Goal: Task Accomplishment & Management: Use online tool/utility

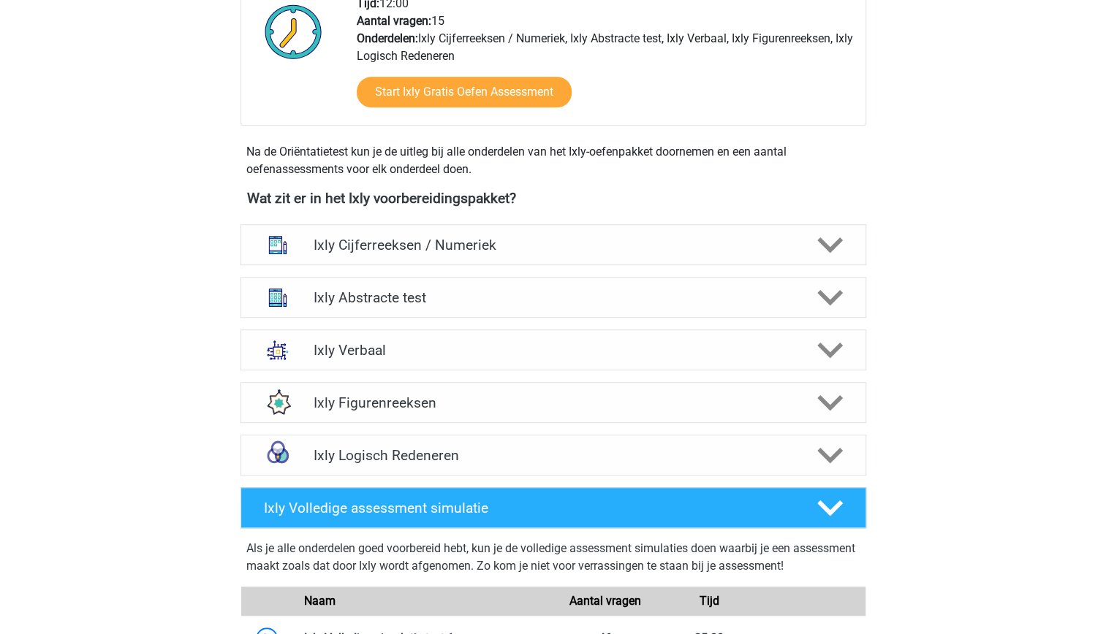
scroll to position [299, 0]
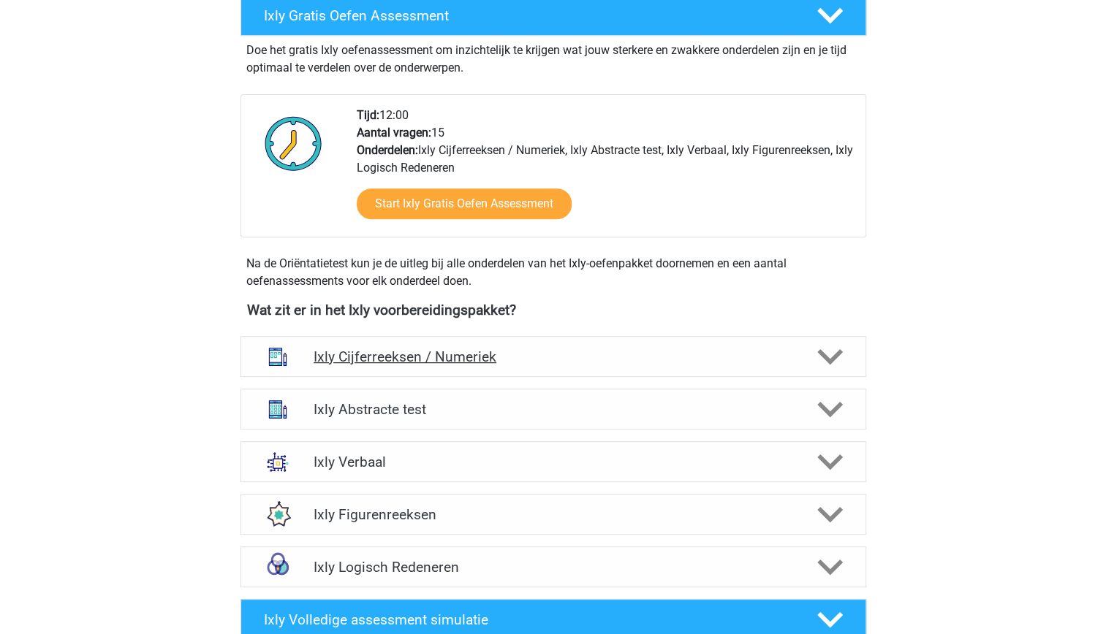
click at [774, 352] on h4 "Ixly Cijferreeksen / Numeriek" at bounding box center [553, 357] width 479 height 17
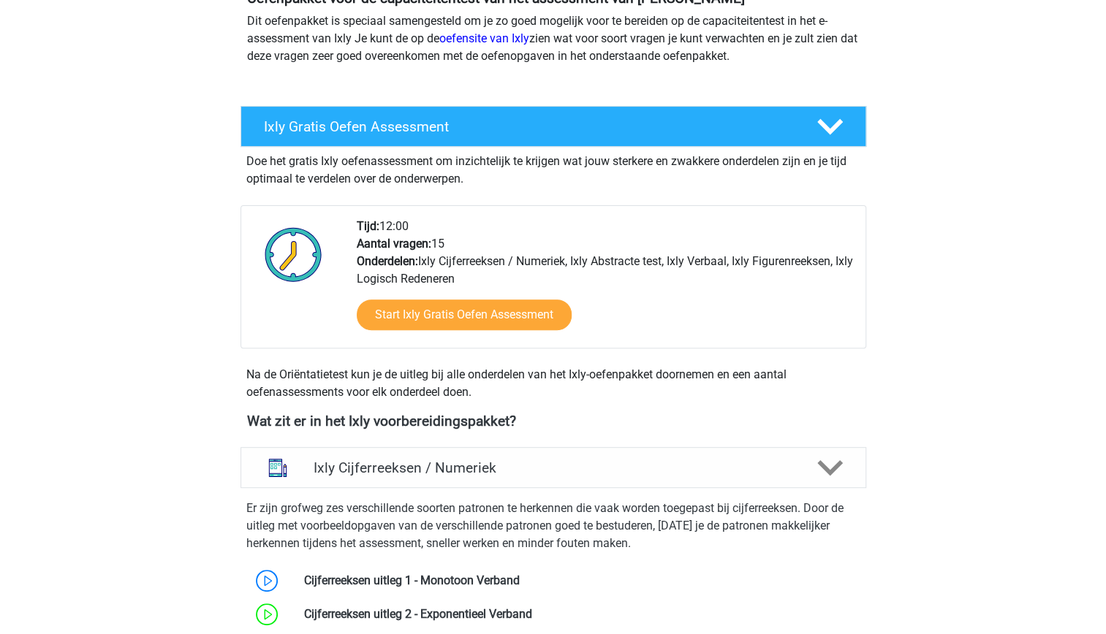
scroll to position [186, 0]
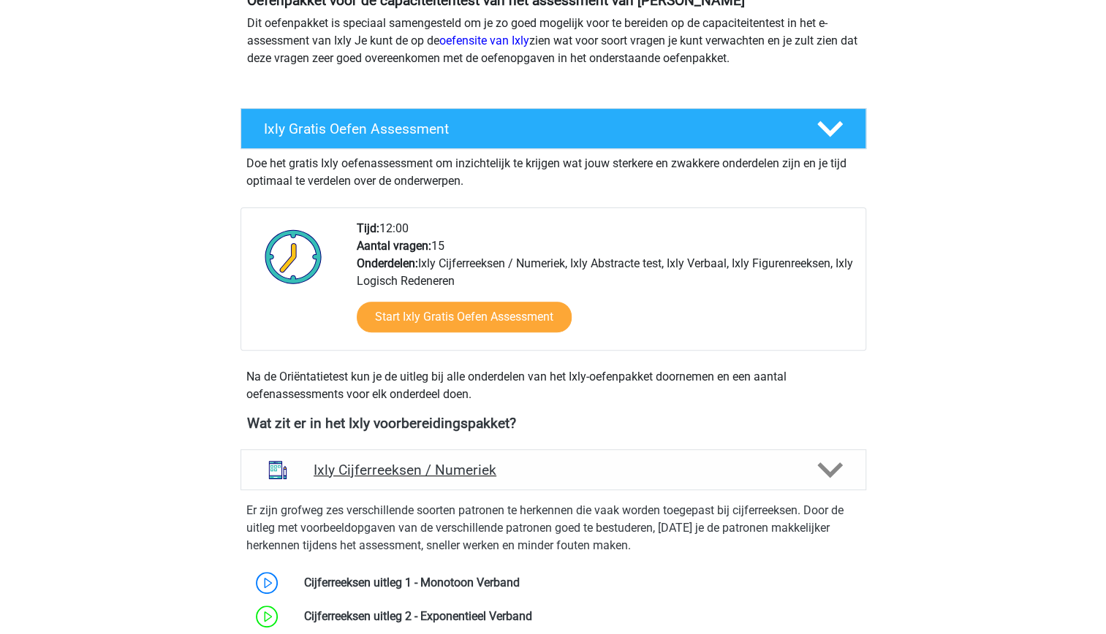
click at [481, 471] on h4 "Ixly Cijferreeksen / Numeriek" at bounding box center [553, 470] width 479 height 17
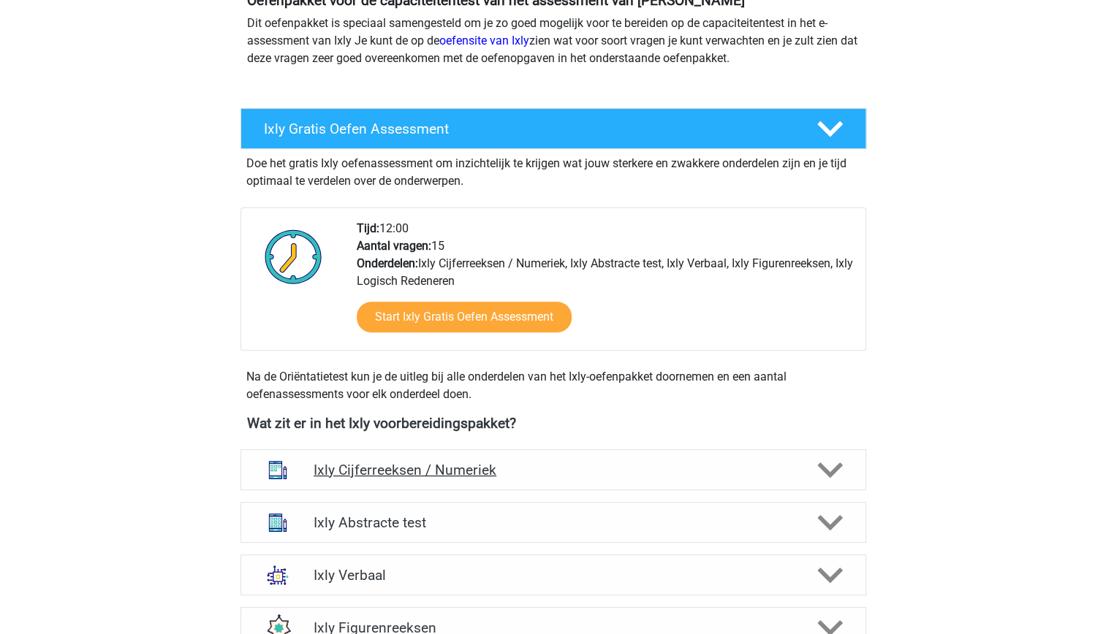
click at [481, 471] on h4 "Ixly Cijferreeksen / Numeriek" at bounding box center [553, 470] width 479 height 17
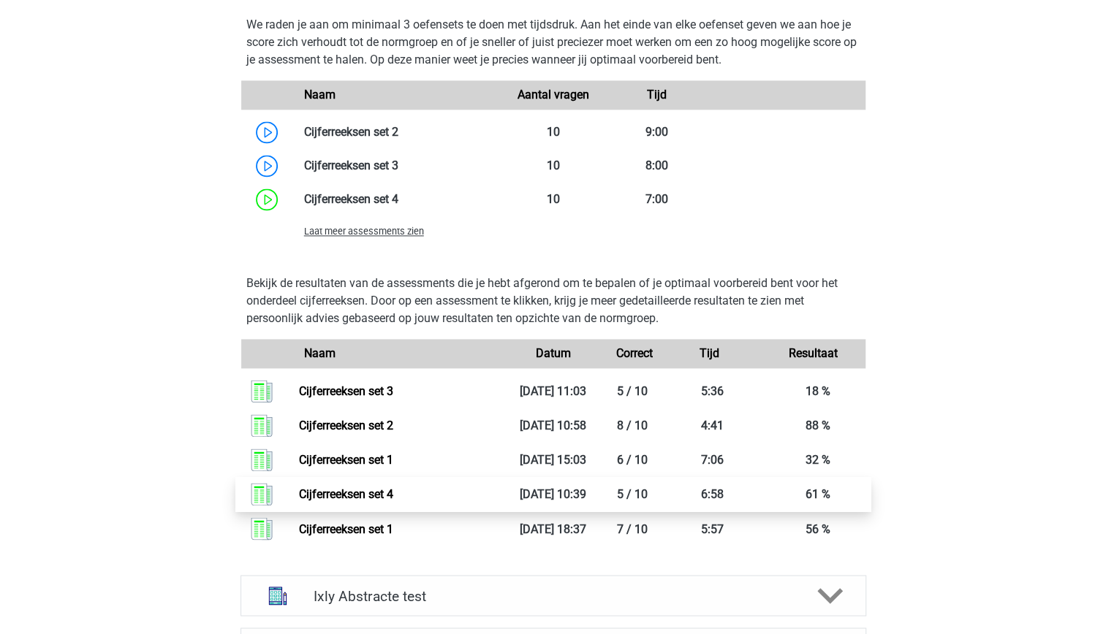
scroll to position [1133, 0]
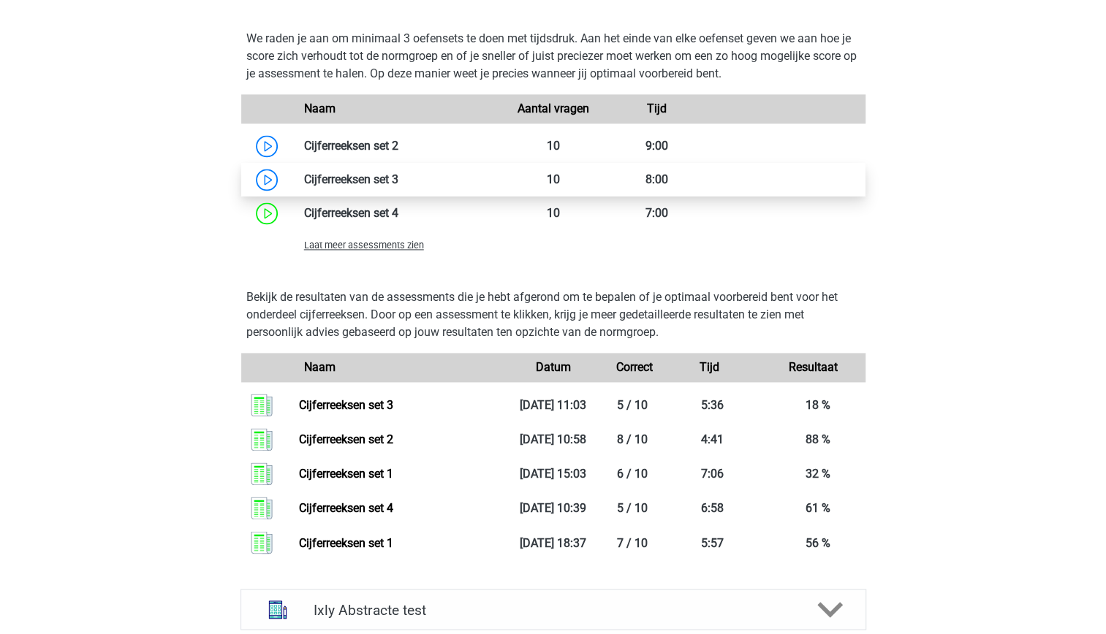
click at [398, 181] on link at bounding box center [398, 179] width 0 height 14
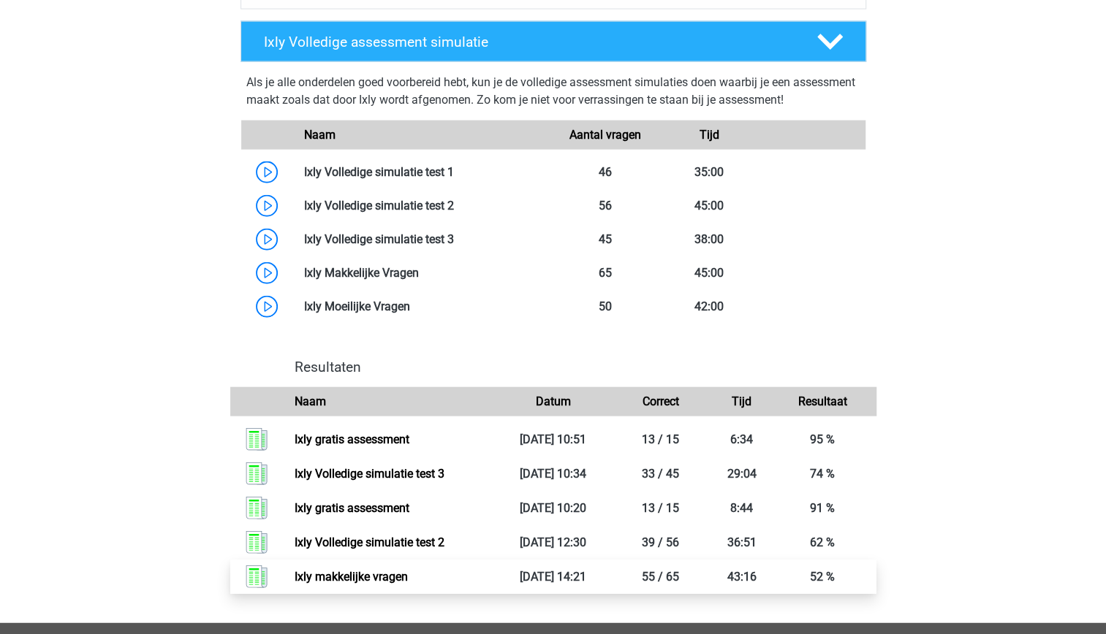
scroll to position [1911, 0]
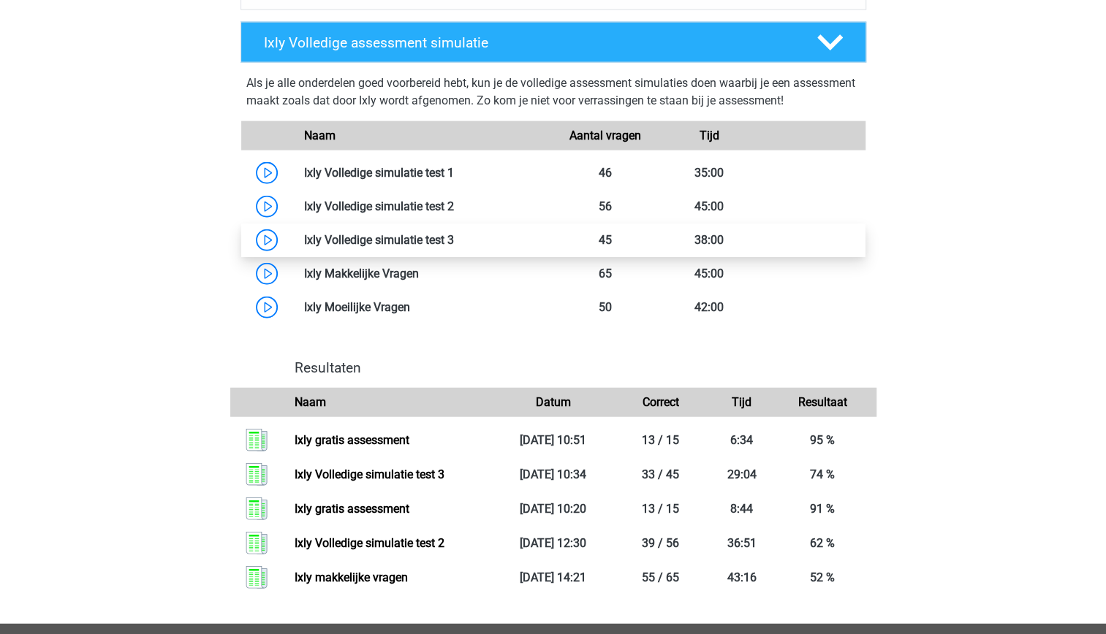
click at [454, 247] on link at bounding box center [454, 240] width 0 height 14
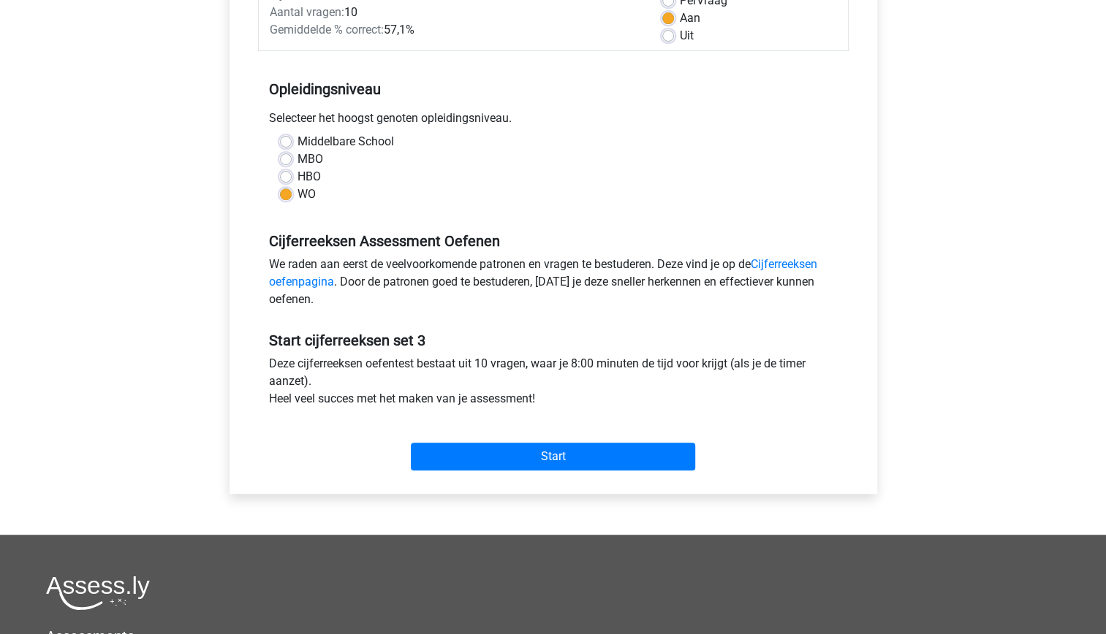
scroll to position [253, 0]
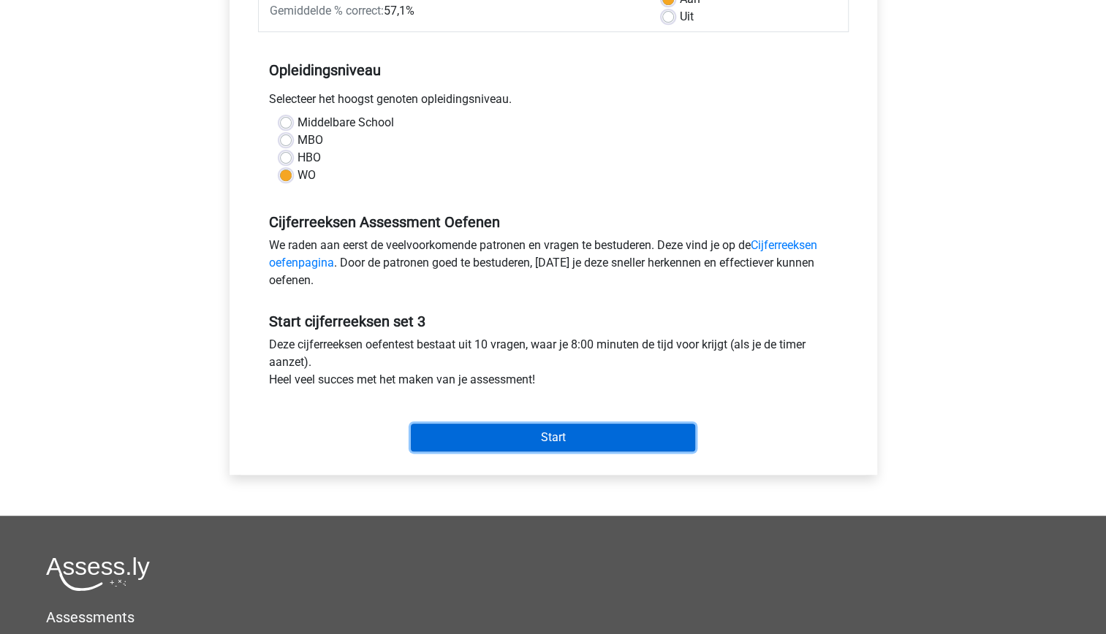
click at [551, 427] on input "Start" at bounding box center [553, 438] width 284 height 28
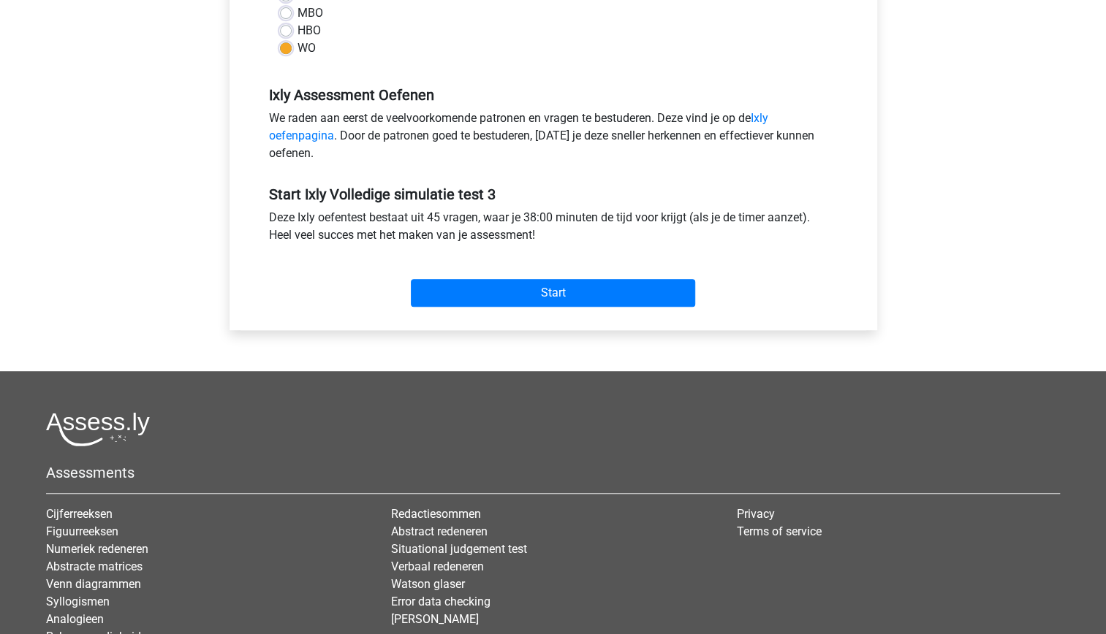
scroll to position [396, 0]
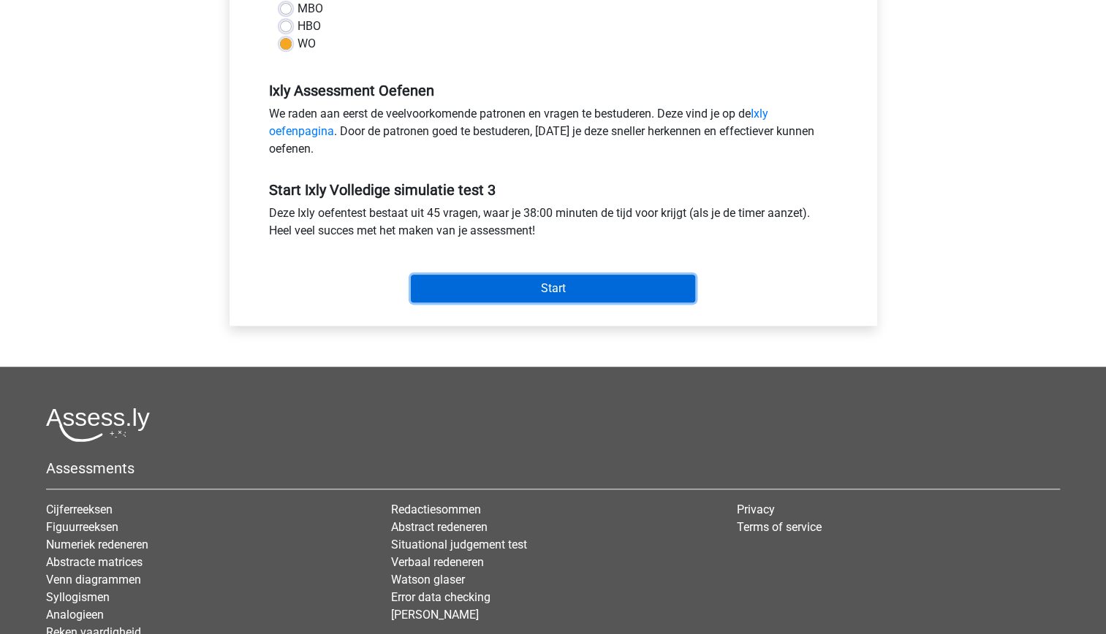
click at [513, 292] on input "Start" at bounding box center [553, 289] width 284 height 28
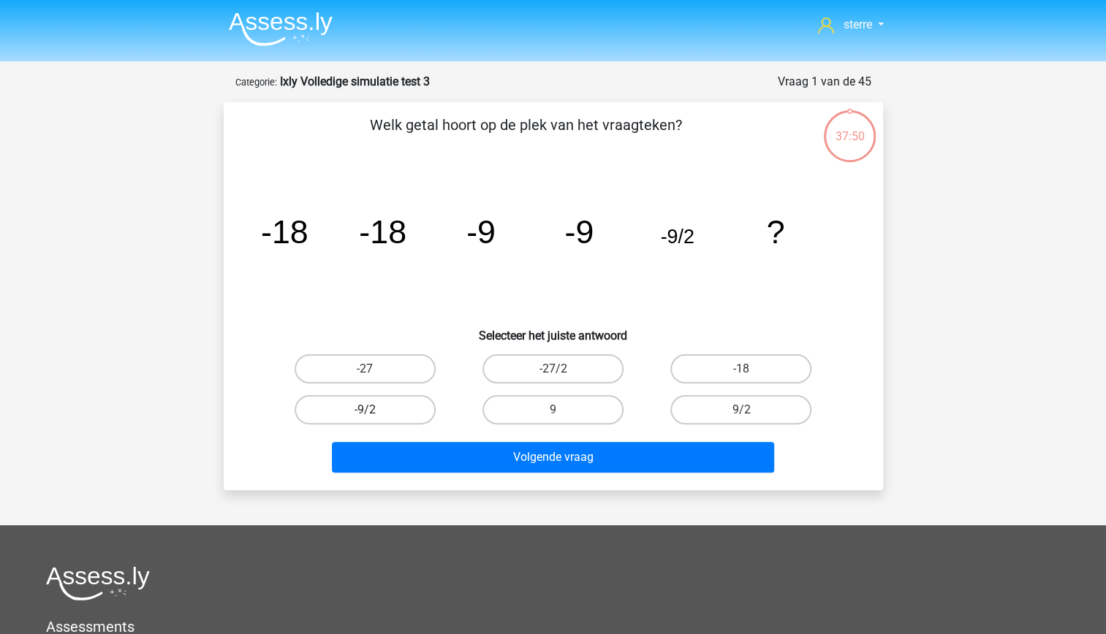
click at [400, 411] on label "-9/2" at bounding box center [365, 409] width 141 height 29
click at [374, 411] on input "-9/2" at bounding box center [370, 415] width 10 height 10
radio input "true"
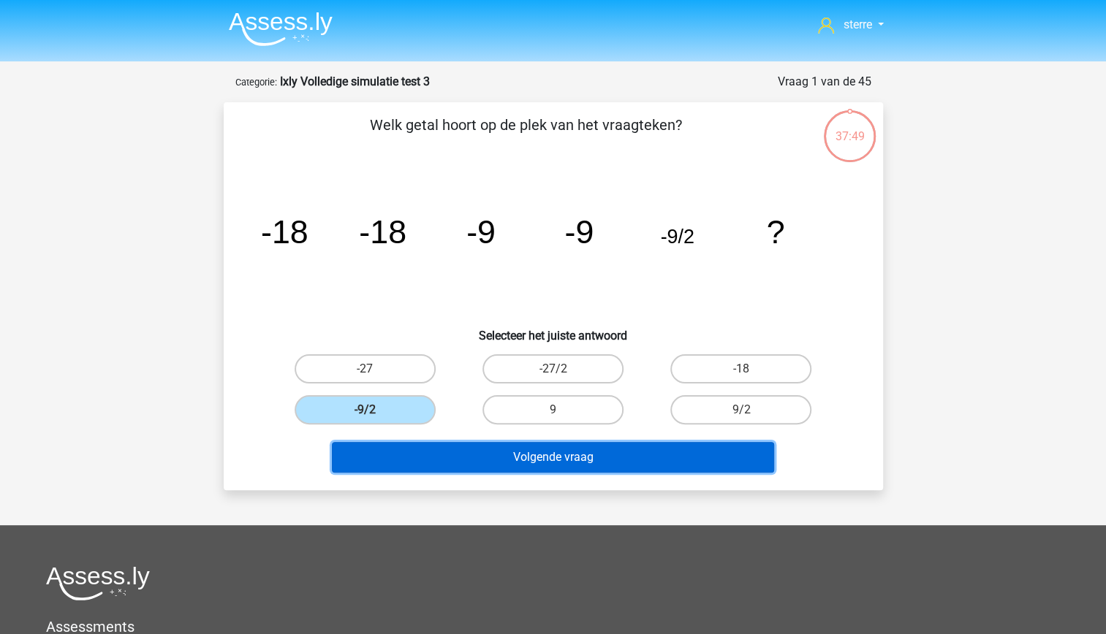
click at [481, 464] on button "Volgende vraag" at bounding box center [553, 457] width 442 height 31
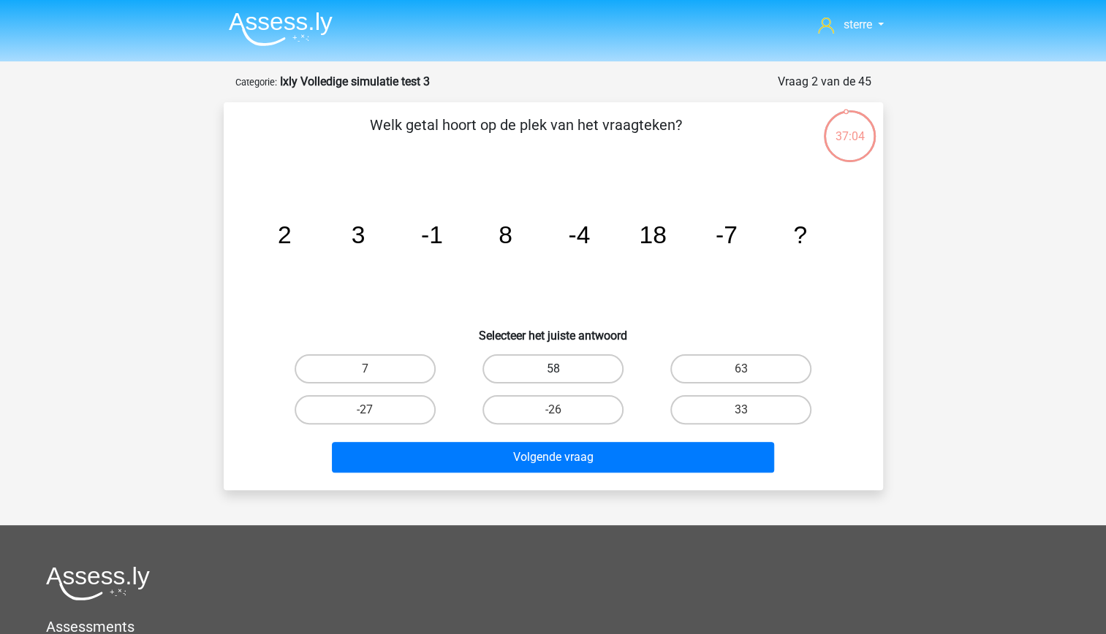
click at [551, 367] on label "58" at bounding box center [552, 368] width 141 height 29
click at [553, 369] on input "58" at bounding box center [558, 374] width 10 height 10
radio input "true"
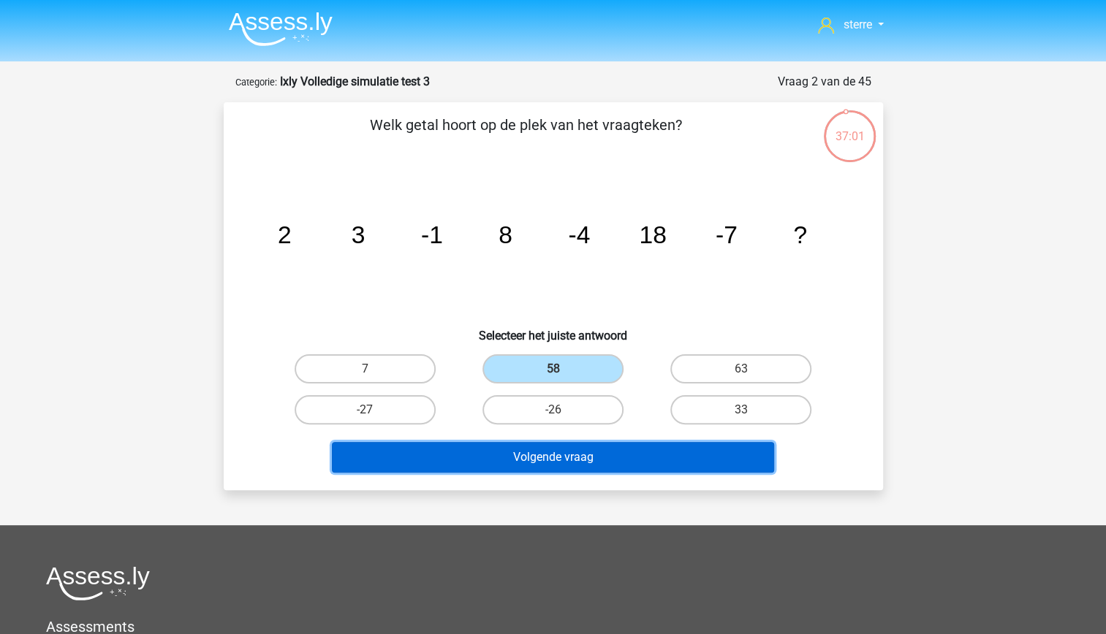
click at [618, 452] on button "Volgende vraag" at bounding box center [553, 457] width 442 height 31
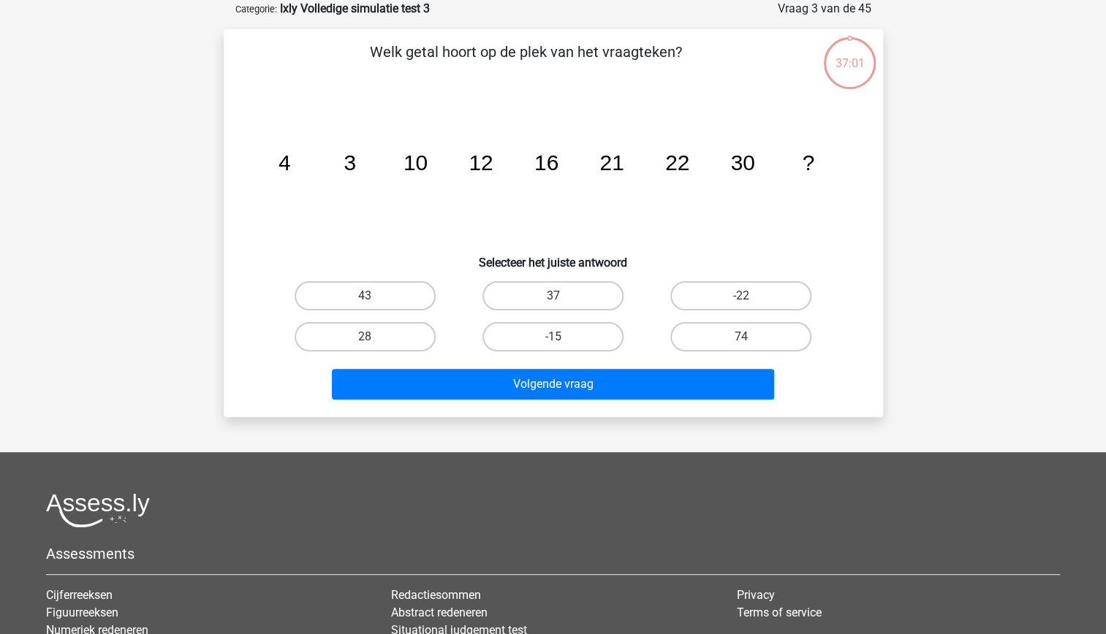
scroll to position [15, 0]
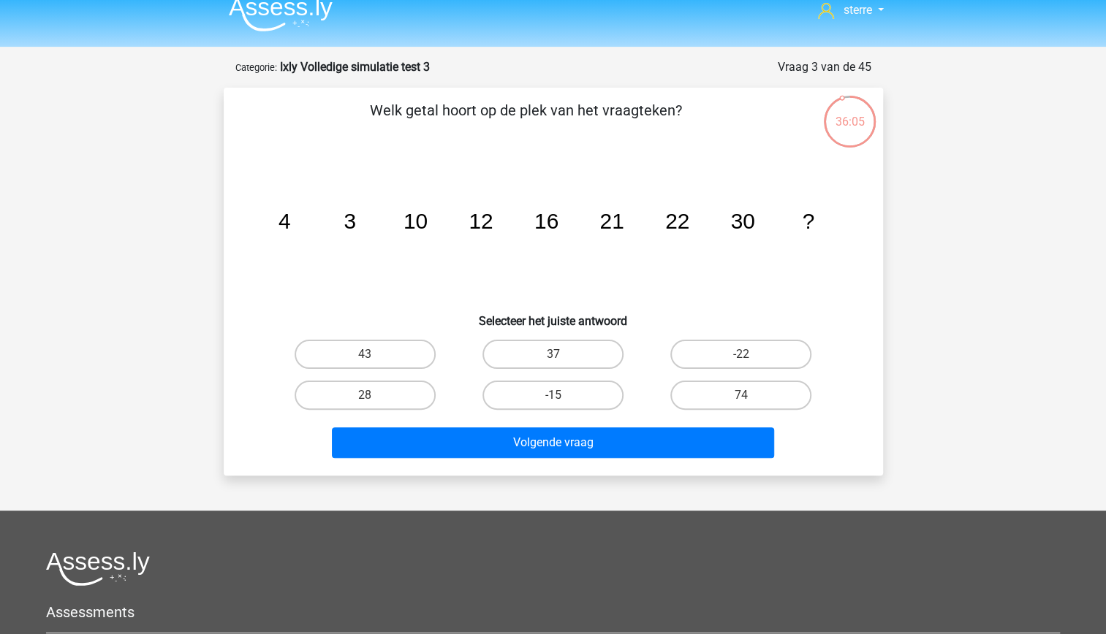
click at [750, 228] on tspan "30" at bounding box center [742, 221] width 24 height 24
click at [546, 353] on label "37" at bounding box center [552, 354] width 141 height 29
click at [553, 354] on input "37" at bounding box center [558, 359] width 10 height 10
radio input "true"
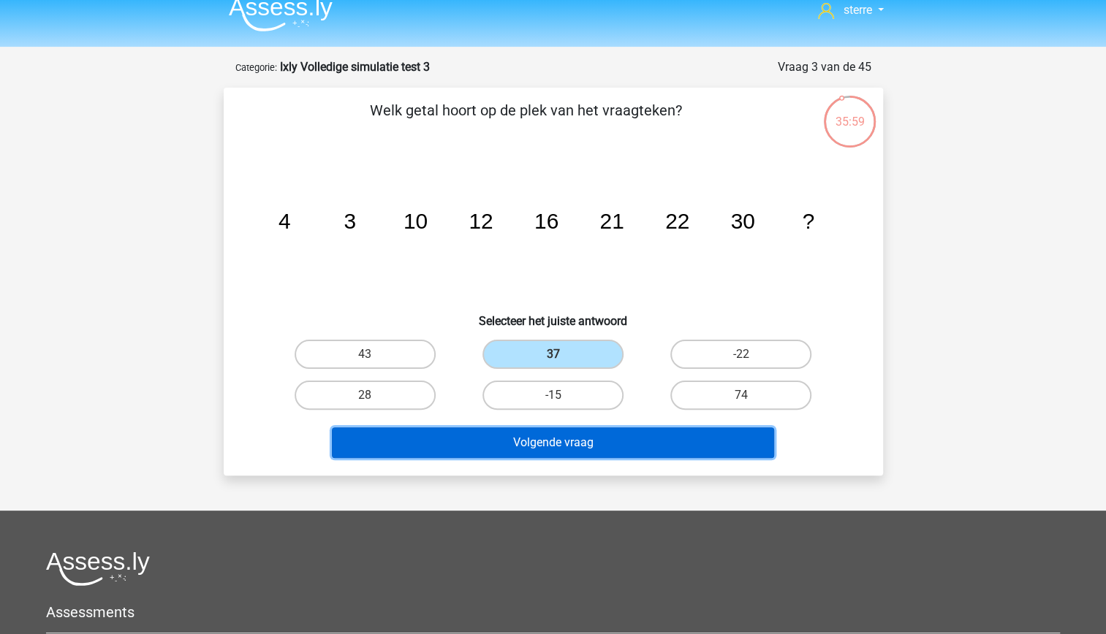
click at [576, 440] on button "Volgende vraag" at bounding box center [553, 443] width 442 height 31
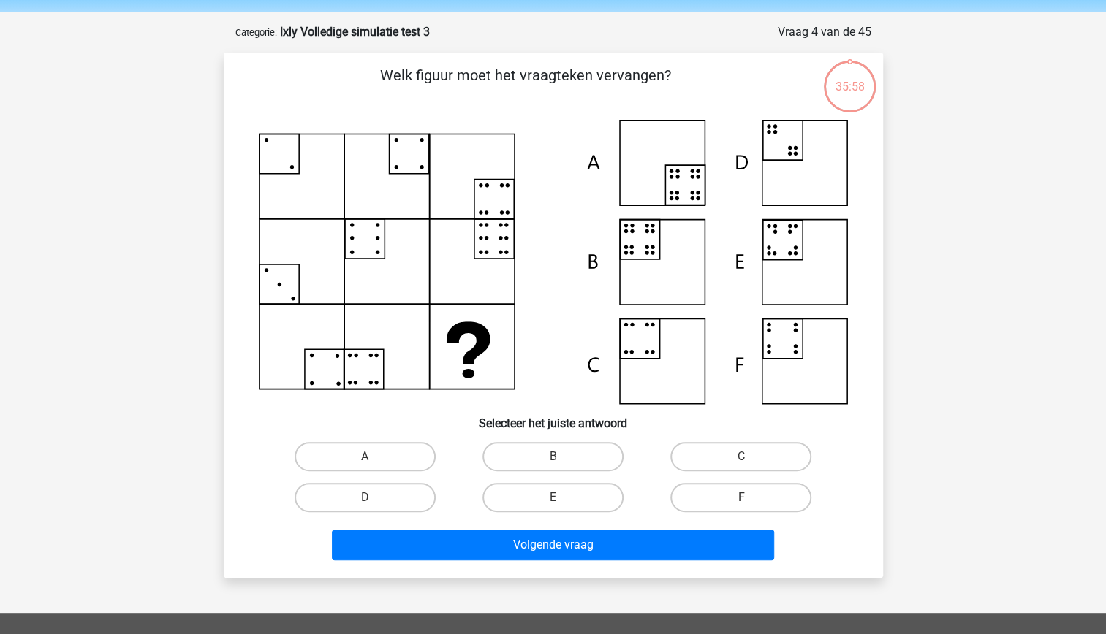
scroll to position [49, 0]
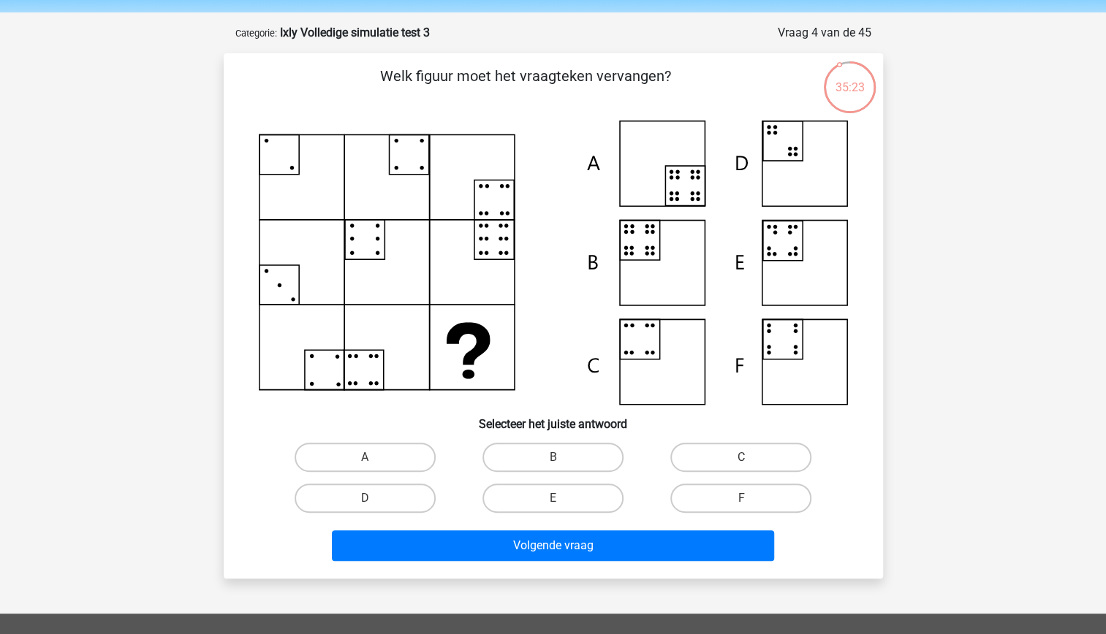
click at [479, 337] on icon at bounding box center [468, 343] width 44 height 42
click at [440, 316] on icon at bounding box center [553, 263] width 589 height 284
click at [639, 250] on icon at bounding box center [553, 263] width 589 height 284
click at [520, 456] on label "B" at bounding box center [552, 457] width 141 height 29
click at [553, 458] on input "B" at bounding box center [558, 463] width 10 height 10
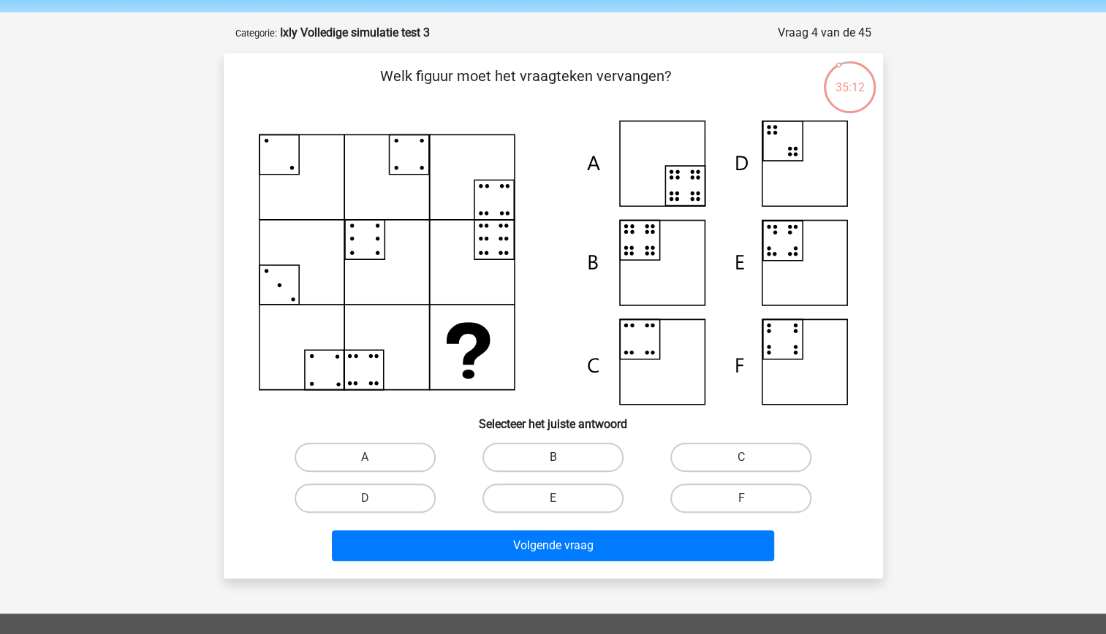
radio input "true"
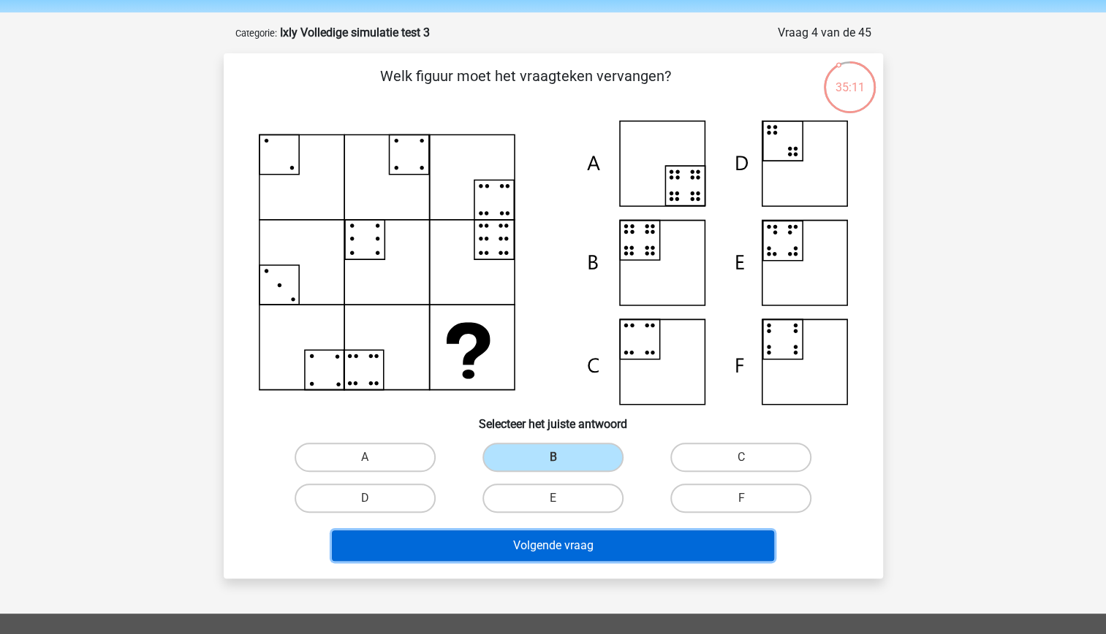
click at [561, 539] on button "Volgende vraag" at bounding box center [553, 546] width 442 height 31
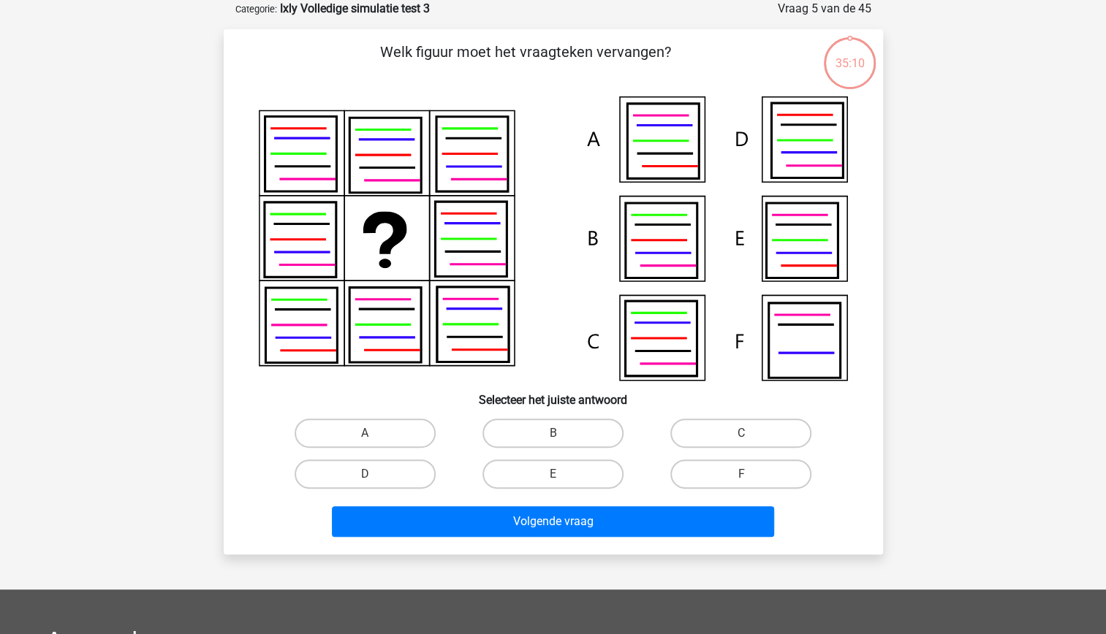
scroll to position [34, 0]
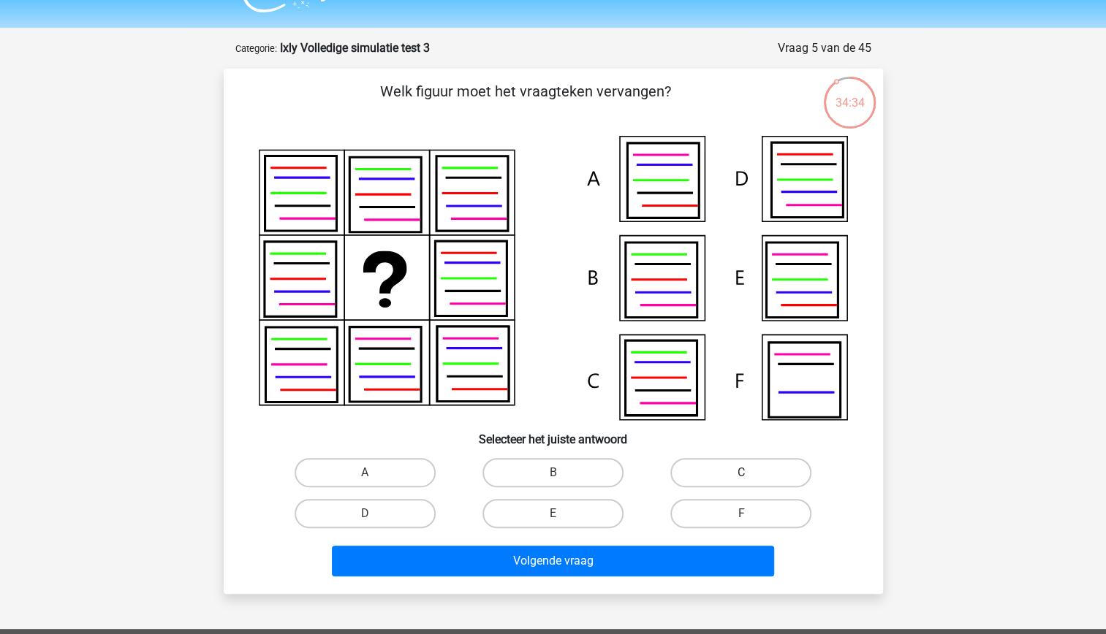
click at [735, 460] on label "C" at bounding box center [740, 472] width 141 height 29
click at [741, 473] on input "C" at bounding box center [746, 478] width 10 height 10
radio input "true"
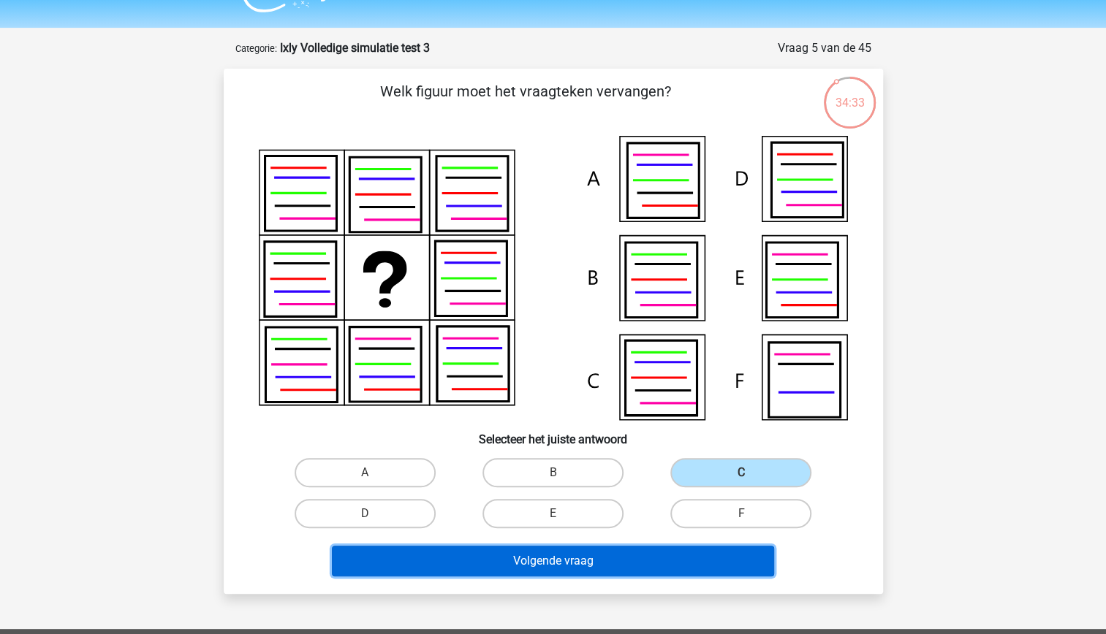
click at [573, 563] on button "Volgende vraag" at bounding box center [553, 561] width 442 height 31
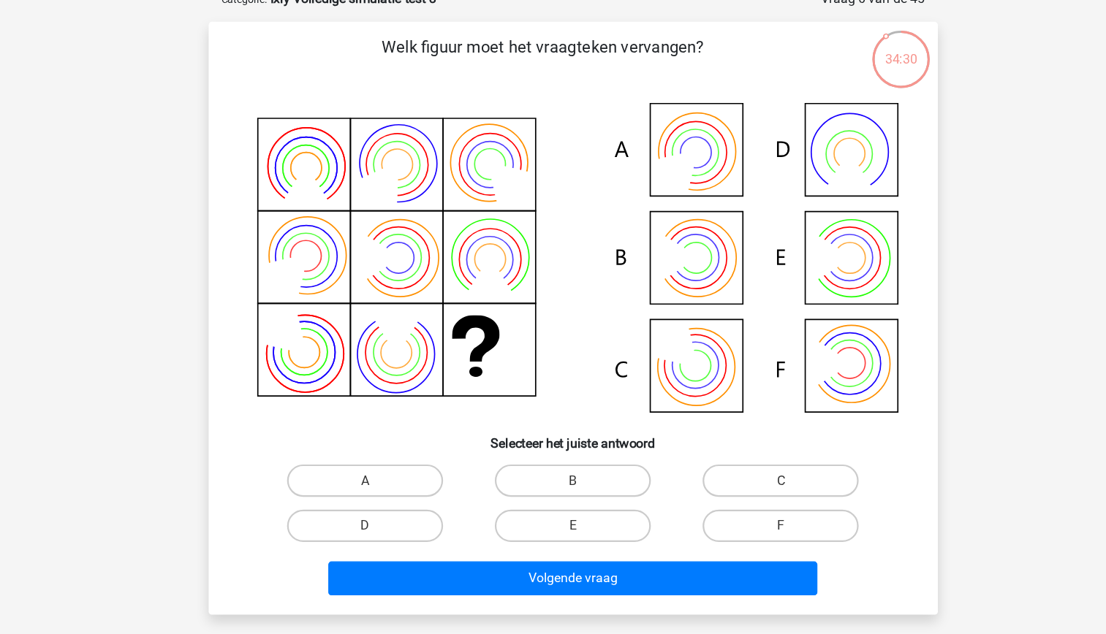
scroll to position [55, 0]
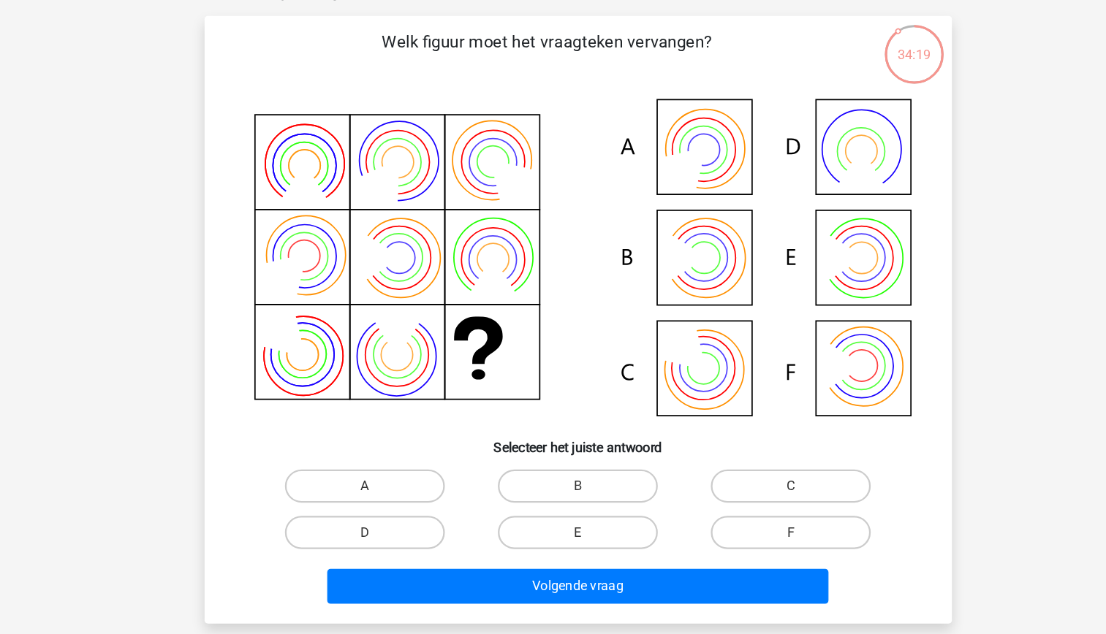
click at [803, 284] on icon at bounding box center [553, 261] width 589 height 295
drag, startPoint x: 803, startPoint y: 284, endPoint x: 773, endPoint y: 266, distance: 34.7
click at [773, 266] on icon at bounding box center [786, 260] width 39 height 49
click at [569, 493] on label "E" at bounding box center [552, 502] width 141 height 29
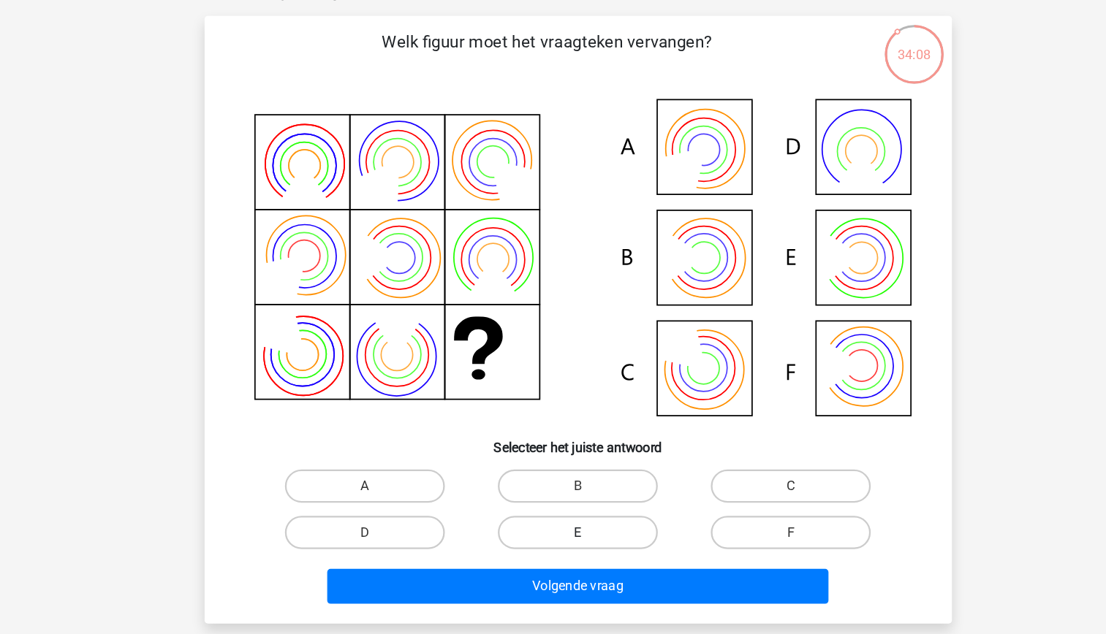
click at [562, 503] on input "E" at bounding box center [558, 508] width 10 height 10
radio input "true"
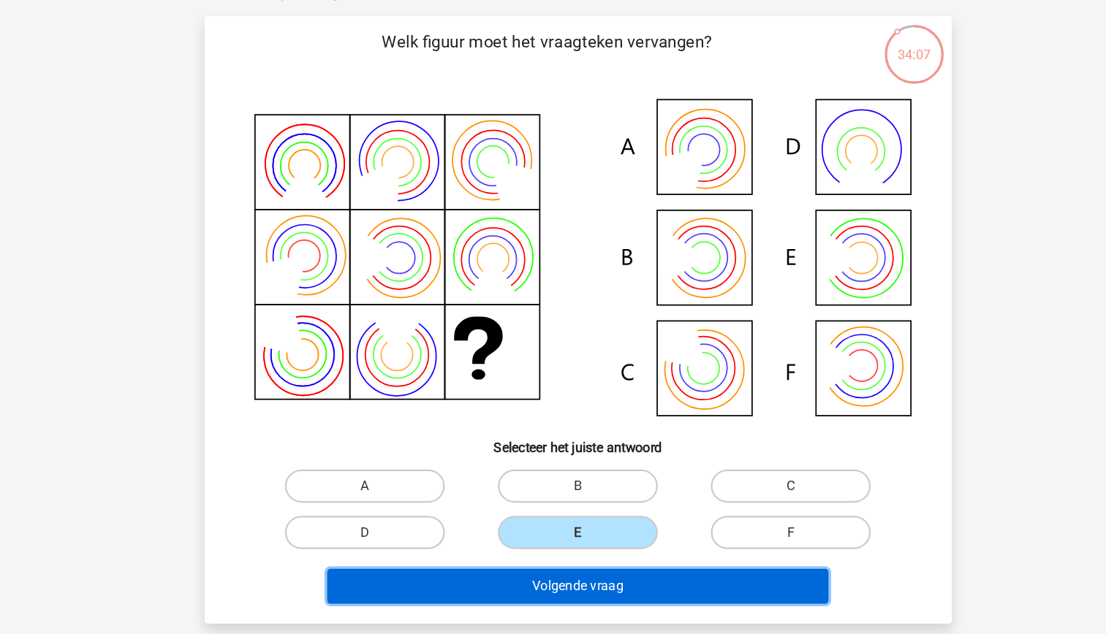
click at [593, 545] on button "Volgende vraag" at bounding box center [553, 550] width 442 height 31
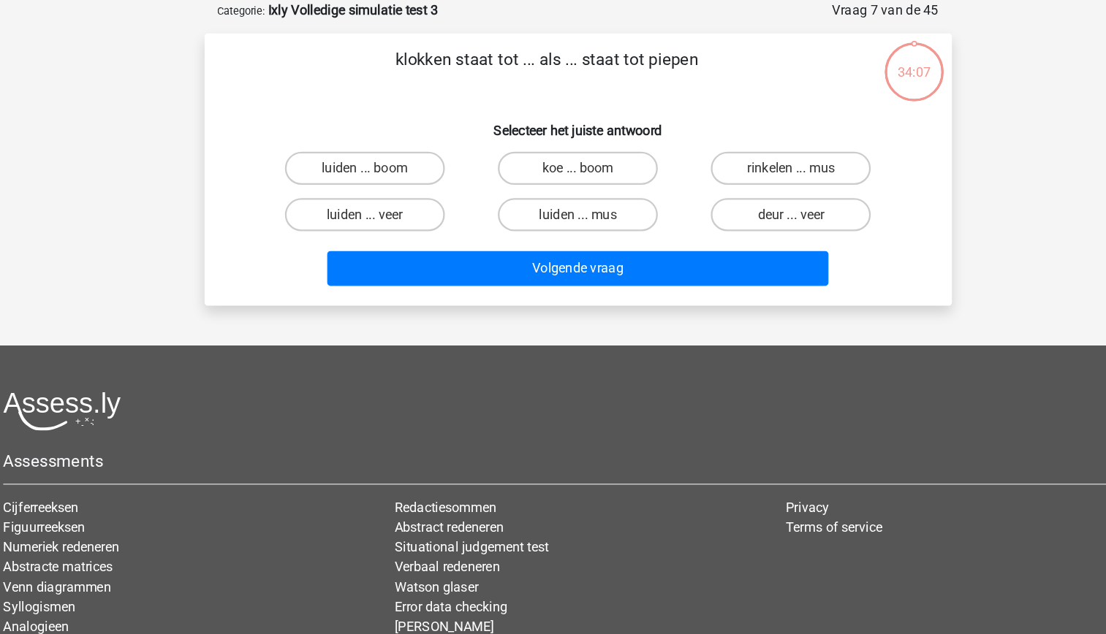
scroll to position [0, 0]
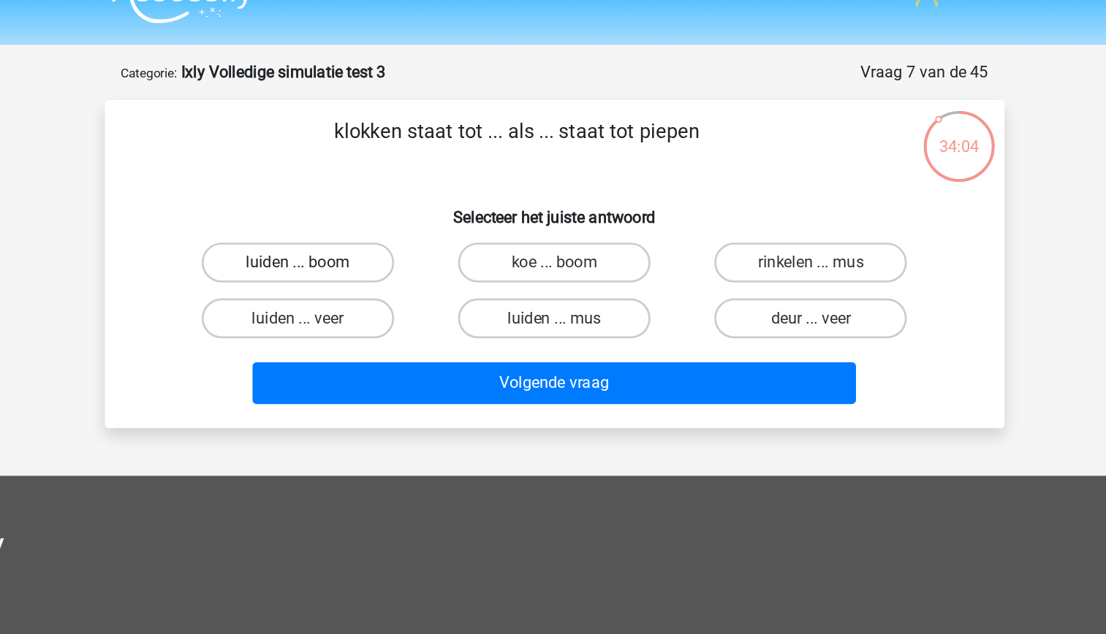
click at [394, 229] on label "luiden ... boom" at bounding box center [365, 221] width 141 height 29
click at [374, 229] on input "luiden ... boom" at bounding box center [370, 226] width 10 height 10
radio input "true"
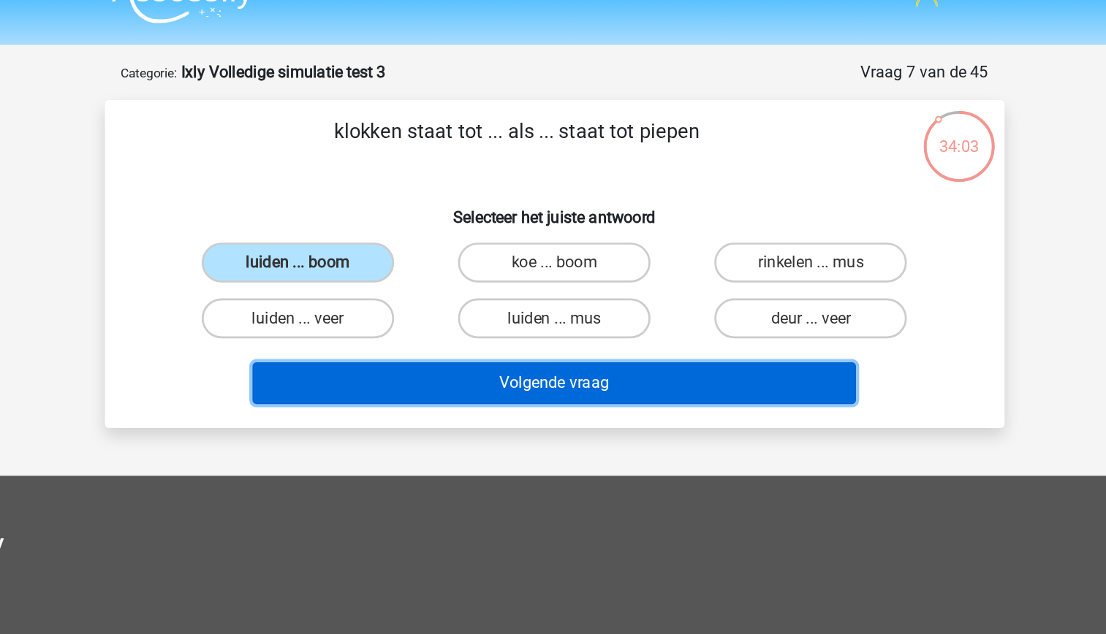
click at [545, 319] on button "Volgende vraag" at bounding box center [553, 310] width 442 height 31
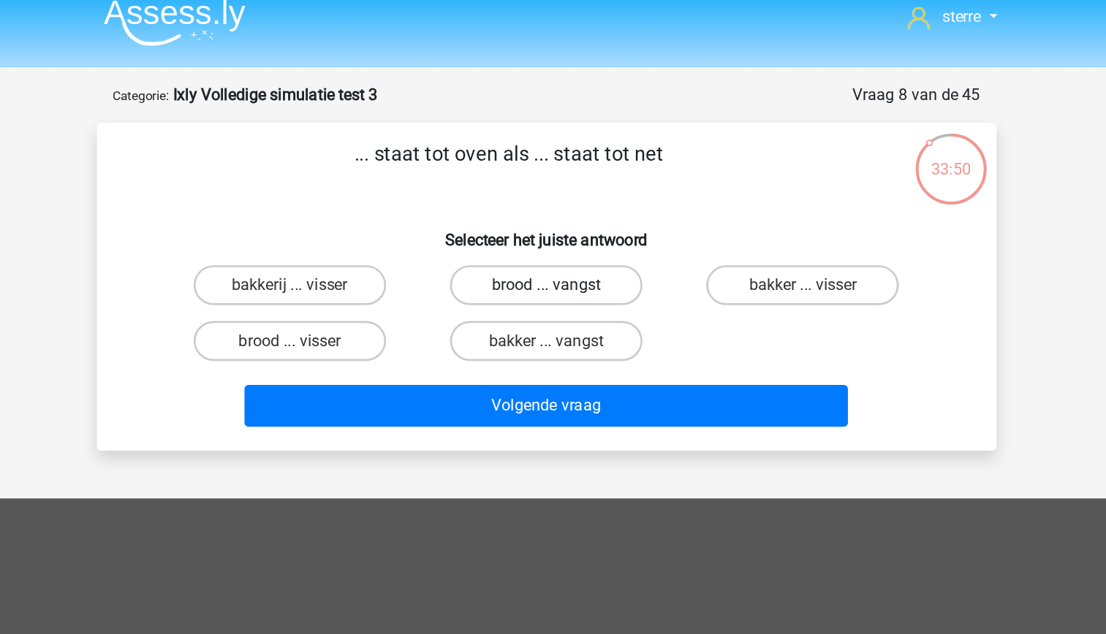
click at [526, 224] on label "brood ... vangst" at bounding box center [552, 221] width 141 height 29
click at [553, 224] on input "brood ... vangst" at bounding box center [558, 226] width 10 height 10
radio input "true"
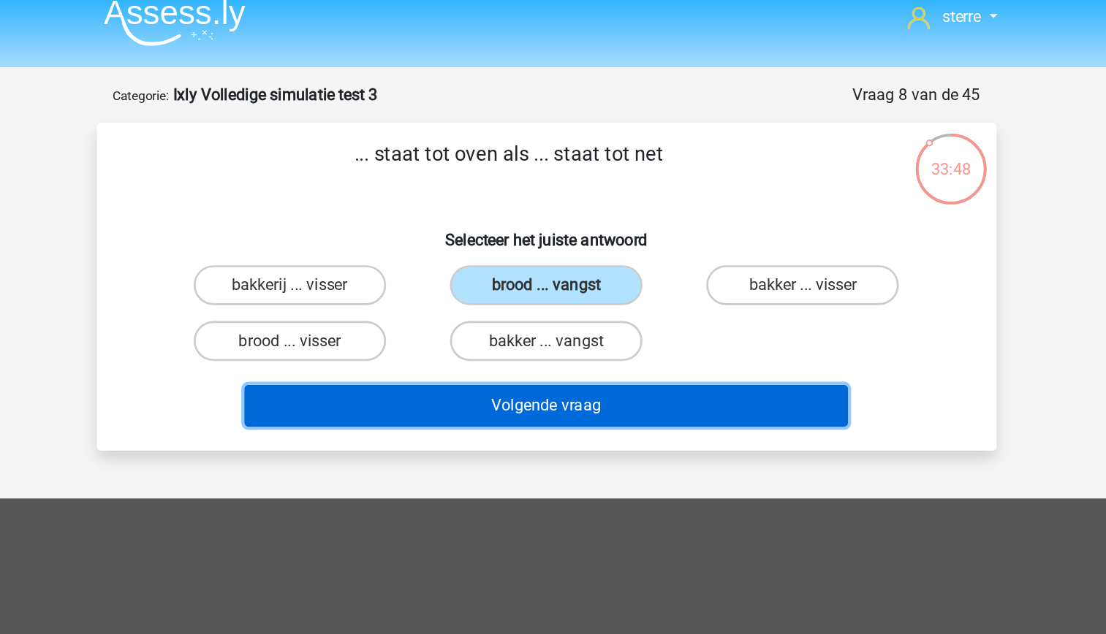
click at [581, 308] on button "Volgende vraag" at bounding box center [553, 310] width 442 height 31
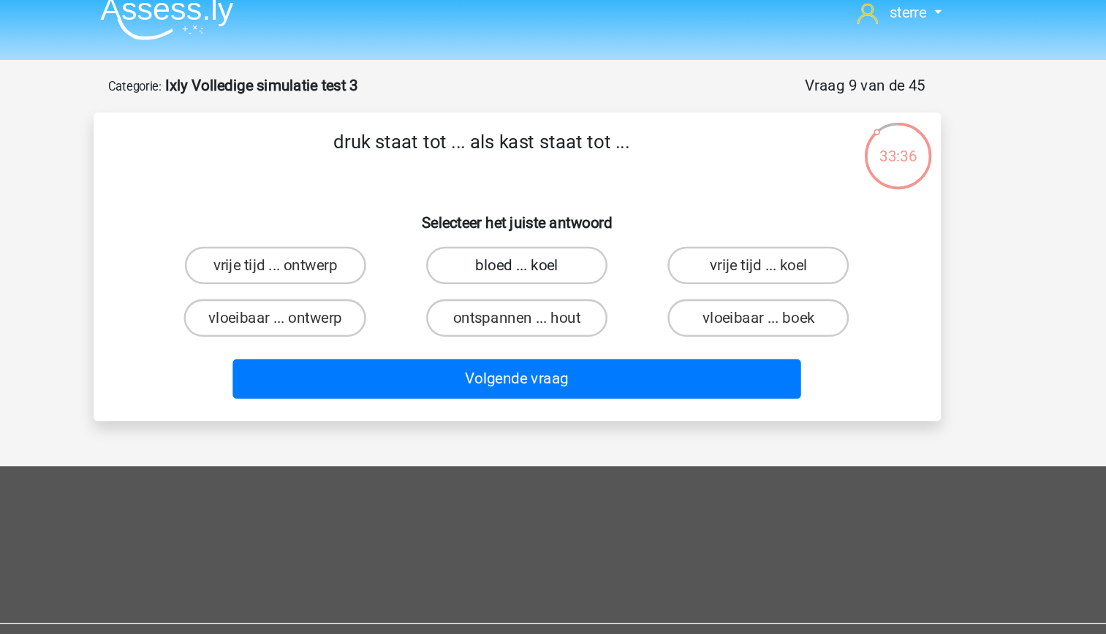
click at [569, 222] on label "bloed ... koel" at bounding box center [552, 221] width 141 height 29
click at [562, 222] on input "bloed ... koel" at bounding box center [558, 226] width 10 height 10
radio input "true"
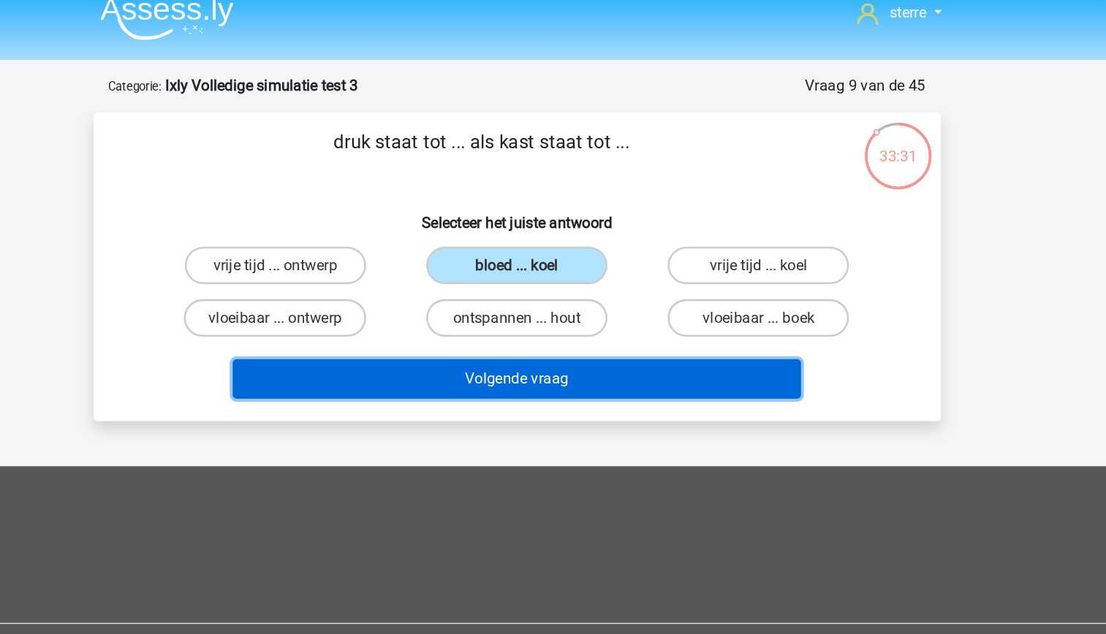
click at [615, 310] on button "Volgende vraag" at bounding box center [553, 310] width 442 height 31
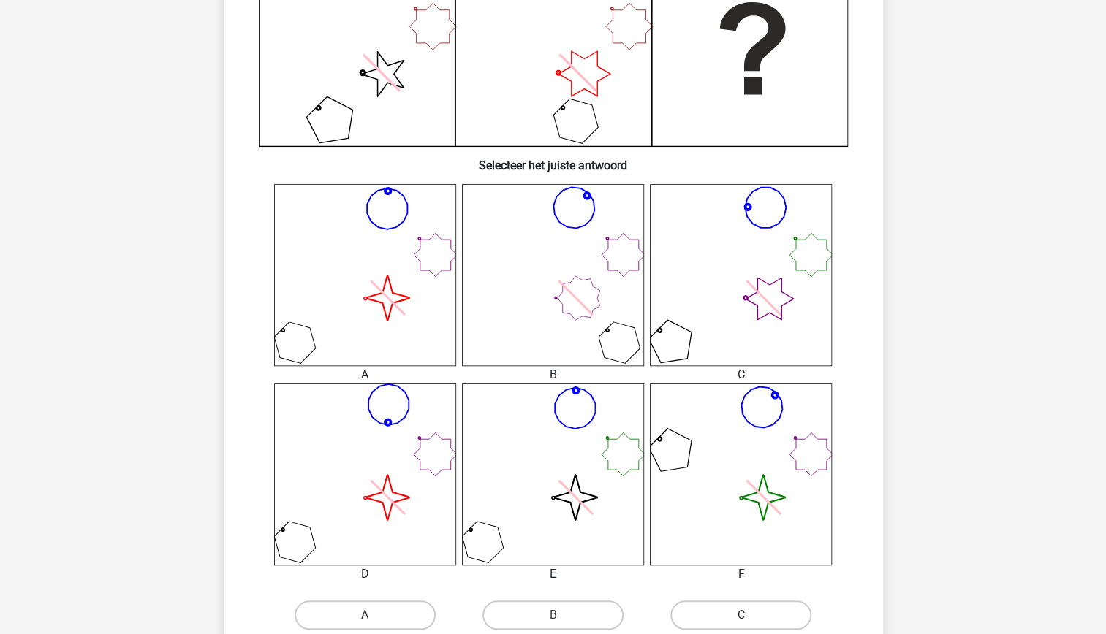
scroll to position [417, 0]
click at [441, 301] on icon "image/svg+xml" at bounding box center [365, 274] width 182 height 182
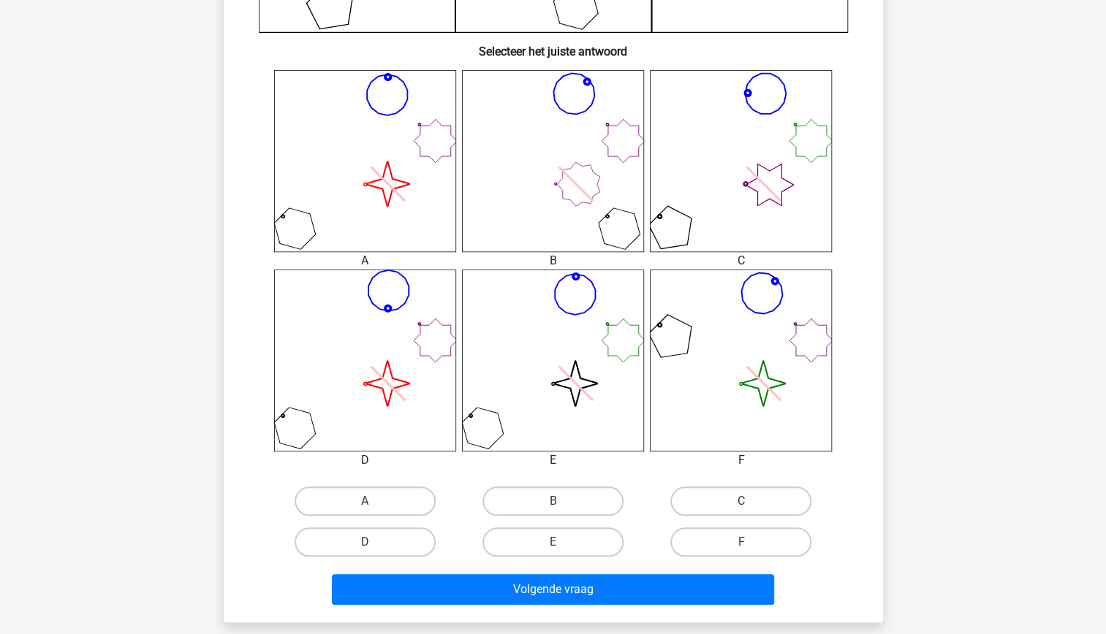
scroll to position [575, 0]
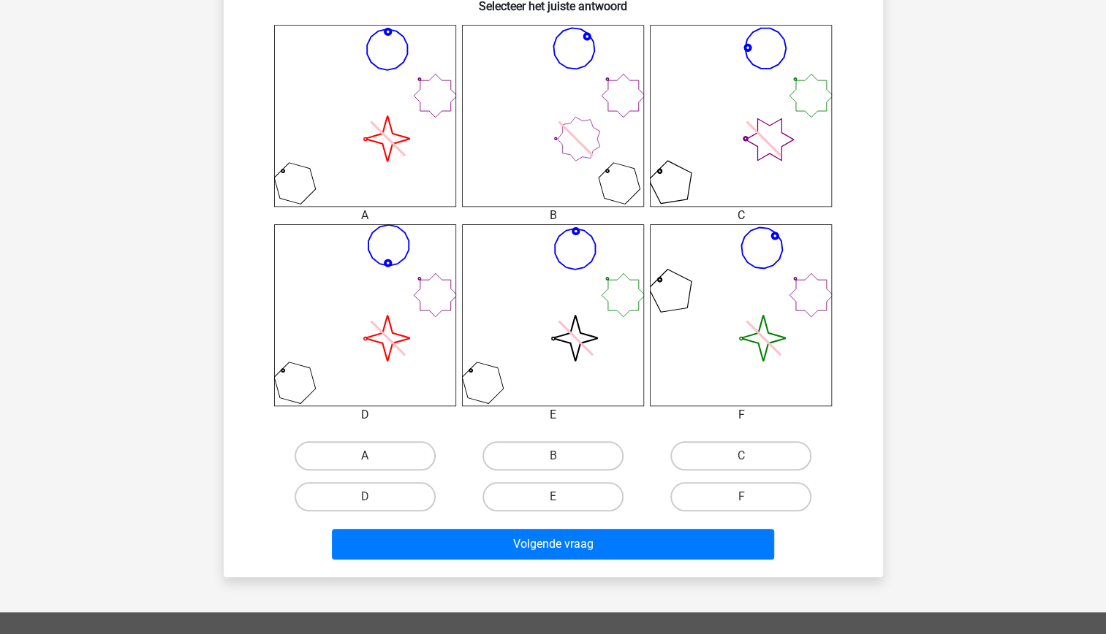
click at [382, 447] on label "A" at bounding box center [365, 455] width 141 height 29
click at [374, 456] on input "A" at bounding box center [370, 461] width 10 height 10
radio input "true"
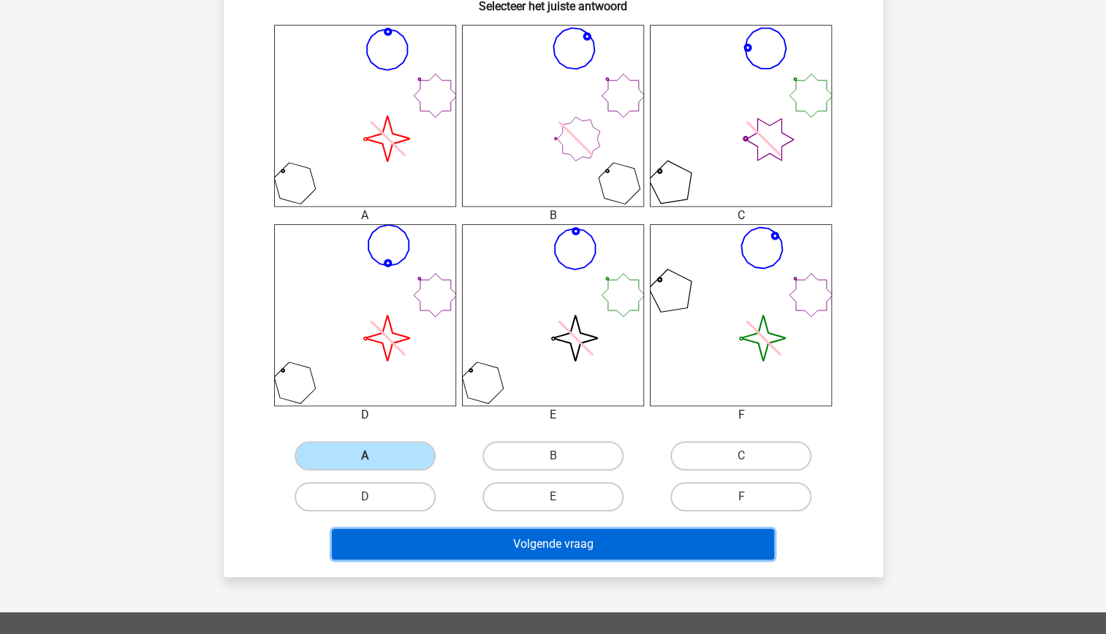
click at [534, 542] on button "Volgende vraag" at bounding box center [553, 544] width 442 height 31
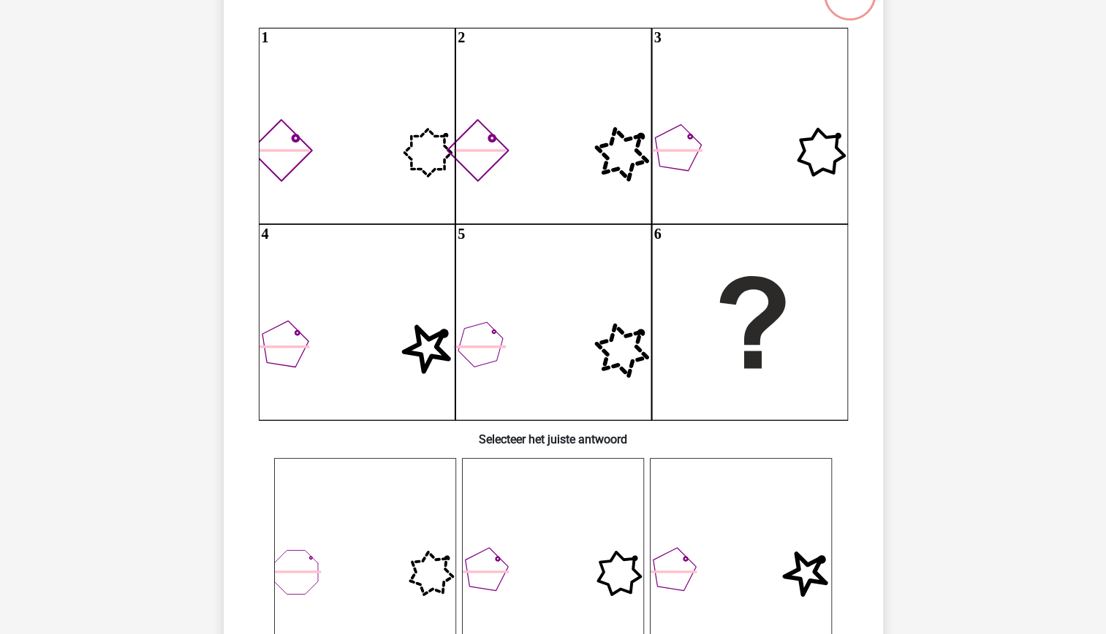
scroll to position [142, 0]
click at [690, 336] on icon "1 2 3 4 5 6" at bounding box center [553, 224] width 589 height 392
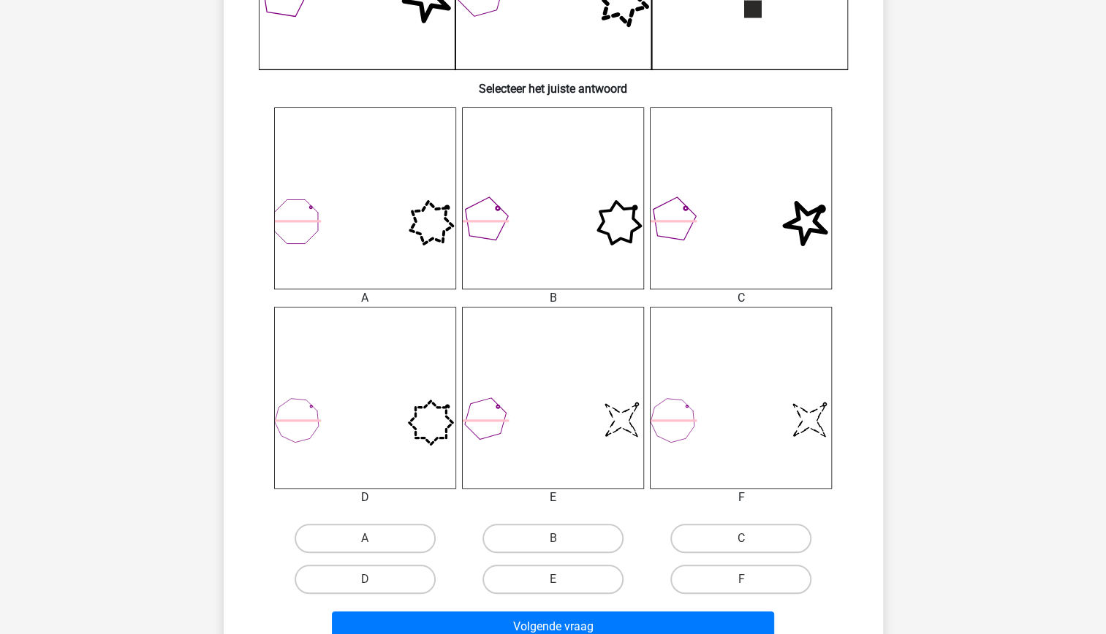
scroll to position [497, 0]
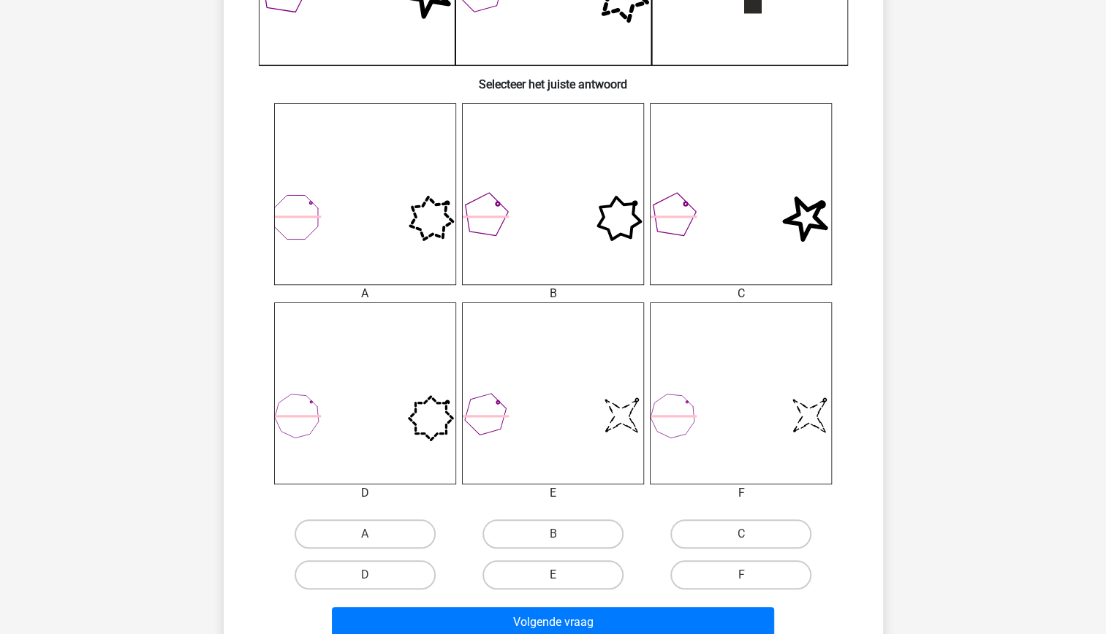
click at [576, 570] on label "E" at bounding box center [552, 575] width 141 height 29
click at [562, 575] on input "E" at bounding box center [558, 580] width 10 height 10
radio input "true"
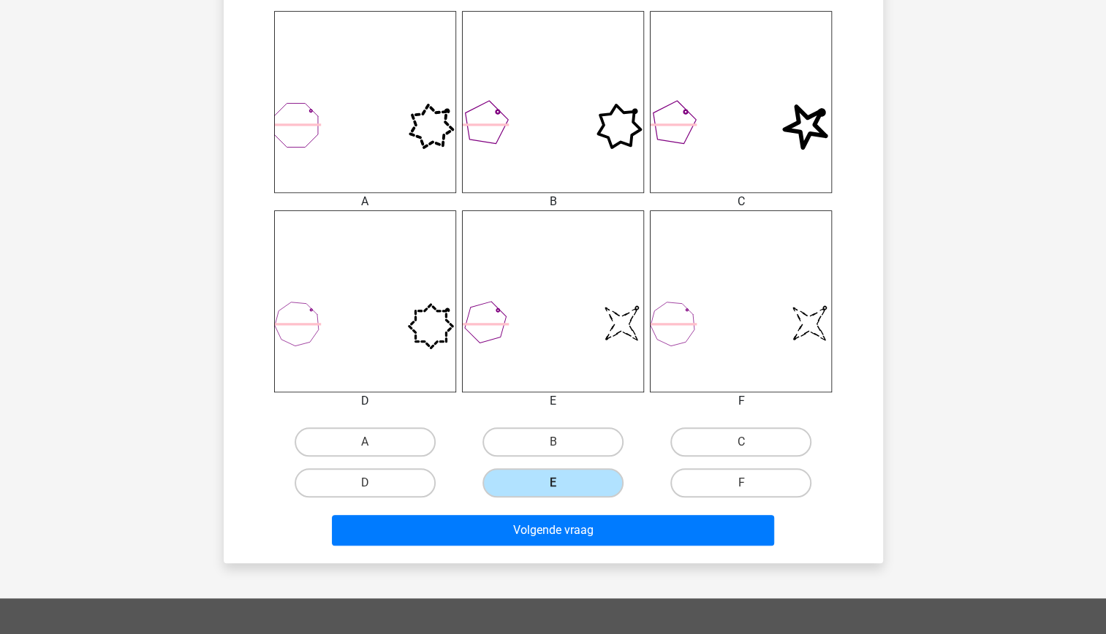
scroll to position [591, 0]
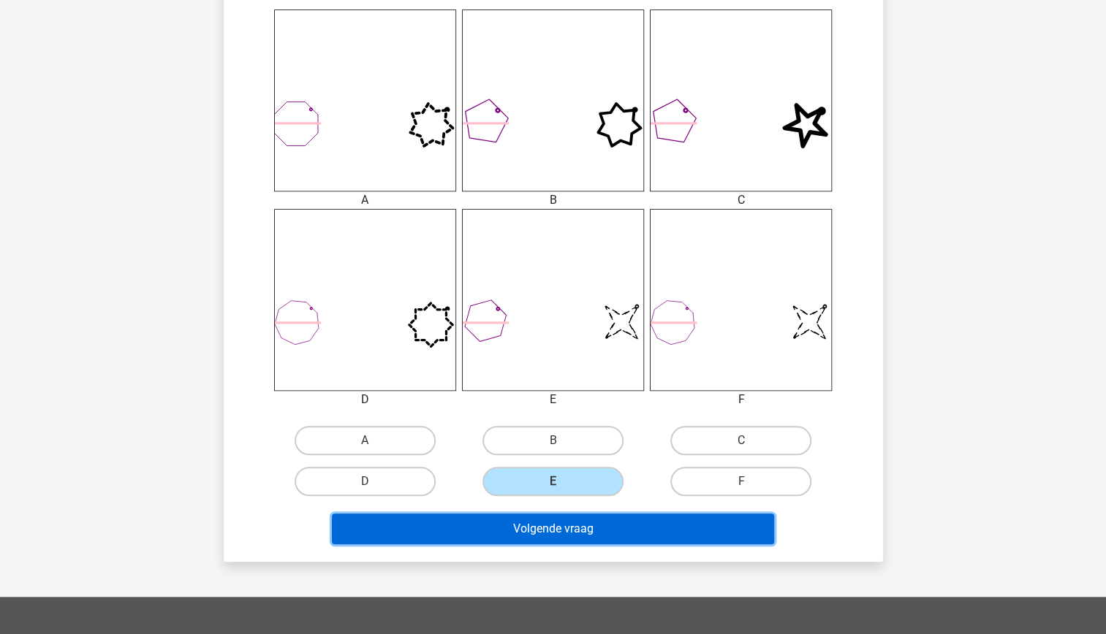
click at [553, 538] on button "Volgende vraag" at bounding box center [553, 529] width 442 height 31
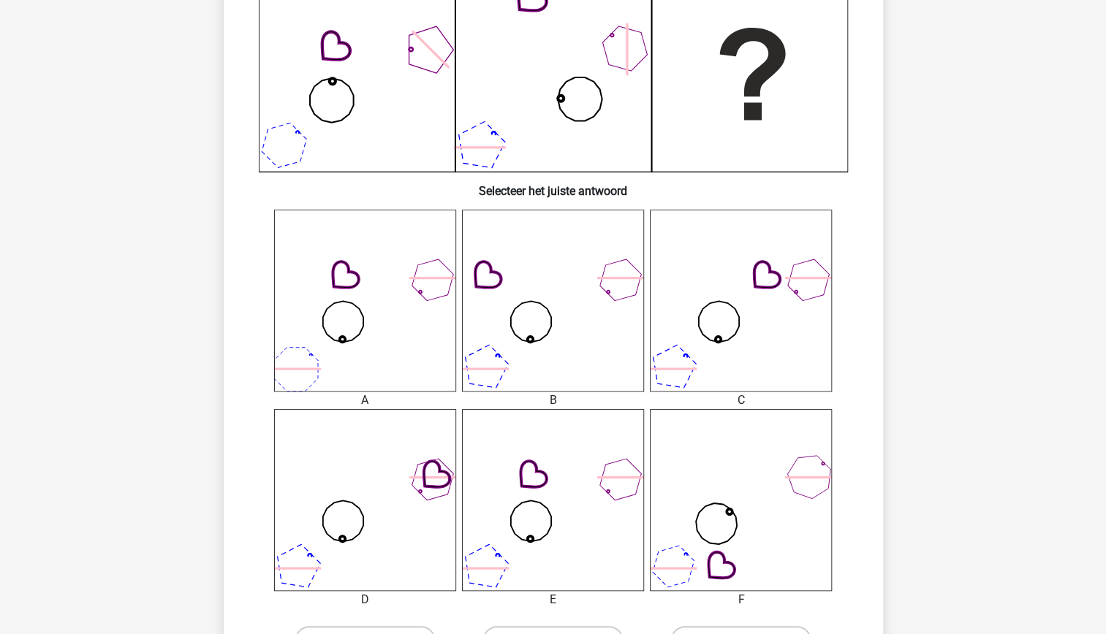
scroll to position [398, 0]
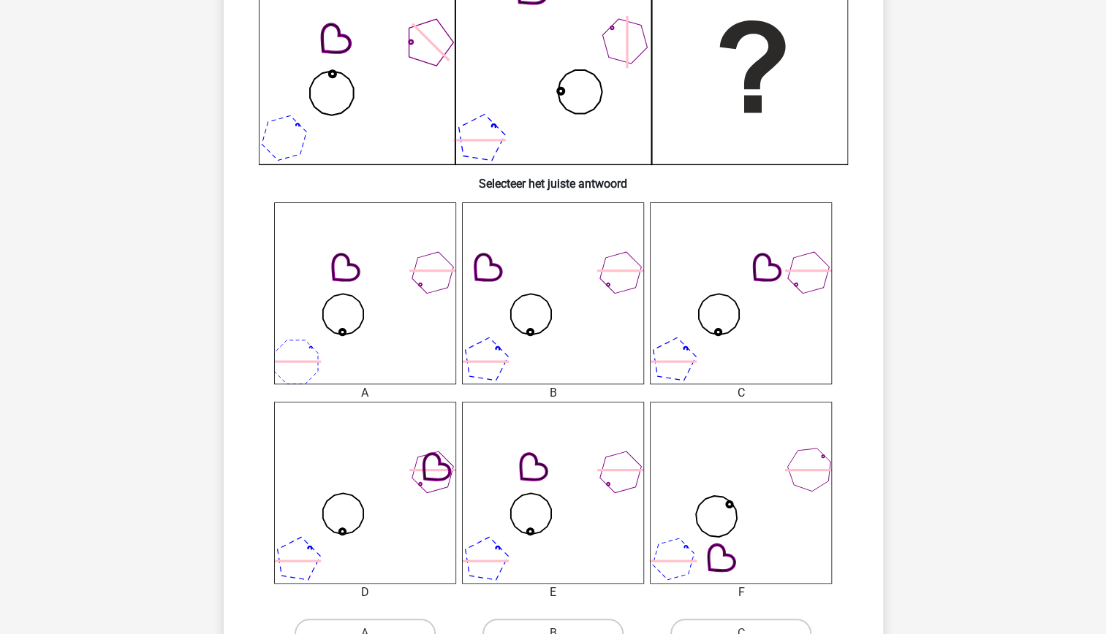
click at [572, 511] on icon at bounding box center [553, 493] width 182 height 182
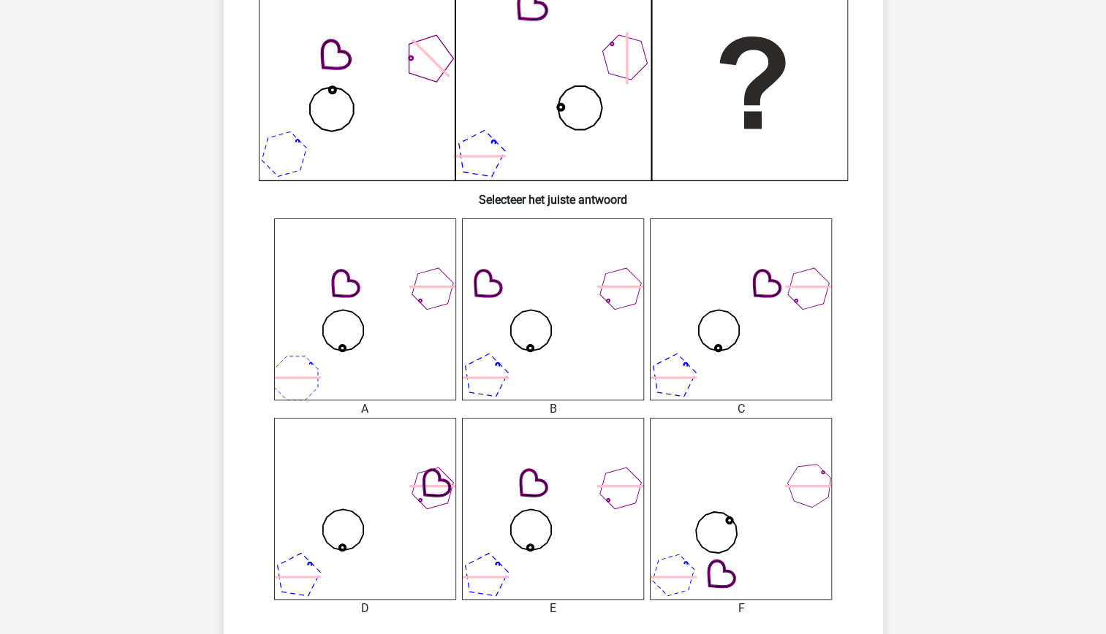
click at [572, 511] on icon at bounding box center [553, 509] width 182 height 182
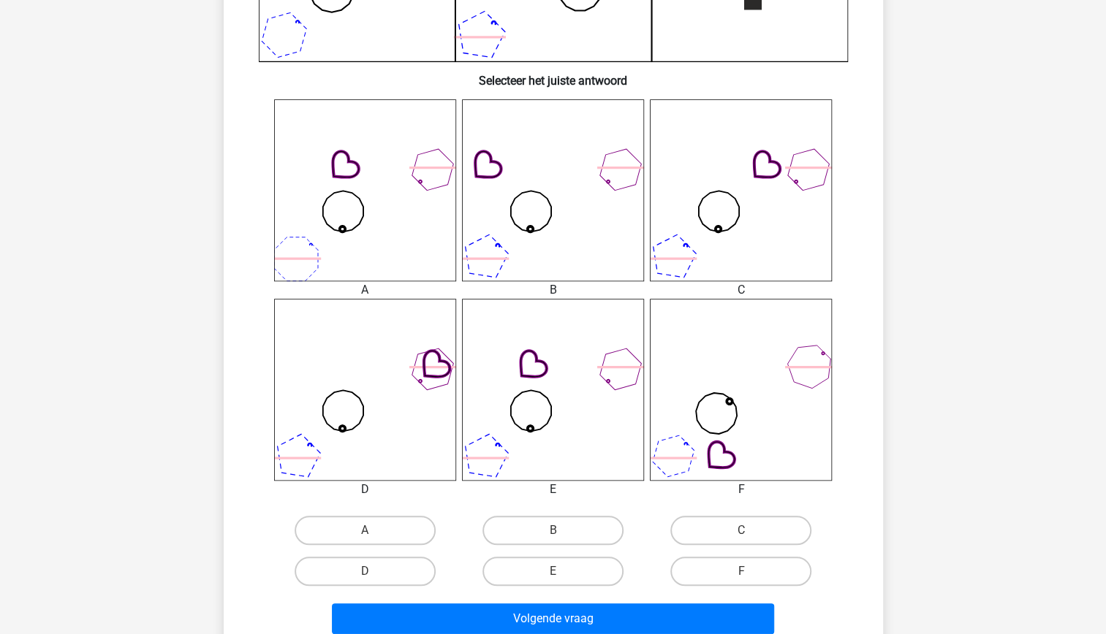
scroll to position [500, 0]
click at [564, 565] on label "E" at bounding box center [552, 572] width 141 height 29
click at [562, 572] on input "E" at bounding box center [558, 577] width 10 height 10
radio input "true"
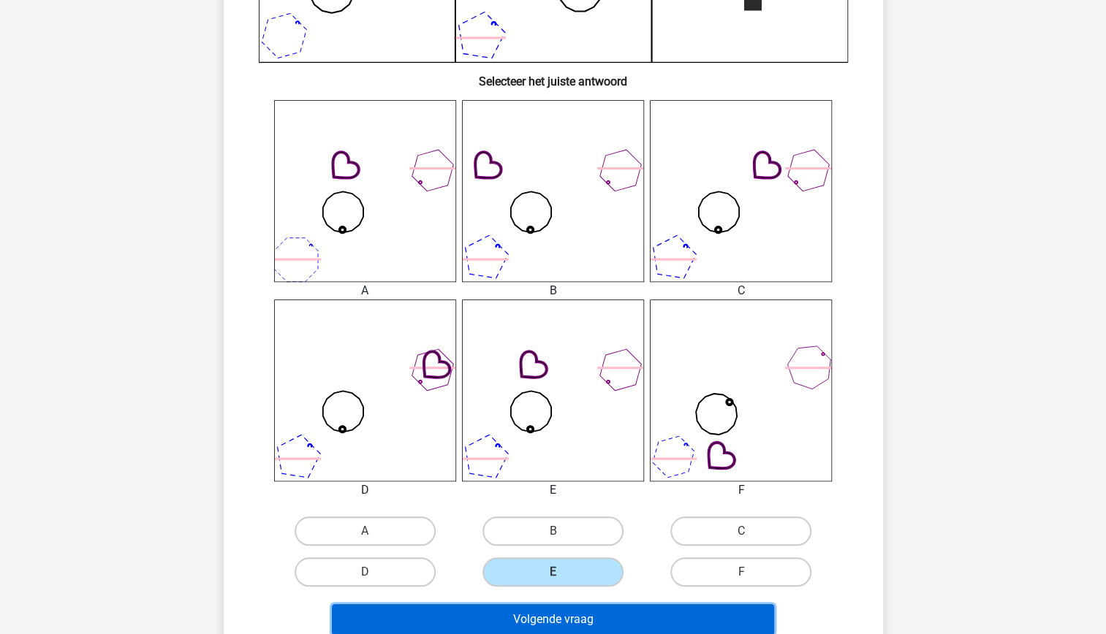
click at [587, 620] on button "Volgende vraag" at bounding box center [553, 619] width 442 height 31
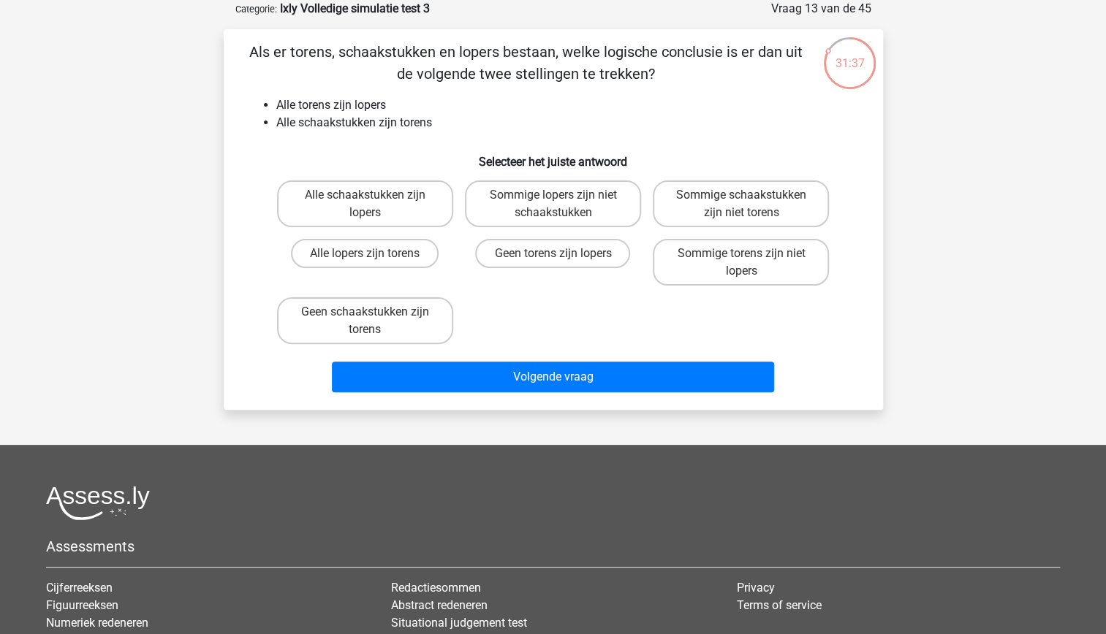
scroll to position [0, 0]
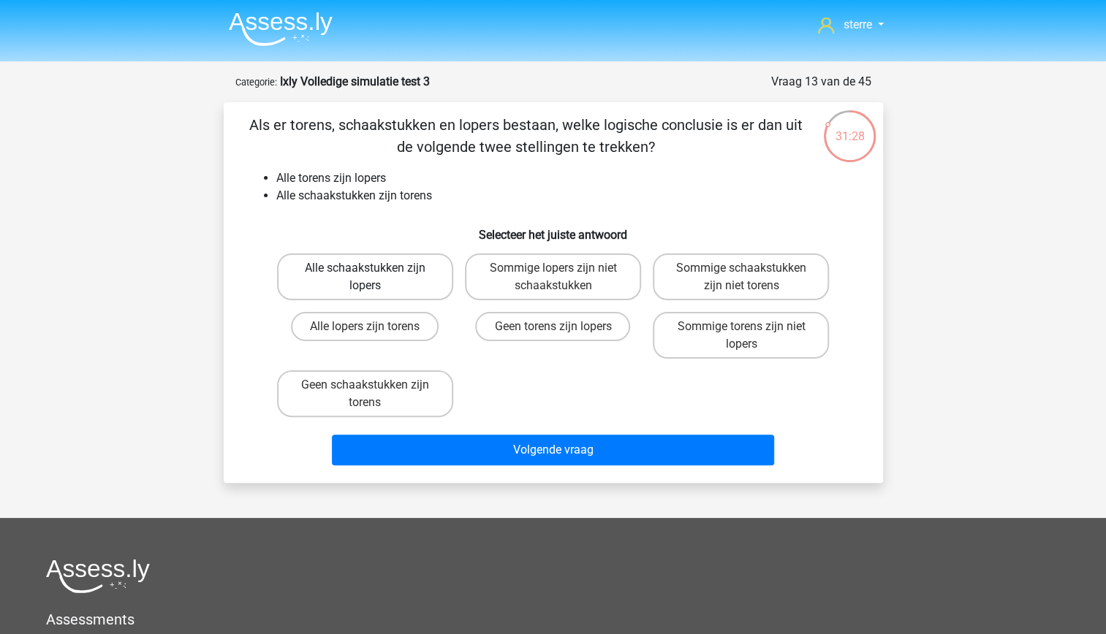
click at [382, 265] on label "Alle schaakstukken zijn lopers" at bounding box center [365, 277] width 176 height 47
click at [374, 268] on input "Alle schaakstukken zijn lopers" at bounding box center [370, 273] width 10 height 10
radio input "true"
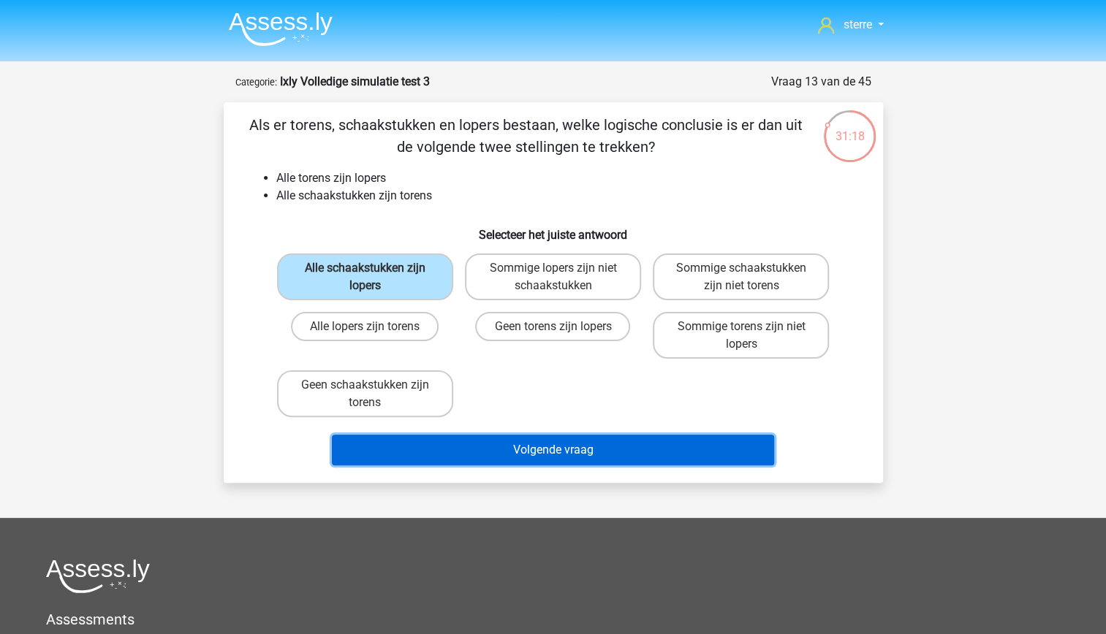
click at [591, 455] on button "Volgende vraag" at bounding box center [553, 450] width 442 height 31
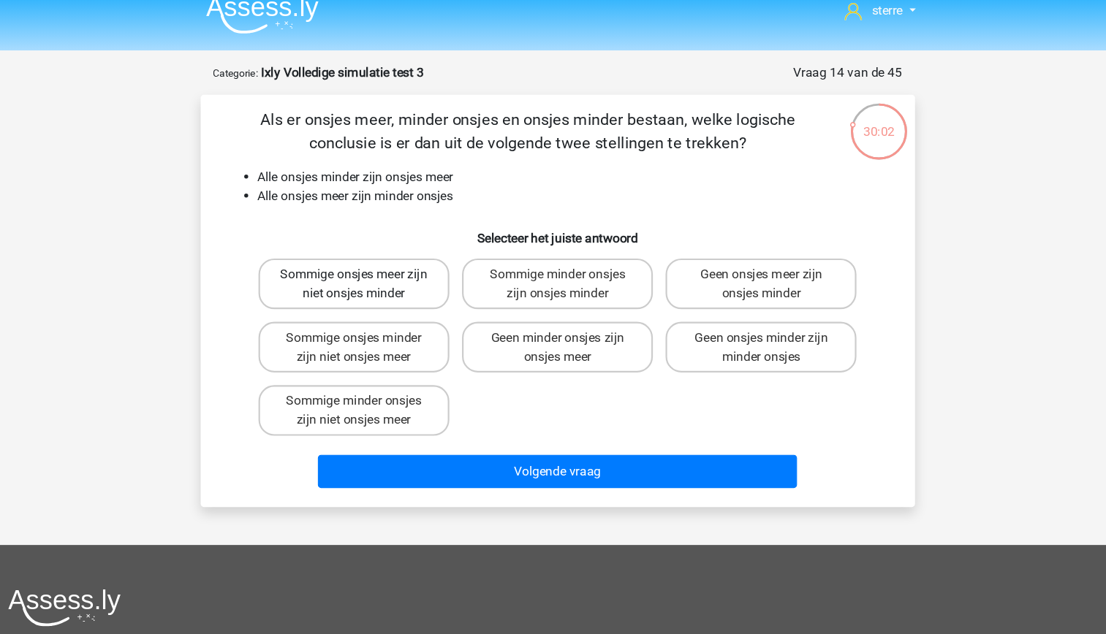
click at [428, 273] on label "Sommige onsjes meer zijn niet onsjes minder" at bounding box center [365, 277] width 176 height 47
click at [374, 273] on input "Sommige onsjes meer zijn niet onsjes minder" at bounding box center [370, 273] width 10 height 10
radio input "true"
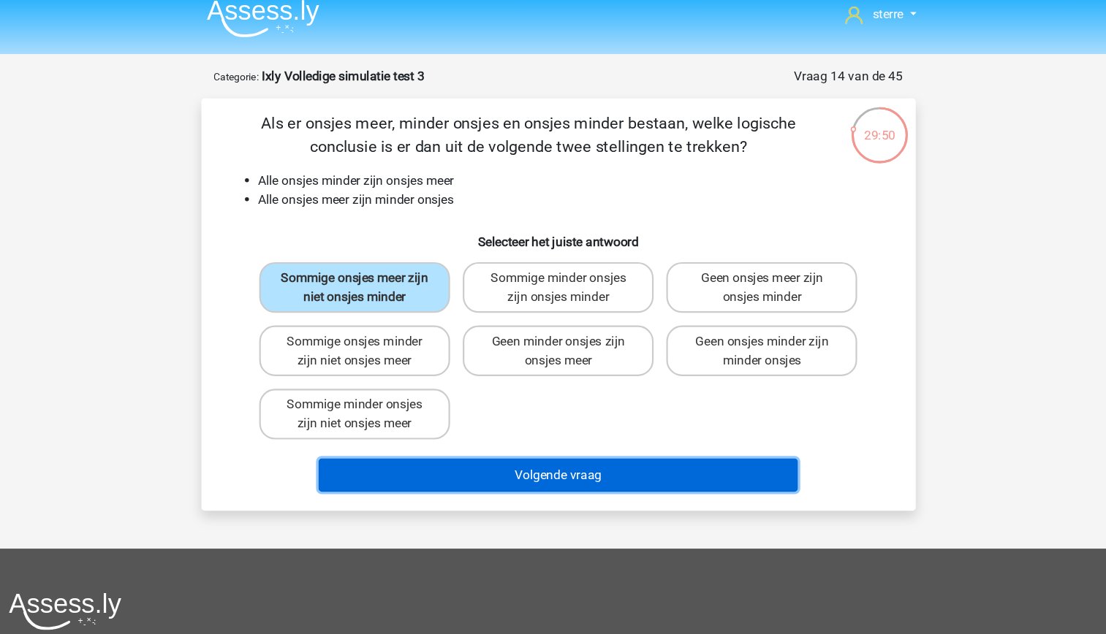
click at [573, 449] on button "Volgende vraag" at bounding box center [553, 450] width 442 height 31
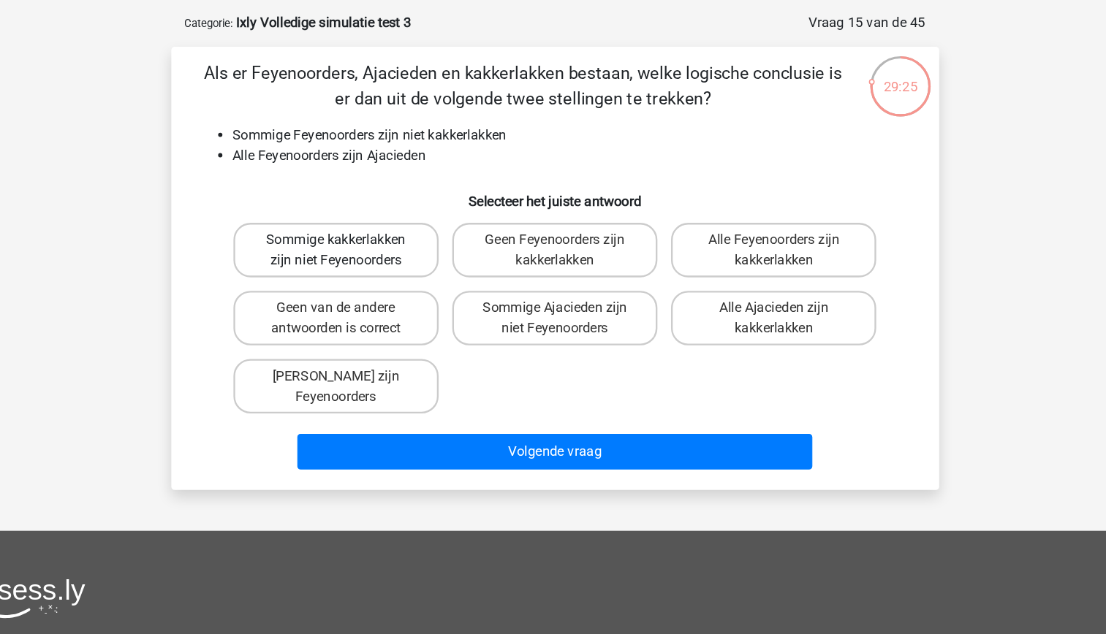
click at [413, 286] on label "Sommige kakkerlakken zijn niet Feyenoorders" at bounding box center [365, 277] width 176 height 47
click at [374, 278] on input "Sommige kakkerlakken zijn niet Feyenoorders" at bounding box center [370, 273] width 10 height 10
radio input "true"
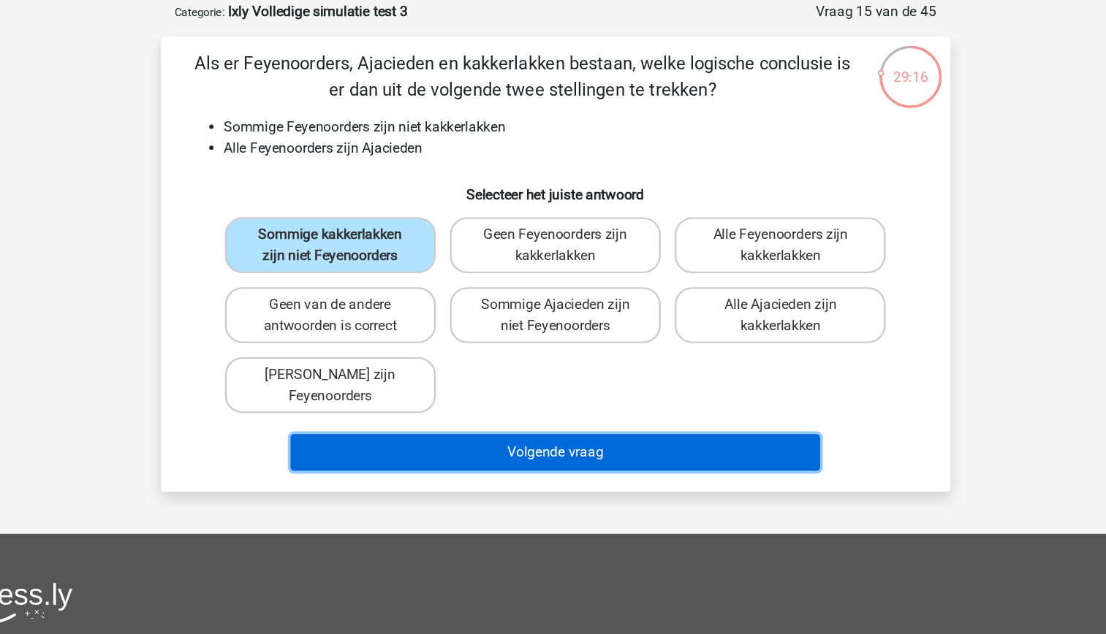
click at [547, 450] on button "Volgende vraag" at bounding box center [553, 450] width 442 height 31
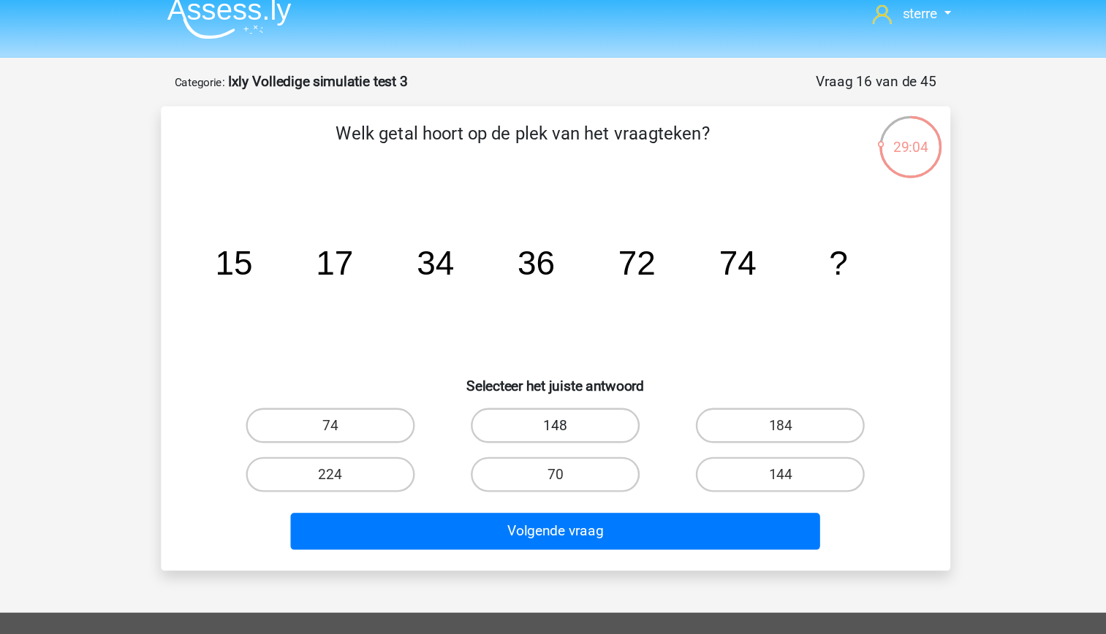
click at [590, 371] on label "148" at bounding box center [552, 368] width 141 height 29
click at [562, 371] on input "148" at bounding box center [558, 374] width 10 height 10
radio input "true"
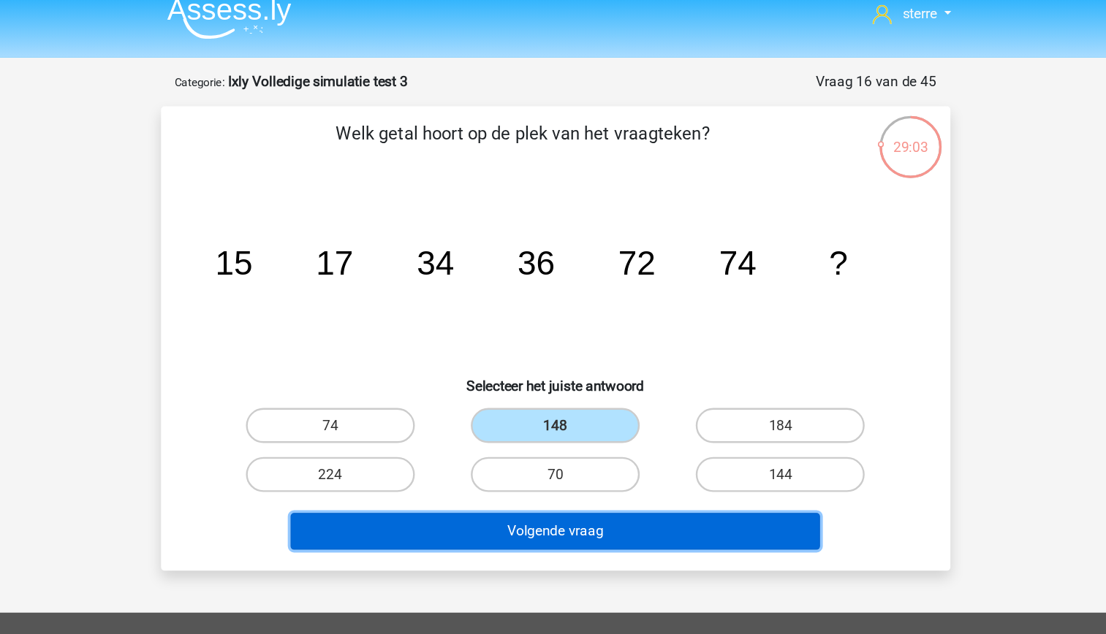
click at [629, 460] on button "Volgende vraag" at bounding box center [553, 457] width 442 height 31
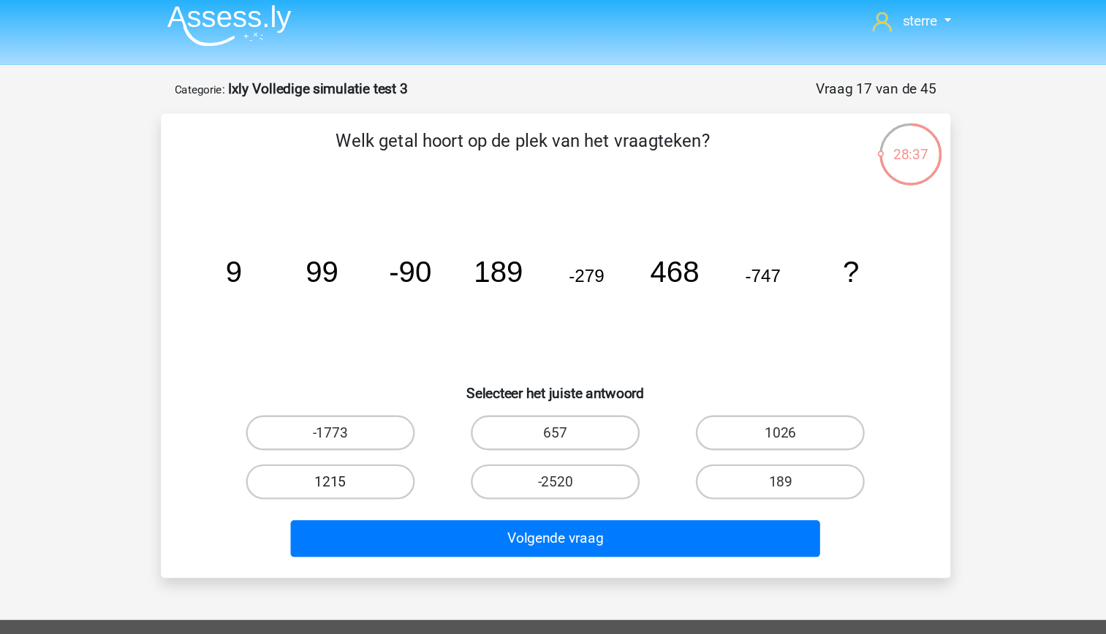
click at [373, 403] on label "1215" at bounding box center [365, 409] width 141 height 29
click at [373, 410] on input "1215" at bounding box center [370, 415] width 10 height 10
radio input "true"
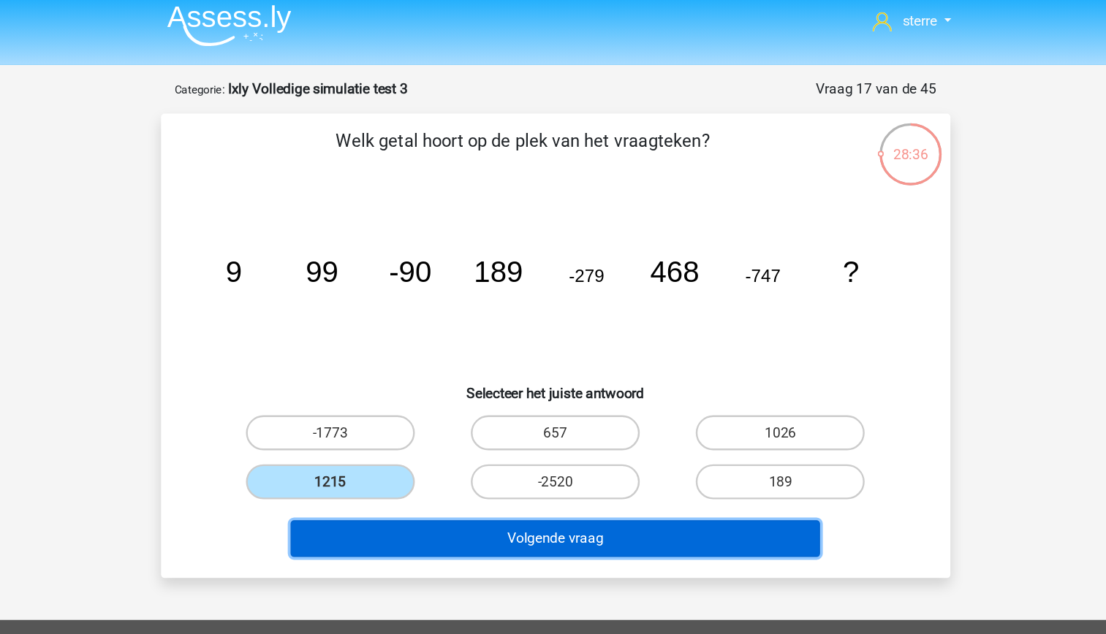
click at [490, 463] on button "Volgende vraag" at bounding box center [553, 457] width 442 height 31
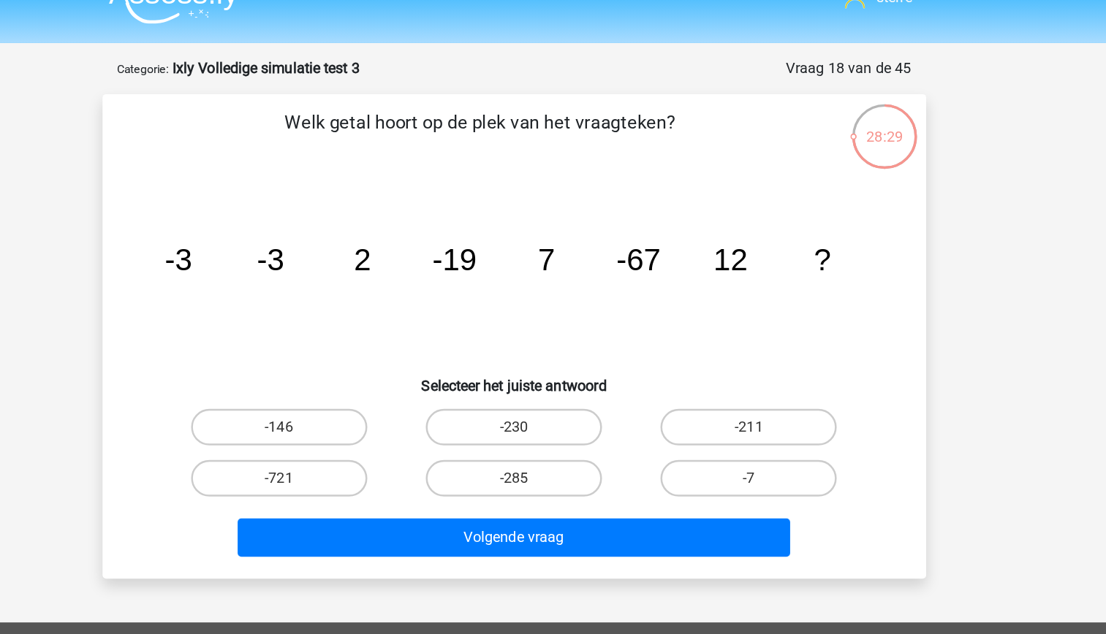
click at [433, 234] on tspan "2" at bounding box center [432, 234] width 14 height 27
click at [586, 370] on label "-230" at bounding box center [552, 368] width 141 height 29
click at [562, 370] on input "-230" at bounding box center [558, 374] width 10 height 10
radio input "true"
click at [560, 401] on label "-285" at bounding box center [552, 409] width 141 height 29
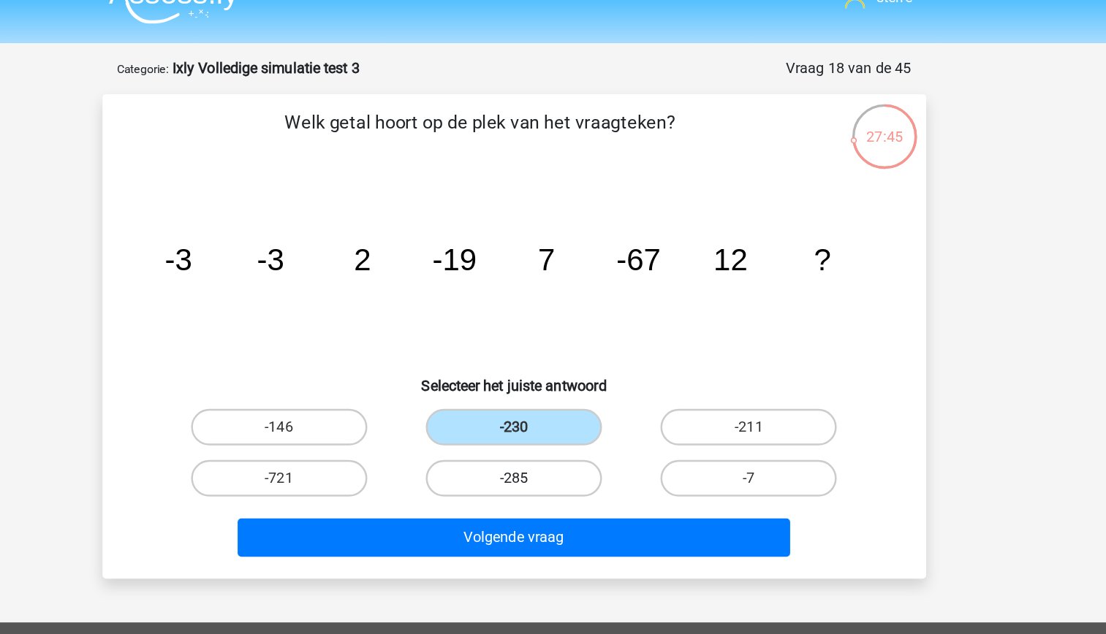
click at [560, 410] on input "-285" at bounding box center [558, 415] width 10 height 10
radio input "true"
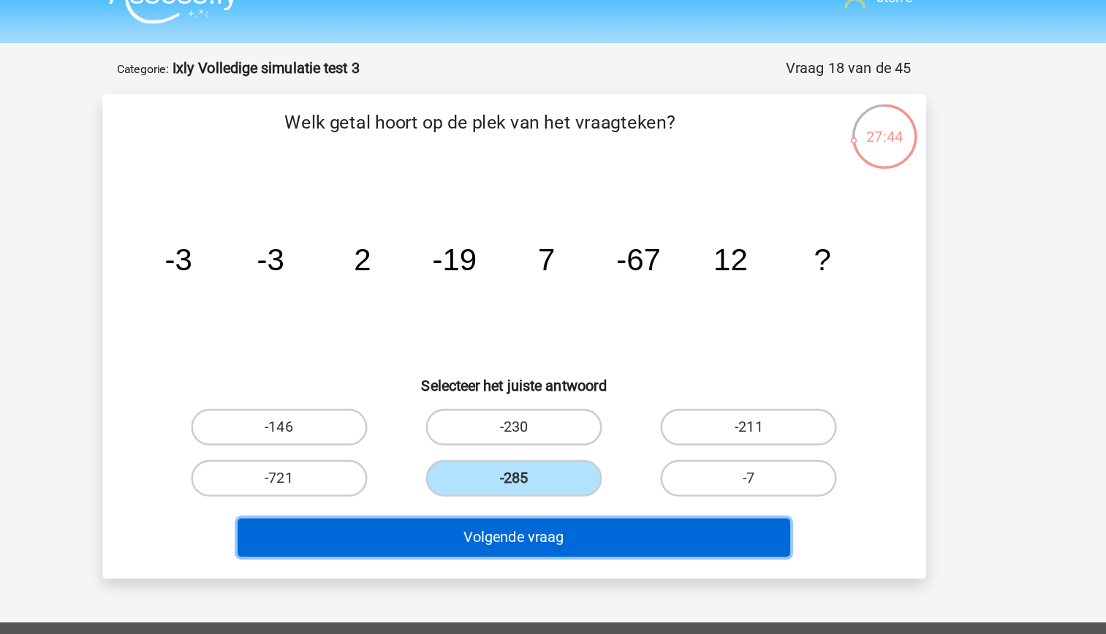
click at [601, 455] on button "Volgende vraag" at bounding box center [553, 457] width 442 height 31
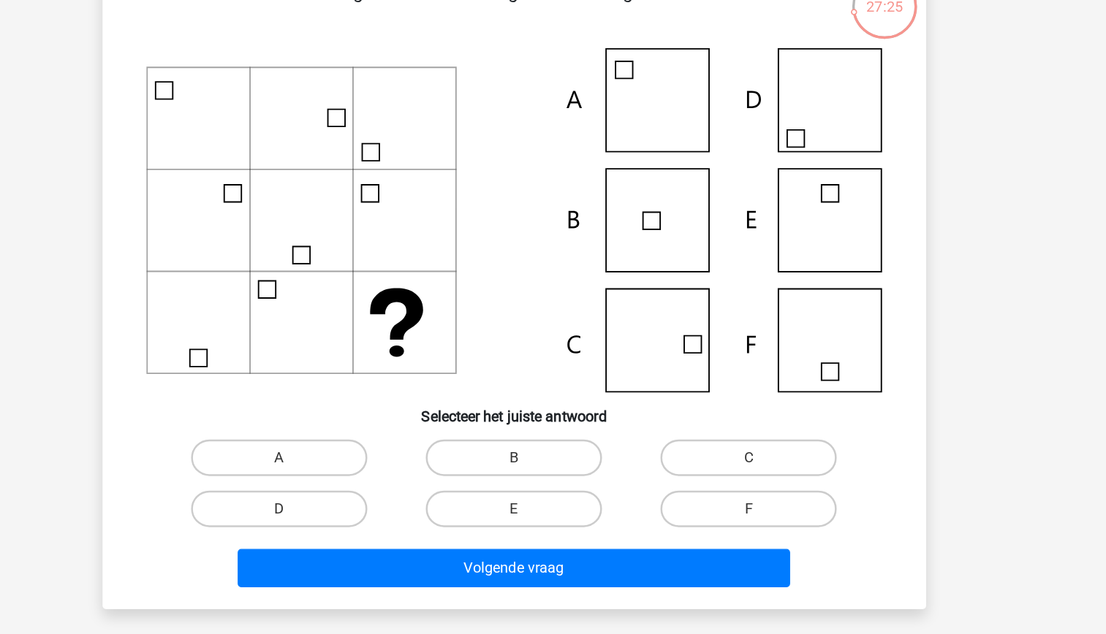
scroll to position [7, 0]
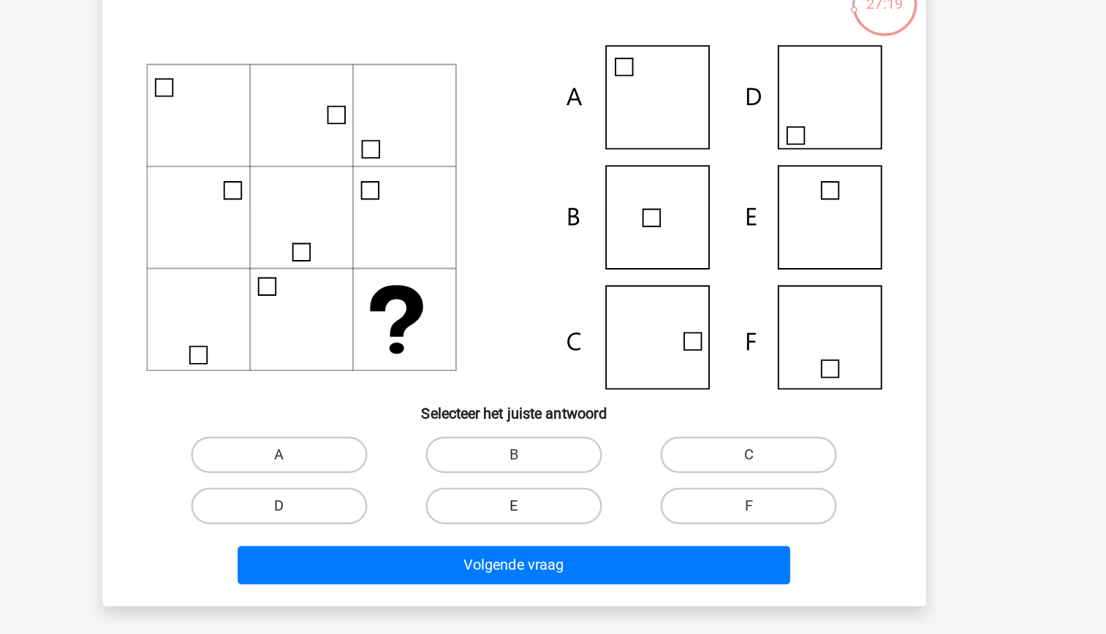
click at [569, 534] on label "E" at bounding box center [552, 531] width 141 height 29
click at [562, 534] on input "E" at bounding box center [558, 536] width 10 height 10
radio input "true"
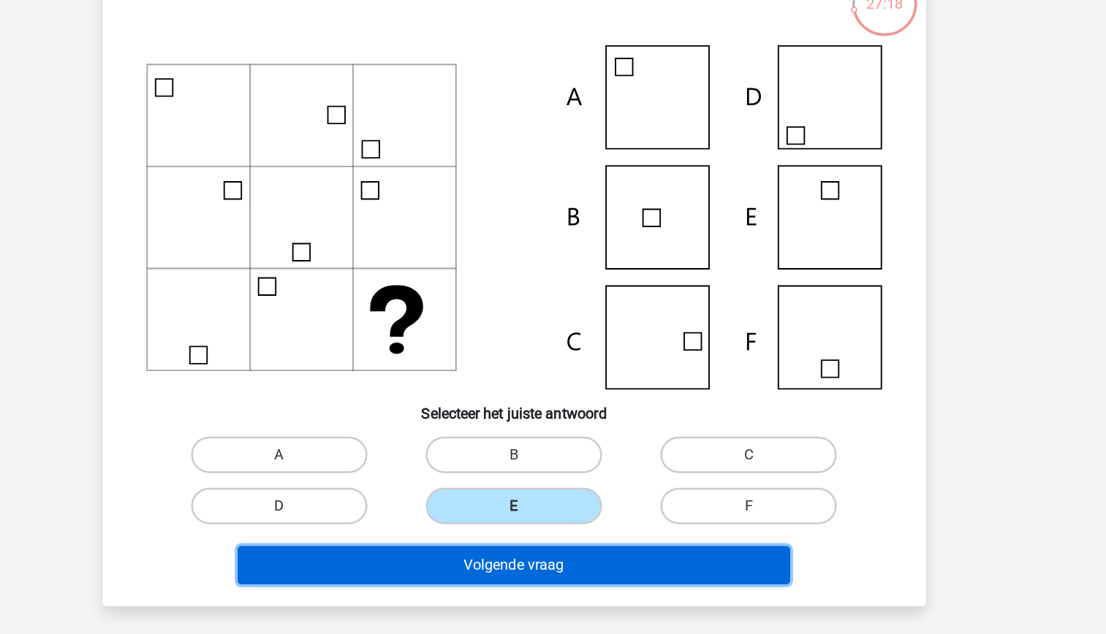
click at [591, 574] on button "Volgende vraag" at bounding box center [553, 579] width 442 height 31
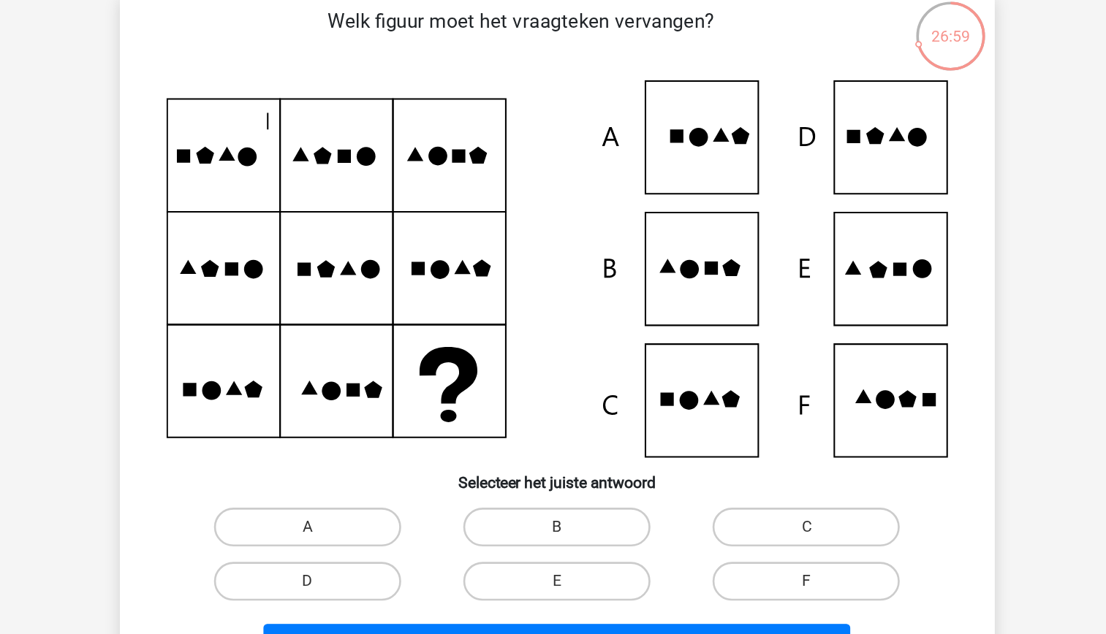
click at [806, 302] on icon at bounding box center [811, 305] width 10 height 10
click at [573, 541] on label "E" at bounding box center [552, 540] width 141 height 29
click at [562, 541] on input "E" at bounding box center [558, 545] width 10 height 10
radio input "true"
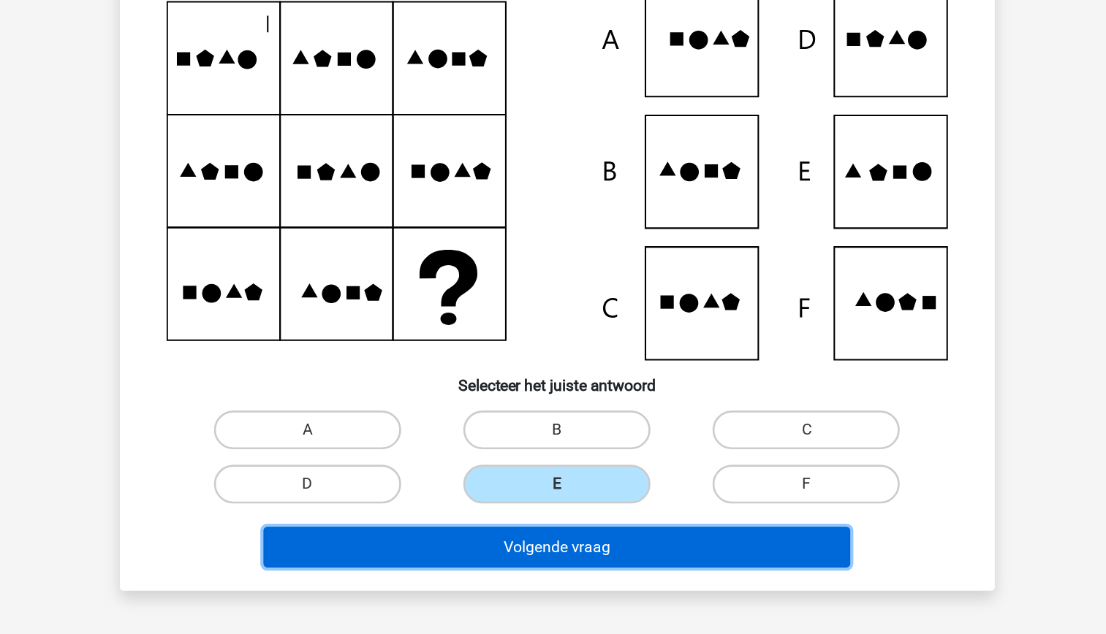
click at [556, 574] on button "Volgende vraag" at bounding box center [553, 568] width 442 height 31
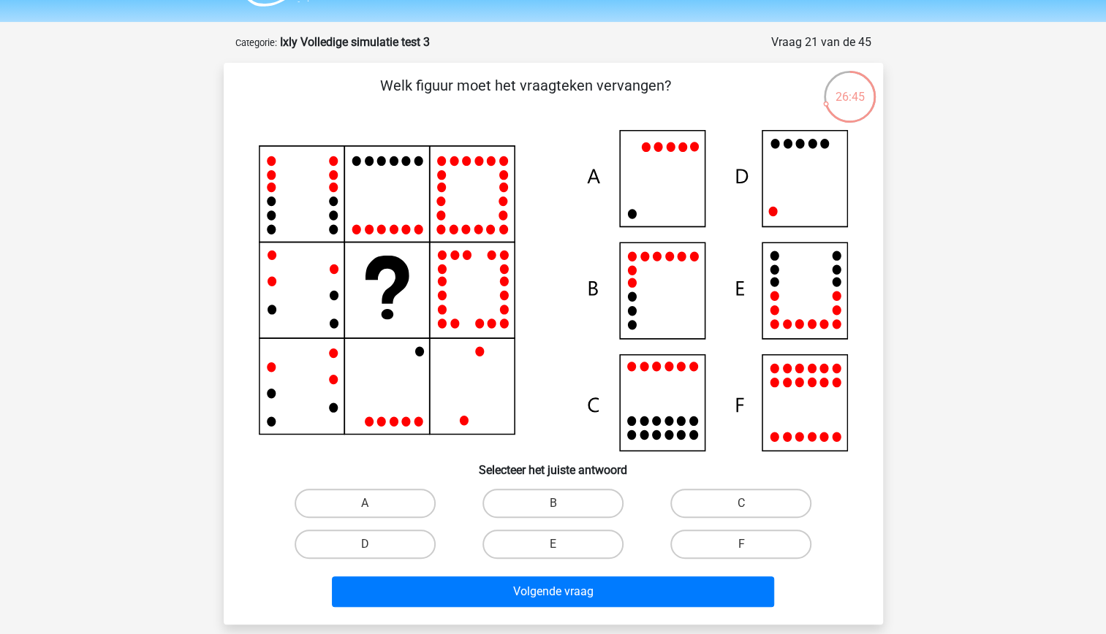
scroll to position [42, 0]
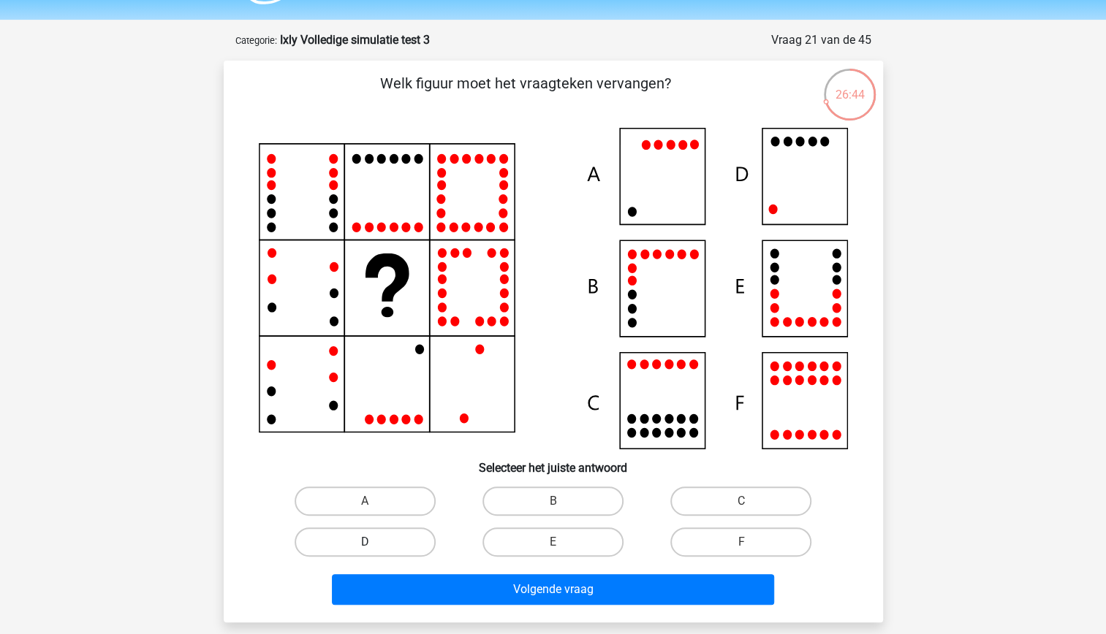
click at [396, 550] on label "D" at bounding box center [365, 542] width 141 height 29
click at [374, 550] on input "D" at bounding box center [370, 547] width 10 height 10
radio input "true"
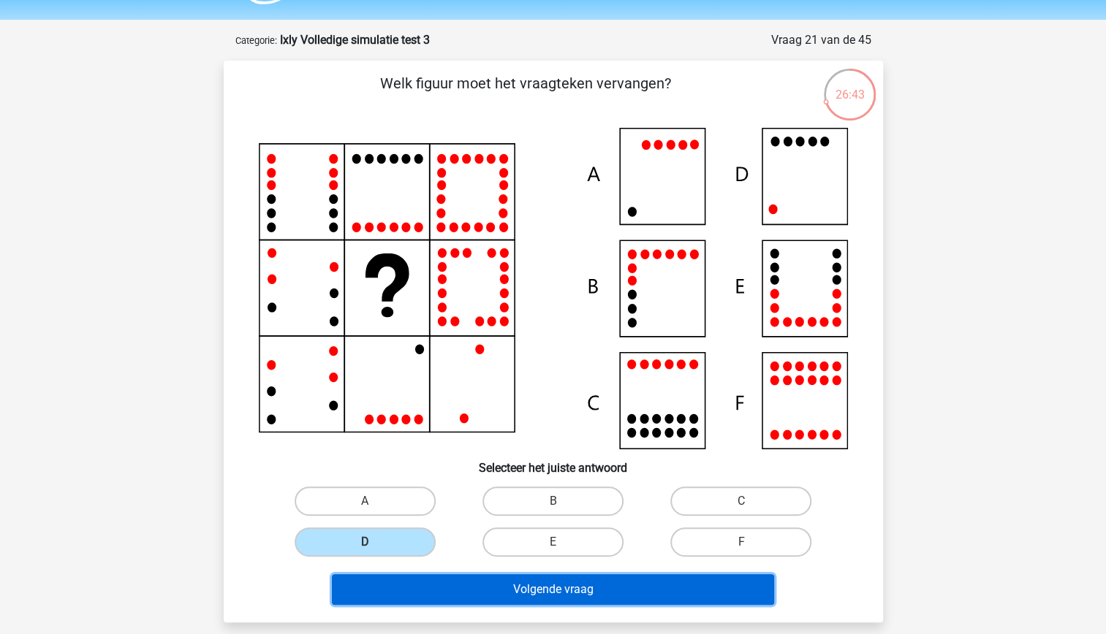
click at [475, 590] on button "Volgende vraag" at bounding box center [553, 589] width 442 height 31
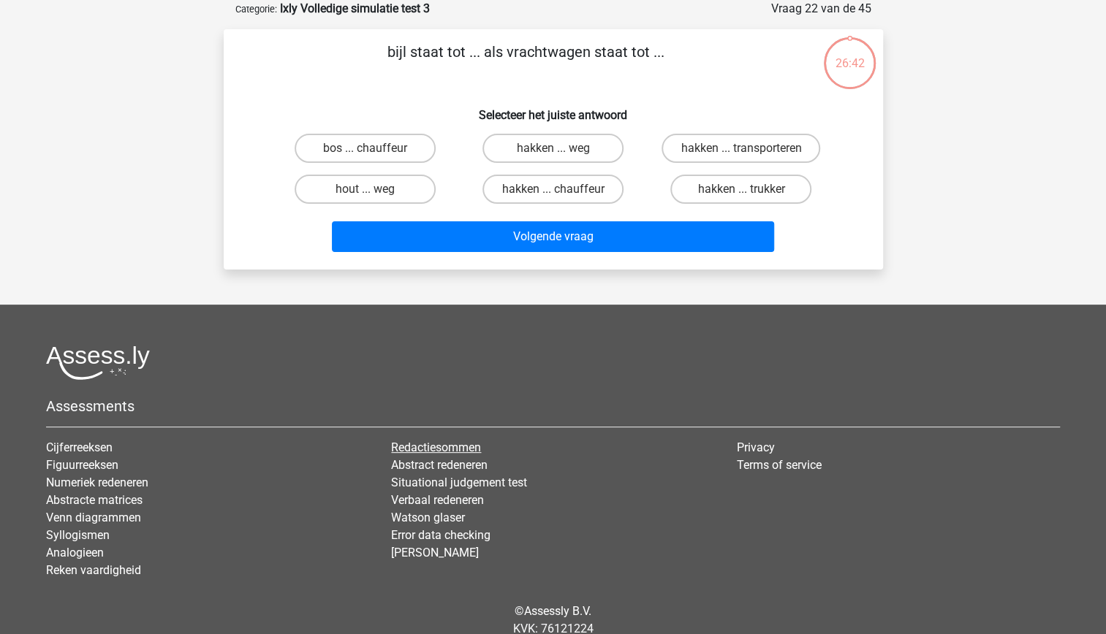
scroll to position [0, 0]
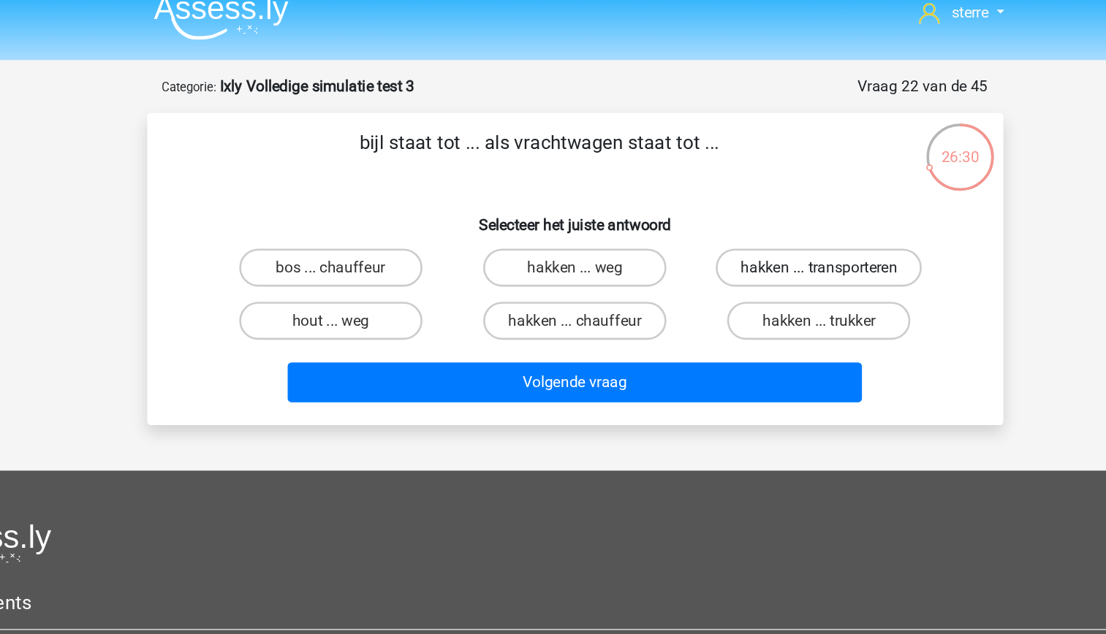
click at [715, 216] on label "hakken ... transporteren" at bounding box center [740, 221] width 159 height 29
click at [741, 221] on input "hakken ... transporteren" at bounding box center [746, 226] width 10 height 10
radio input "true"
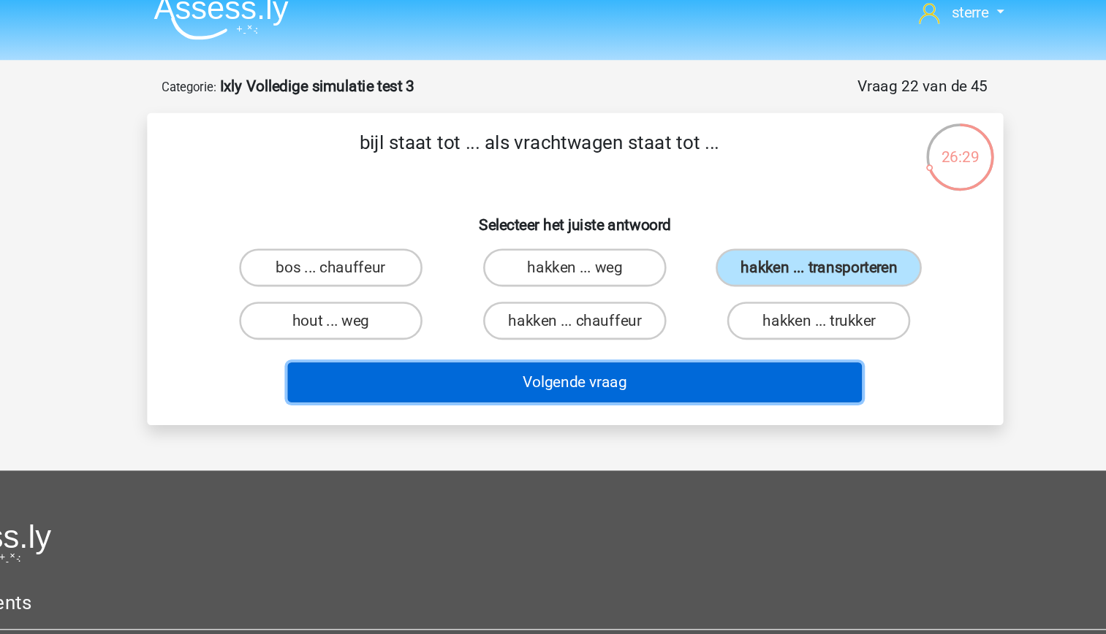
click at [583, 314] on button "Volgende vraag" at bounding box center [553, 310] width 442 height 31
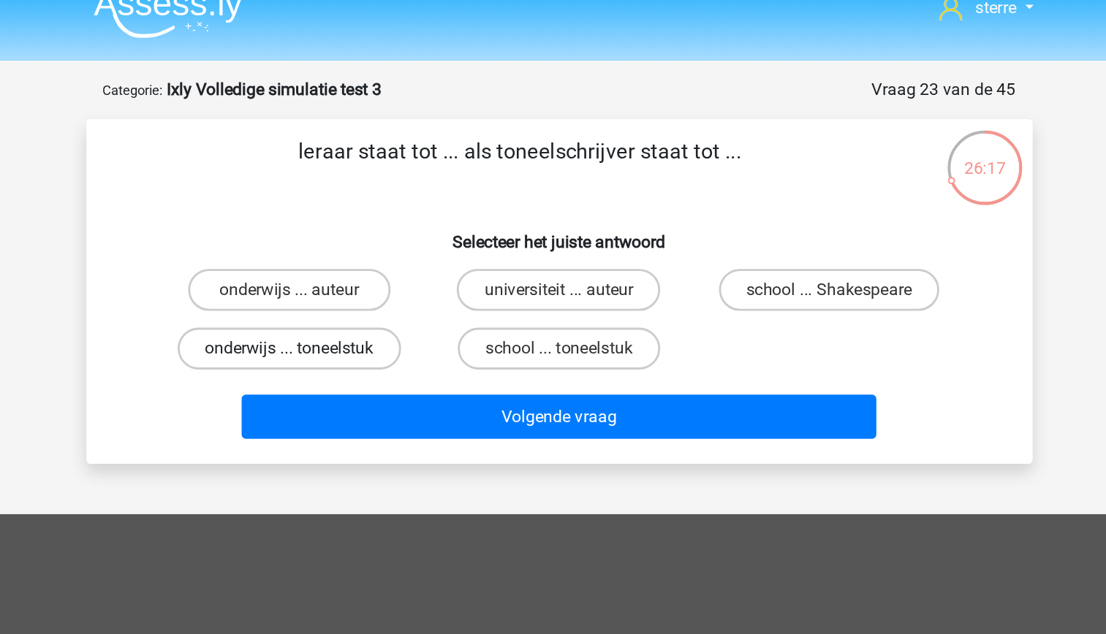
click at [422, 272] on label "onderwijs ... toneelstuk" at bounding box center [365, 262] width 156 height 29
click at [374, 272] on input "onderwijs ... toneelstuk" at bounding box center [370, 267] width 10 height 10
radio input "true"
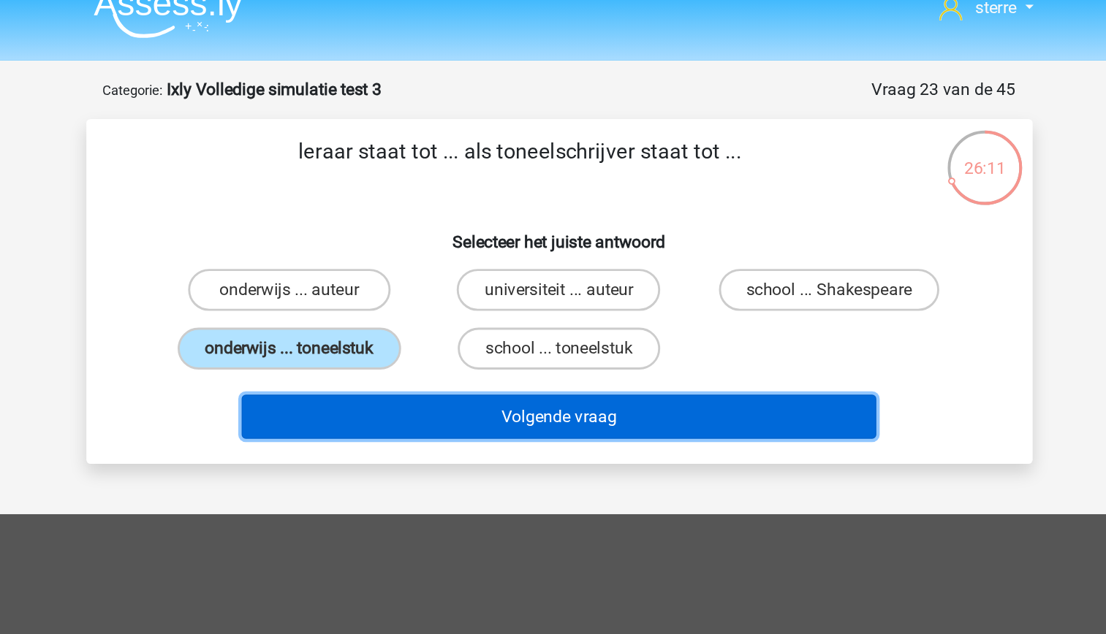
click at [535, 308] on button "Volgende vraag" at bounding box center [553, 310] width 442 height 31
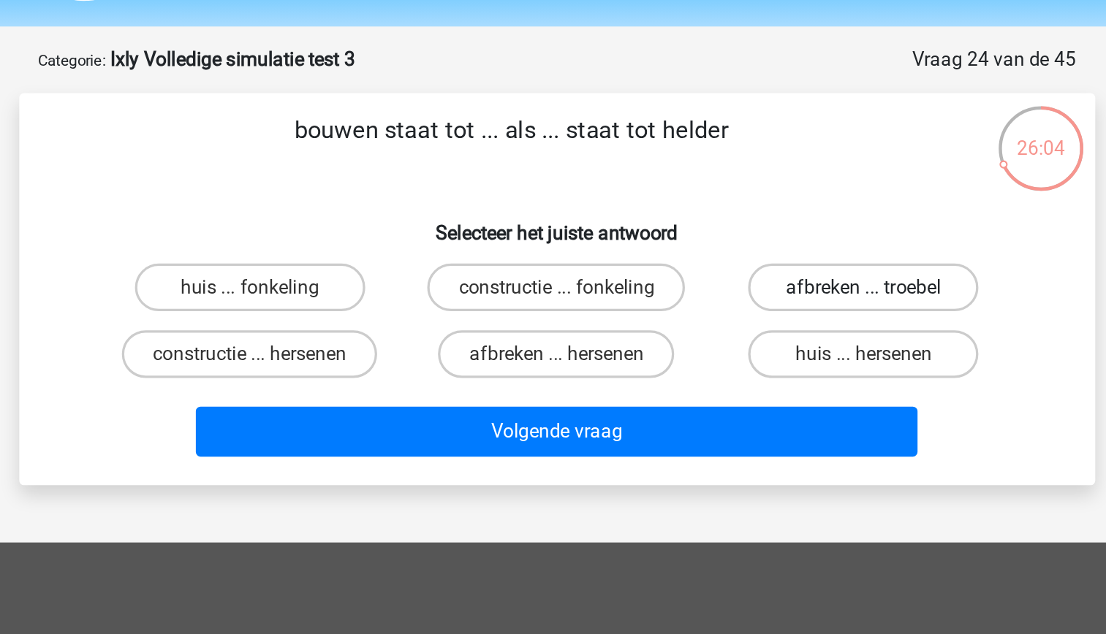
click at [704, 228] on label "afbreken ... troebel" at bounding box center [740, 221] width 141 height 29
click at [741, 228] on input "afbreken ... troebel" at bounding box center [746, 226] width 10 height 10
radio input "true"
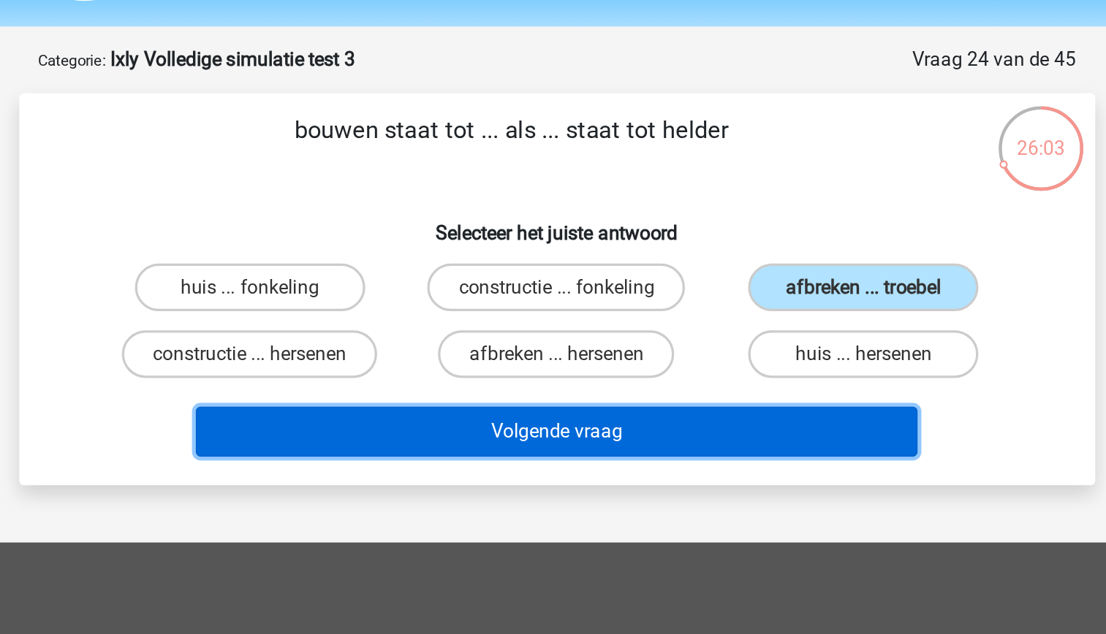
click at [609, 316] on button "Volgende vraag" at bounding box center [553, 310] width 442 height 31
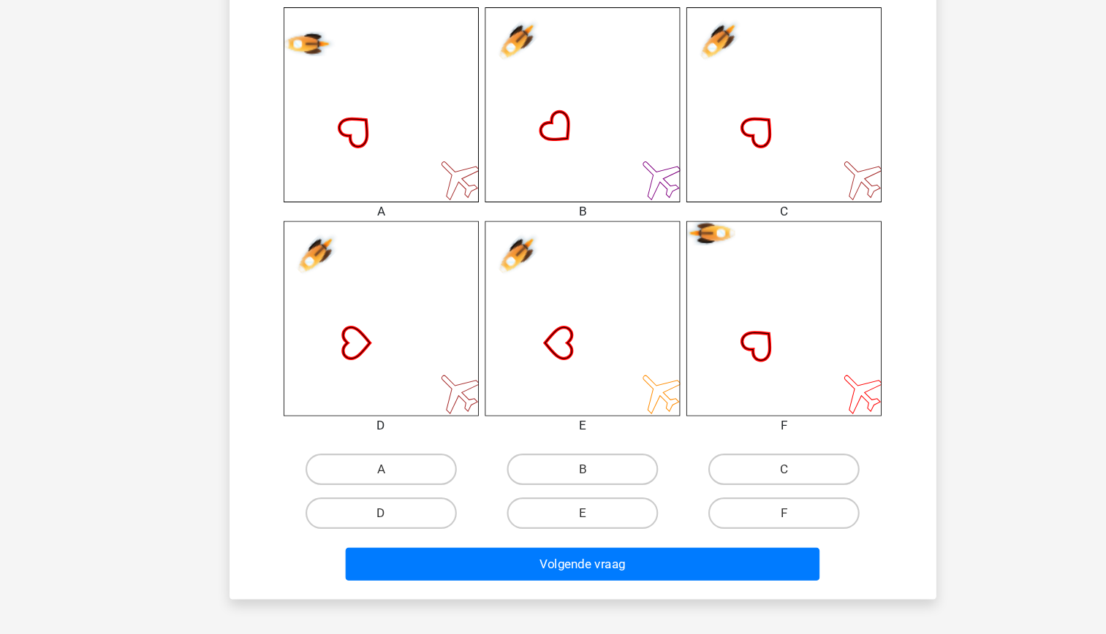
scroll to position [554, 0]
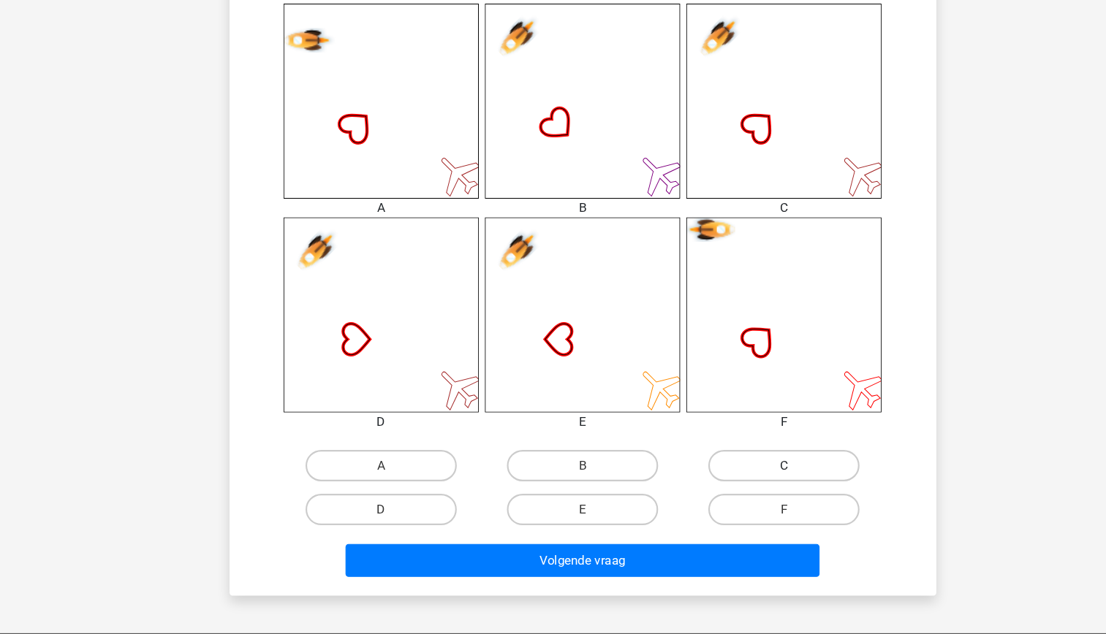
click at [724, 475] on label "C" at bounding box center [740, 477] width 141 height 29
click at [741, 477] on input "C" at bounding box center [746, 482] width 10 height 10
radio input "true"
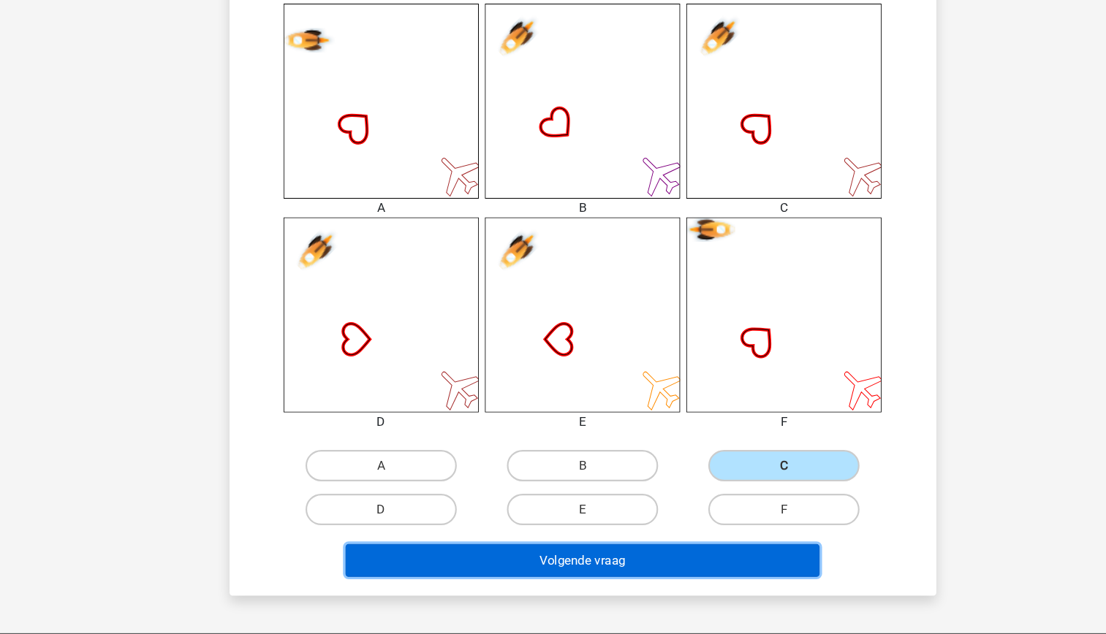
click at [634, 556] on button "Volgende vraag" at bounding box center [553, 565] width 442 height 31
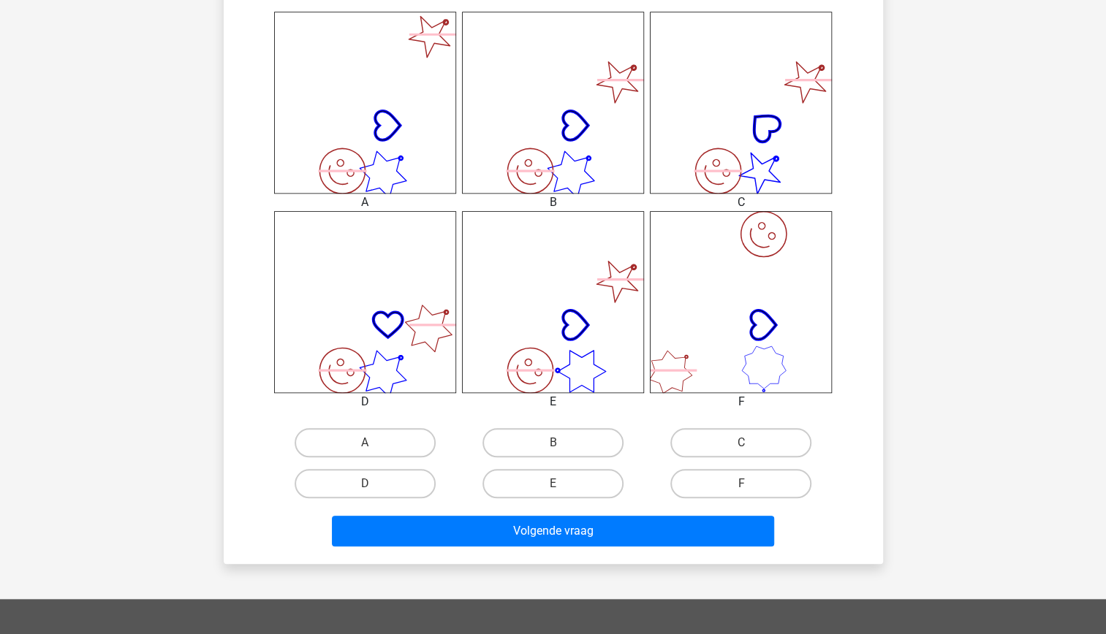
scroll to position [589, 0]
click at [550, 485] on label "E" at bounding box center [552, 483] width 141 height 29
click at [553, 485] on input "E" at bounding box center [558, 488] width 10 height 10
radio input "true"
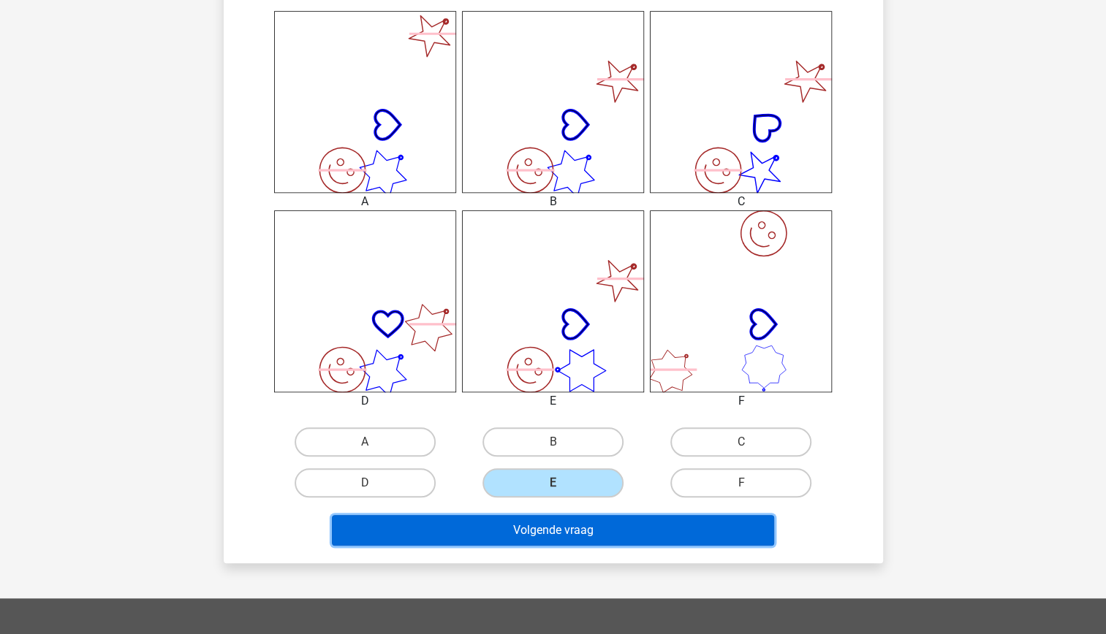
click at [574, 529] on button "Volgende vraag" at bounding box center [553, 530] width 442 height 31
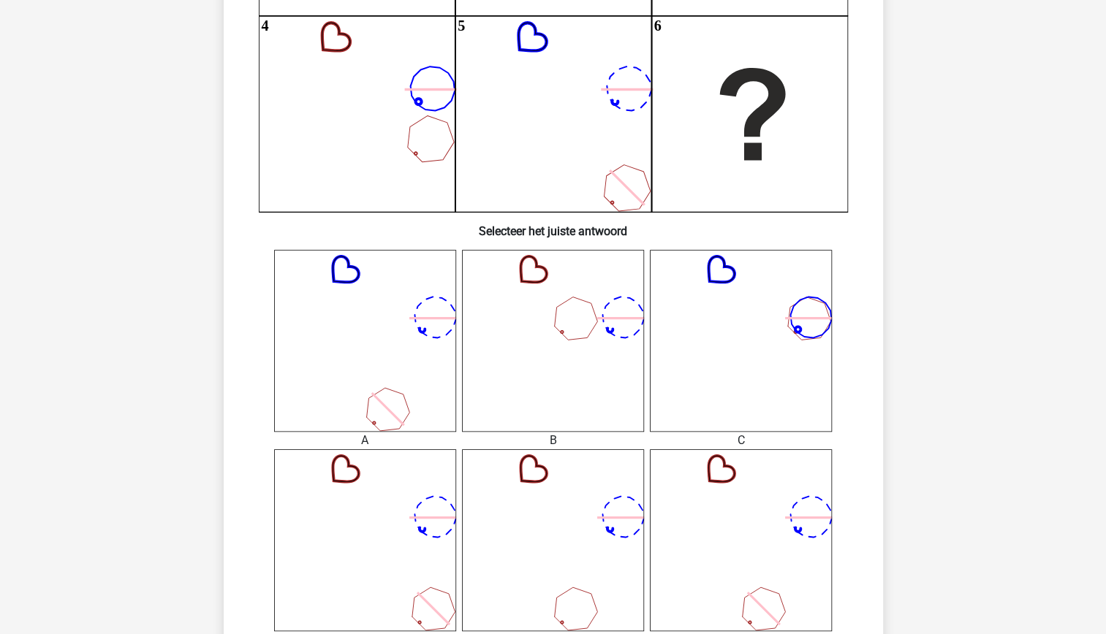
scroll to position [357, 0]
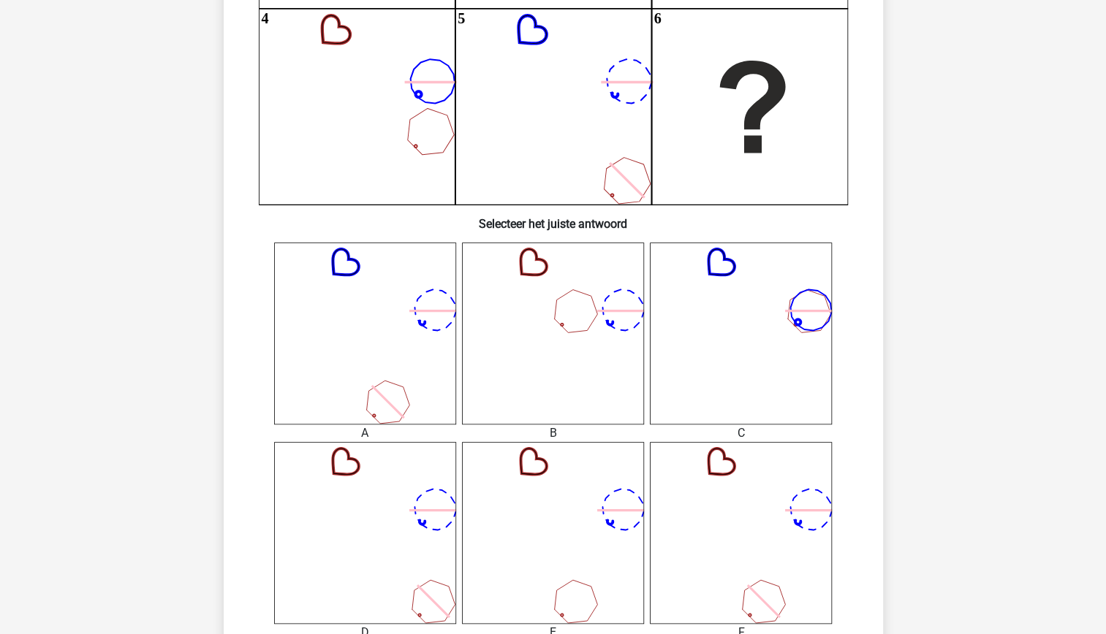
click at [827, 472] on icon at bounding box center [741, 533] width 182 height 182
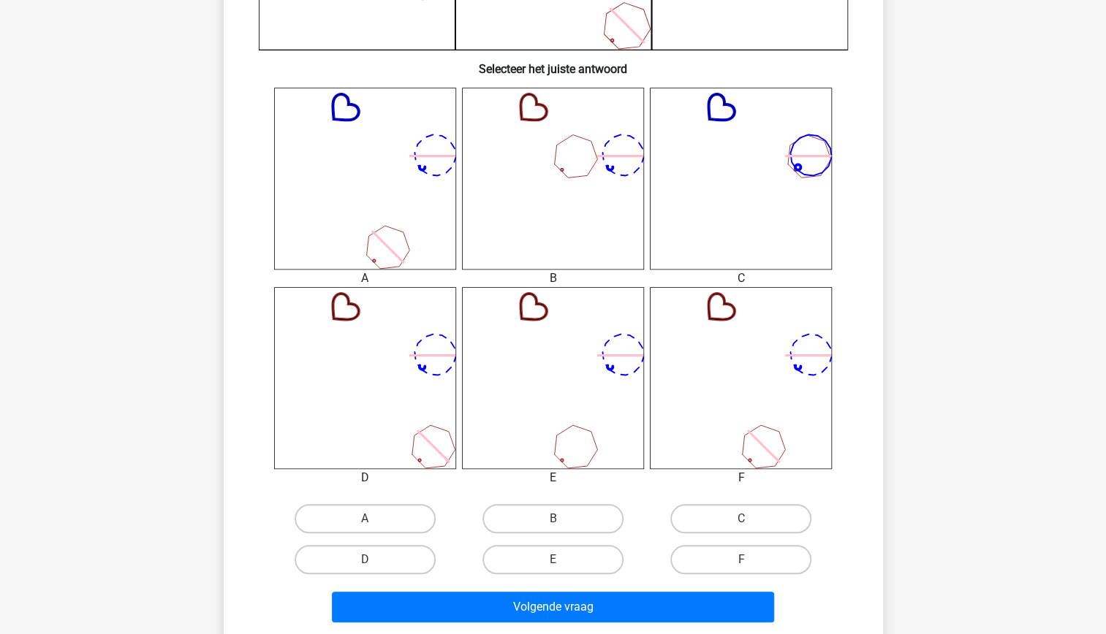
scroll to position [515, 0]
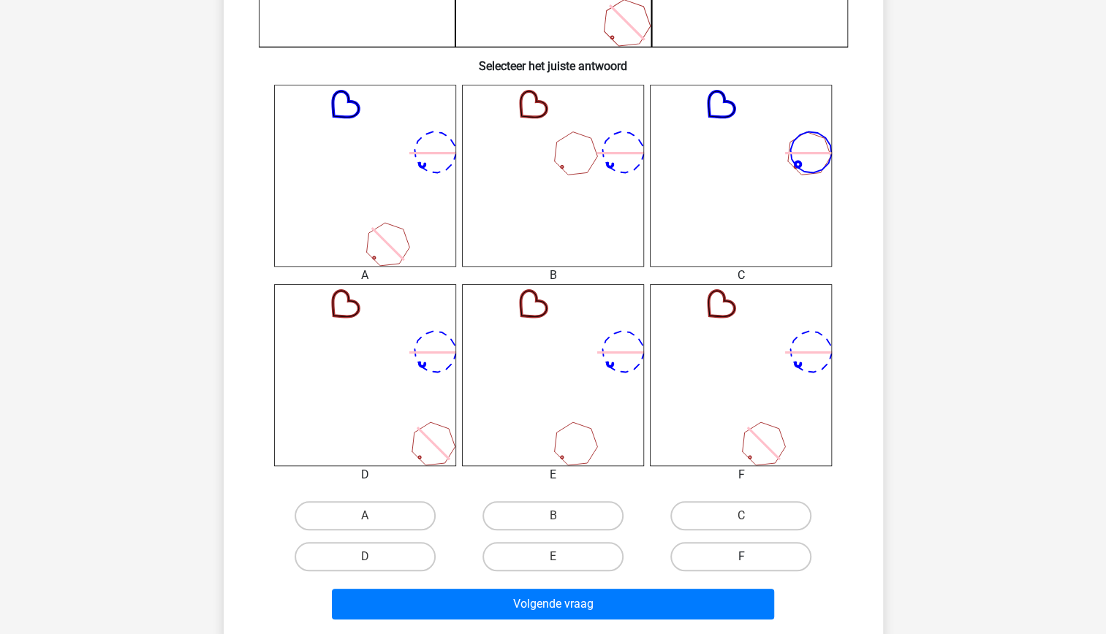
click at [755, 556] on label "F" at bounding box center [740, 556] width 141 height 29
click at [751, 557] on input "F" at bounding box center [746, 562] width 10 height 10
radio input "true"
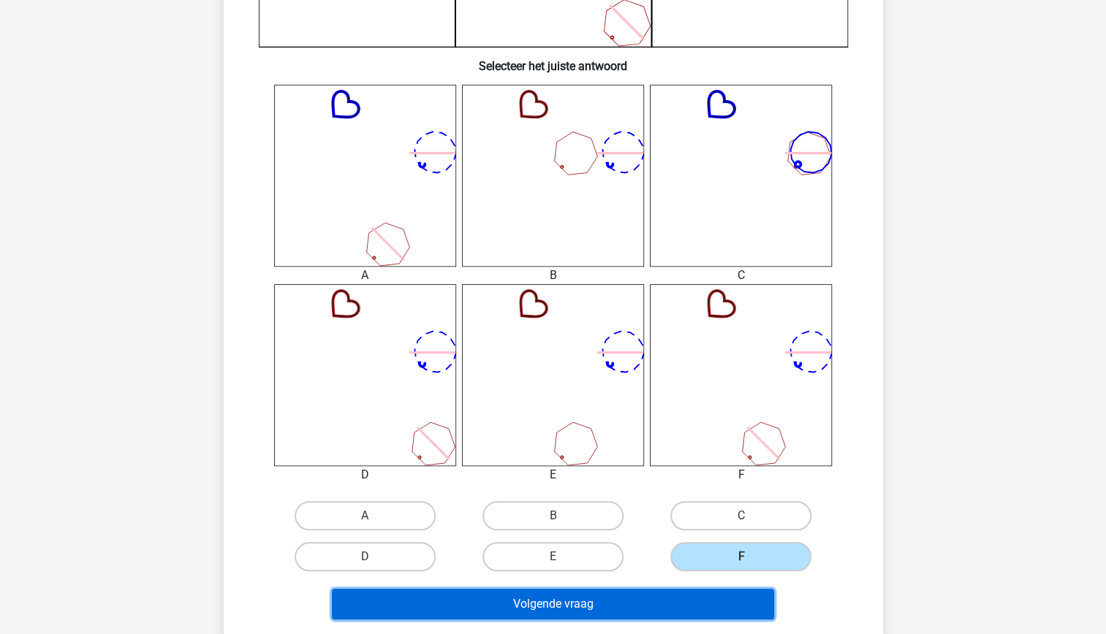
click at [686, 611] on button "Volgende vraag" at bounding box center [553, 604] width 442 height 31
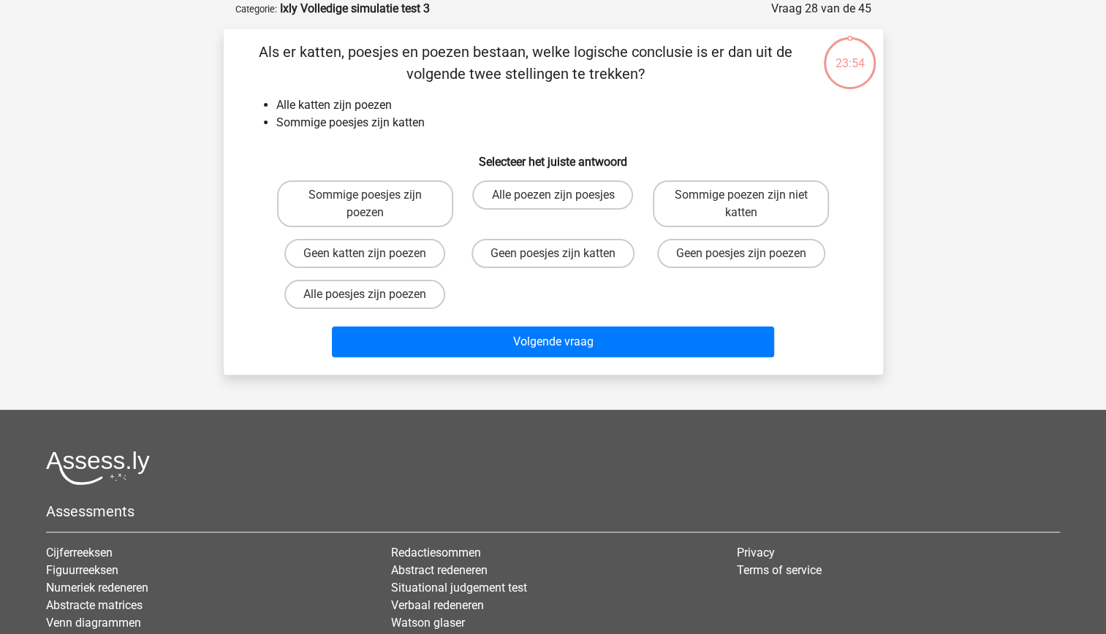
scroll to position [0, 0]
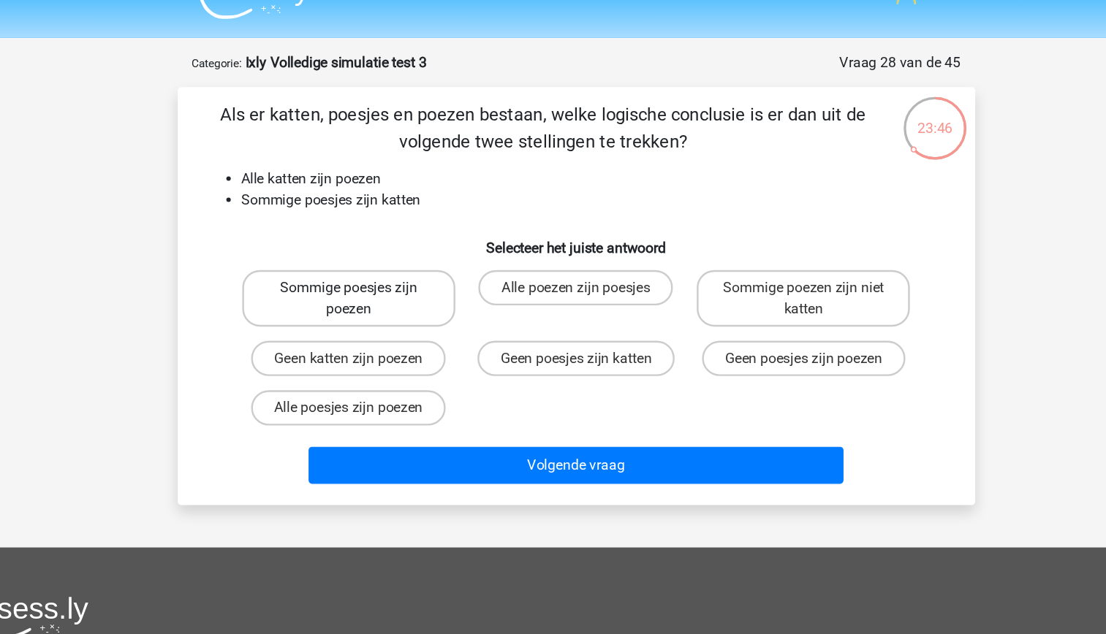
click at [413, 288] on label "Sommige poesjes zijn poezen" at bounding box center [365, 277] width 176 height 47
click at [374, 278] on input "Sommige poesjes zijn poezen" at bounding box center [370, 273] width 10 height 10
radio input "true"
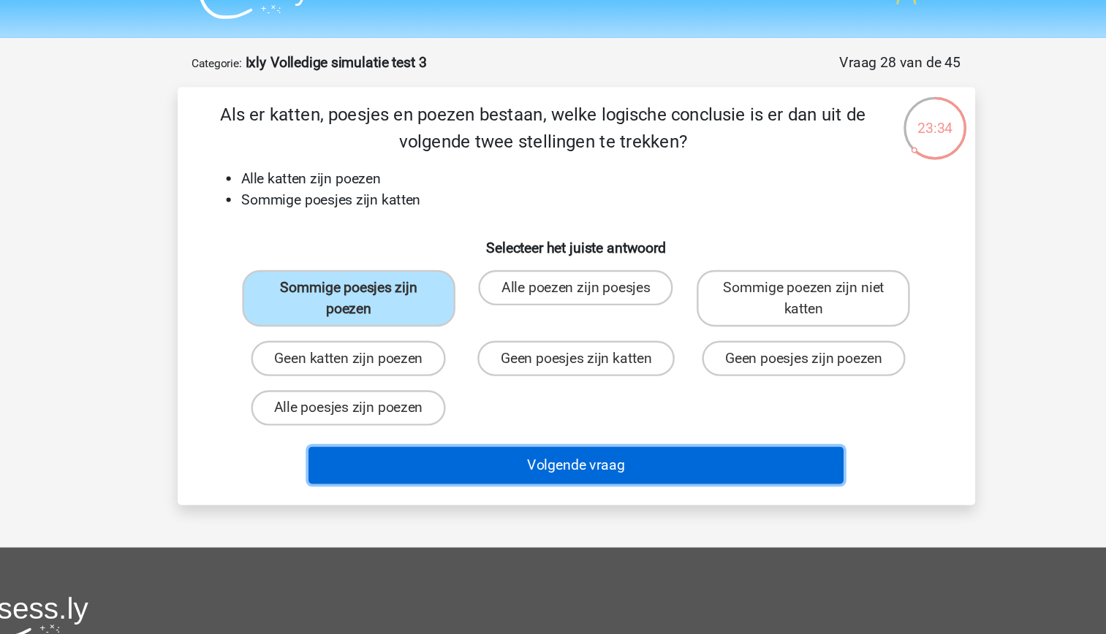
click at [599, 410] on button "Volgende vraag" at bounding box center [553, 415] width 442 height 31
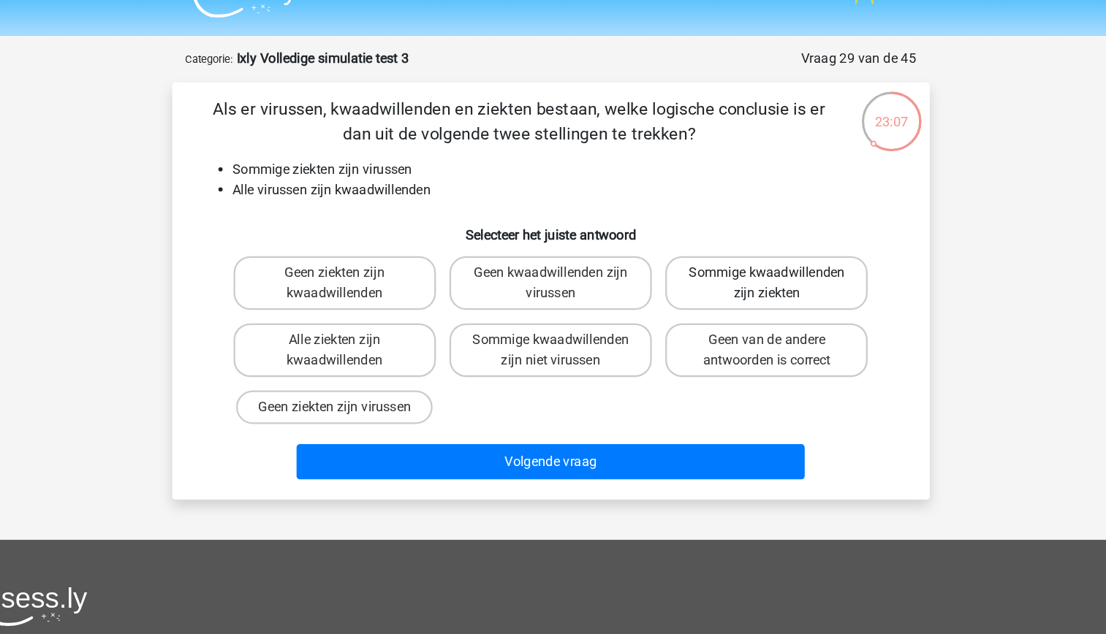
click at [724, 278] on label "Sommige kwaadwillenden zijn ziekten" at bounding box center [741, 277] width 176 height 47
click at [741, 278] on input "Sommige kwaadwillenden zijn ziekten" at bounding box center [746, 273] width 10 height 10
radio input "true"
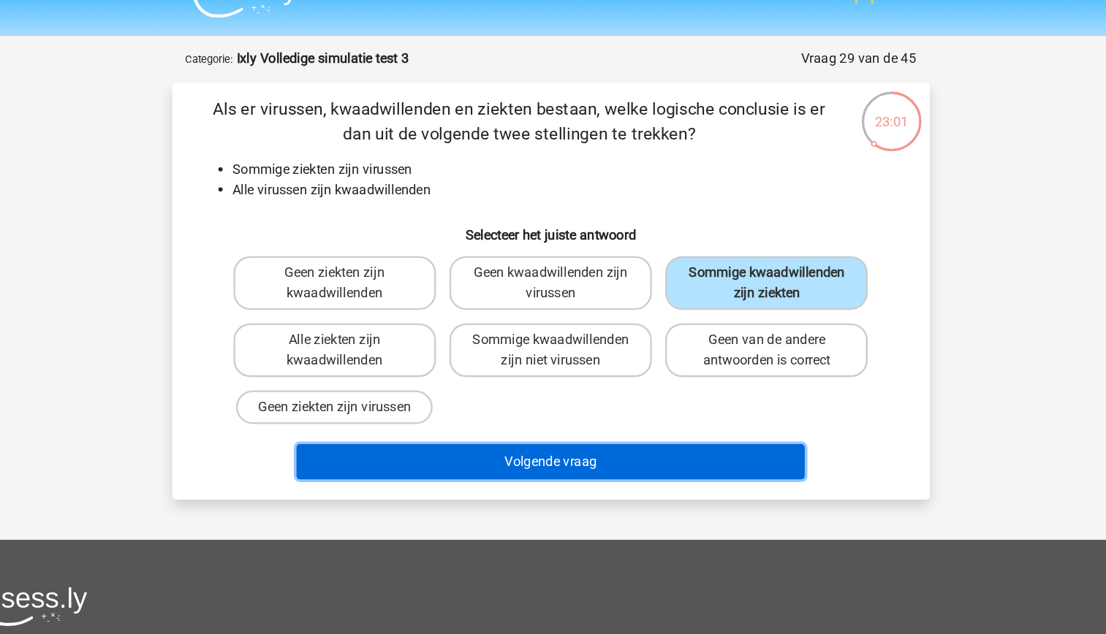
click at [683, 436] on button "Volgende vraag" at bounding box center [553, 432] width 442 height 31
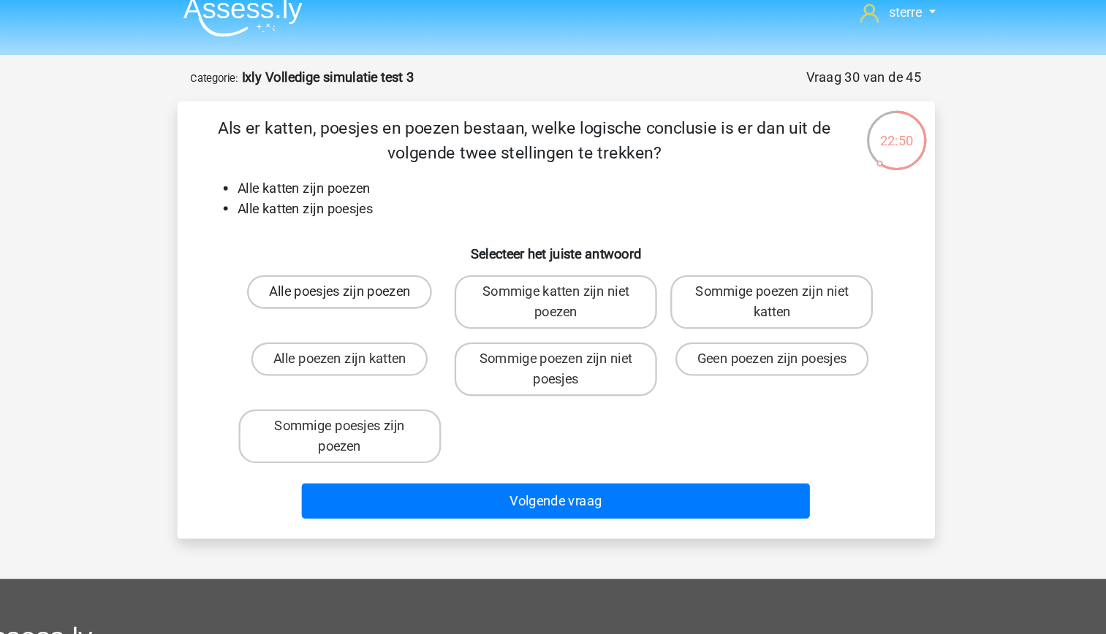
click at [397, 266] on label "Alle poesjes zijn poezen" at bounding box center [364, 268] width 161 height 29
click at [374, 268] on input "Alle poesjes zijn poezen" at bounding box center [370, 273] width 10 height 10
radio input "true"
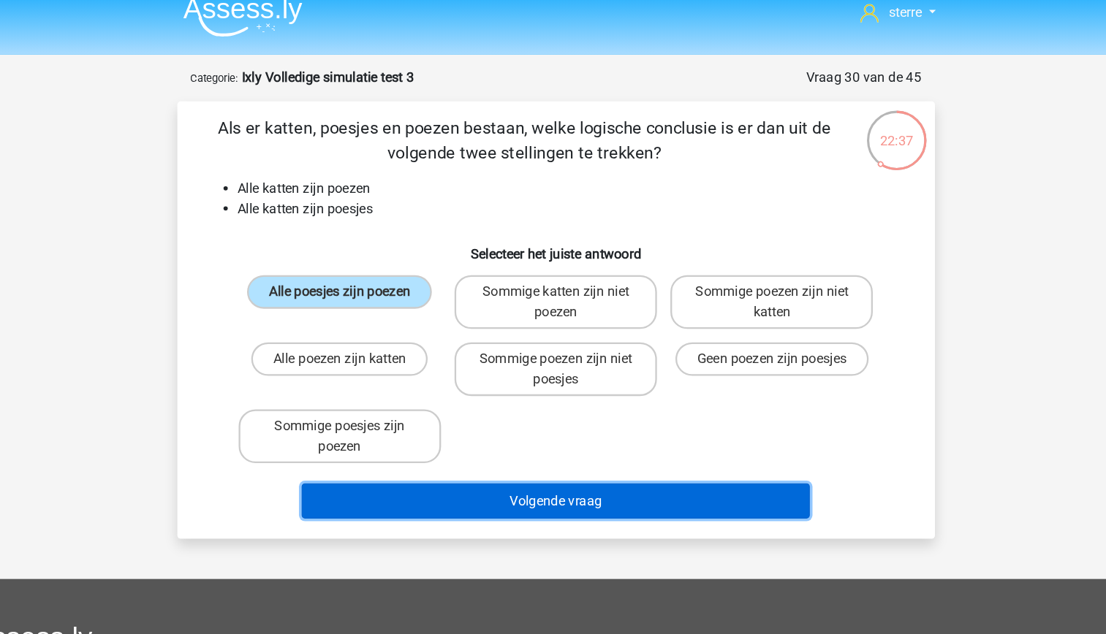
click at [585, 456] on button "Volgende vraag" at bounding box center [553, 450] width 442 height 31
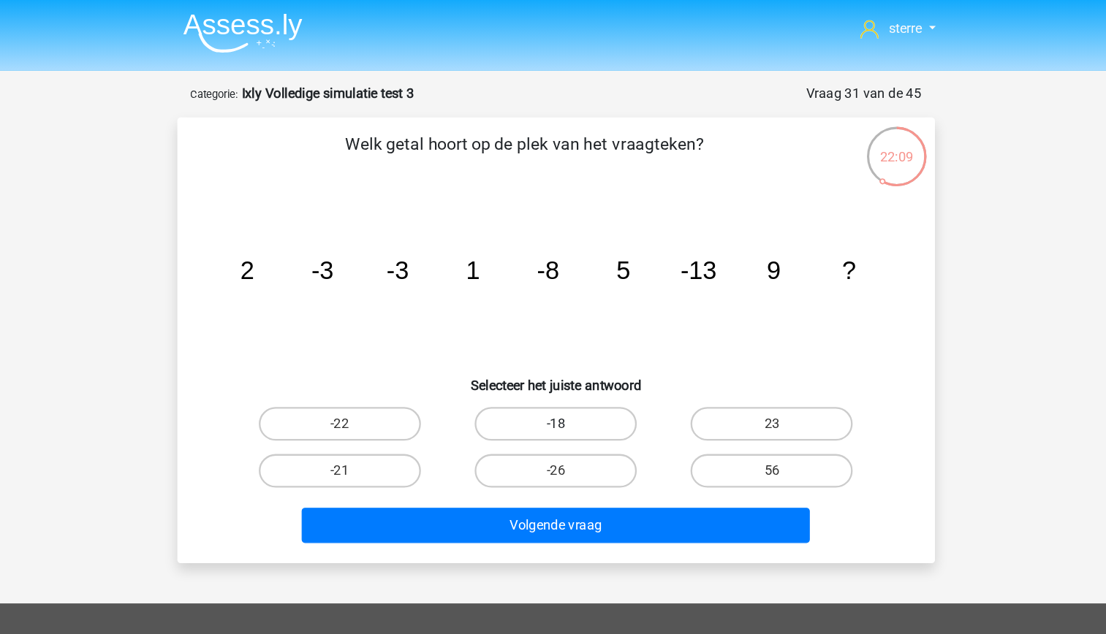
click at [540, 364] on label "-18" at bounding box center [552, 368] width 141 height 29
click at [553, 369] on input "-18" at bounding box center [558, 374] width 10 height 10
radio input "true"
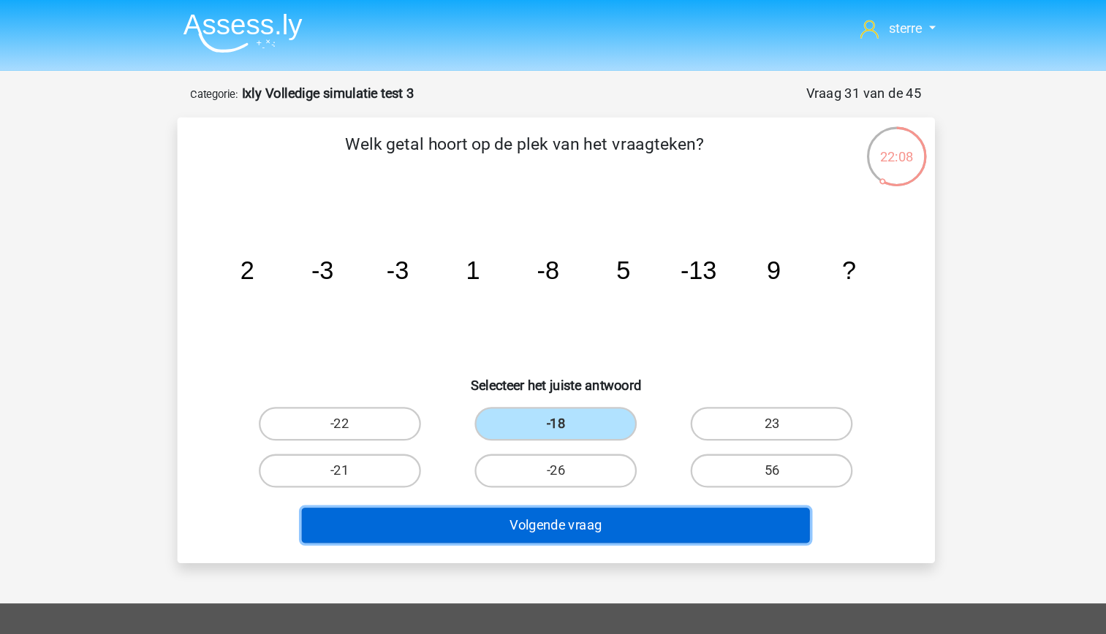
click at [618, 462] on button "Volgende vraag" at bounding box center [553, 457] width 442 height 31
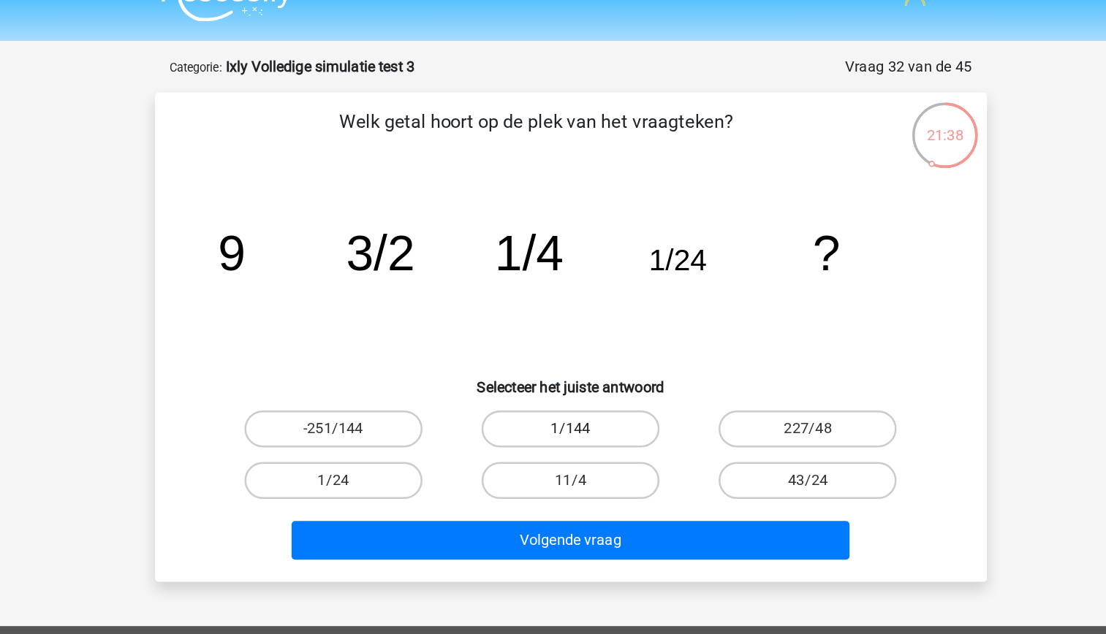
click at [576, 373] on label "1/144" at bounding box center [552, 368] width 141 height 29
click at [562, 373] on input "1/144" at bounding box center [558, 374] width 10 height 10
radio input "true"
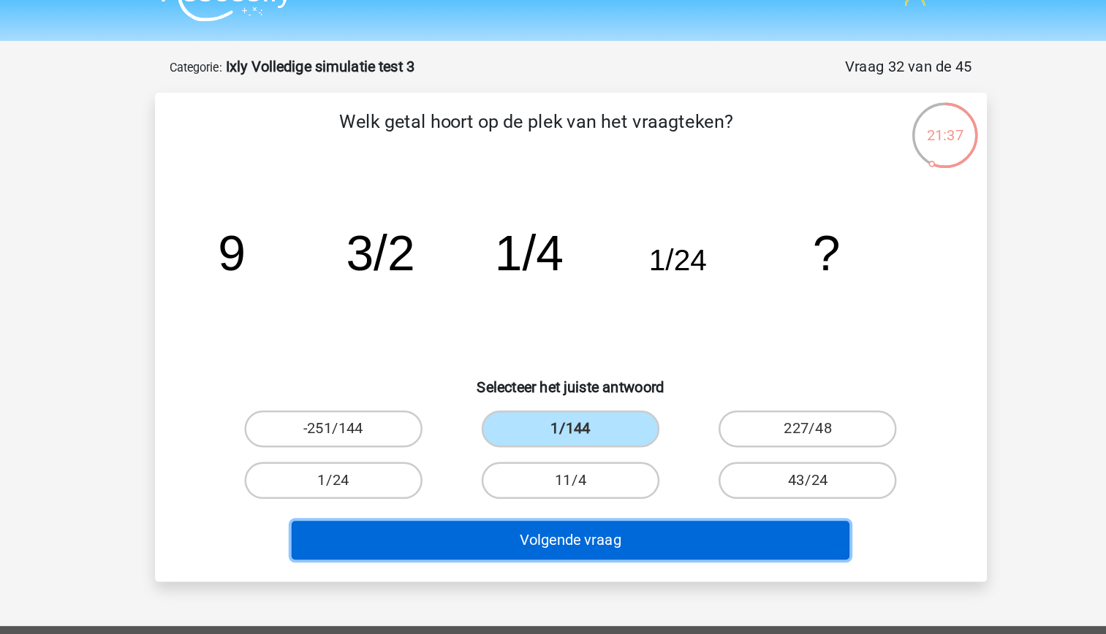
click at [637, 452] on button "Volgende vraag" at bounding box center [553, 457] width 442 height 31
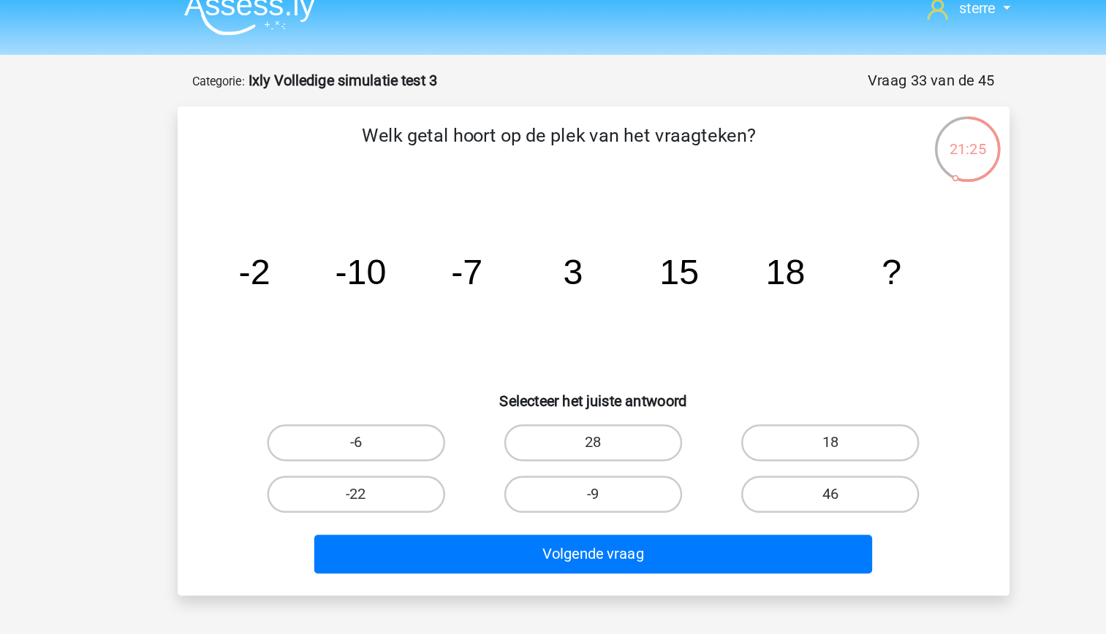
click at [542, 240] on tspan "3" at bounding box center [536, 233] width 15 height 31
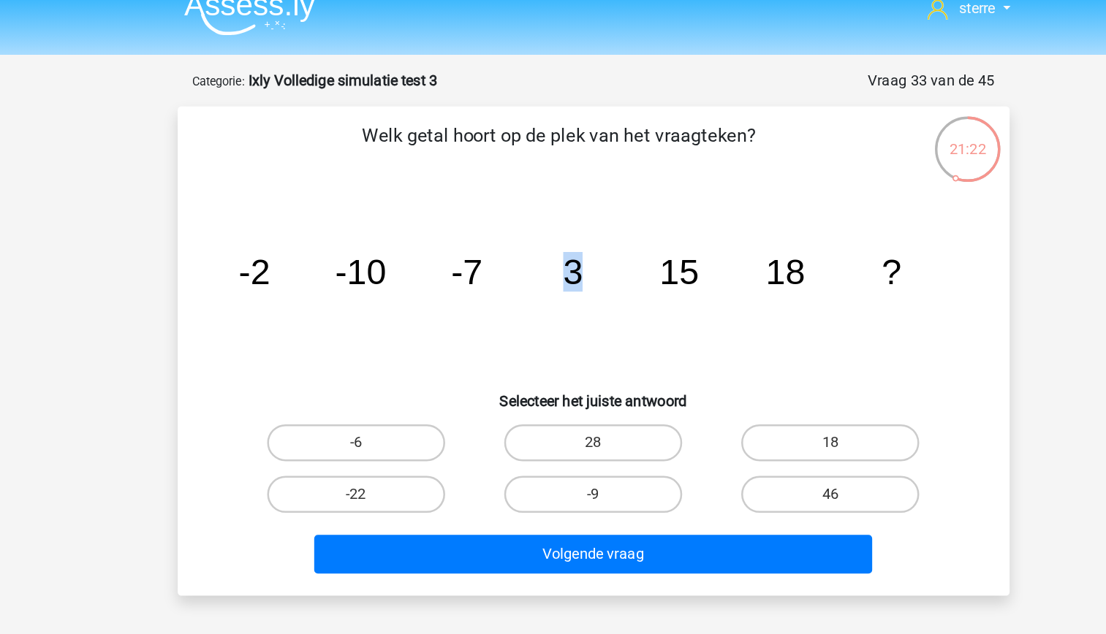
click at [542, 240] on tspan "3" at bounding box center [536, 233] width 15 height 31
drag, startPoint x: 542, startPoint y: 240, endPoint x: 533, endPoint y: 262, distance: 23.6
click at [533, 262] on icon "image/svg+xml -2 -10 -7 3 15 18 ?" at bounding box center [553, 244] width 589 height 148
click at [508, 262] on icon "image/svg+xml -2 -10 -7 3 15 18 ?" at bounding box center [553, 244] width 589 height 148
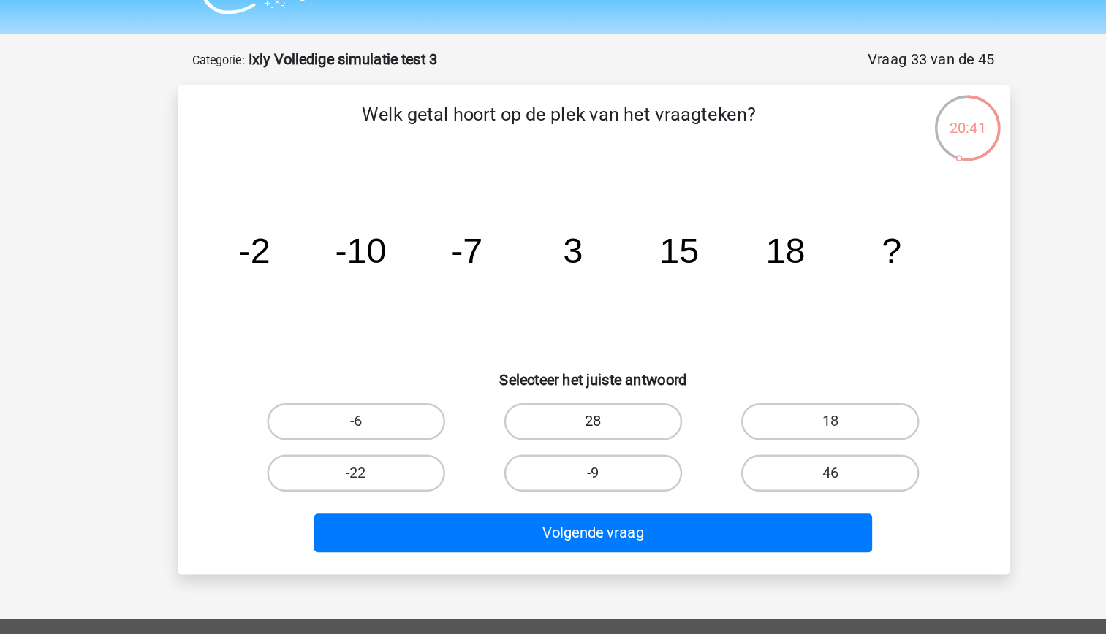
click at [592, 365] on label "28" at bounding box center [552, 368] width 141 height 29
click at [562, 369] on input "28" at bounding box center [558, 374] width 10 height 10
radio input "true"
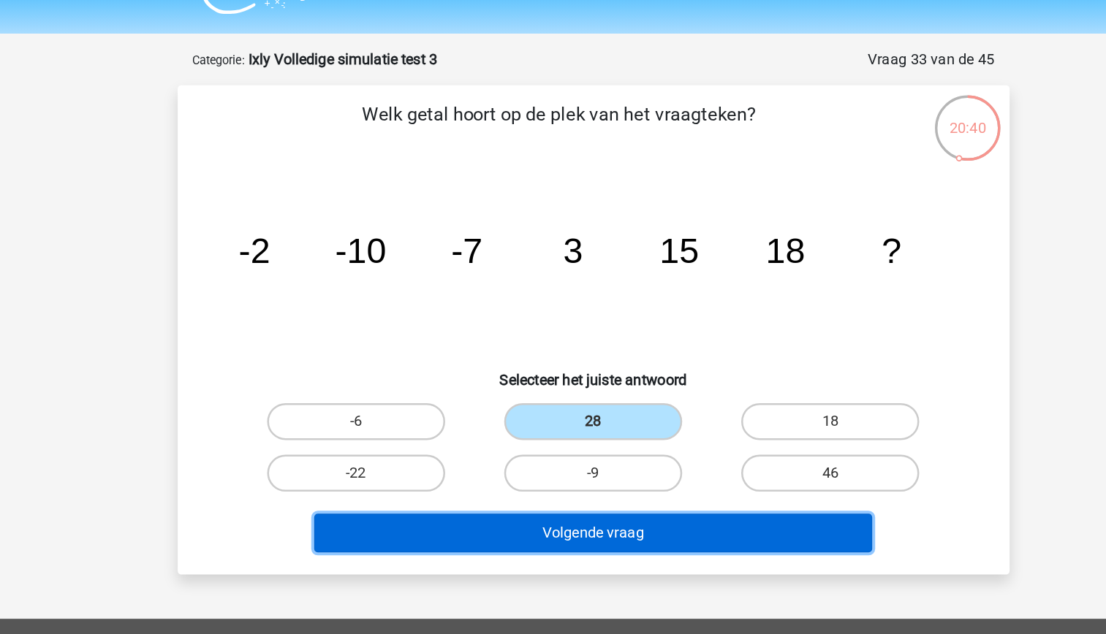
click at [651, 449] on button "Volgende vraag" at bounding box center [553, 457] width 442 height 31
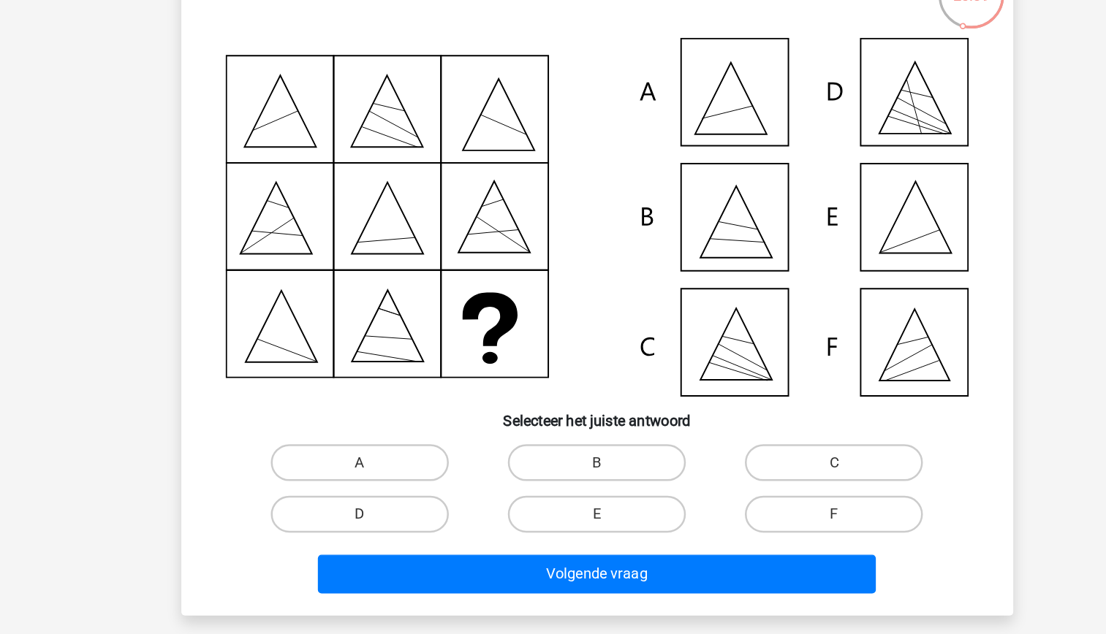
scroll to position [13, 0]
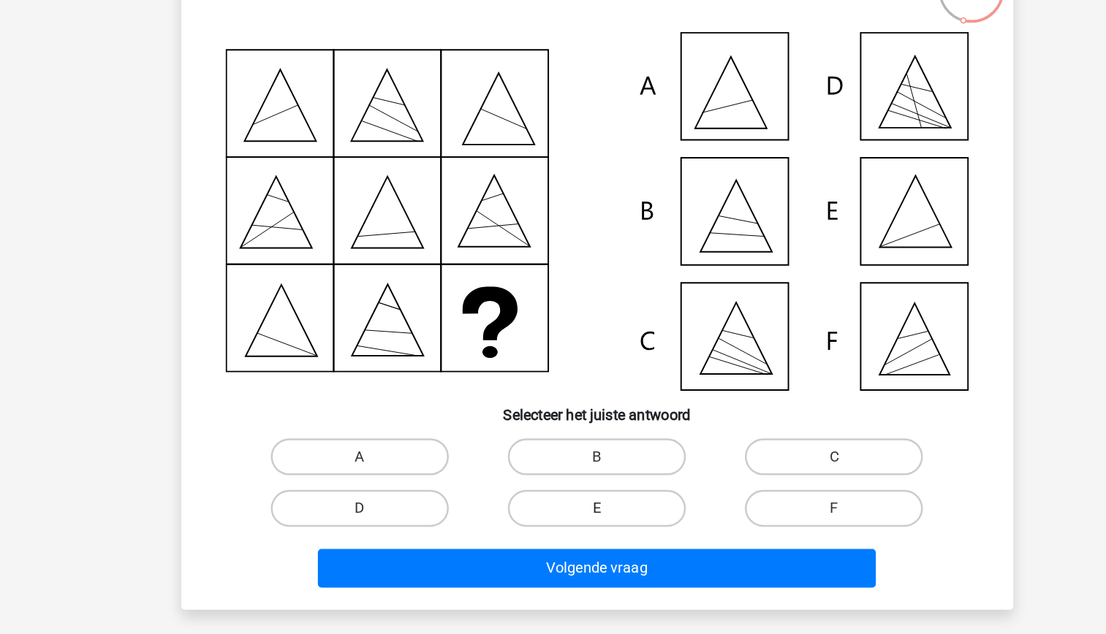
click at [534, 539] on label "E" at bounding box center [552, 534] width 141 height 29
click at [553, 539] on input "E" at bounding box center [558, 539] width 10 height 10
radio input "true"
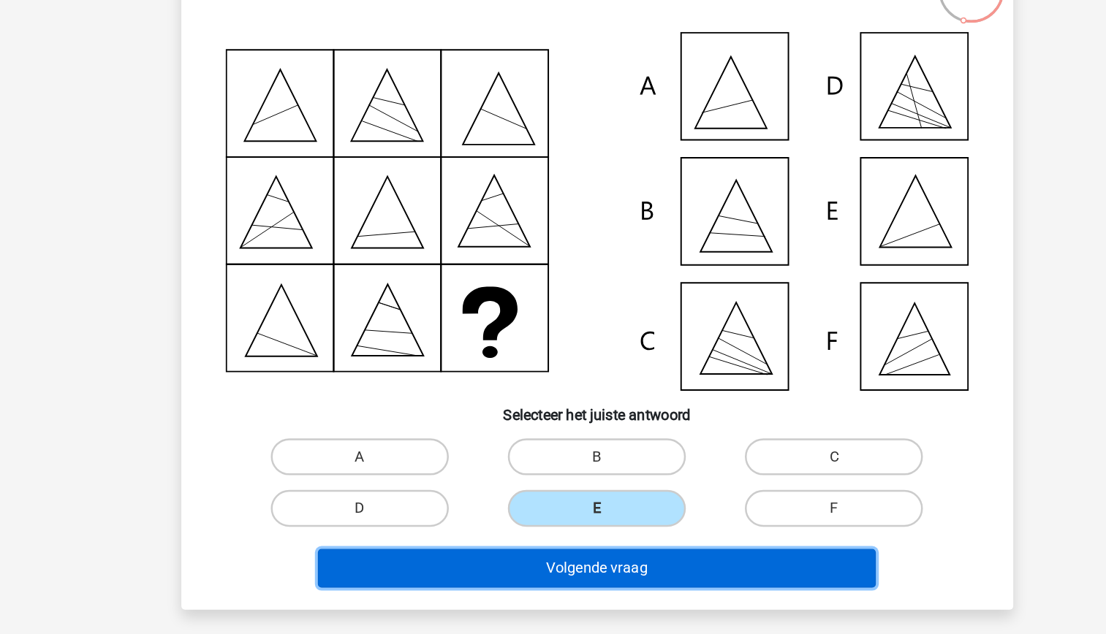
click at [550, 577] on button "Volgende vraag" at bounding box center [553, 581] width 442 height 31
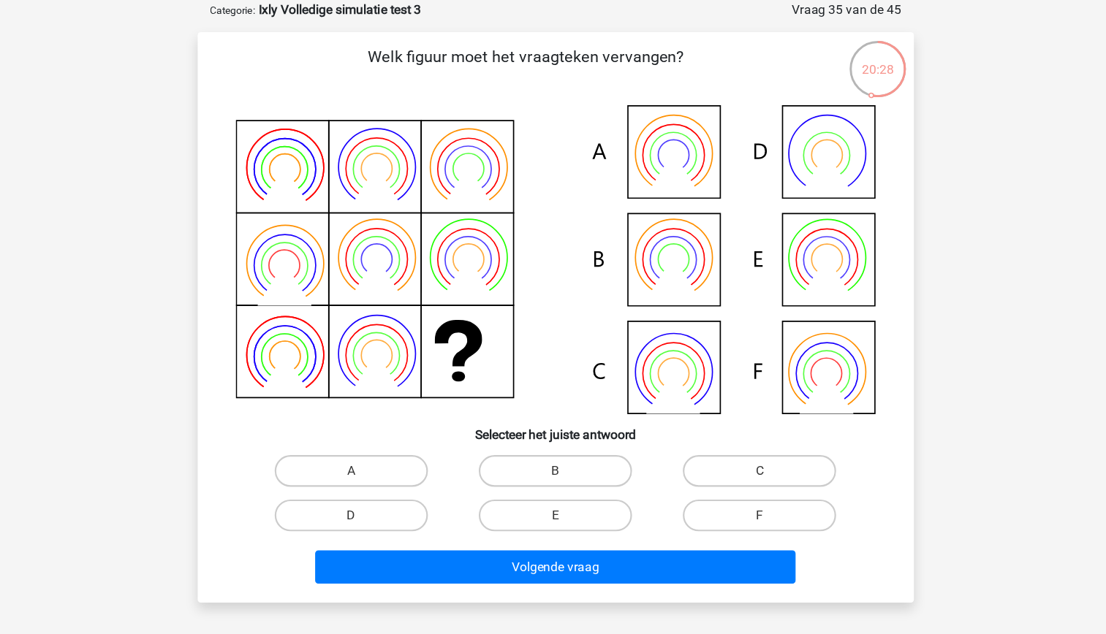
scroll to position [26, 0]
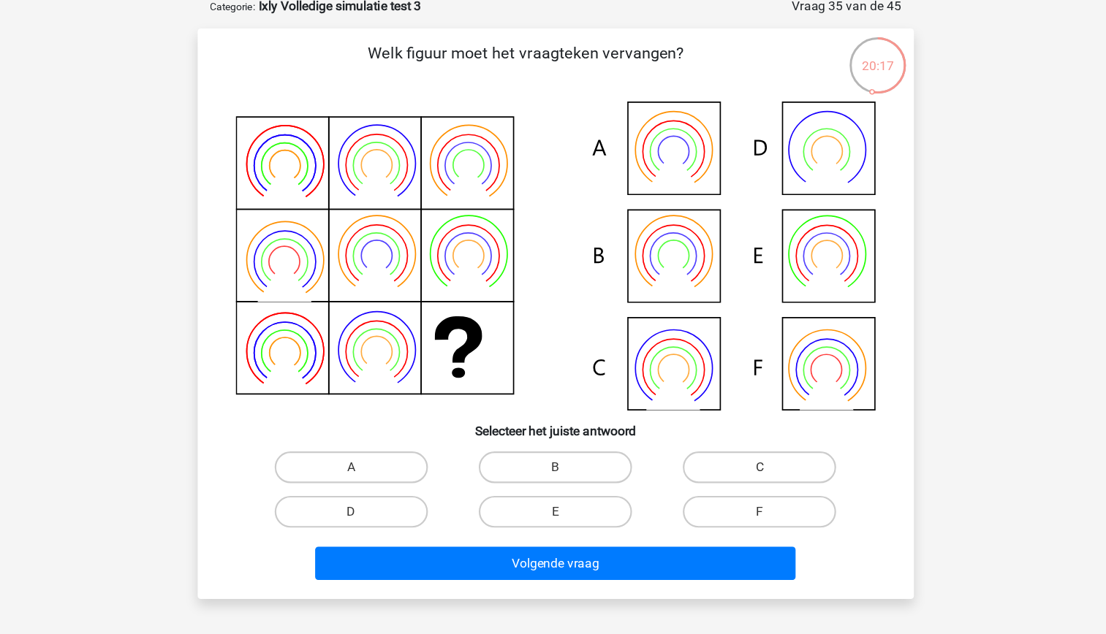
click at [474, 358] on icon at bounding box center [463, 363] width 44 height 42
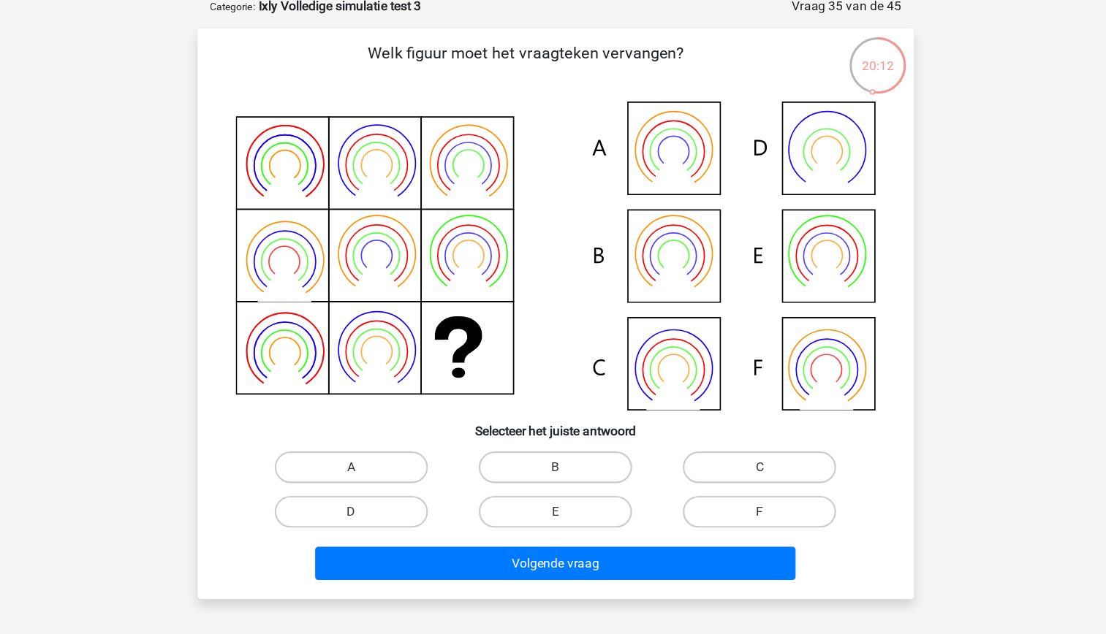
drag, startPoint x: 474, startPoint y: 358, endPoint x: 463, endPoint y: 360, distance: 10.3
click at [463, 360] on icon at bounding box center [553, 286] width 589 height 284
click at [367, 483] on input "A" at bounding box center [370, 486] width 10 height 10
radio input "true"
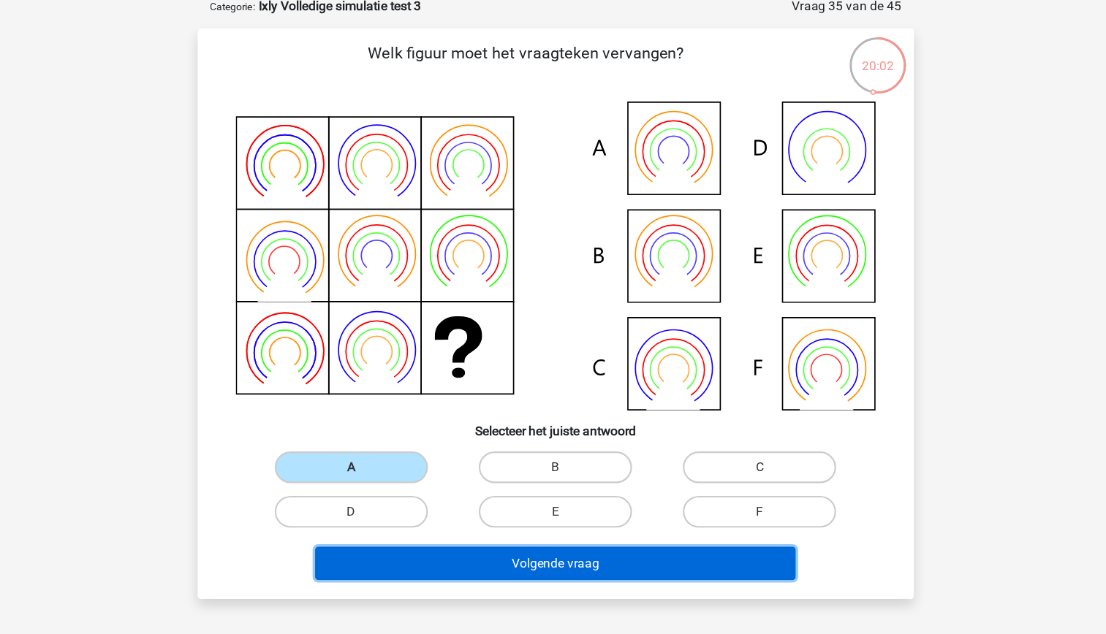
click at [597, 572] on button "Volgende vraag" at bounding box center [553, 569] width 442 height 31
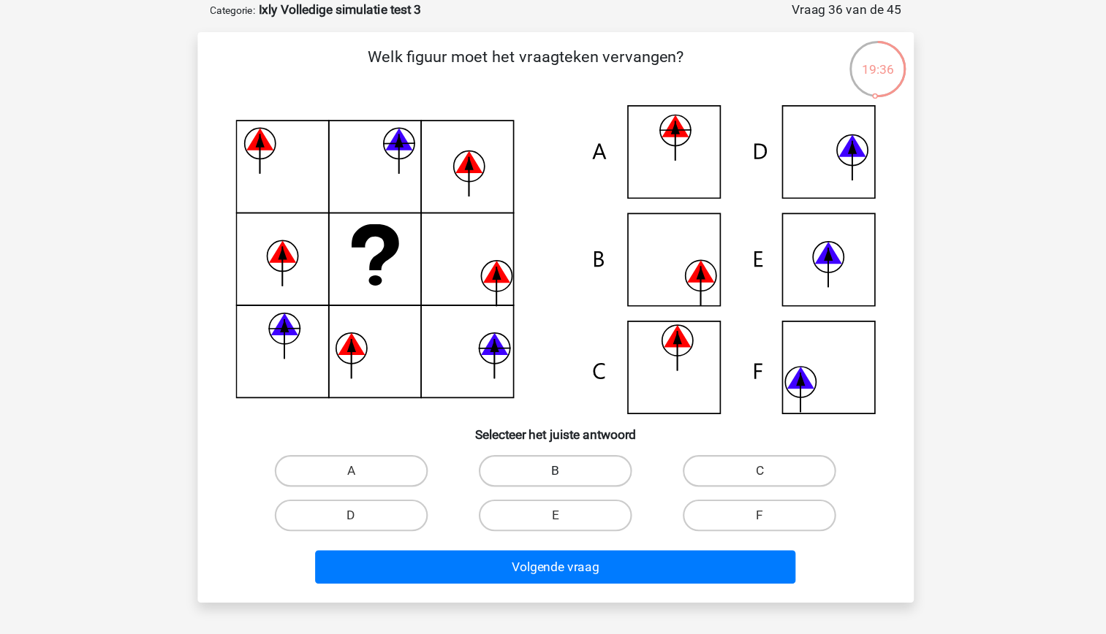
click at [534, 477] on label "B" at bounding box center [552, 480] width 141 height 29
click at [553, 481] on input "B" at bounding box center [558, 486] width 10 height 10
radio input "true"
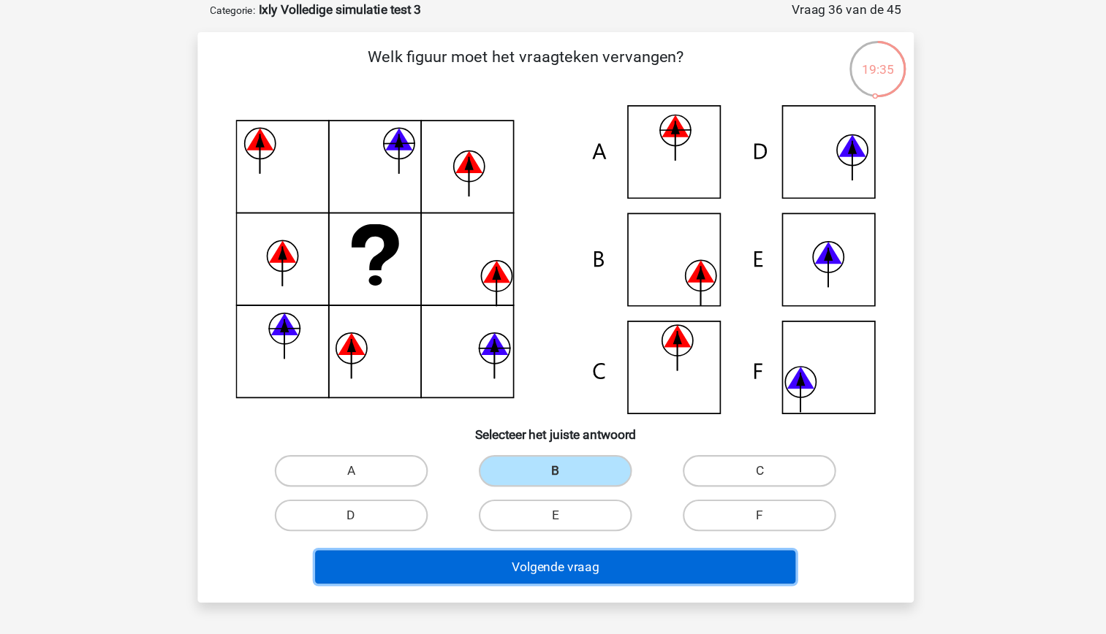
click at [583, 566] on button "Volgende vraag" at bounding box center [553, 569] width 442 height 31
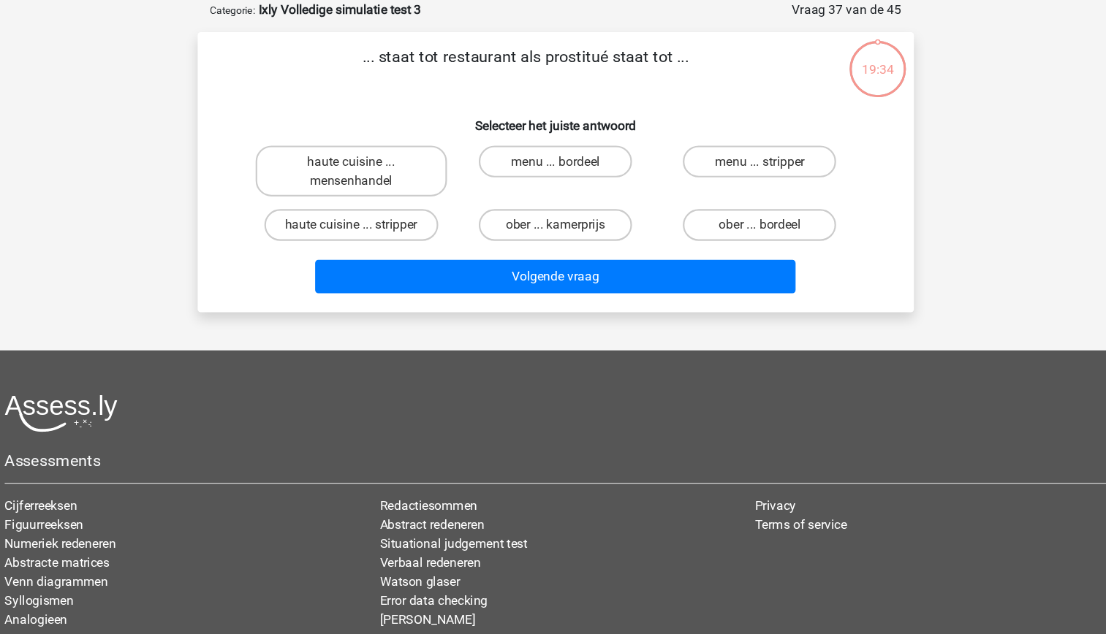
scroll to position [0, 0]
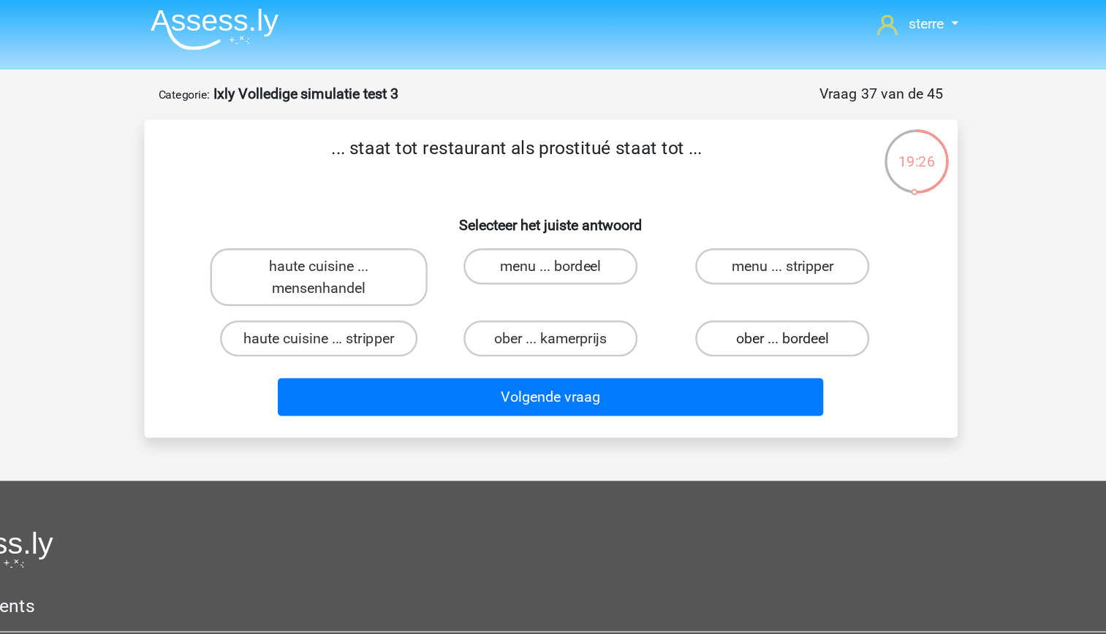
click at [766, 281] on label "ober ... bordeel" at bounding box center [740, 279] width 141 height 29
click at [751, 281] on input "ober ... bordeel" at bounding box center [746, 285] width 10 height 10
radio input "true"
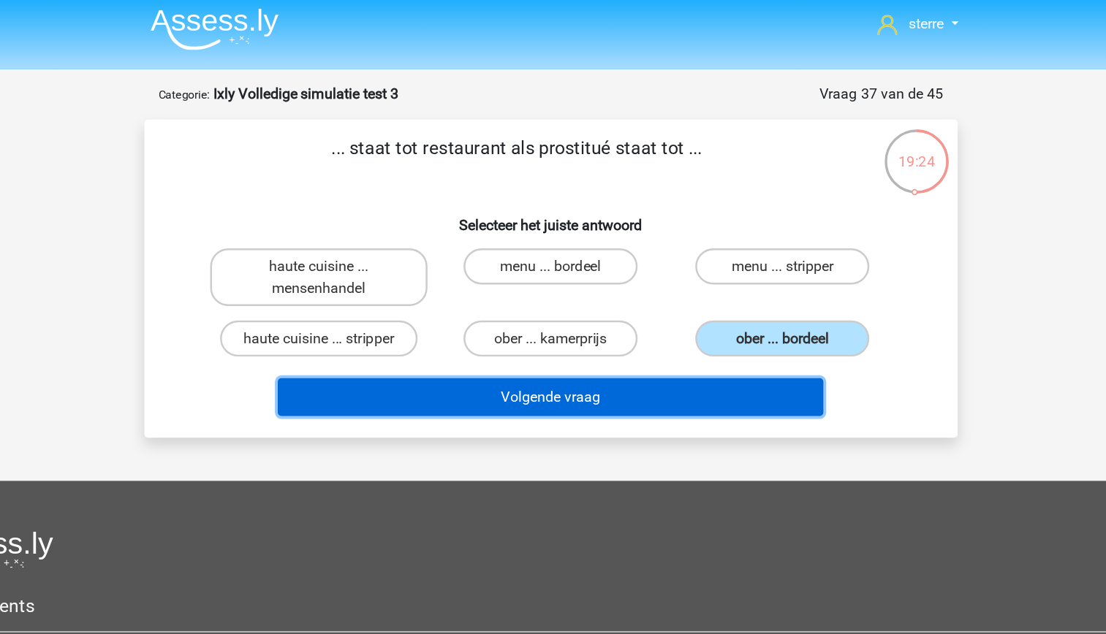
click at [720, 329] on button "Volgende vraag" at bounding box center [553, 327] width 442 height 31
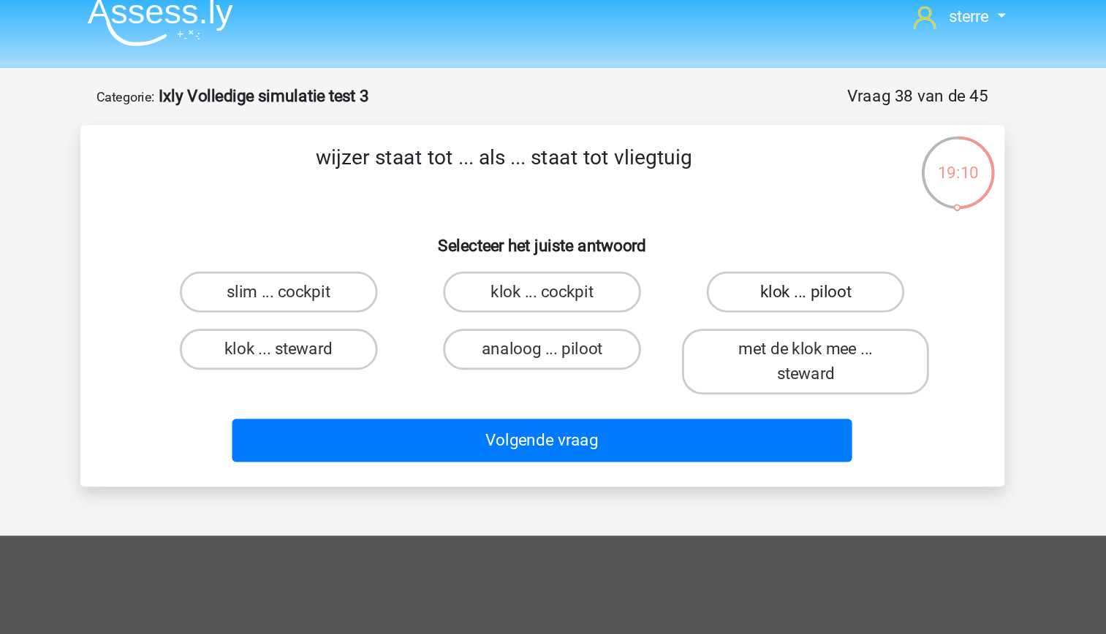
click at [724, 226] on label "klok ... piloot" at bounding box center [740, 221] width 141 height 29
click at [741, 226] on input "klok ... piloot" at bounding box center [746, 226] width 10 height 10
radio input "true"
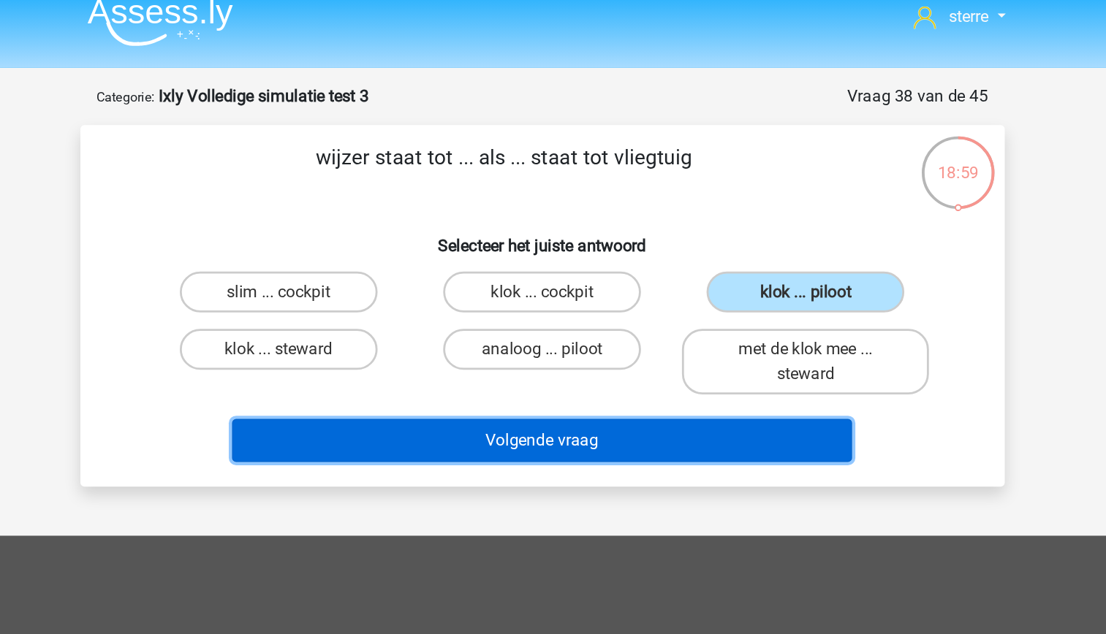
click at [666, 327] on button "Volgende vraag" at bounding box center [553, 327] width 442 height 31
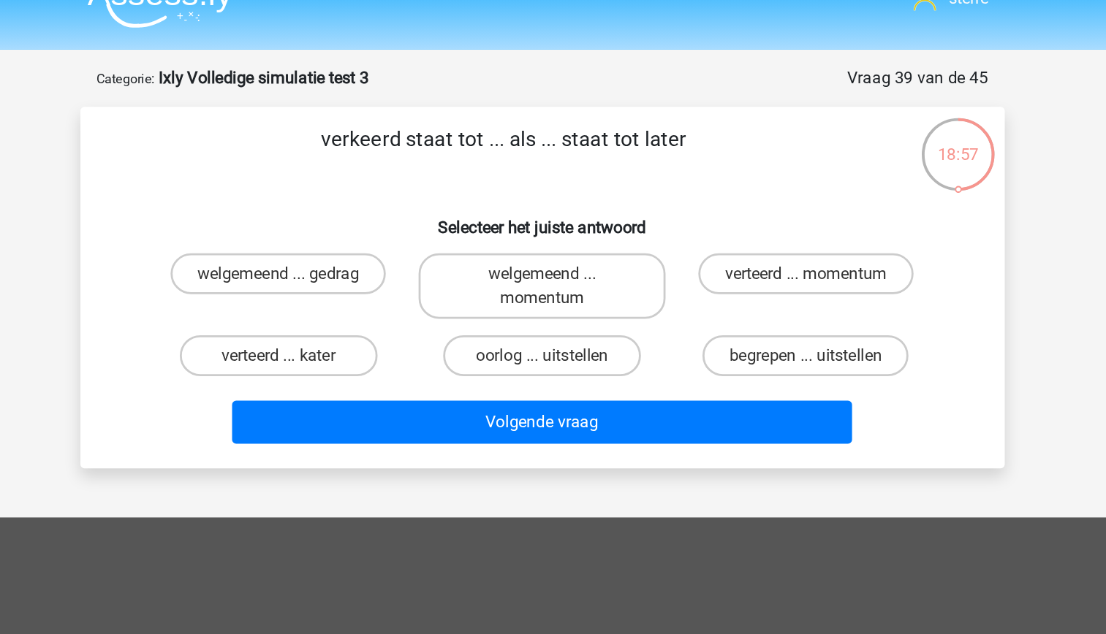
click at [536, 132] on p "verkeerd staat tot ... als ... staat tot later" at bounding box center [526, 136] width 558 height 44
drag, startPoint x: 536, startPoint y: 132, endPoint x: 540, endPoint y: 160, distance: 28.1
click at [540, 160] on div "verkeerd staat tot ... als ... staat tot later Selecteer het juiste antwoord we…" at bounding box center [554, 231] width 648 height 235
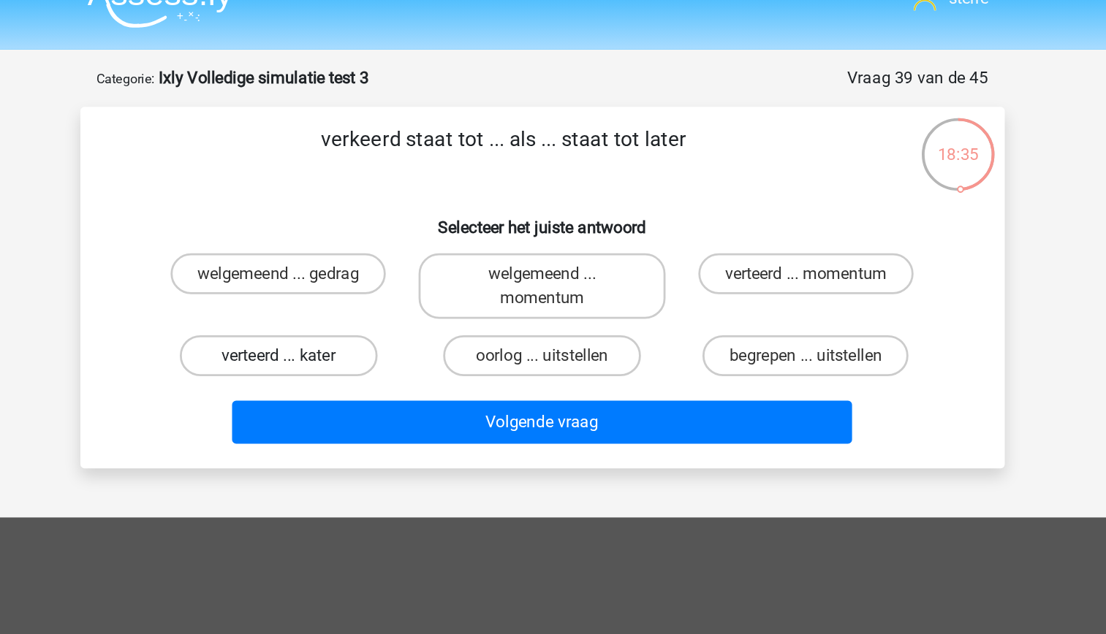
click at [396, 286] on label "verteerd ... kater" at bounding box center [365, 279] width 141 height 29
click at [374, 286] on input "verteerd ... kater" at bounding box center [370, 285] width 10 height 10
radio input "true"
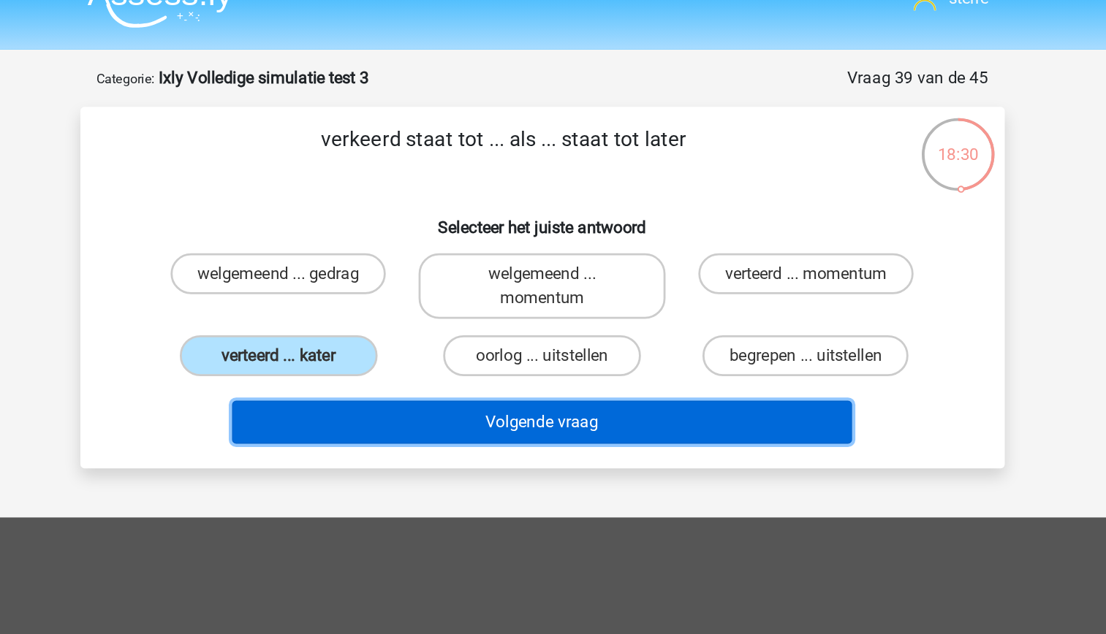
click at [564, 330] on button "Volgende vraag" at bounding box center [553, 327] width 442 height 31
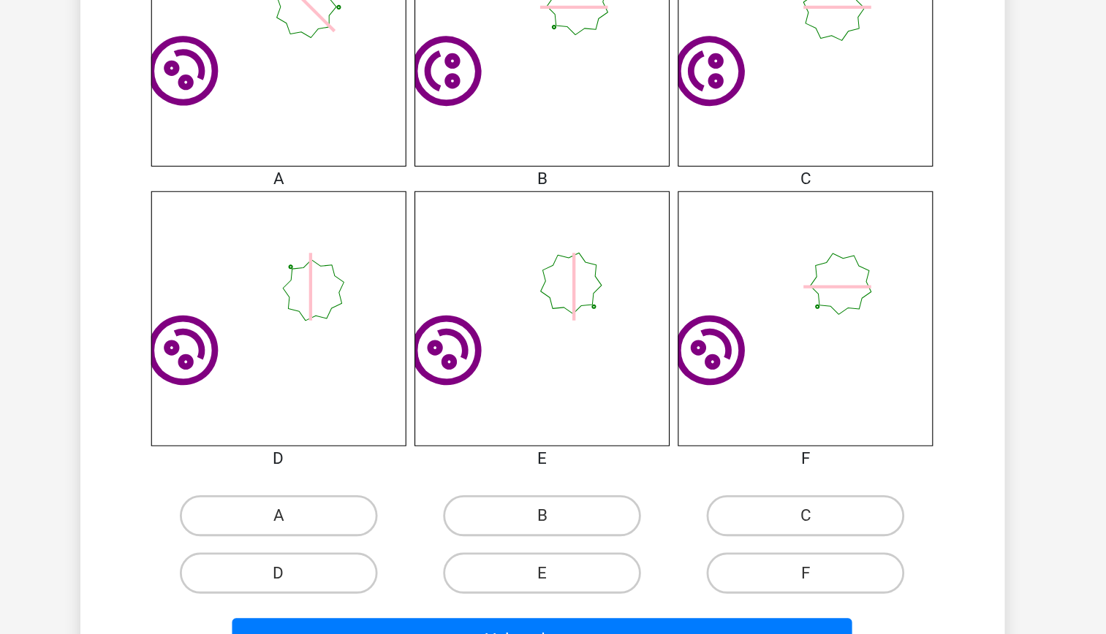
scroll to position [485, 0]
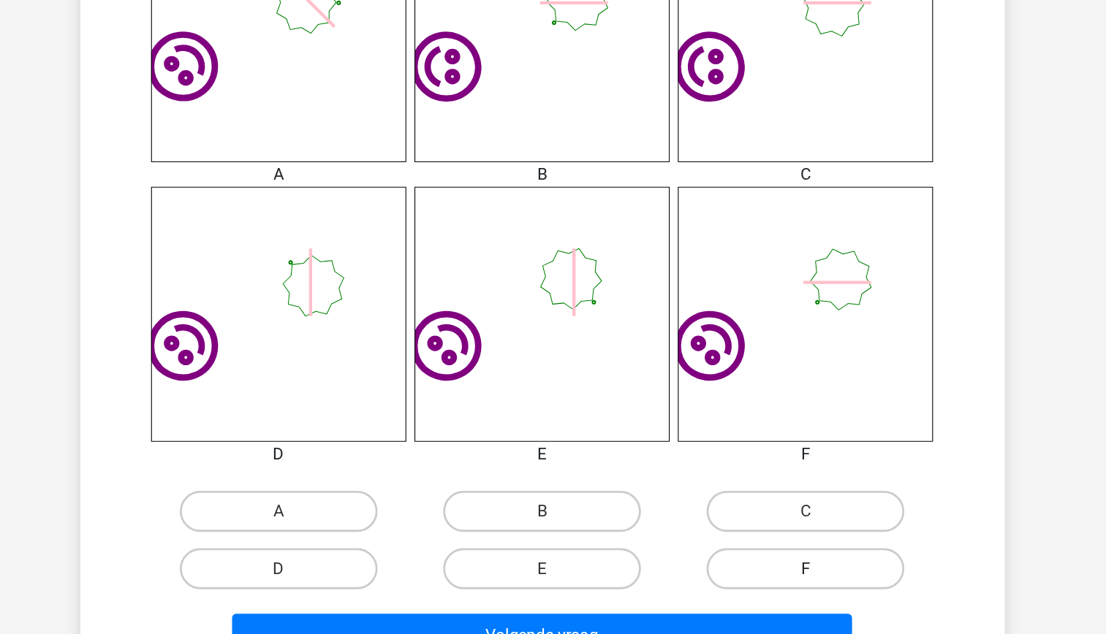
click at [724, 579] on label "F" at bounding box center [740, 586] width 141 height 29
click at [741, 587] on input "F" at bounding box center [746, 592] width 10 height 10
radio input "true"
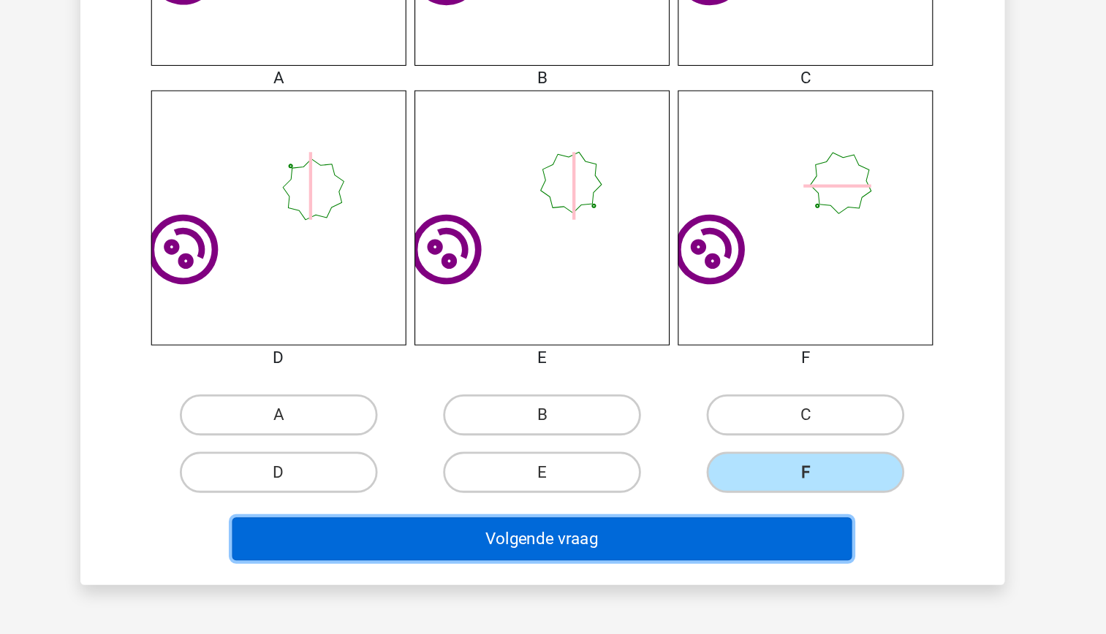
click at [659, 567] on button "Volgende vraag" at bounding box center [553, 565] width 442 height 31
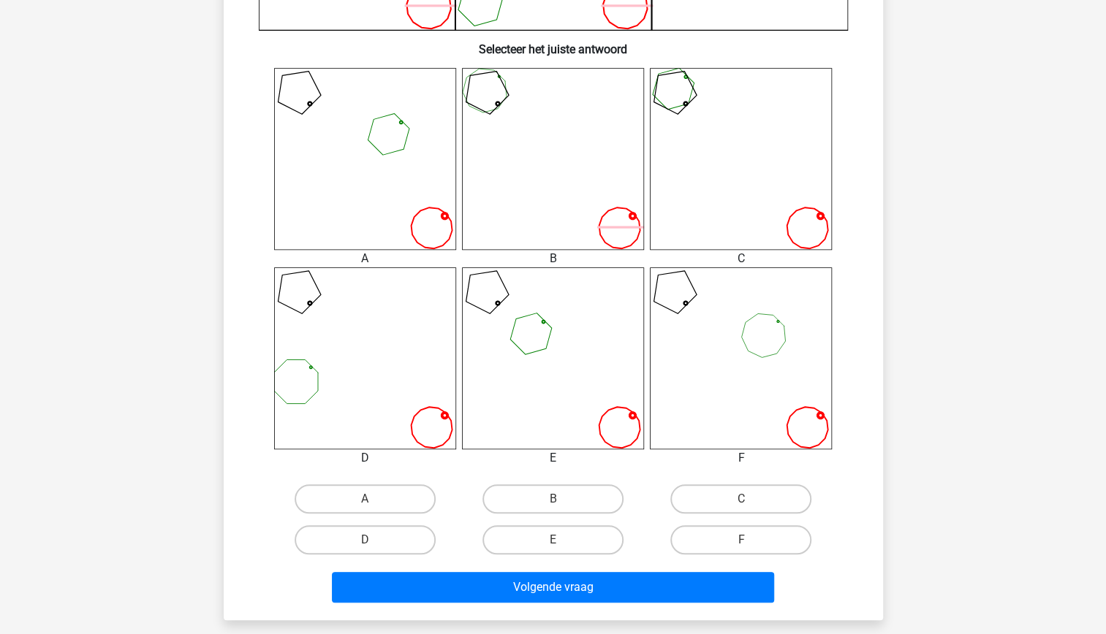
scroll to position [535, 0]
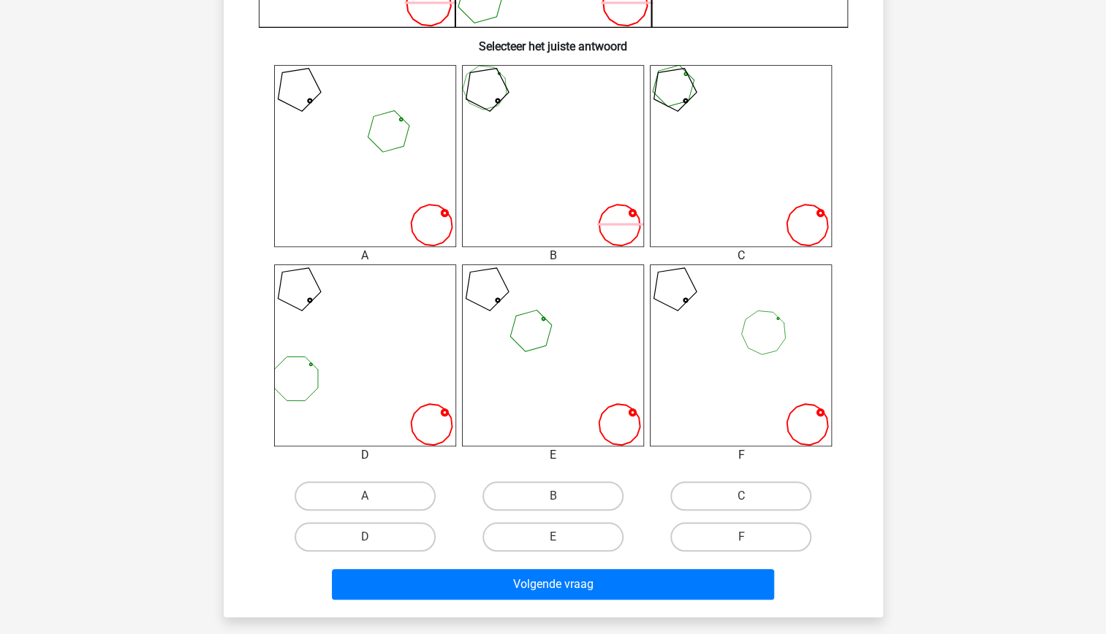
click at [748, 501] on input "C" at bounding box center [746, 501] width 10 height 10
radio input "true"
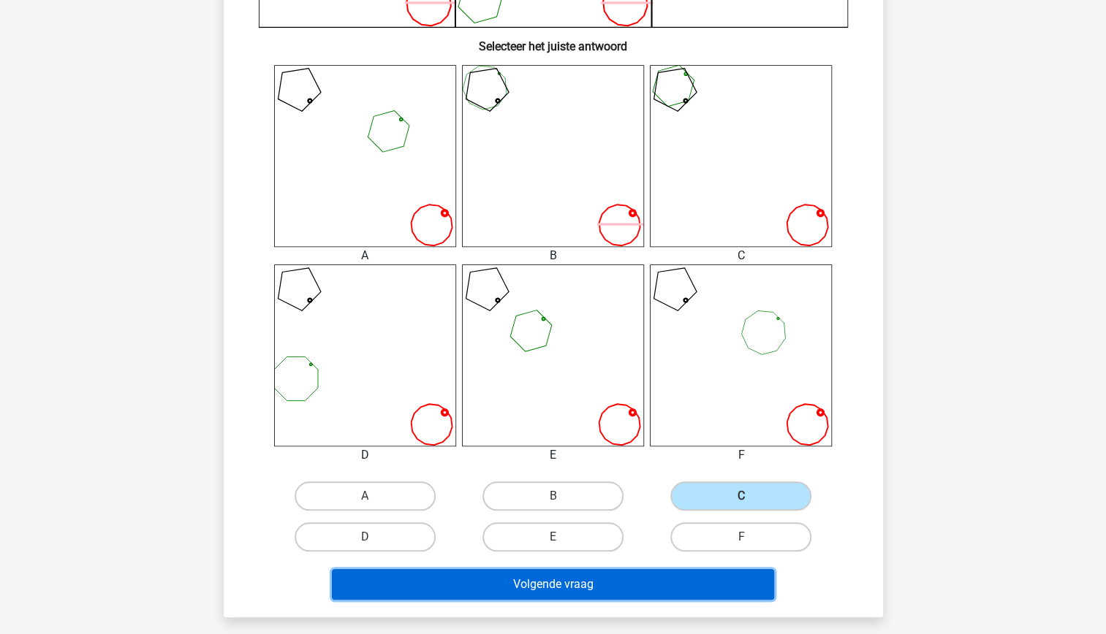
click at [575, 588] on button "Volgende vraag" at bounding box center [553, 584] width 442 height 31
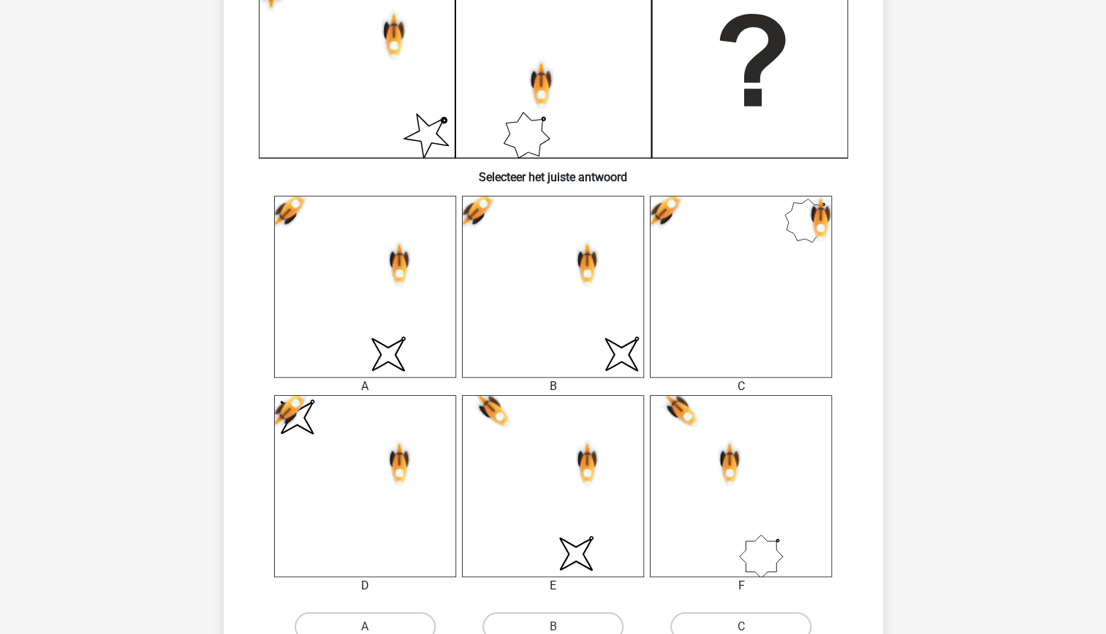
scroll to position [409, 0]
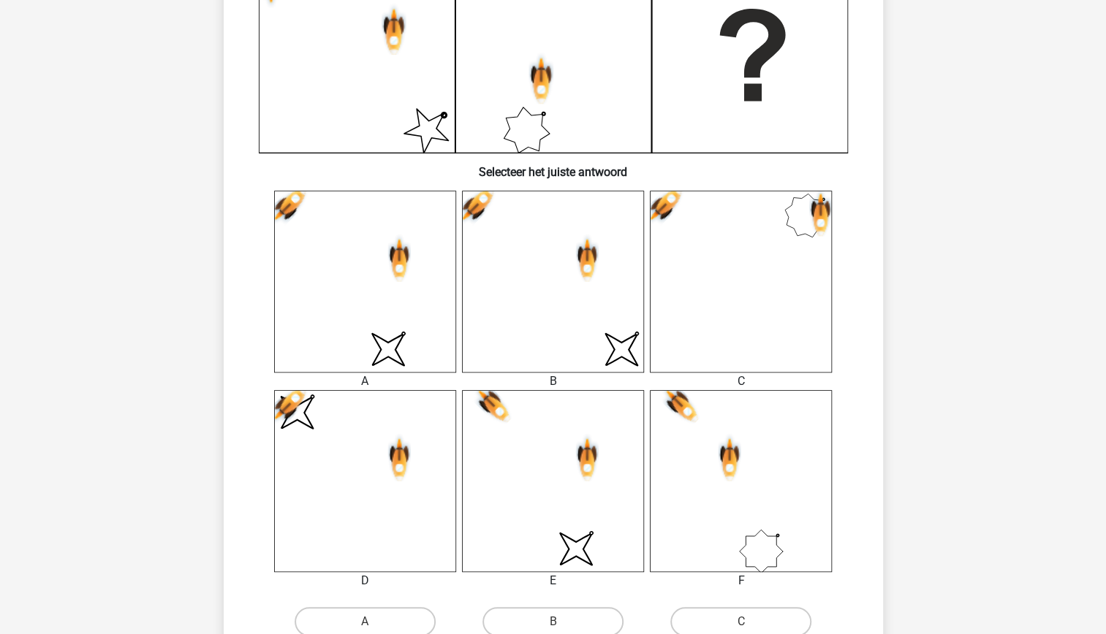
click at [638, 303] on icon "image/svg+xml" at bounding box center [553, 282] width 182 height 182
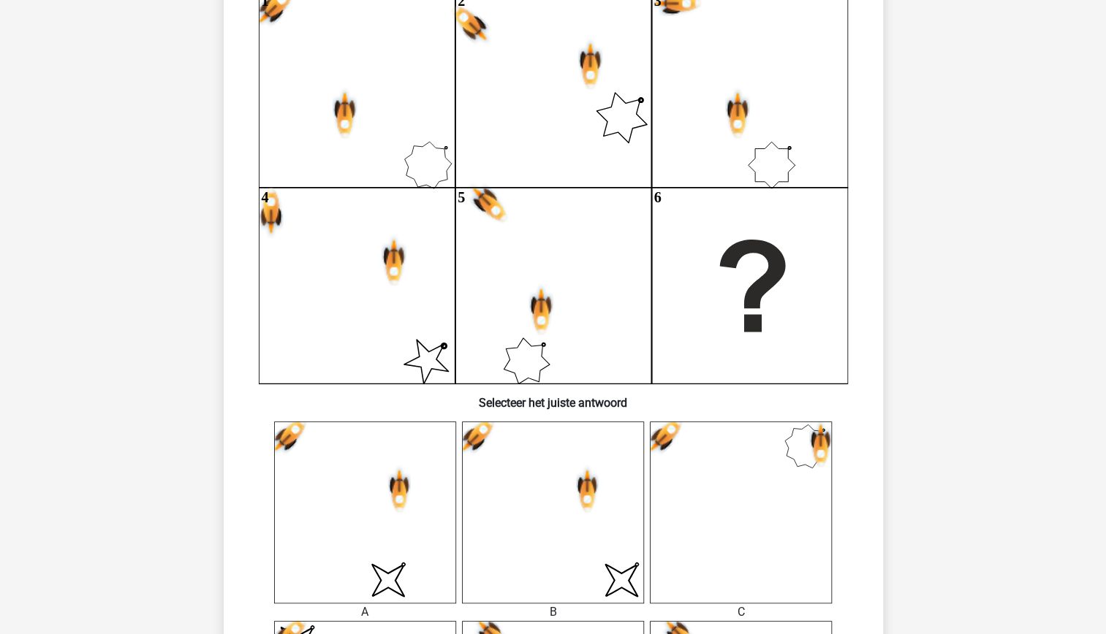
scroll to position [167, 0]
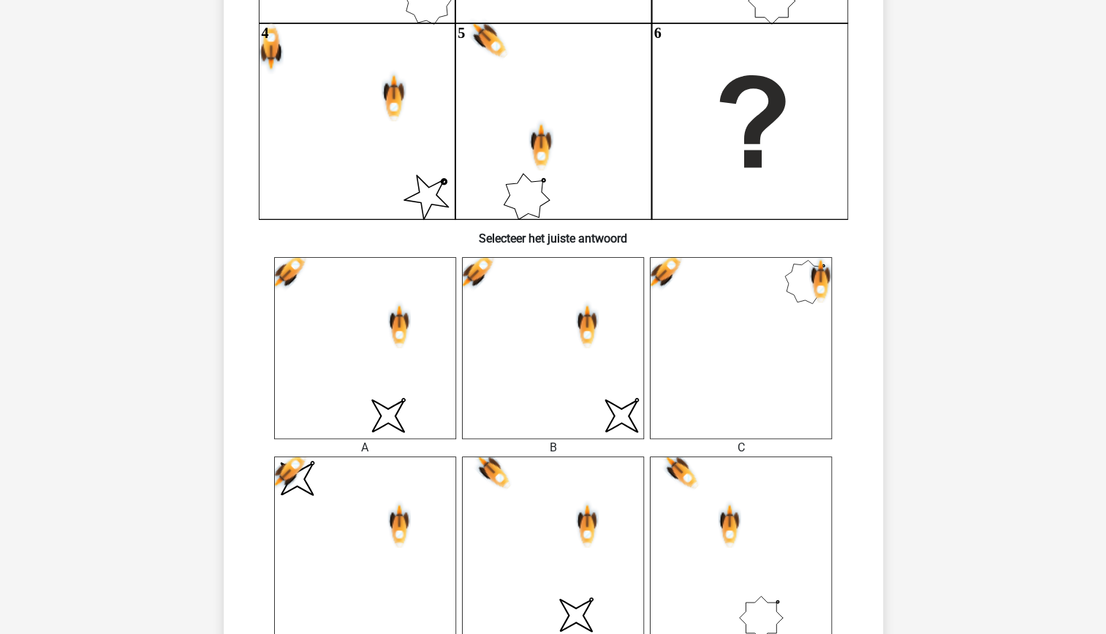
click at [580, 360] on icon "image/svg+xml" at bounding box center [553, 348] width 182 height 182
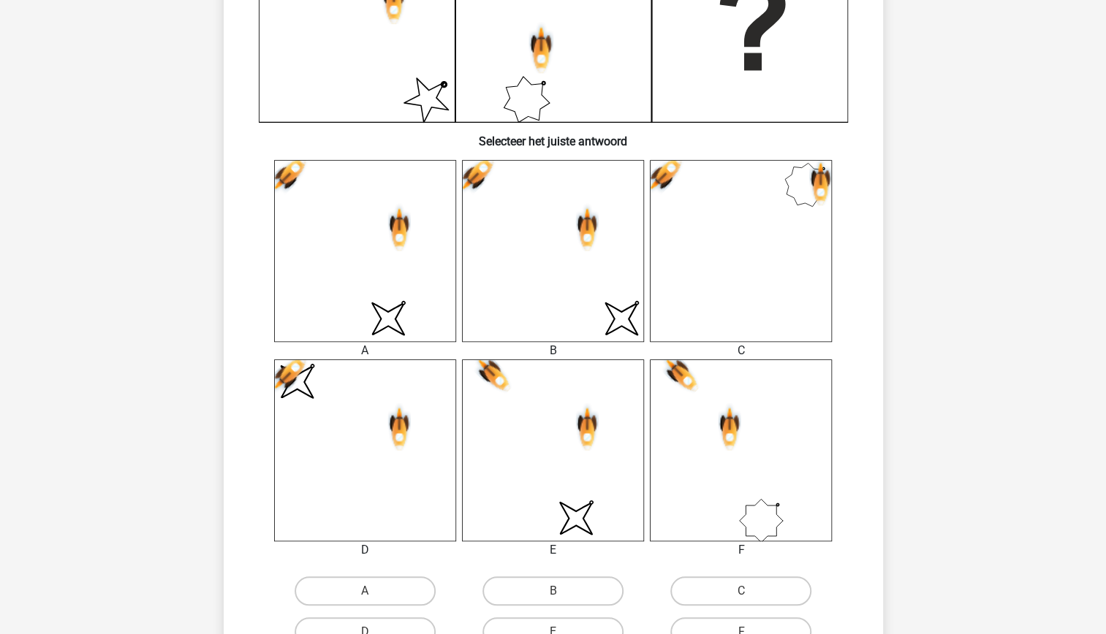
scroll to position [442, 0]
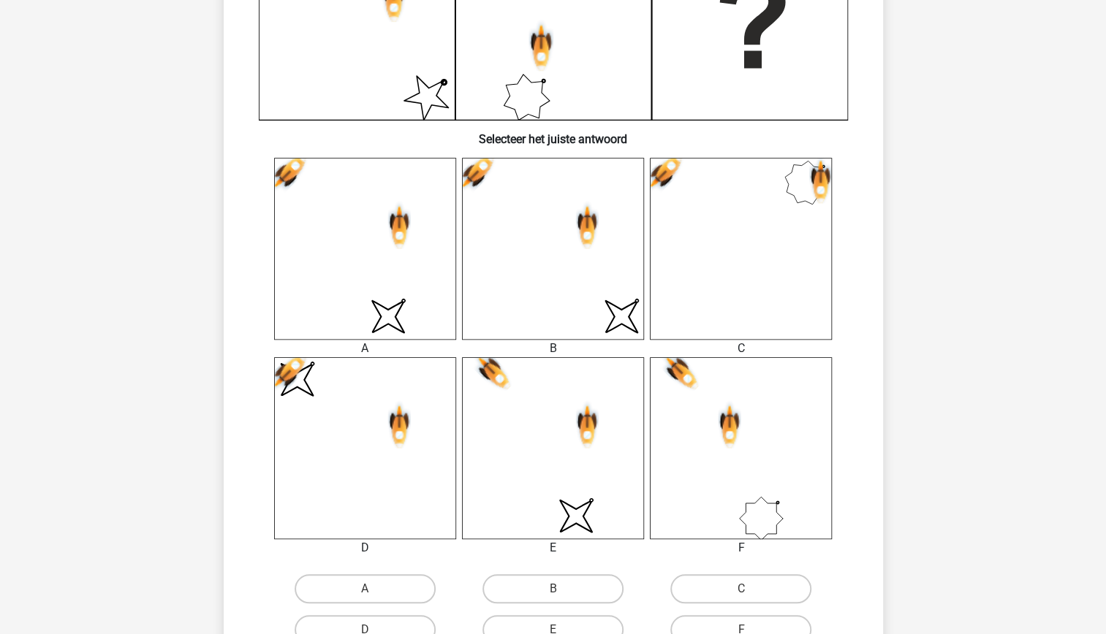
click at [406, 304] on icon "image/svg+xml" at bounding box center [365, 249] width 182 height 182
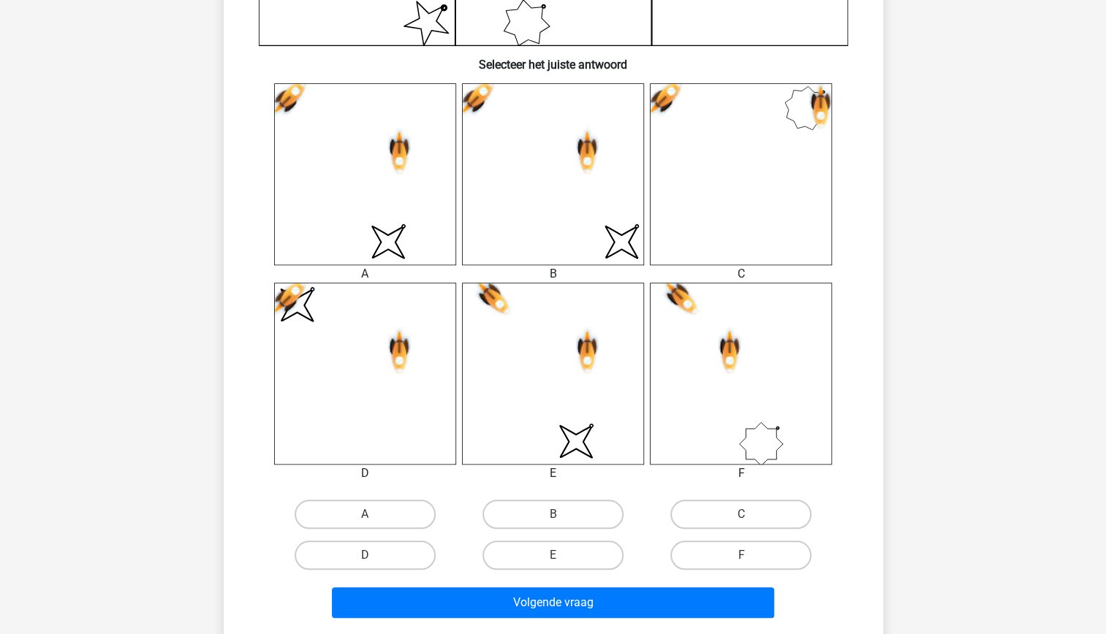
scroll to position [555, 0]
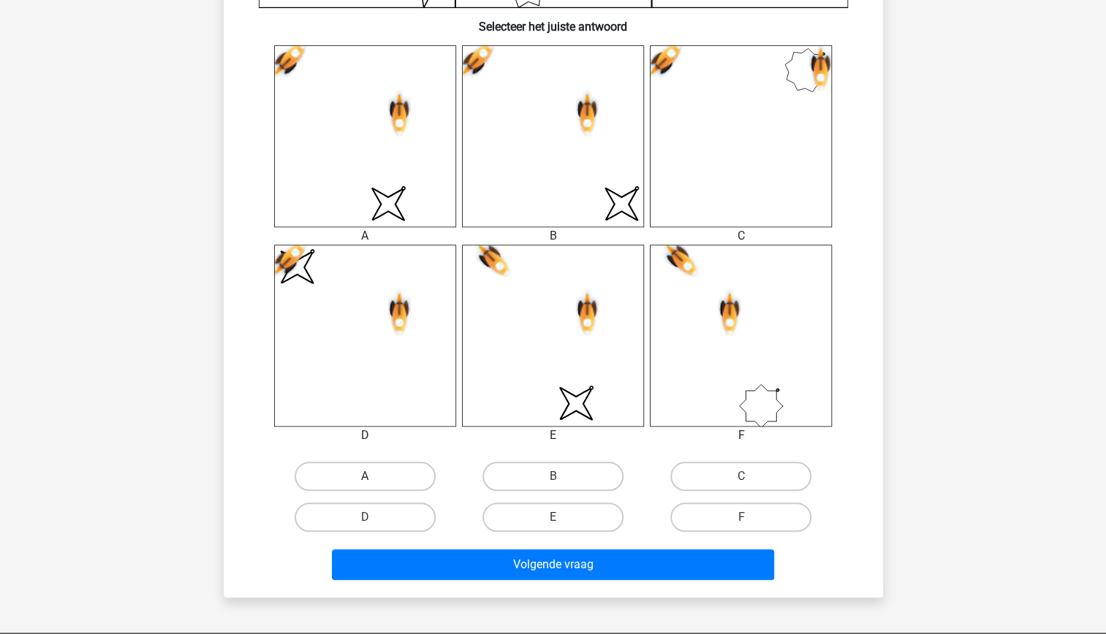
click at [394, 479] on label "A" at bounding box center [365, 476] width 141 height 29
click at [374, 479] on input "A" at bounding box center [370, 482] width 10 height 10
radio input "true"
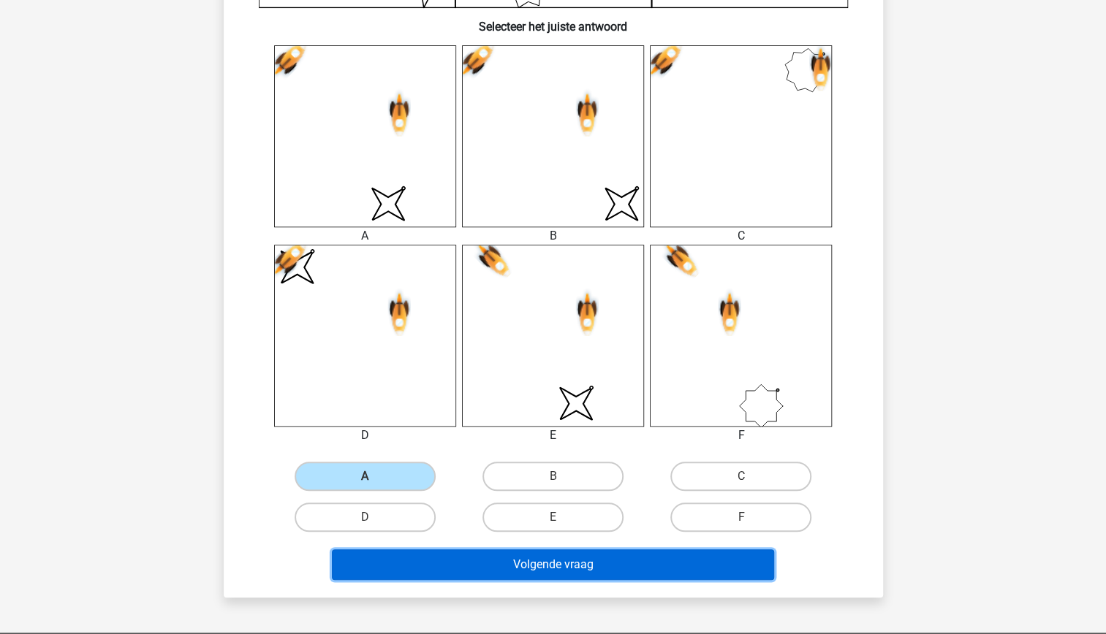
click at [596, 567] on button "Volgende vraag" at bounding box center [553, 565] width 442 height 31
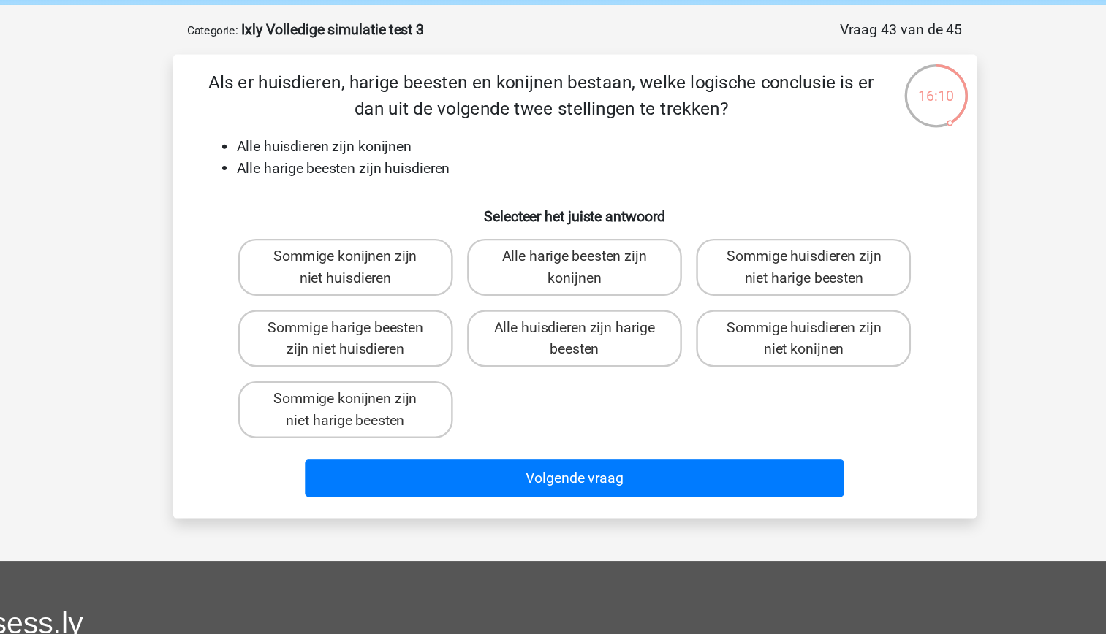
scroll to position [36, 0]
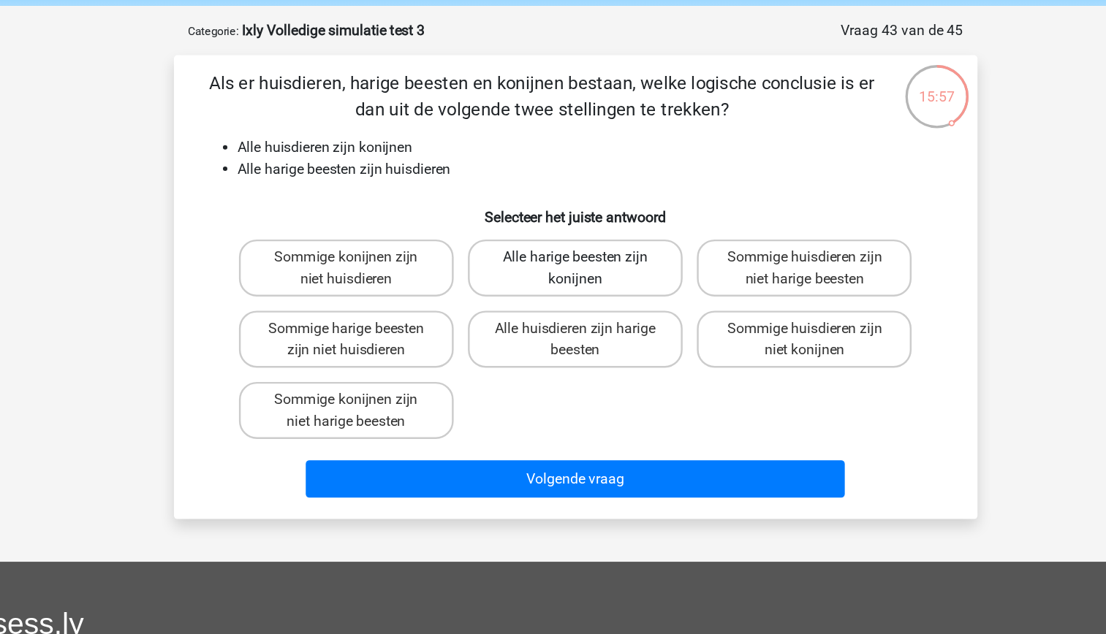
click at [581, 250] on label "Alle harige beesten zijn konijnen" at bounding box center [553, 241] width 176 height 47
click at [562, 242] on input "Alle harige beesten zijn konijnen" at bounding box center [558, 237] width 10 height 10
radio input "true"
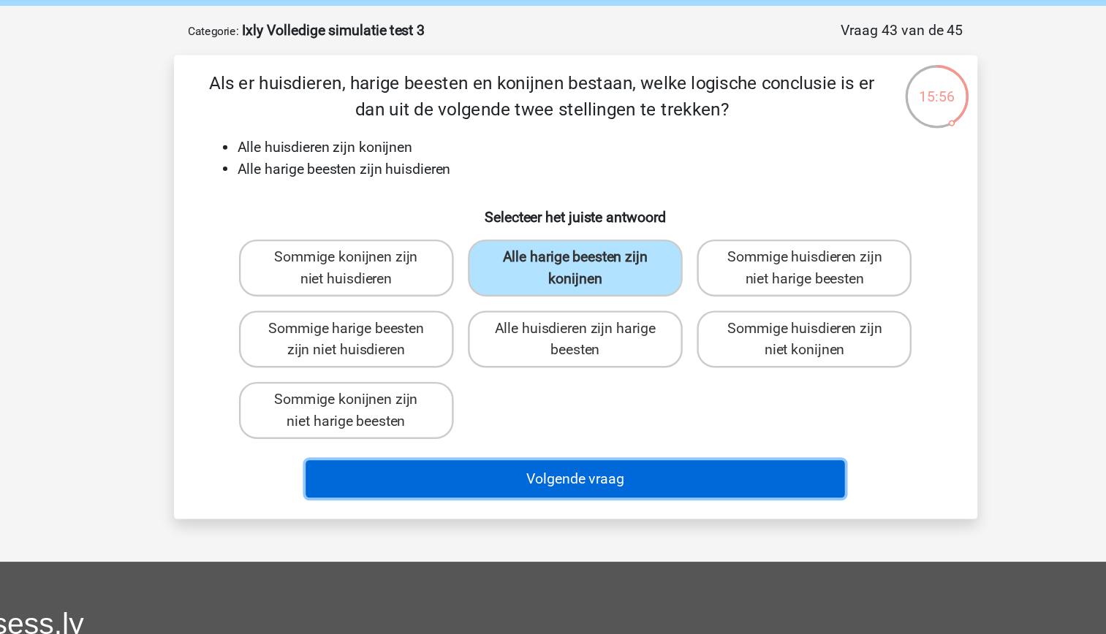
click at [623, 408] on button "Volgende vraag" at bounding box center [553, 414] width 442 height 31
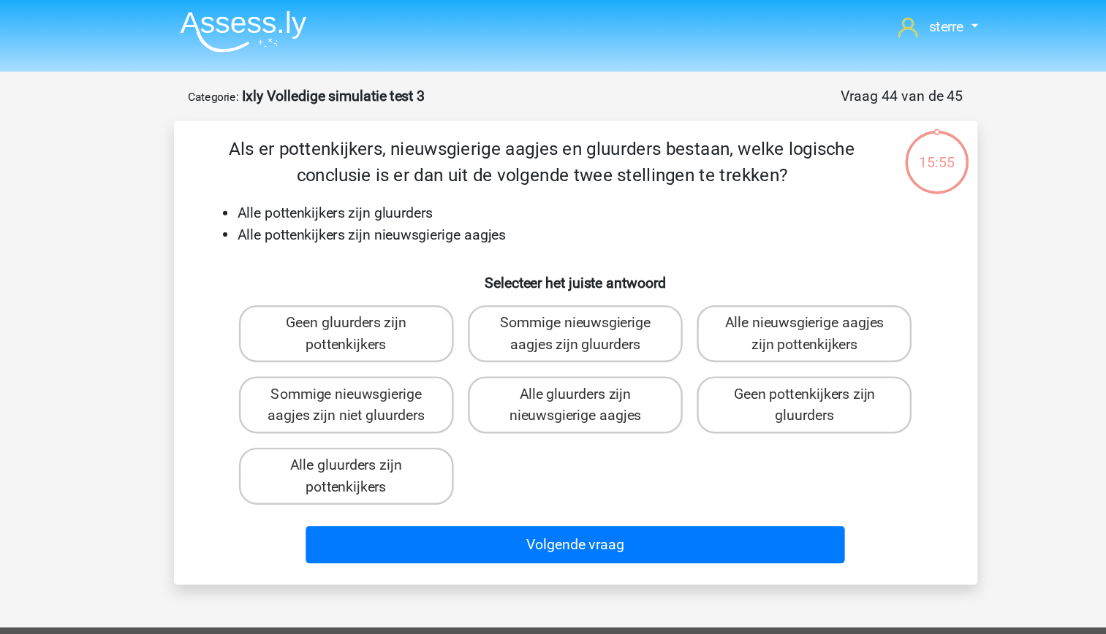
scroll to position [3, 0]
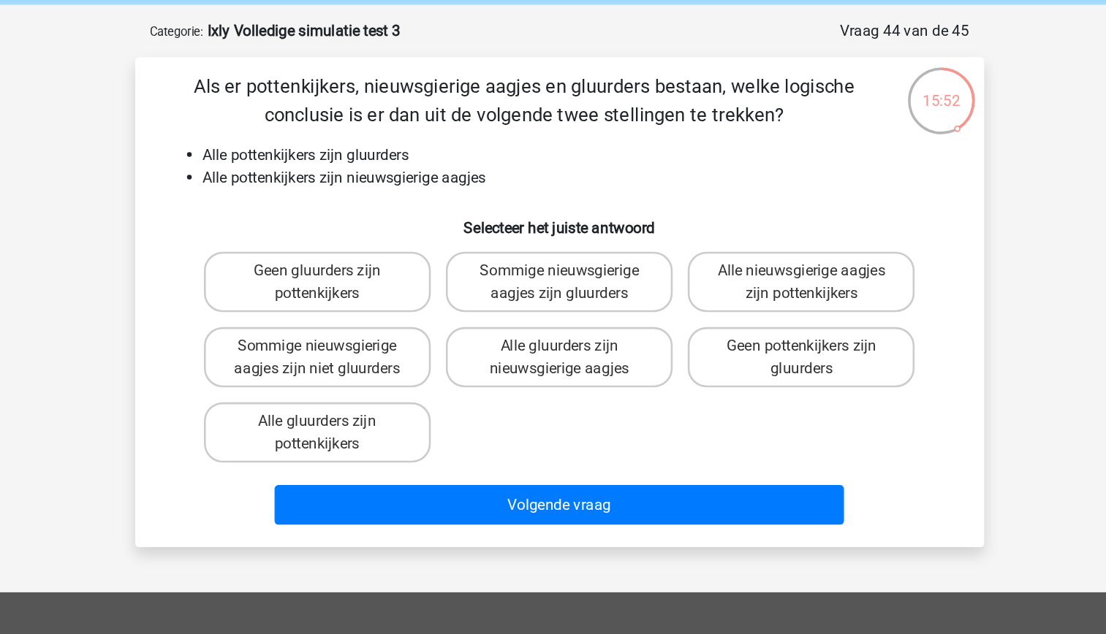
drag, startPoint x: 526, startPoint y: 273, endPoint x: 400, endPoint y: 138, distance: 185.1
click at [400, 138] on p "Als er pottenkijkers, nieuwsgierige aagjes en gluurders bestaan, welke logische…" at bounding box center [526, 133] width 558 height 44
click at [613, 345] on label "Alle gluurders zijn nieuwsgierige aagjes" at bounding box center [553, 332] width 176 height 47
click at [562, 333] on input "Alle gluurders zijn nieuwsgierige aagjes" at bounding box center [558, 329] width 10 height 10
radio input "true"
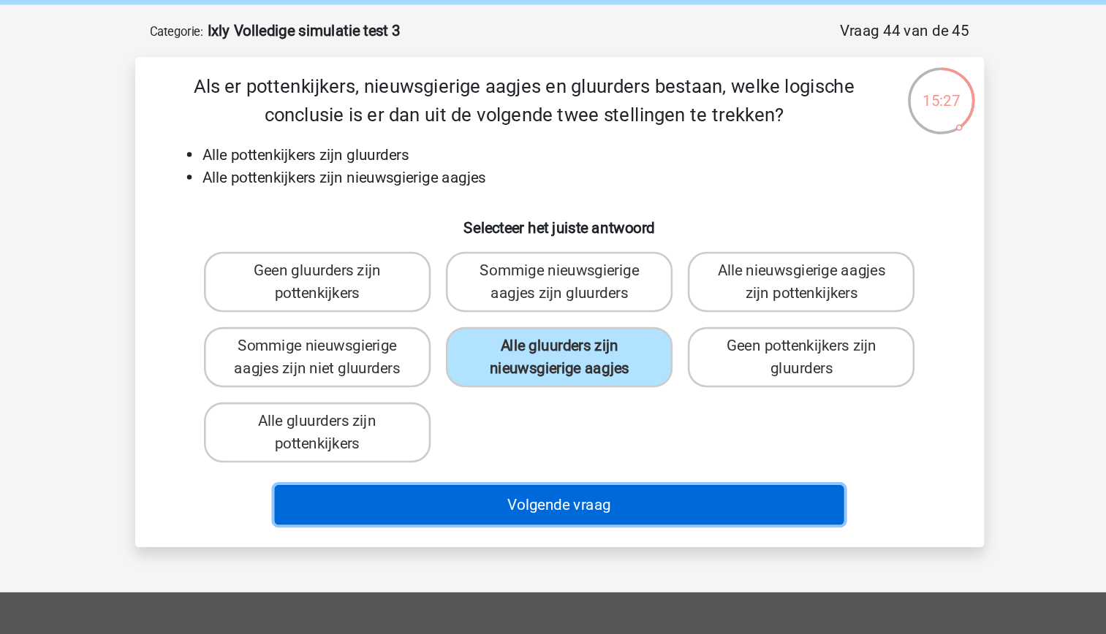
click at [648, 444] on button "Volgende vraag" at bounding box center [553, 447] width 442 height 31
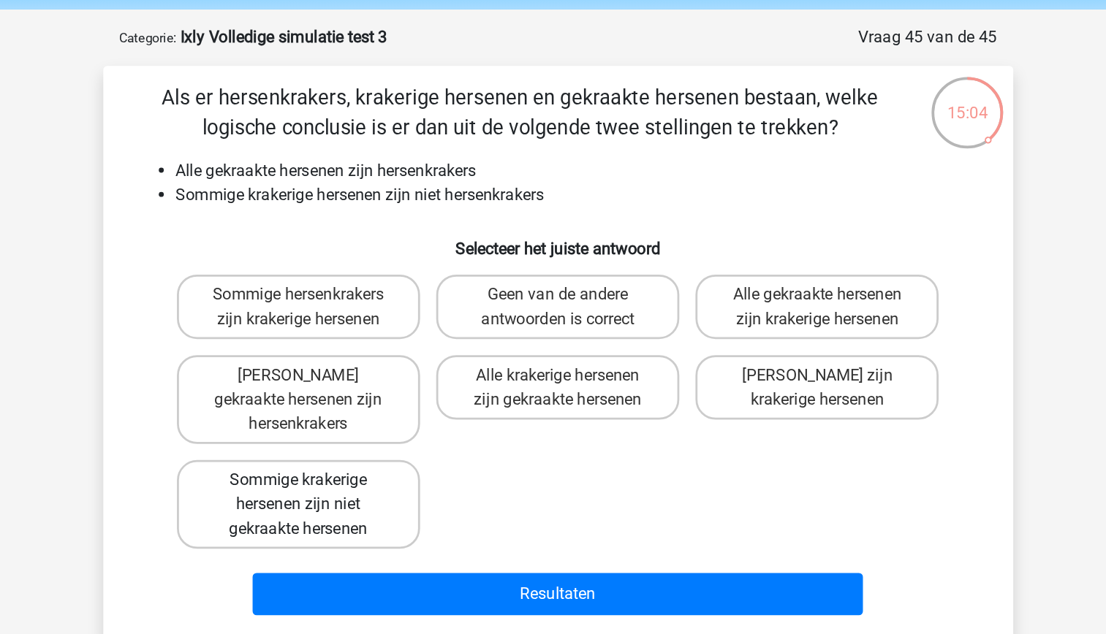
click at [428, 392] on label "Sommige krakerige hersenen zijn niet gekraakte hersenen" at bounding box center [365, 417] width 176 height 64
click at [374, 400] on input "Sommige krakerige hersenen zijn niet gekraakte hersenen" at bounding box center [370, 405] width 10 height 10
radio input "true"
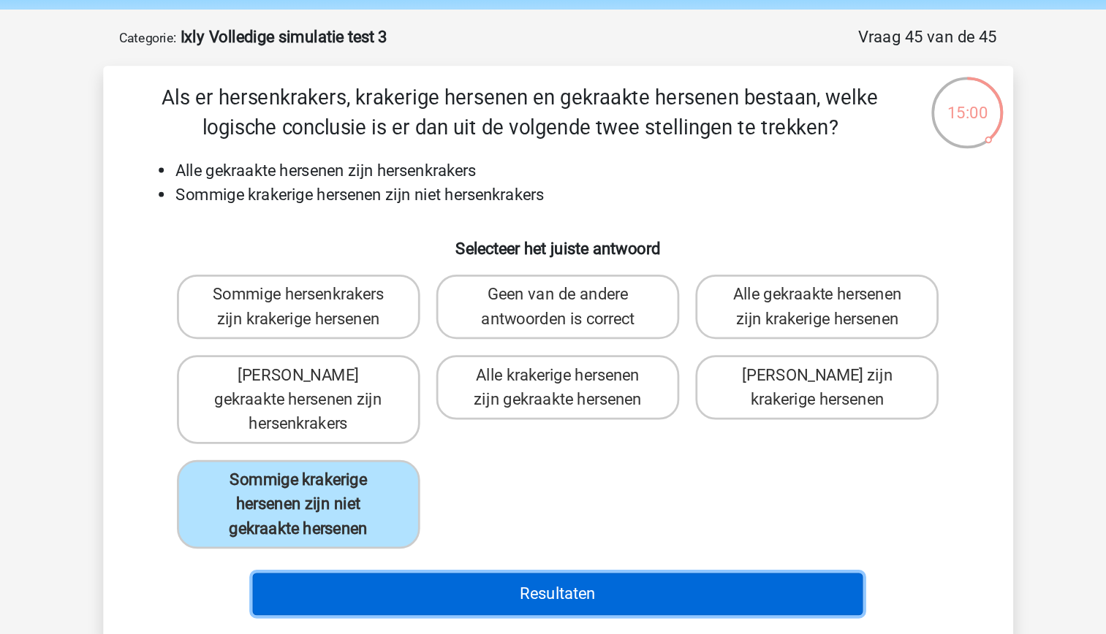
click at [545, 467] on button "Resultaten" at bounding box center [553, 482] width 442 height 31
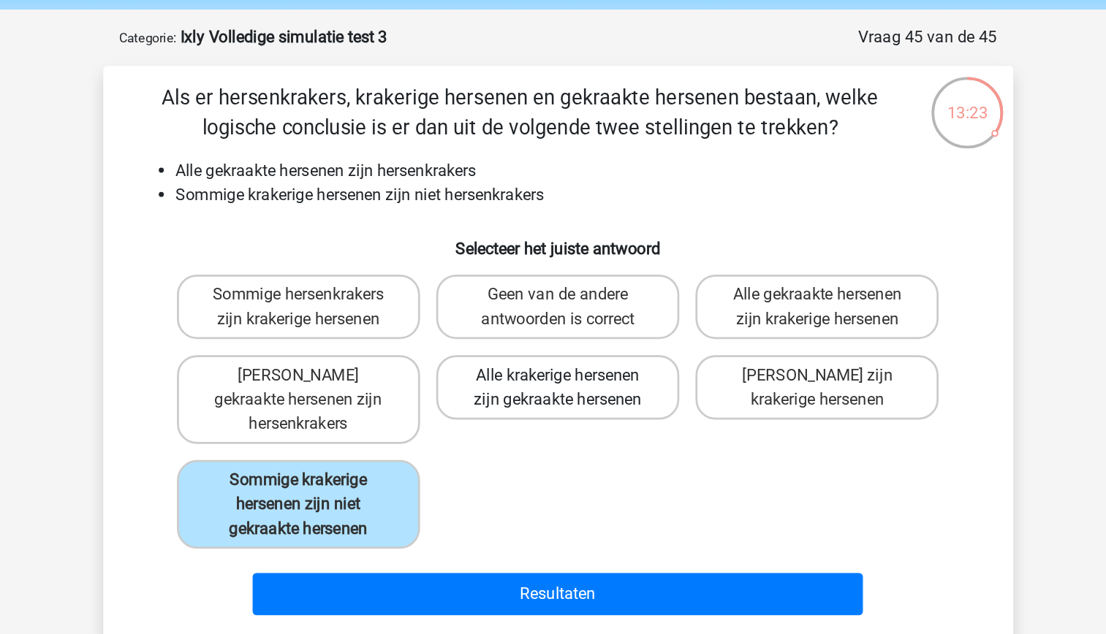
scroll to position [0, 0]
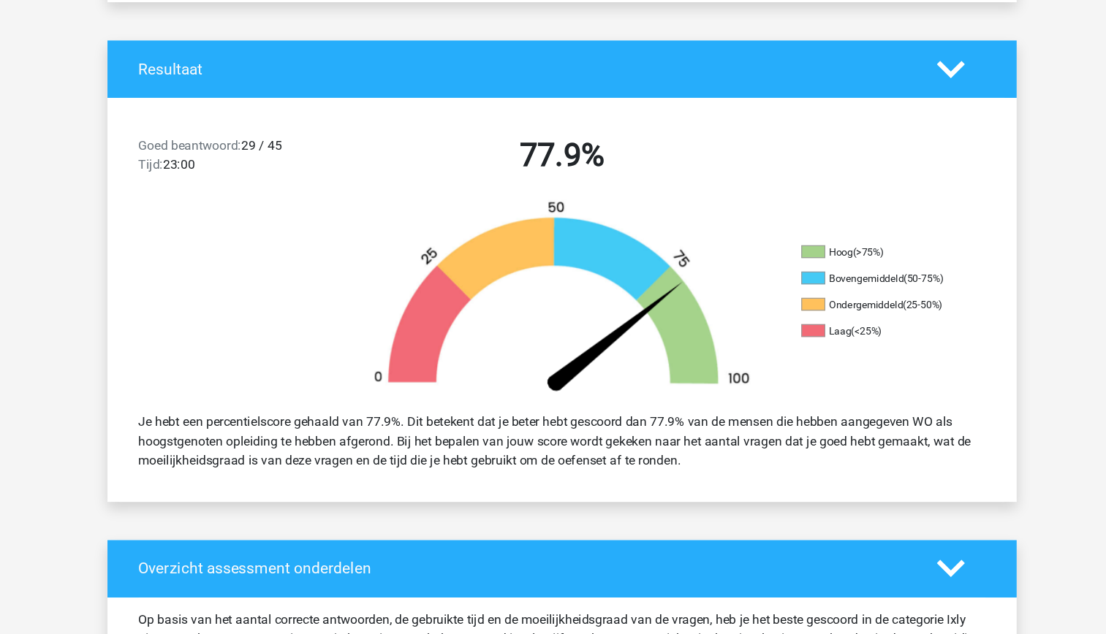
scroll to position [287, 0]
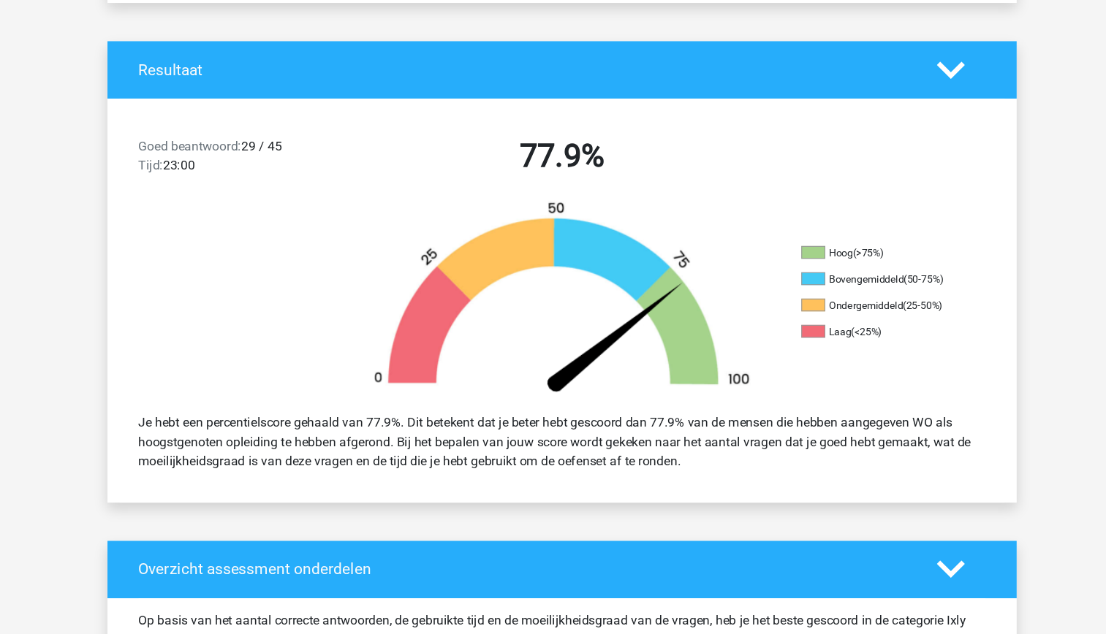
click at [708, 177] on div "Goed beantwoord: 29 / 45 Tijd: 23:00 77.9%" at bounding box center [553, 146] width 833 height 76
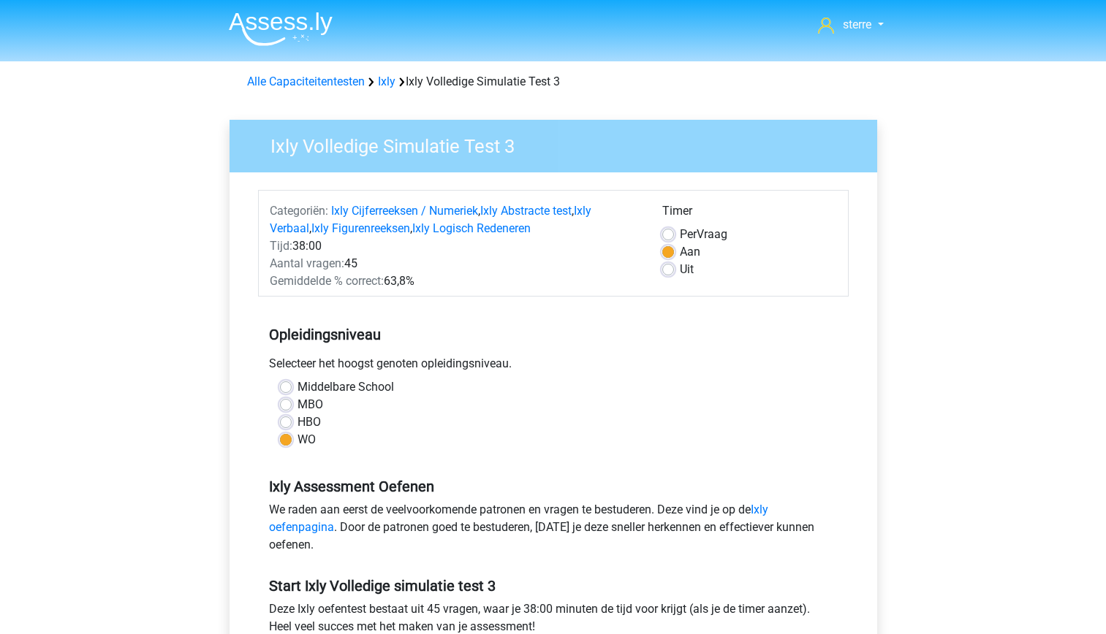
scroll to position [396, 0]
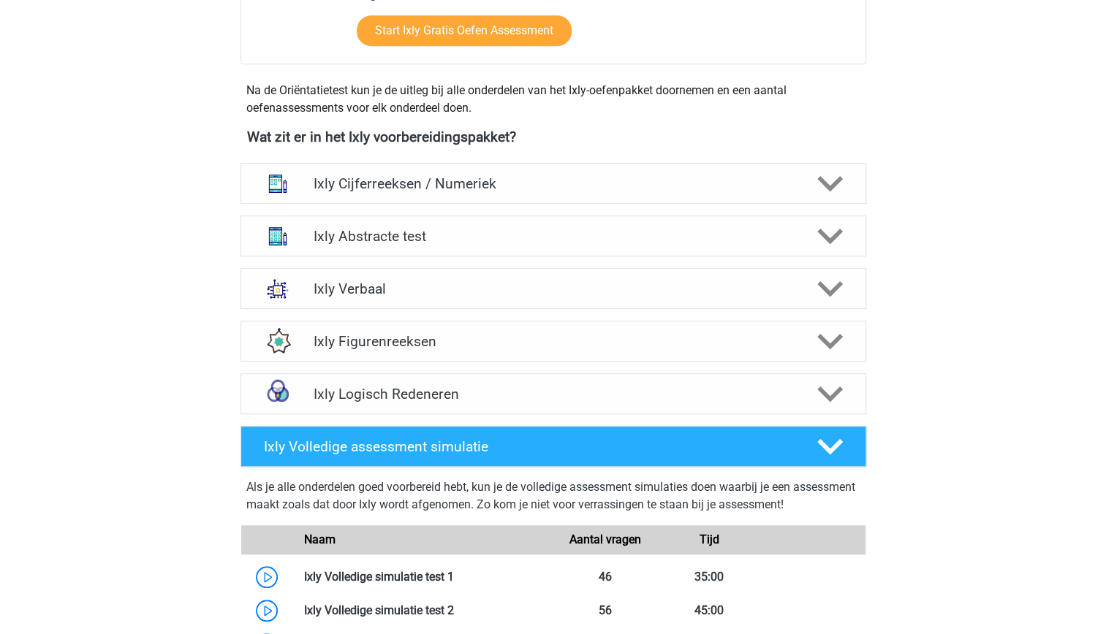
scroll to position [473, 0]
click at [529, 280] on h4 "Ixly Verbaal" at bounding box center [553, 288] width 479 height 17
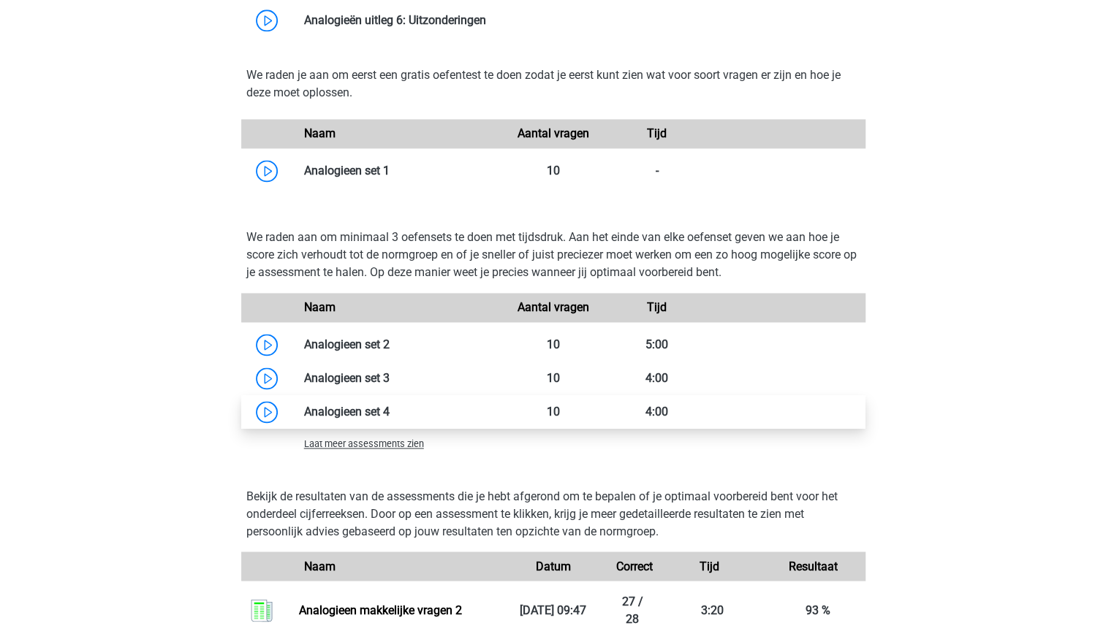
scroll to position [1175, 0]
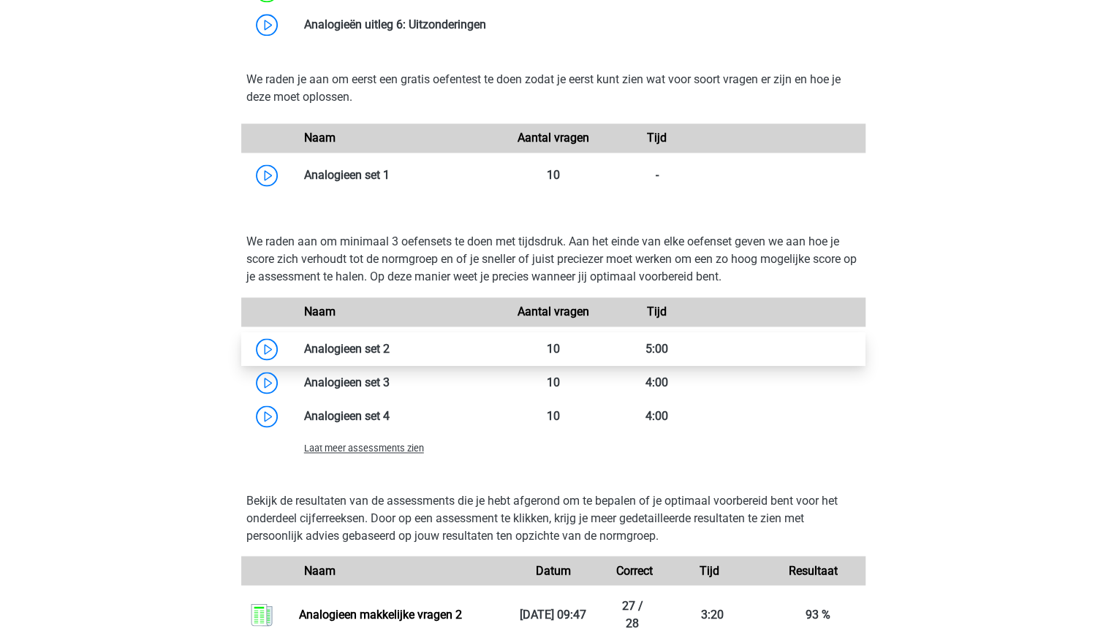
click at [390, 348] on link at bounding box center [390, 349] width 0 height 14
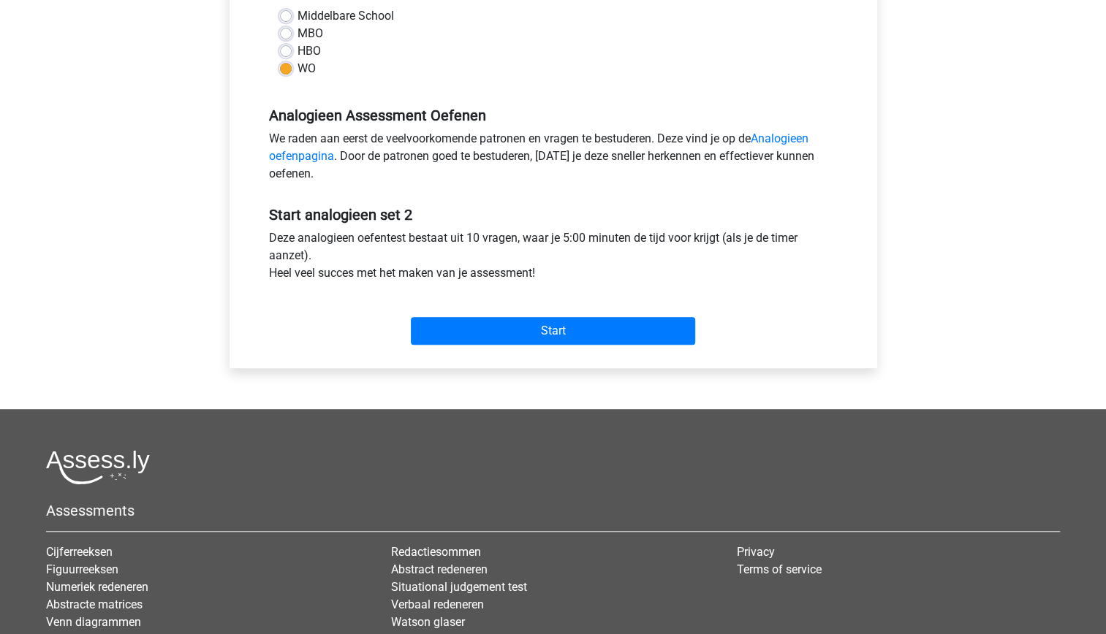
scroll to position [365, 0]
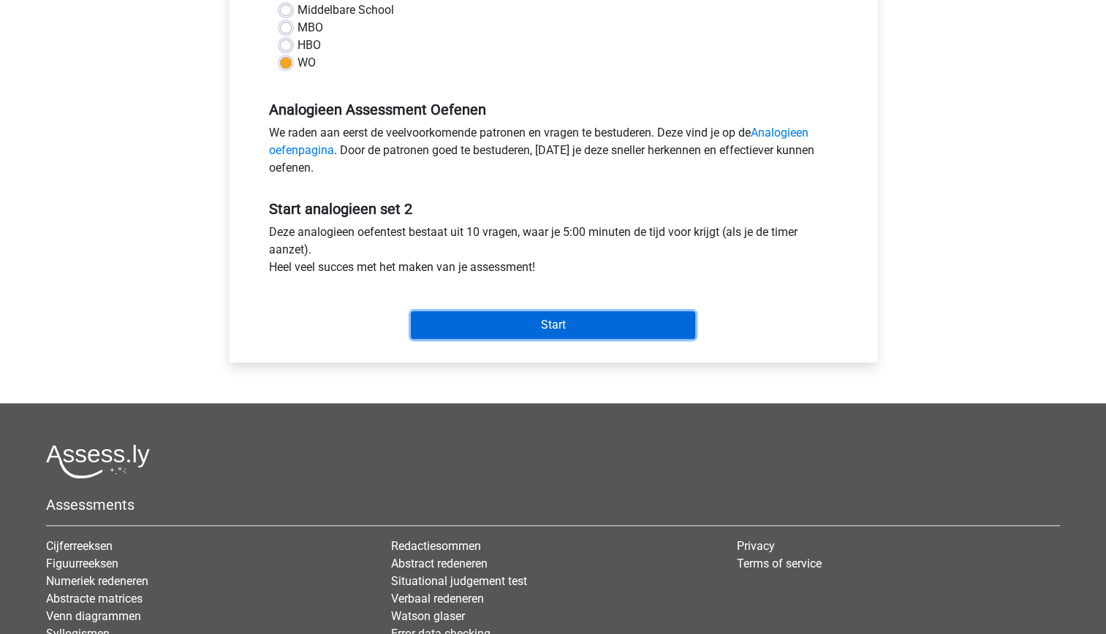
click at [574, 317] on input "Start" at bounding box center [553, 325] width 284 height 28
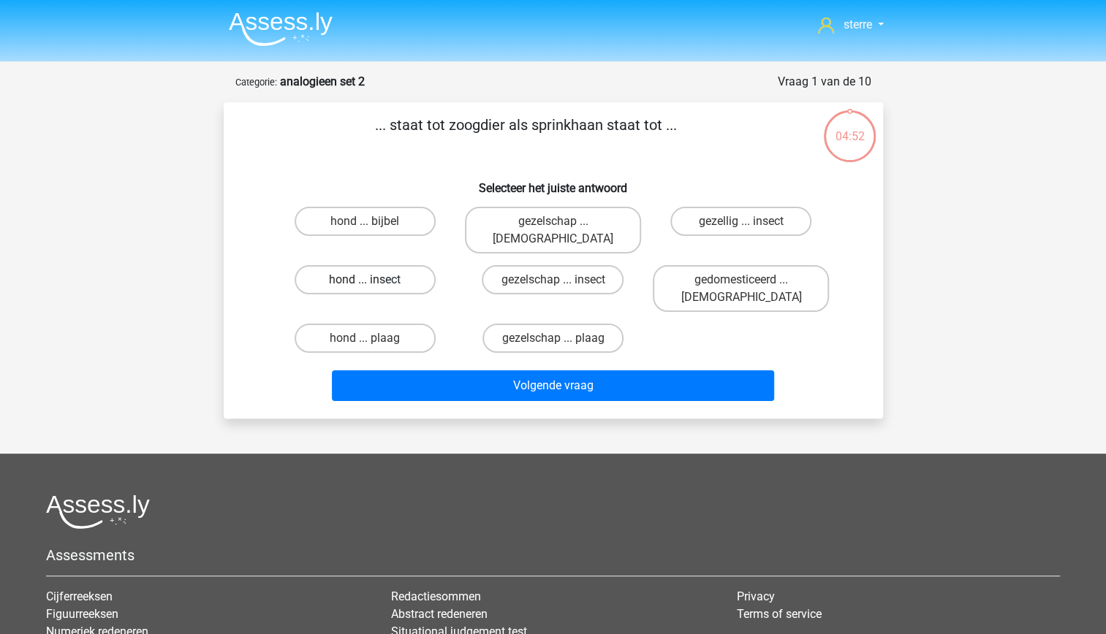
click at [395, 270] on label "hond ... insect" at bounding box center [365, 279] width 141 height 29
click at [374, 280] on input "hond ... insect" at bounding box center [370, 285] width 10 height 10
radio input "true"
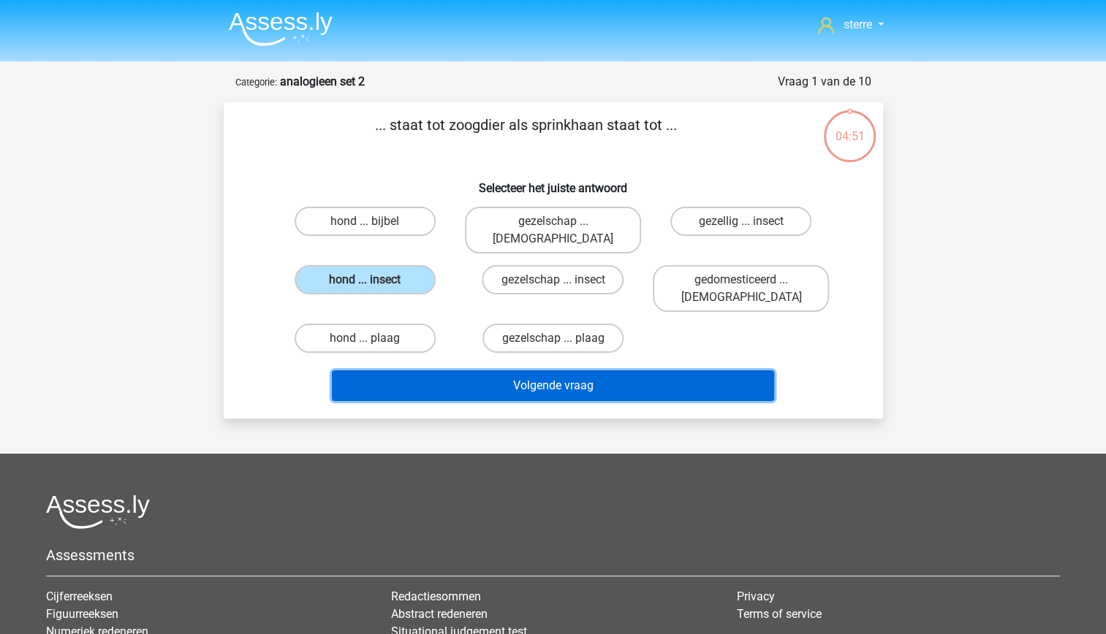
click at [597, 371] on button "Volgende vraag" at bounding box center [553, 386] width 442 height 31
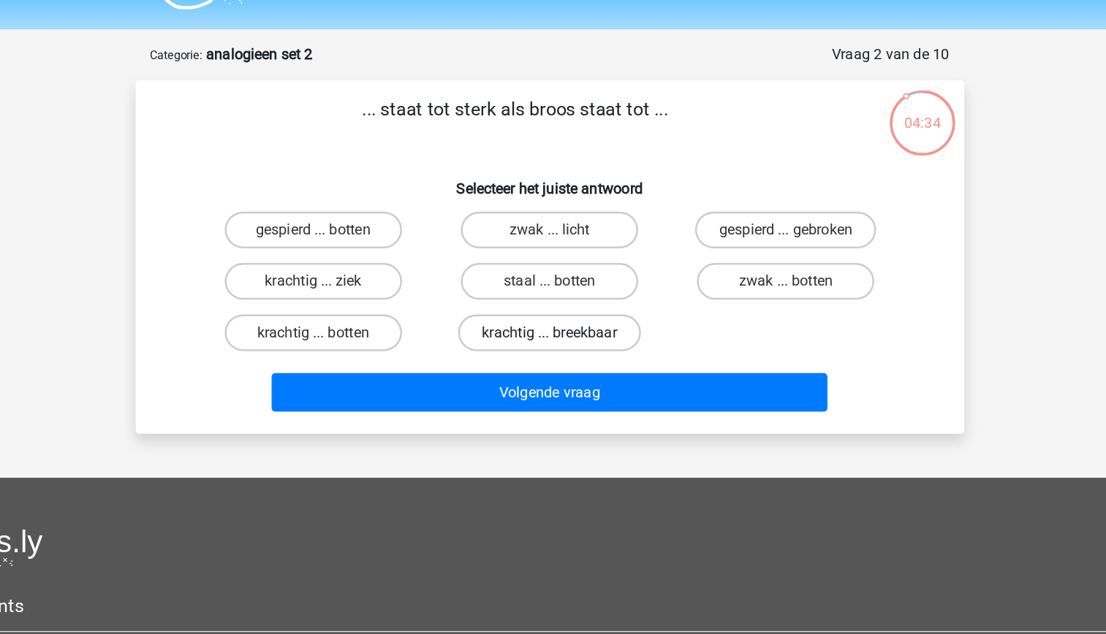
click at [595, 308] on label "krachtig ... breekbaar" at bounding box center [552, 303] width 145 height 29
click at [562, 308] on input "krachtig ... breekbaar" at bounding box center [558, 308] width 10 height 10
radio input "true"
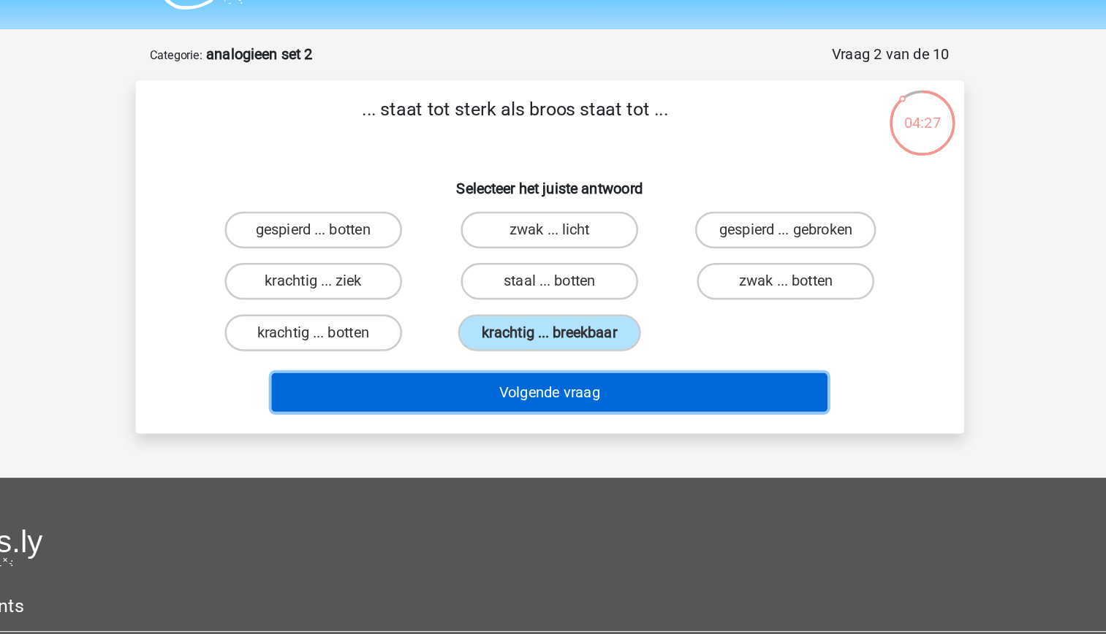
click at [630, 351] on button "Volgende vraag" at bounding box center [553, 350] width 442 height 31
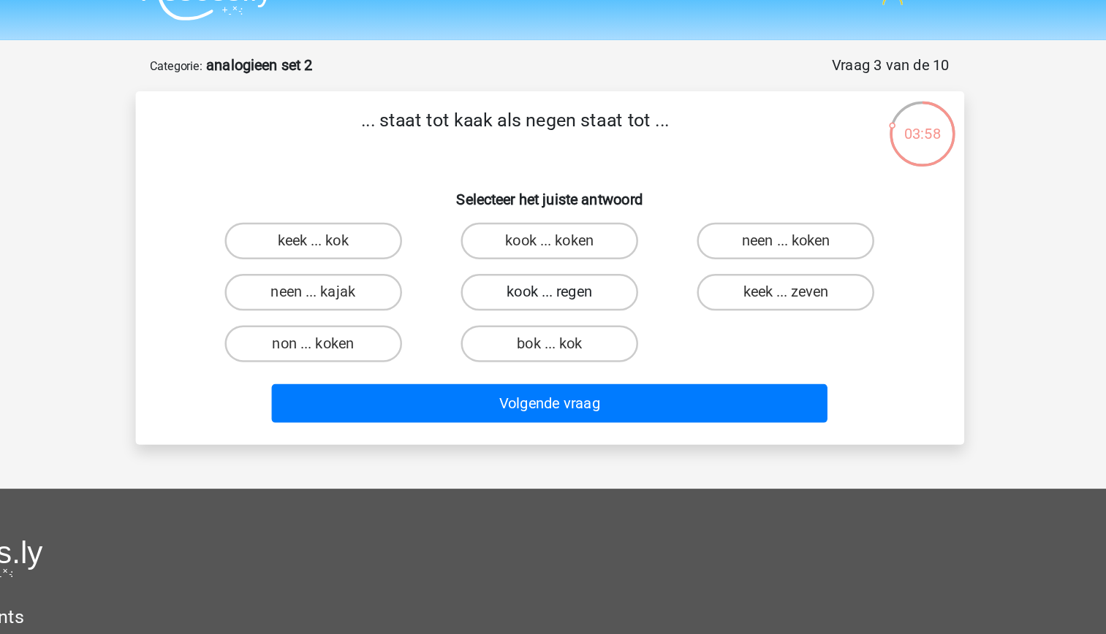
click at [592, 269] on label "kook ... regen" at bounding box center [552, 262] width 141 height 29
click at [562, 269] on input "kook ... regen" at bounding box center [558, 267] width 10 height 10
radio input "true"
click at [716, 270] on label "keek ... zeven" at bounding box center [740, 262] width 141 height 29
click at [741, 270] on input "keek ... zeven" at bounding box center [746, 267] width 10 height 10
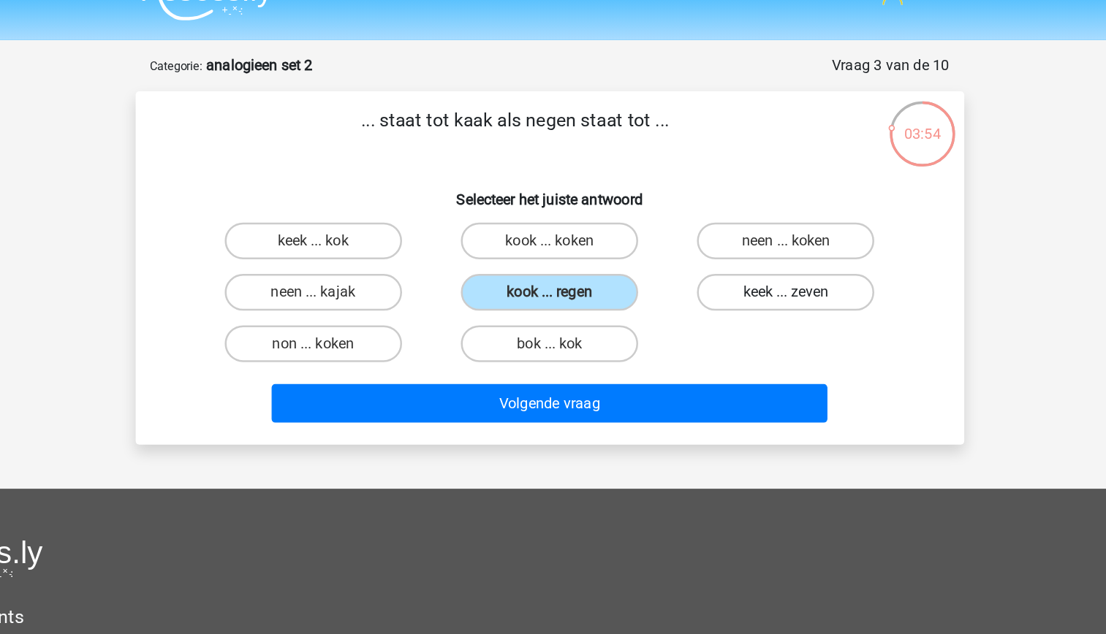
radio input "true"
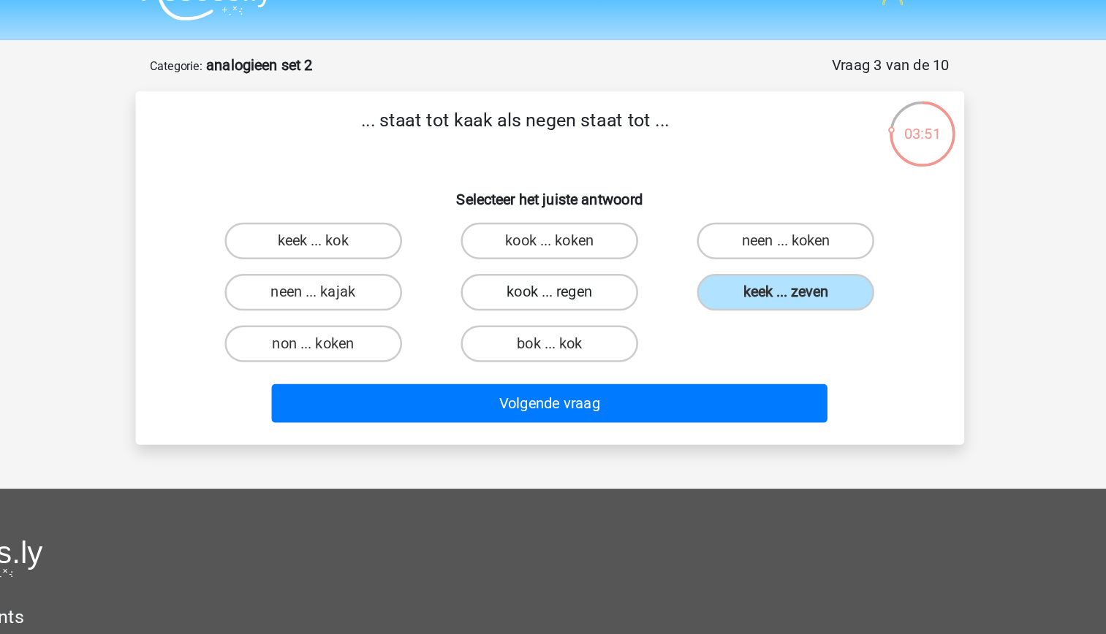
click at [588, 273] on label "kook ... regen" at bounding box center [552, 262] width 141 height 29
click at [562, 272] on input "kook ... regen" at bounding box center [558, 267] width 10 height 10
radio input "true"
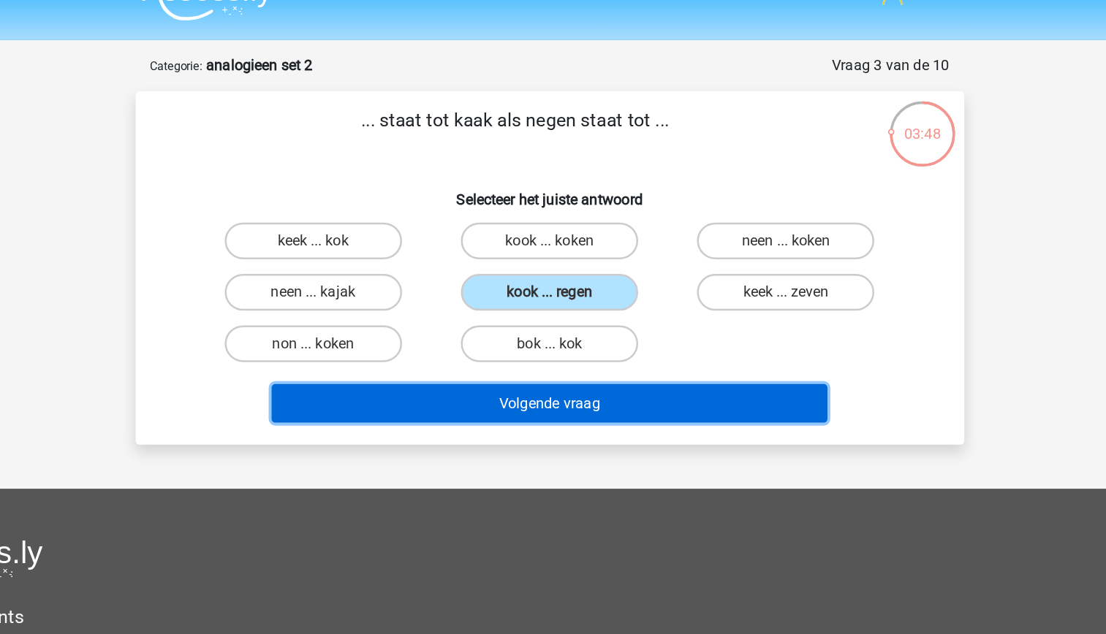
click at [611, 345] on button "Volgende vraag" at bounding box center [553, 350] width 442 height 31
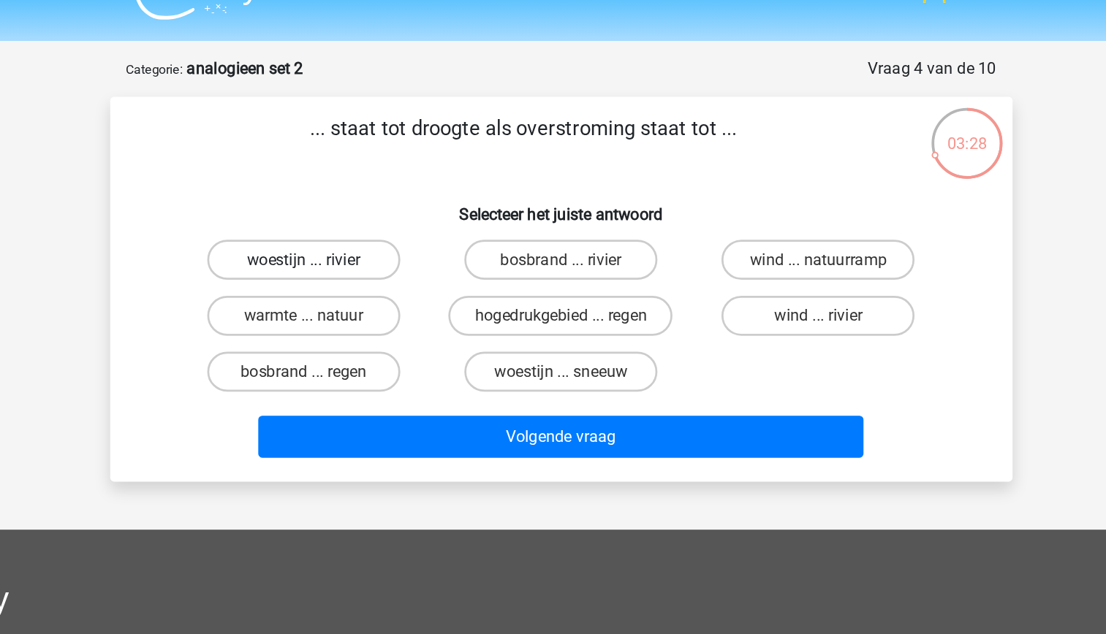
click at [401, 224] on label "woestijn ... rivier" at bounding box center [365, 221] width 141 height 29
click at [374, 224] on input "woestijn ... rivier" at bounding box center [370, 226] width 10 height 10
radio input "true"
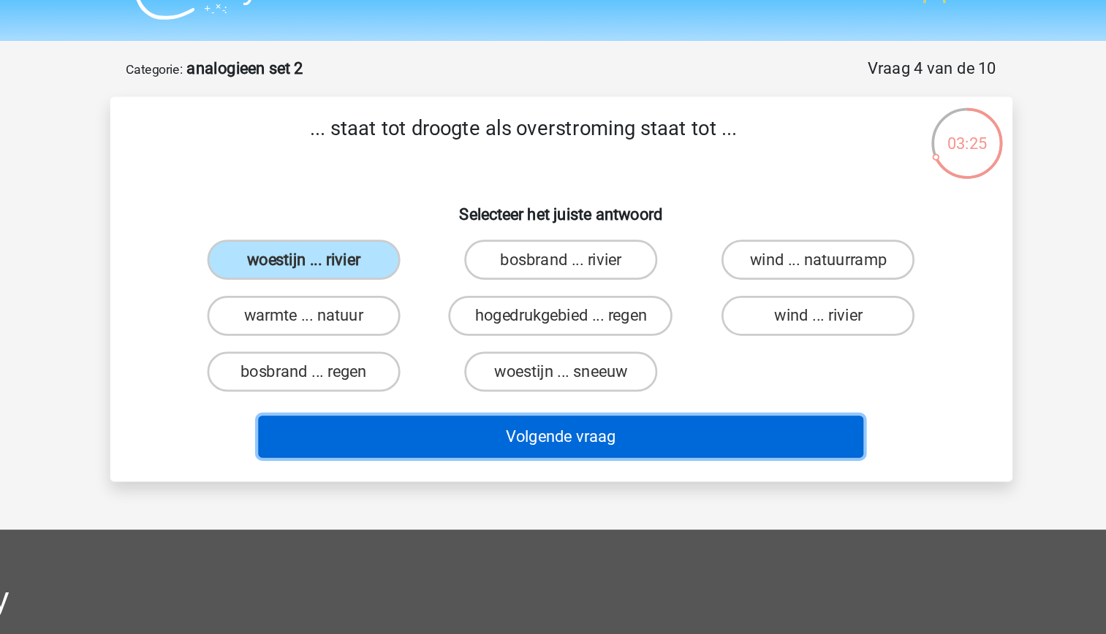
click at [578, 356] on button "Volgende vraag" at bounding box center [553, 350] width 442 height 31
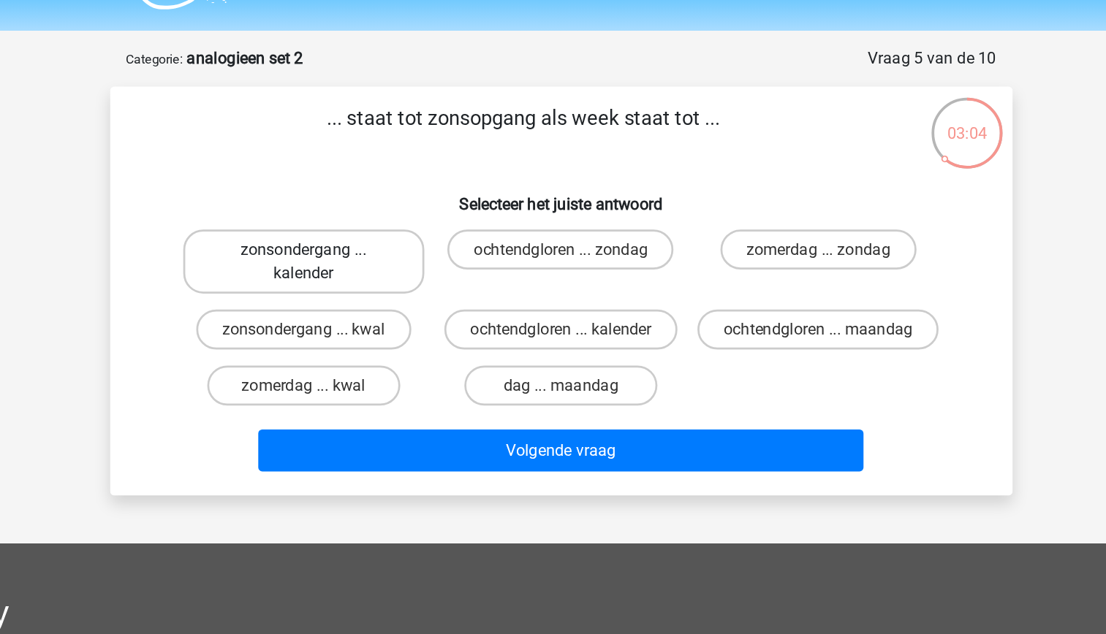
click at [406, 241] on label "zonsondergang ... kalender" at bounding box center [365, 230] width 176 height 47
click at [374, 231] on input "zonsondergang ... kalender" at bounding box center [370, 226] width 10 height 10
radio input "true"
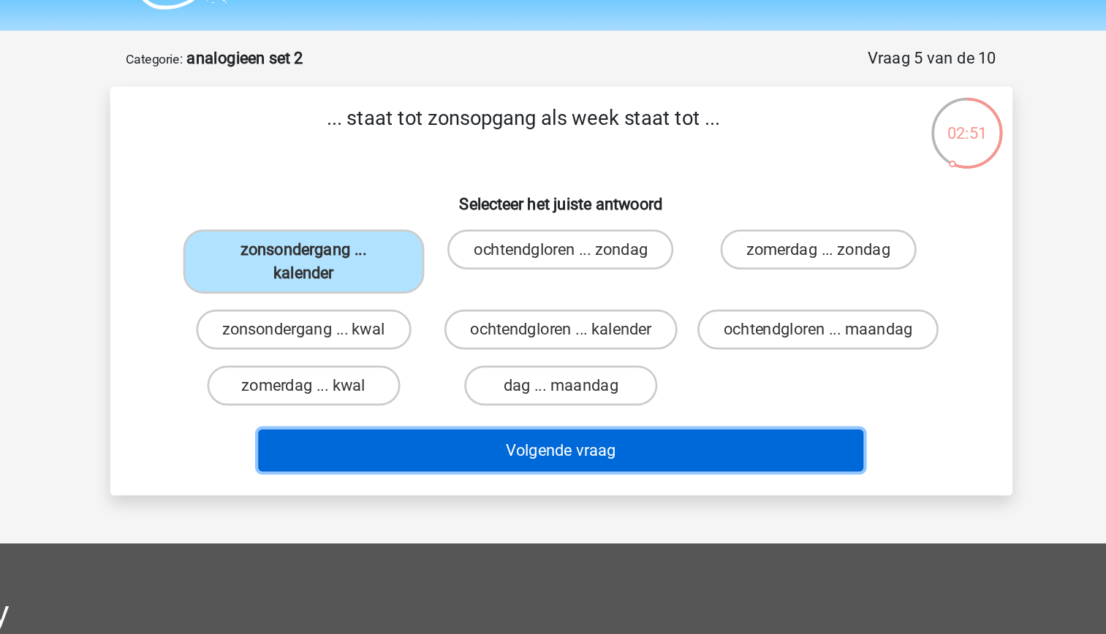
click at [660, 384] on button "Volgende vraag" at bounding box center [553, 368] width 442 height 31
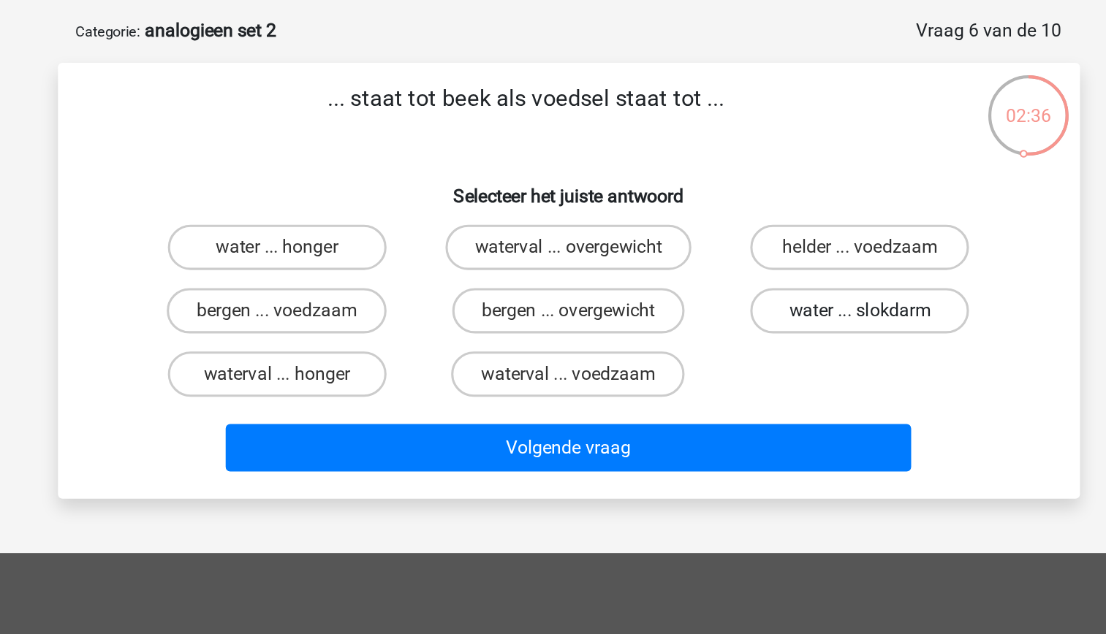
click at [735, 268] on label "water ... slokdarm" at bounding box center [740, 262] width 141 height 29
click at [741, 268] on input "water ... slokdarm" at bounding box center [746, 267] width 10 height 10
radio input "true"
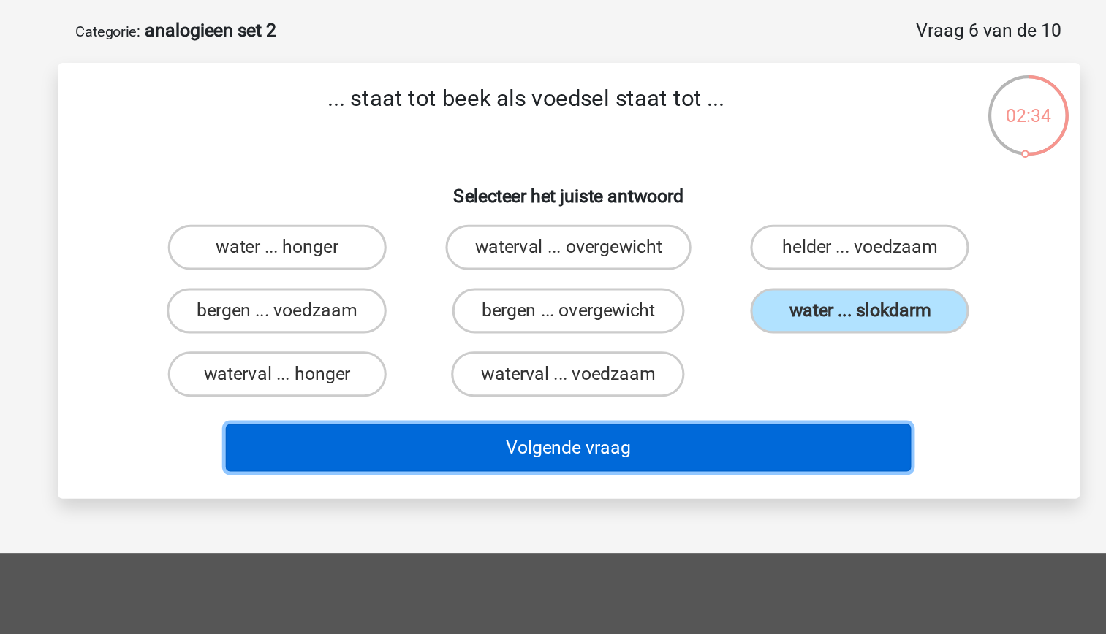
click at [669, 349] on button "Volgende vraag" at bounding box center [553, 350] width 442 height 31
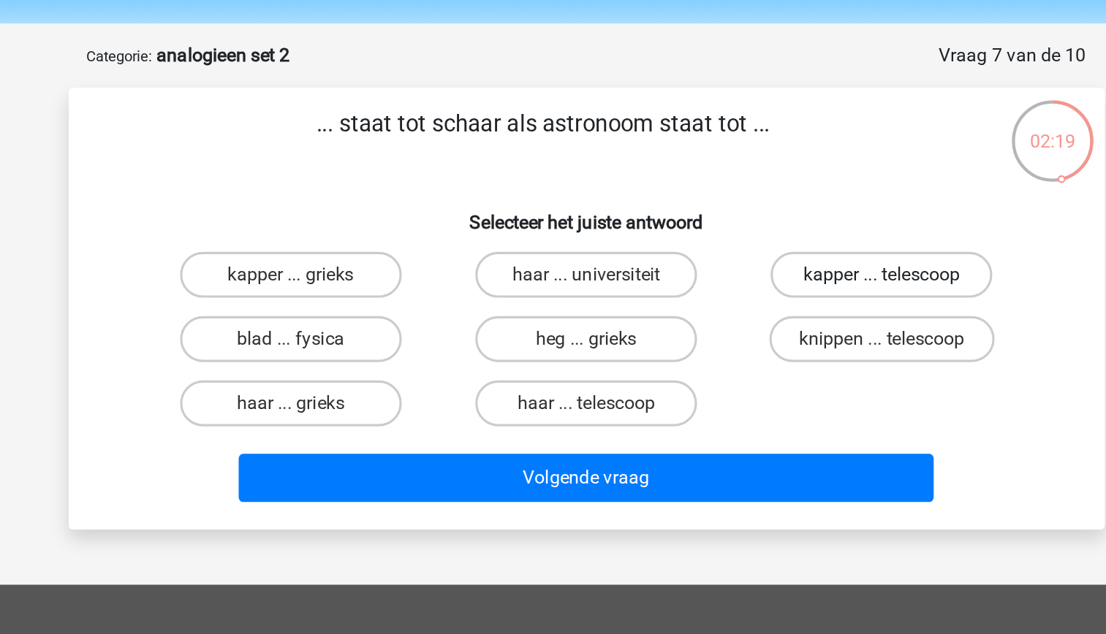
click at [720, 219] on label "kapper ... telescoop" at bounding box center [740, 221] width 141 height 29
click at [741, 221] on input "kapper ... telescoop" at bounding box center [746, 226] width 10 height 10
radio input "true"
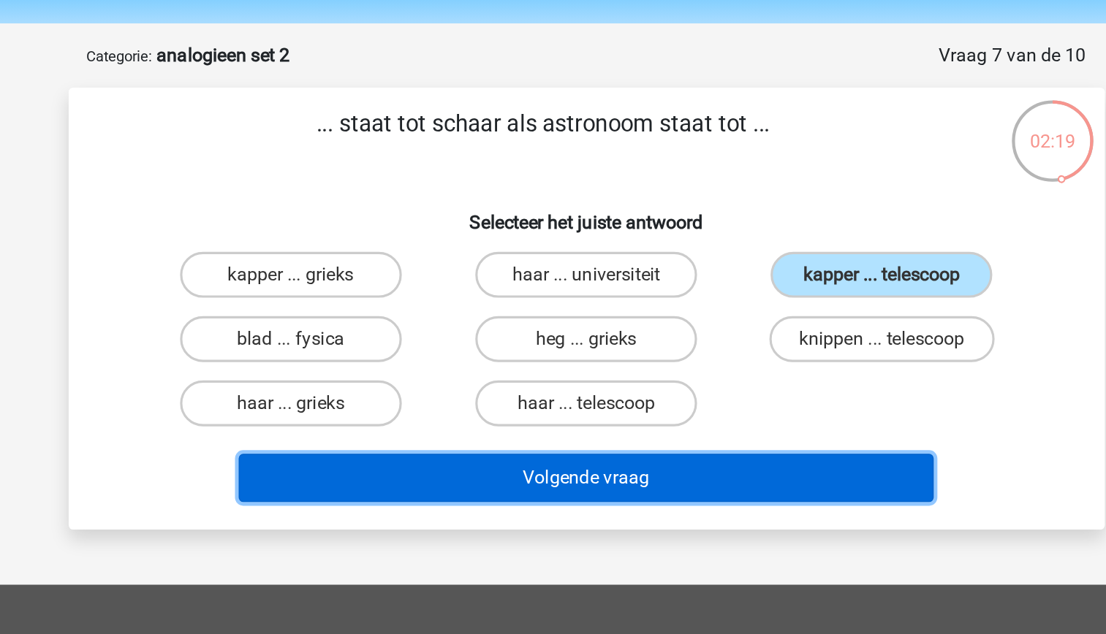
click at [615, 350] on button "Volgende vraag" at bounding box center [553, 350] width 442 height 31
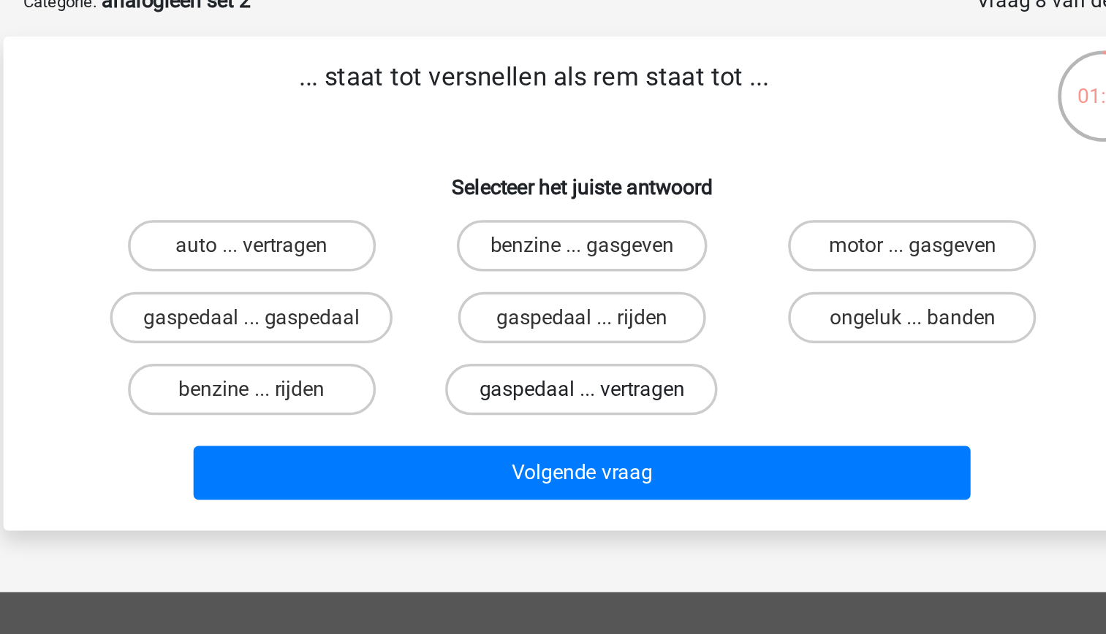
click at [528, 302] on label "gaspedaal ... vertragen" at bounding box center [552, 303] width 155 height 29
click at [553, 303] on input "gaspedaal ... vertragen" at bounding box center [558, 308] width 10 height 10
radio input "true"
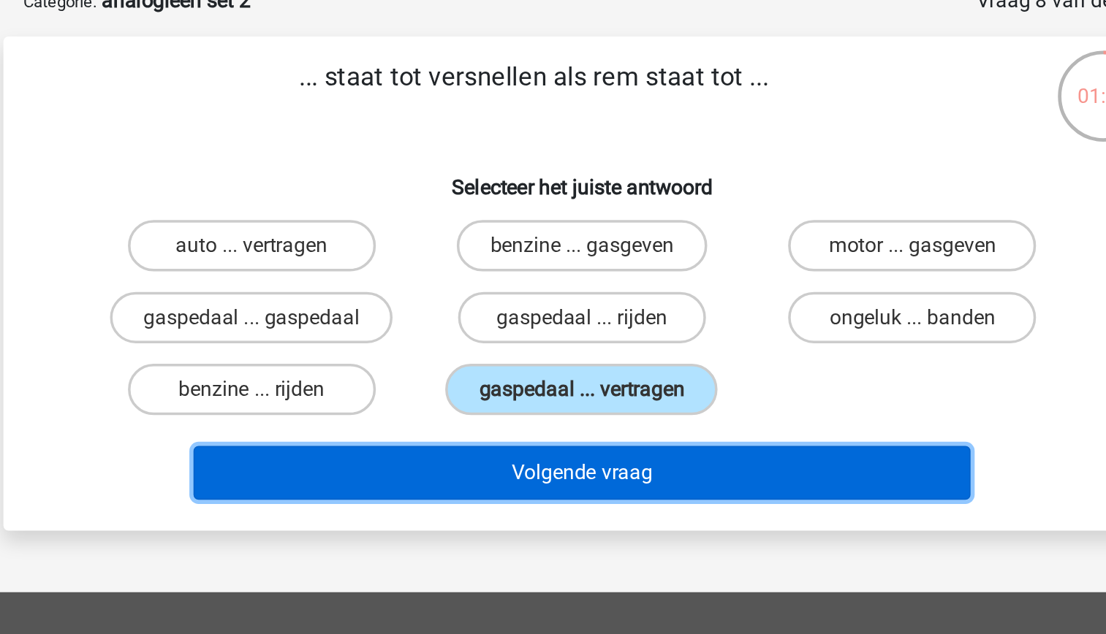
click at [553, 358] on button "Volgende vraag" at bounding box center [553, 350] width 442 height 31
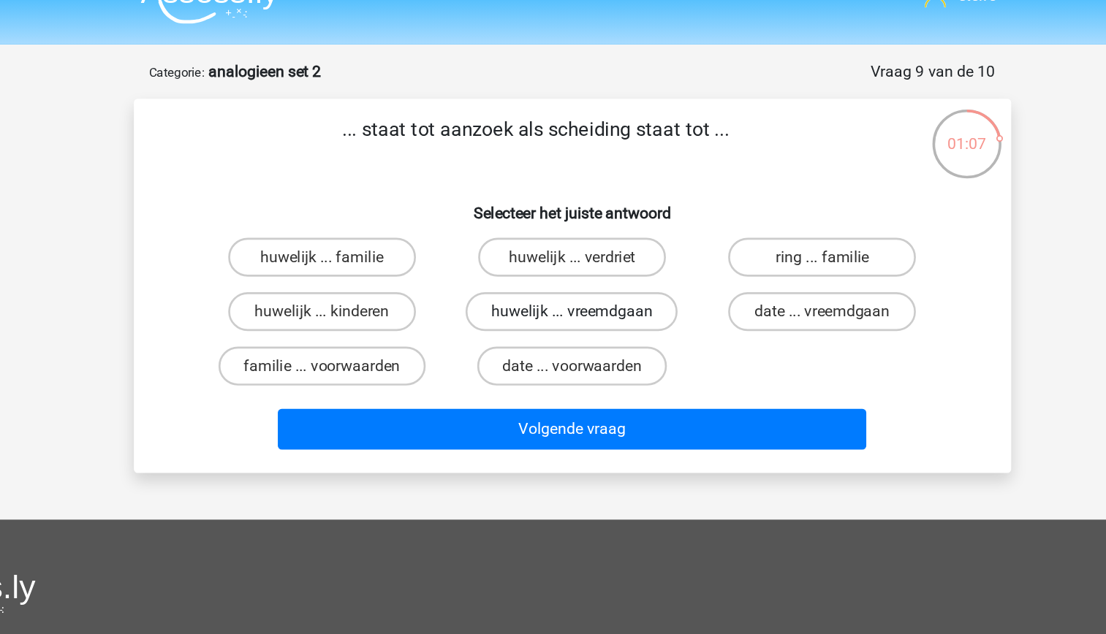
click at [598, 259] on label "huwelijk ... vreemdgaan" at bounding box center [552, 262] width 159 height 29
click at [562, 262] on input "huwelijk ... vreemdgaan" at bounding box center [558, 267] width 10 height 10
radio input "true"
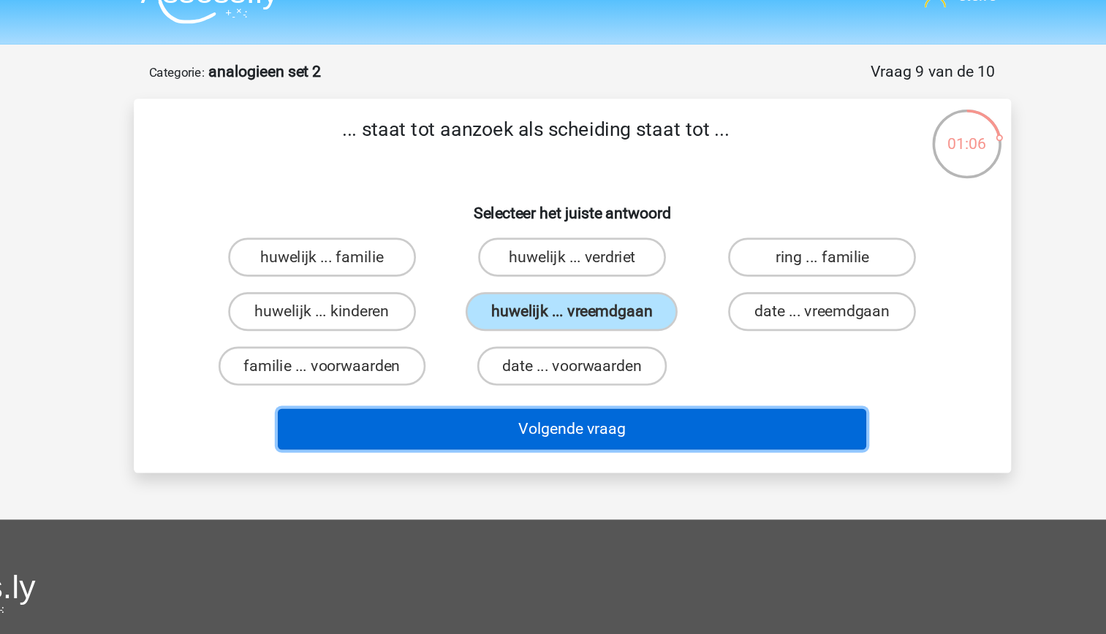
click at [631, 351] on button "Volgende vraag" at bounding box center [553, 350] width 442 height 31
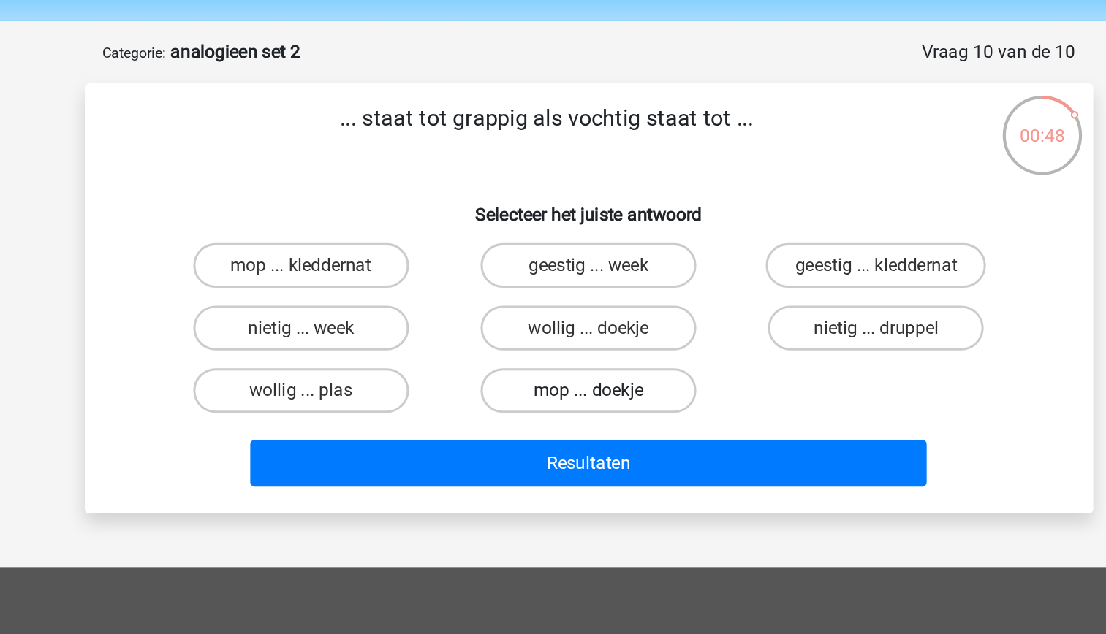
click at [595, 305] on label "mop ... doekje" at bounding box center [552, 303] width 141 height 29
click at [562, 305] on input "mop ... doekje" at bounding box center [558, 308] width 10 height 10
radio input "true"
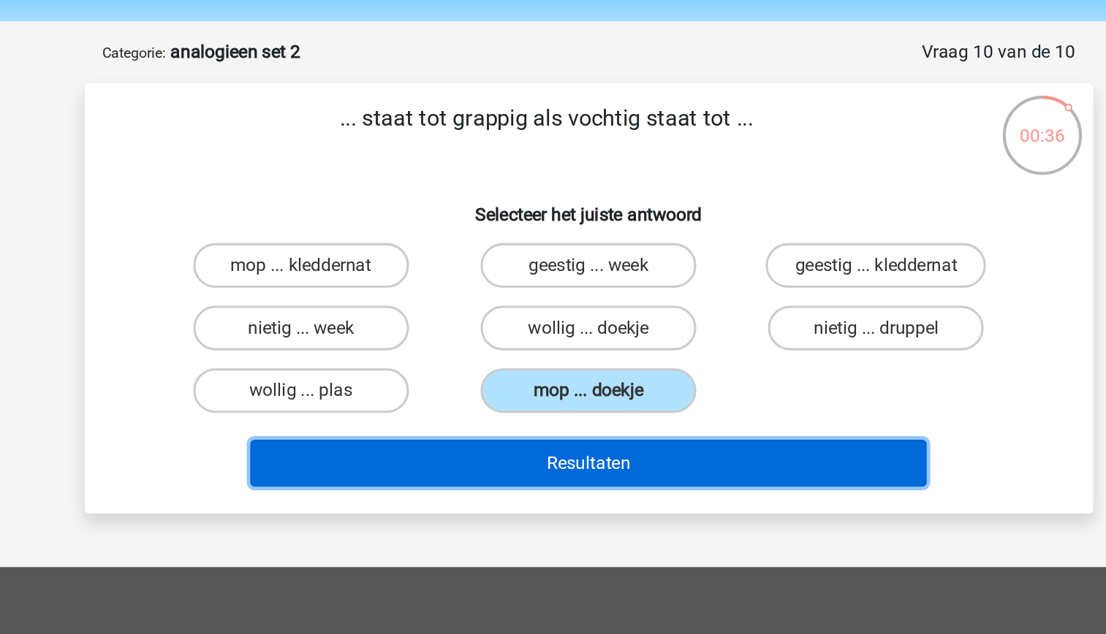
click at [680, 350] on button "Resultaten" at bounding box center [553, 350] width 442 height 31
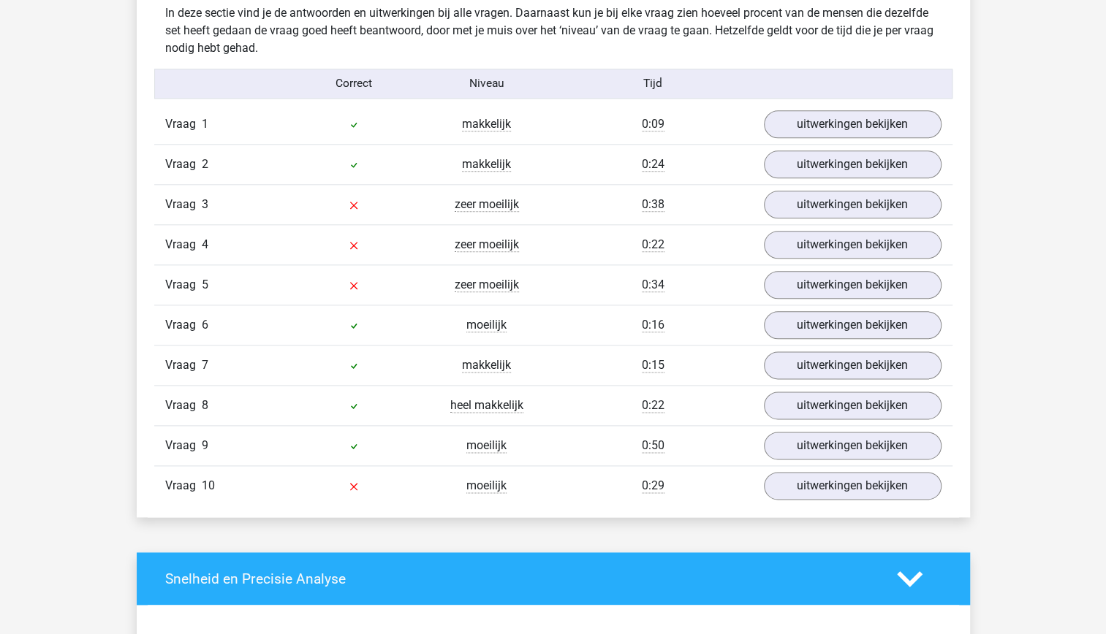
scroll to position [895, 0]
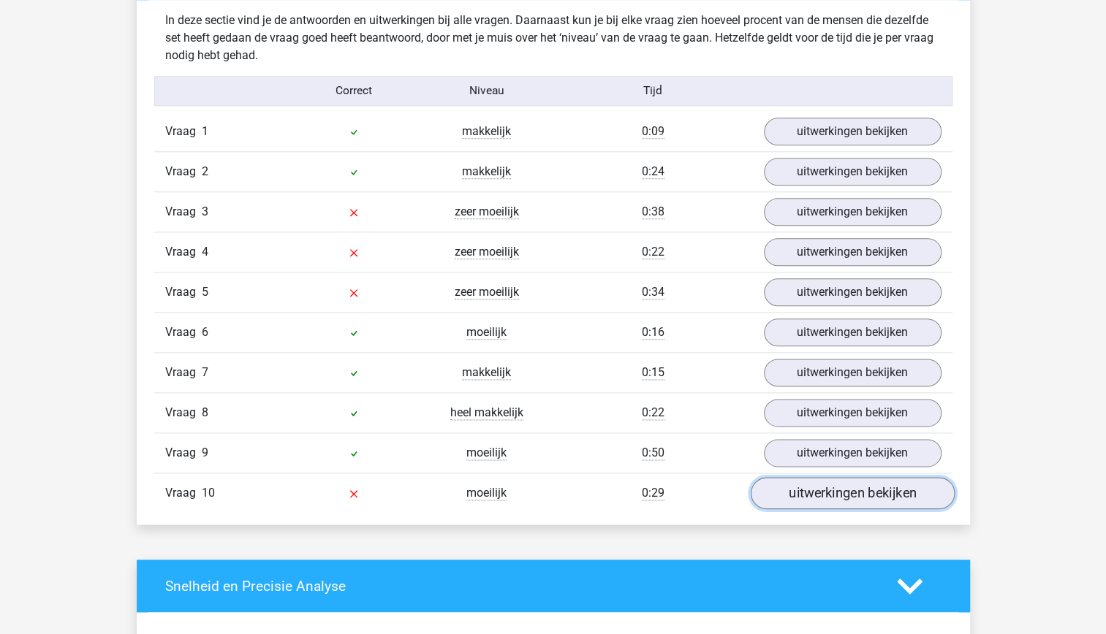
click at [860, 484] on link "uitwerkingen bekijken" at bounding box center [852, 493] width 204 height 32
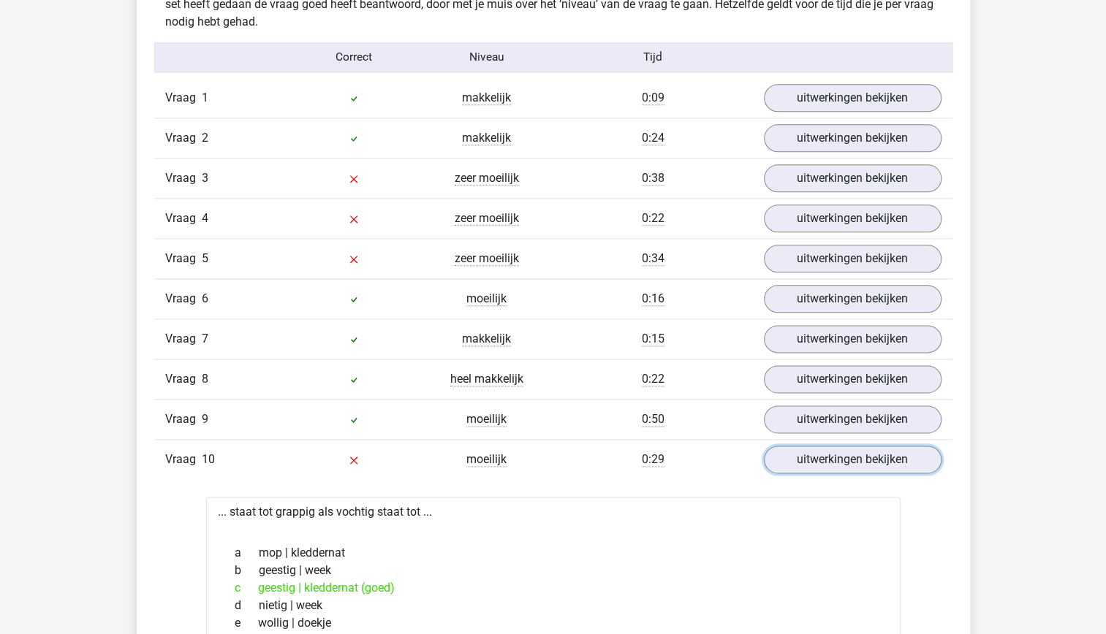
scroll to position [890, 0]
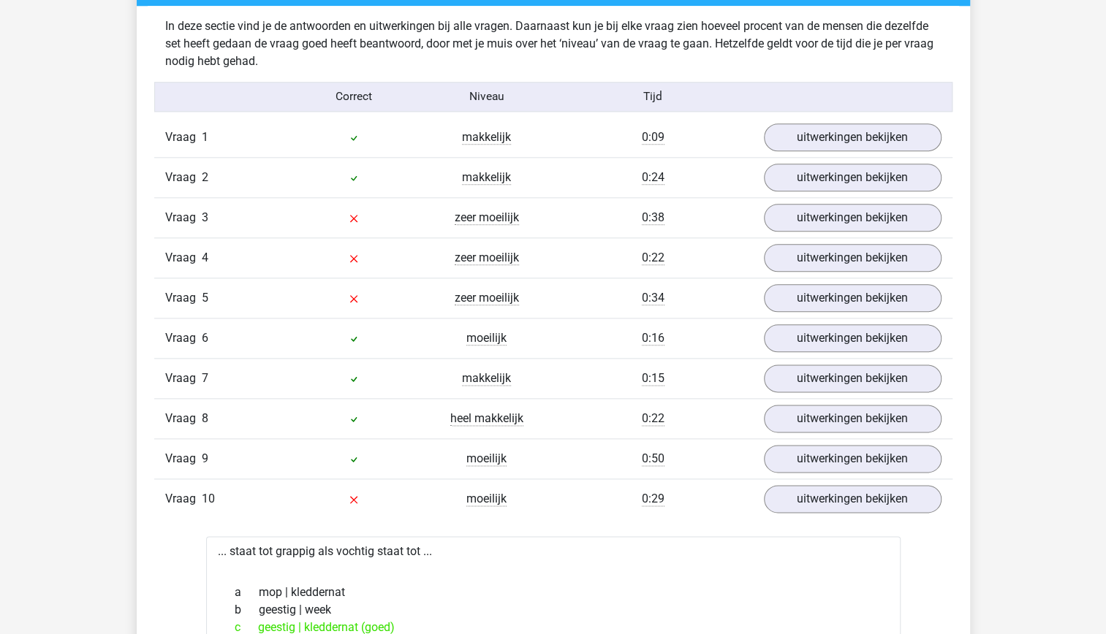
drag, startPoint x: 713, startPoint y: 399, endPoint x: 554, endPoint y: 379, distance: 160.6
click at [554, 379] on div "0:15" at bounding box center [653, 379] width 200 height 18
click at [796, 292] on link "uitwerkingen bekijken" at bounding box center [852, 298] width 204 height 32
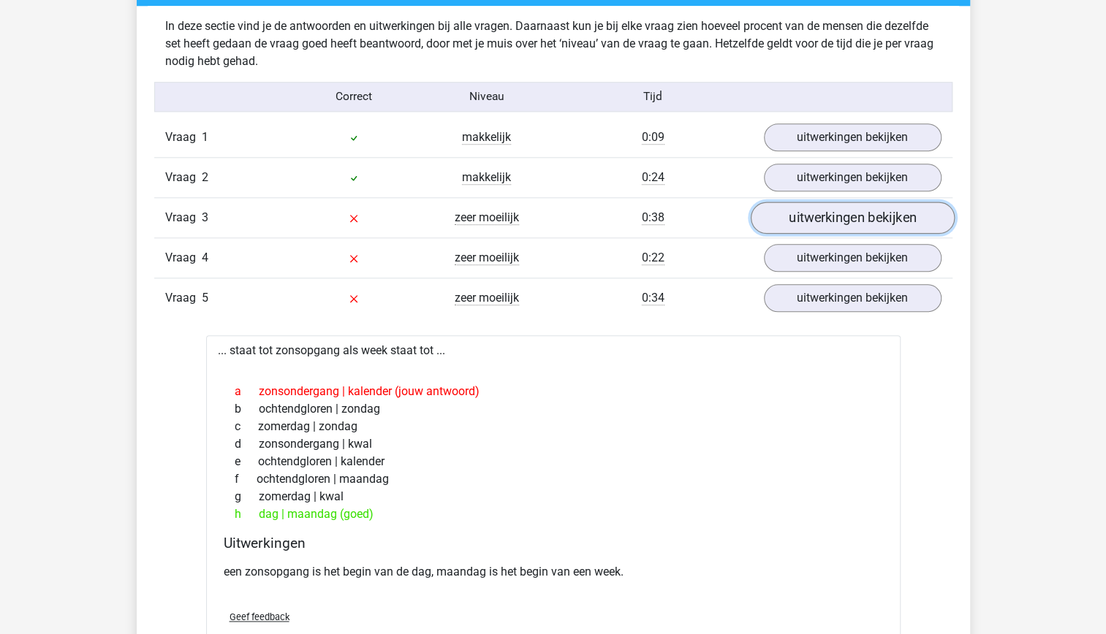
click at [816, 220] on link "uitwerkingen bekijken" at bounding box center [852, 218] width 204 height 32
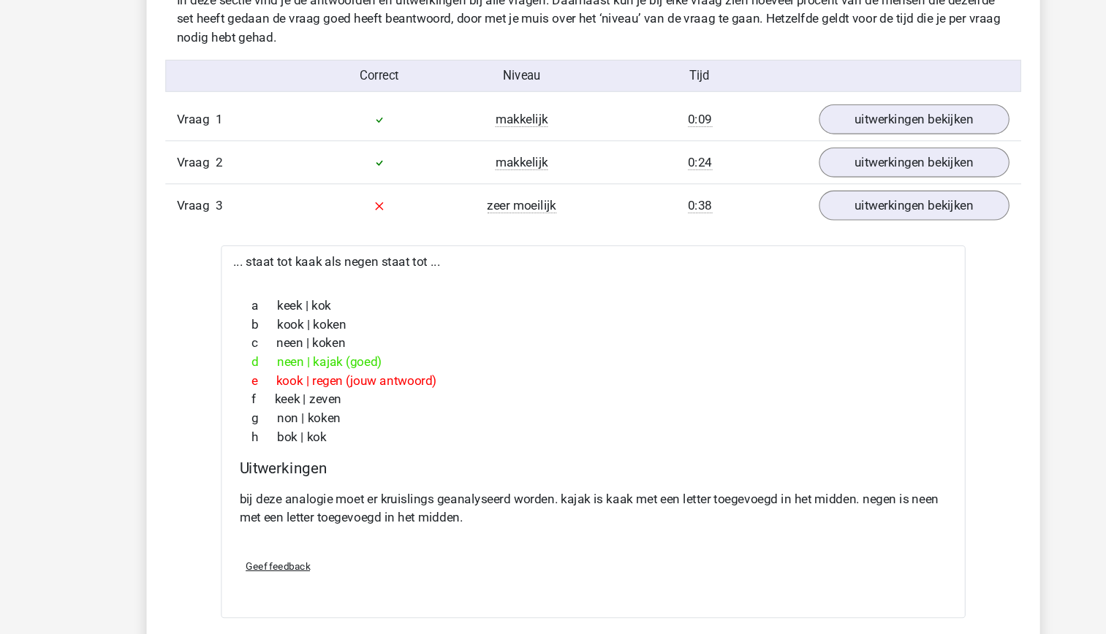
click at [504, 320] on div "b kook | koken" at bounding box center [553, 329] width 659 height 18
drag, startPoint x: 504, startPoint y: 318, endPoint x: 518, endPoint y: 396, distance: 79.6
click at [518, 396] on div "f keek | zeven" at bounding box center [553, 399] width 659 height 18
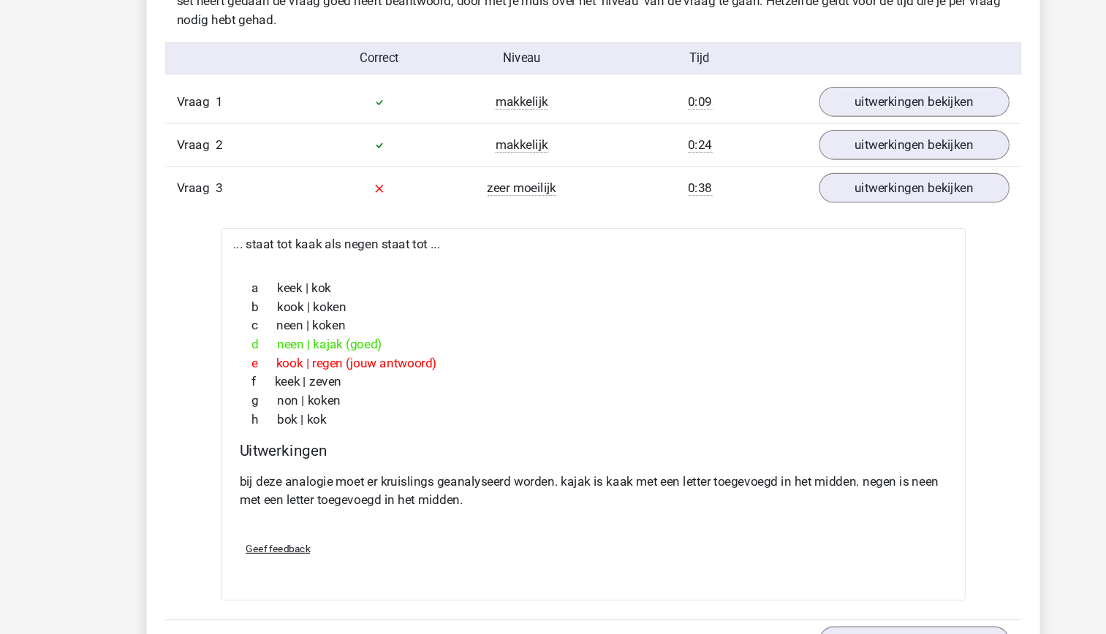
scroll to position [890, 0]
click at [518, 411] on div "g non | koken" at bounding box center [553, 416] width 659 height 18
click at [546, 490] on p "bij deze analogie moet er kruislings geanalyseerd worden. kajak is kaak met een…" at bounding box center [553, 499] width 659 height 35
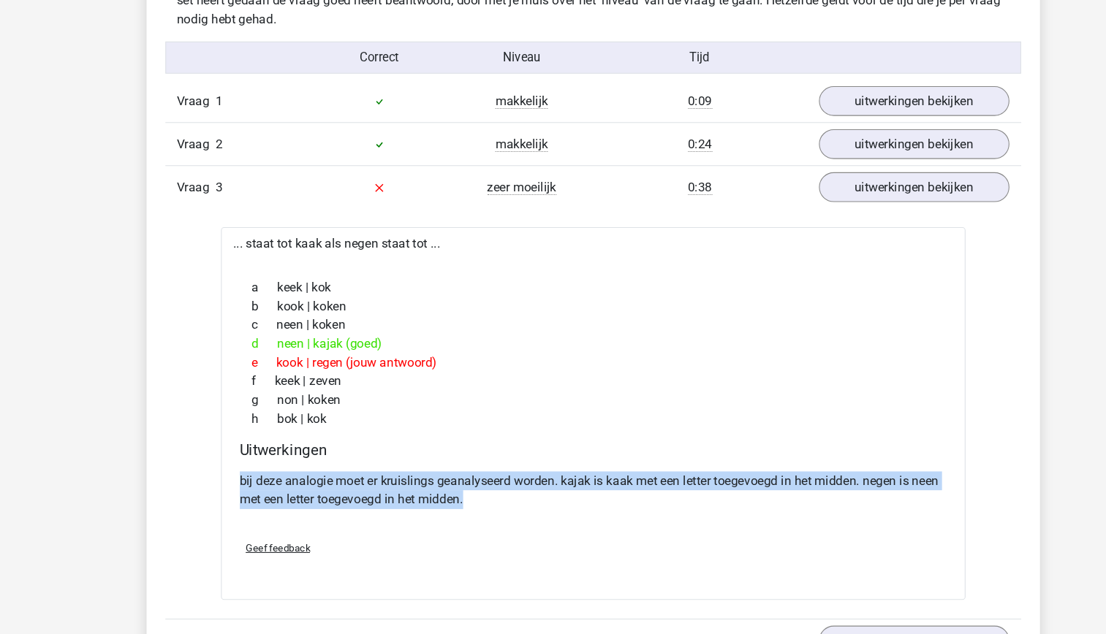
click at [546, 490] on p "bij deze analogie moet er kruislings geanalyseerd worden. kajak is kaak met een…" at bounding box center [553, 499] width 659 height 35
drag, startPoint x: 546, startPoint y: 490, endPoint x: 550, endPoint y: 506, distance: 16.0
click at [550, 506] on p "bij deze analogie moet er kruislings geanalyseerd worden. kajak is kaak met een…" at bounding box center [553, 499] width 659 height 35
click at [562, 526] on div "bij deze analogie moet er kruislings geanalyseerd worden. kajak is kaak met een…" at bounding box center [553, 506] width 659 height 58
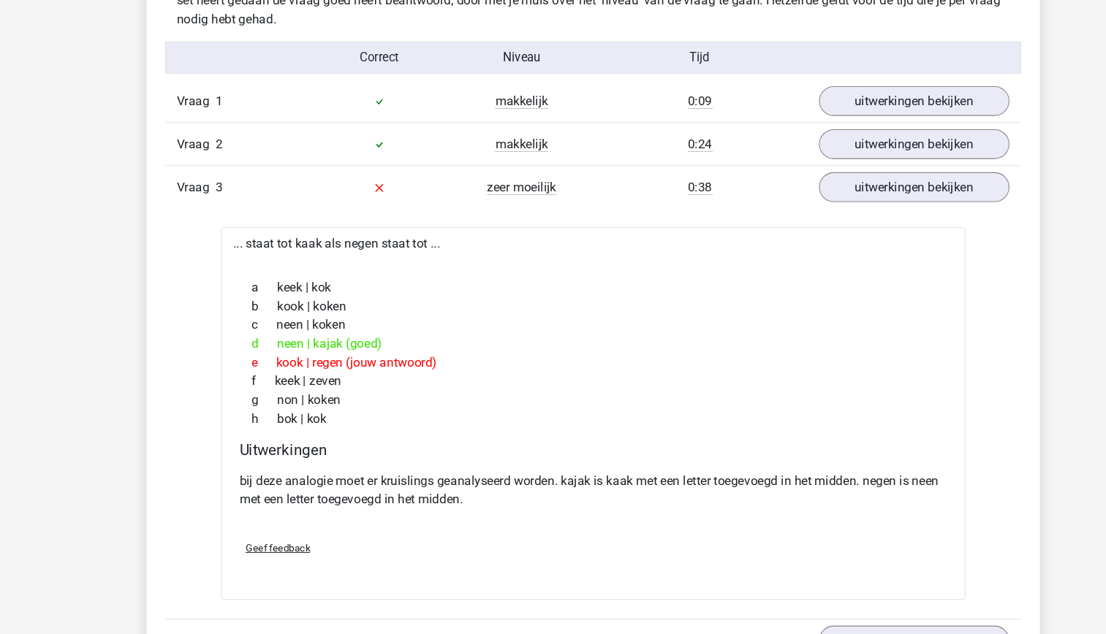
click at [562, 526] on div "bij deze analogie moet er kruislings geanalyseerd worden. kajak is kaak met een…" at bounding box center [553, 506] width 659 height 58
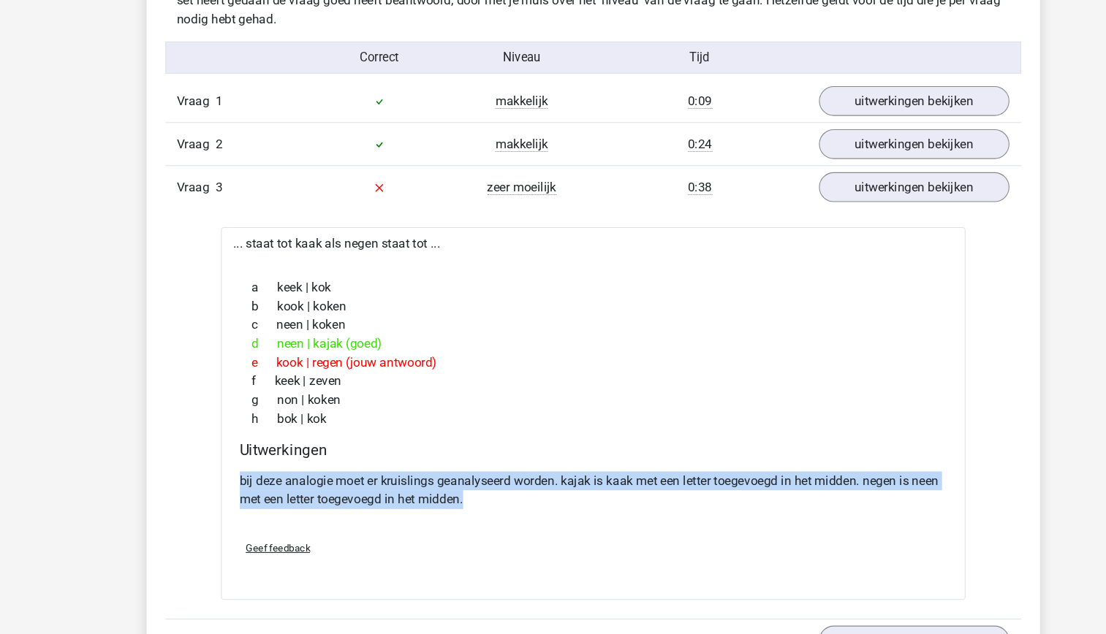
click at [562, 526] on div "bij deze analogie moet er kruislings geanalyseerd worden. kajak is kaak met een…" at bounding box center [553, 506] width 659 height 58
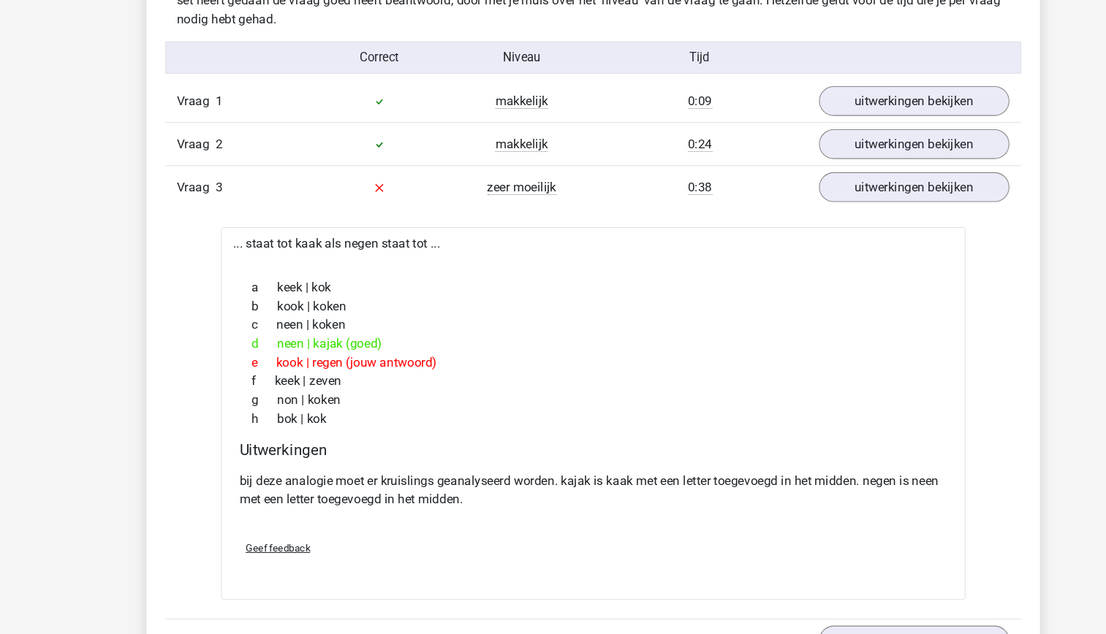
drag, startPoint x: 562, startPoint y: 526, endPoint x: 466, endPoint y: 535, distance: 96.1
click at [466, 535] on div "Geef feedback" at bounding box center [553, 553] width 671 height 37
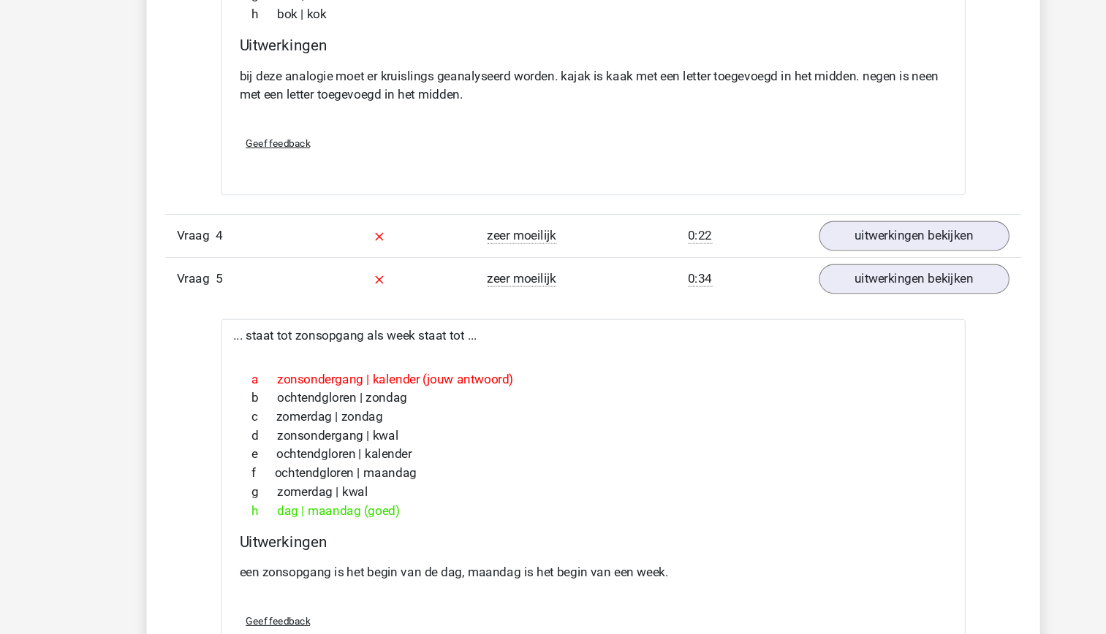
scroll to position [1272, 0]
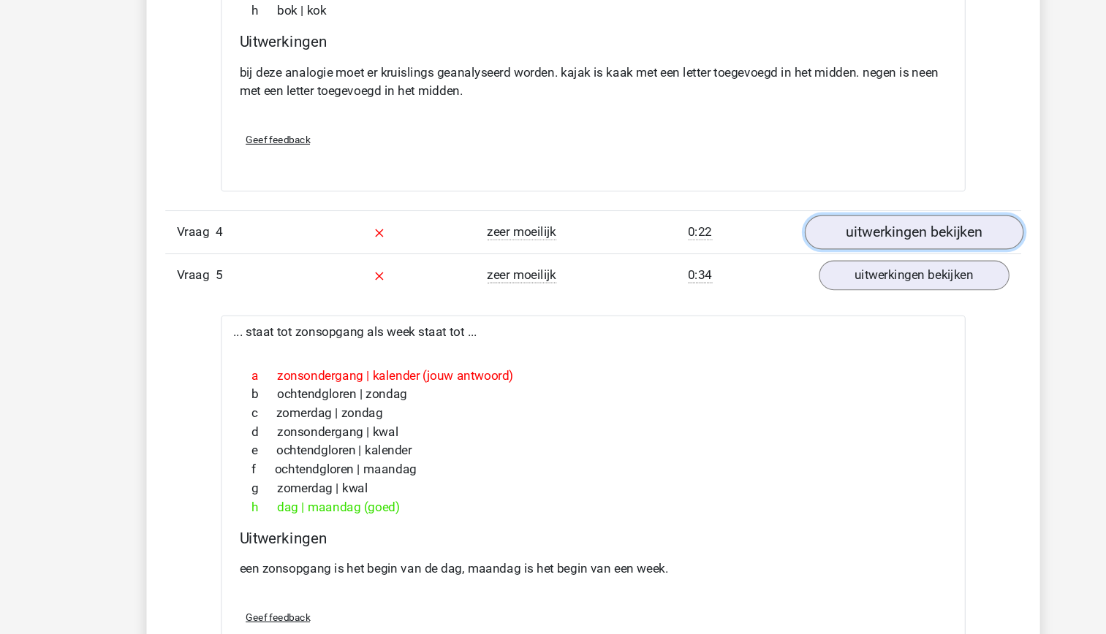
click at [869, 254] on link "uitwerkingen bekijken" at bounding box center [852, 259] width 204 height 32
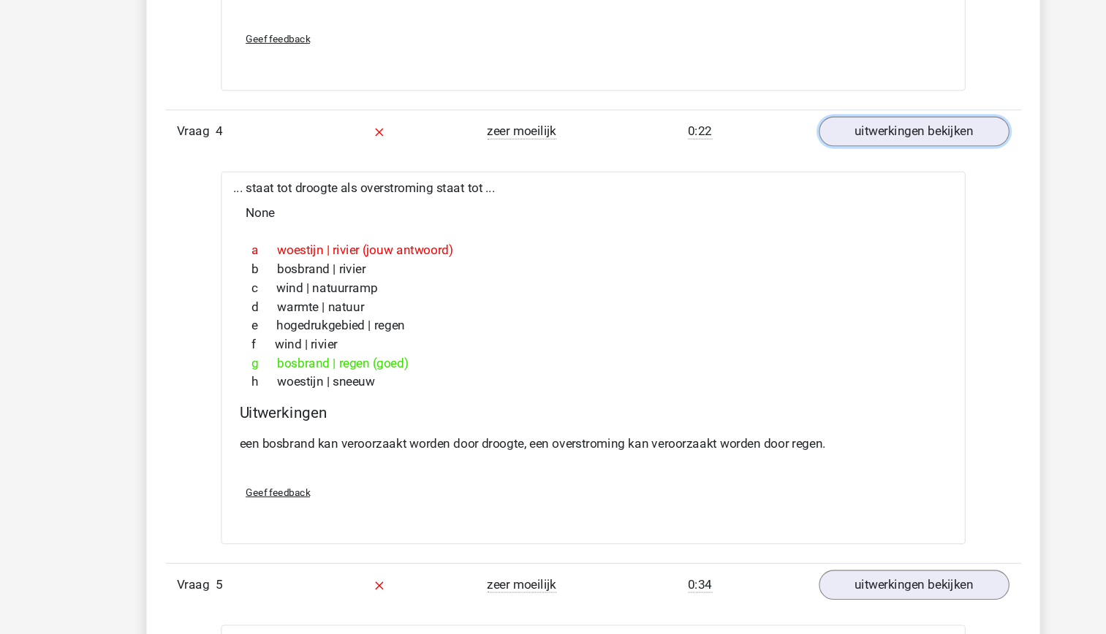
scroll to position [1368, 0]
